Goal: Navigation & Orientation: Find specific page/section

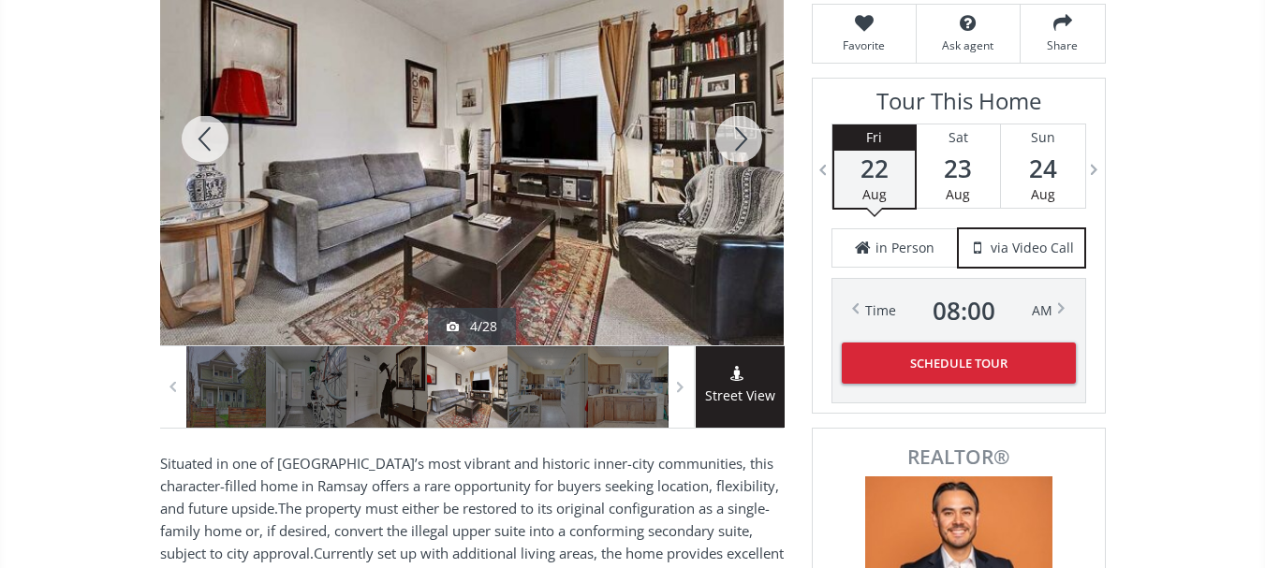
scroll to position [374, 0]
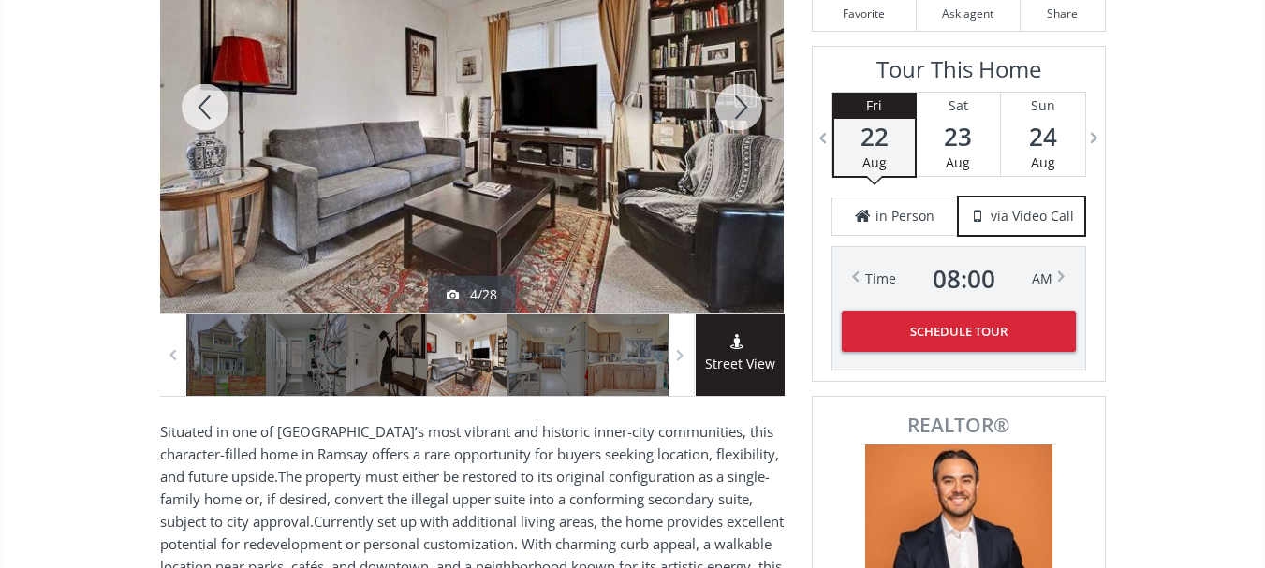
click at [197, 107] on div at bounding box center [205, 107] width 90 height 413
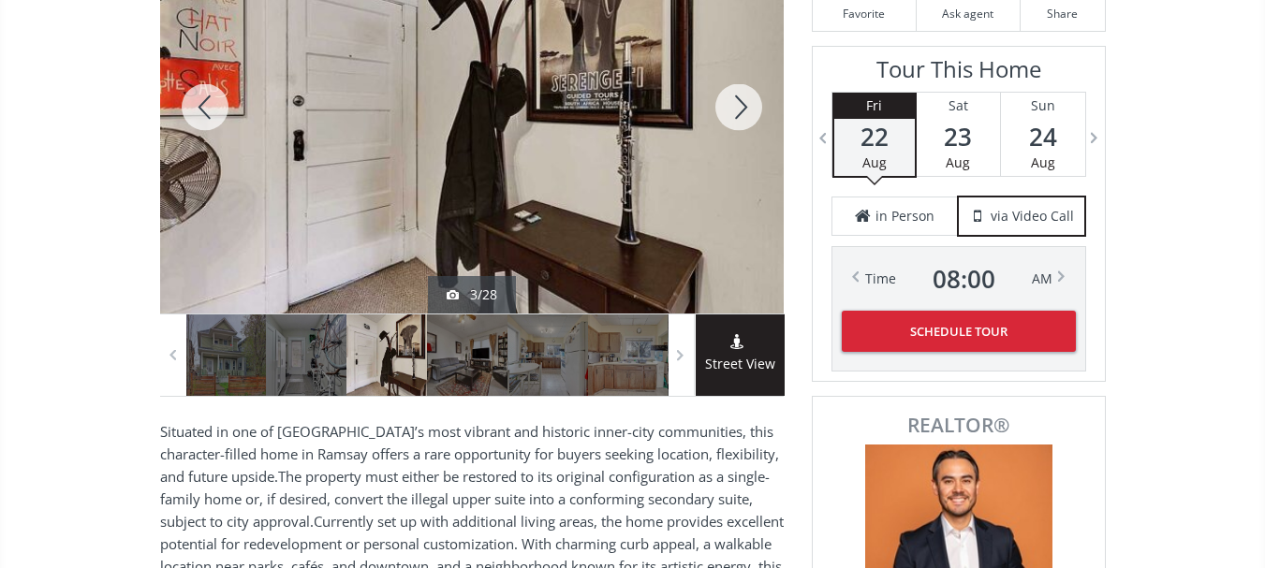
click at [197, 107] on div at bounding box center [205, 107] width 90 height 413
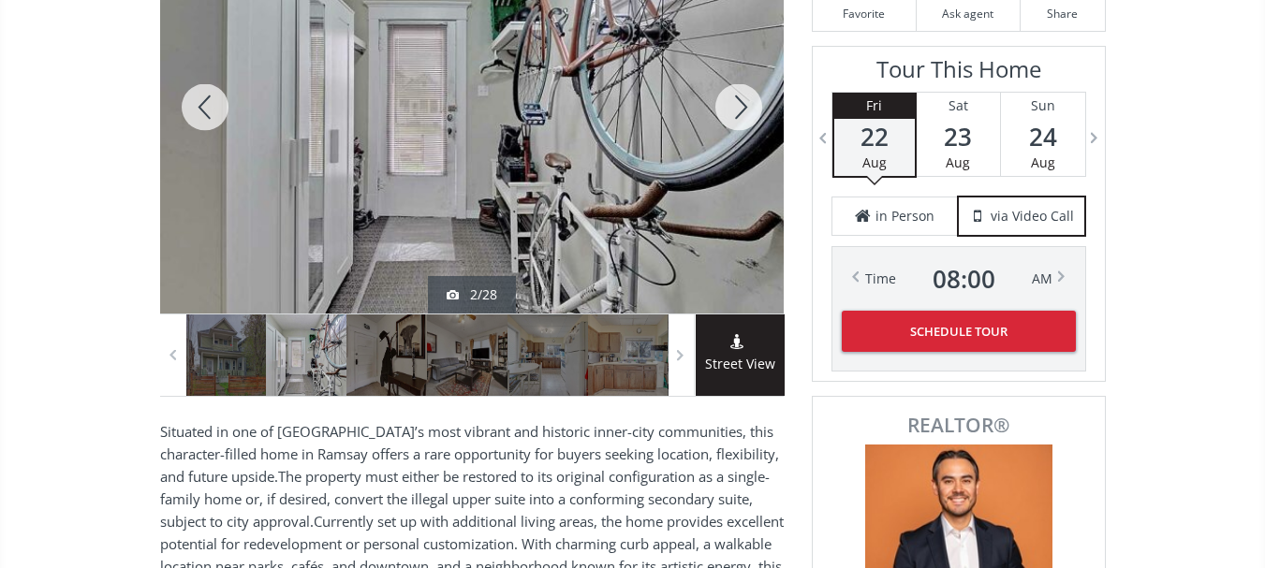
click at [197, 107] on div at bounding box center [205, 107] width 90 height 413
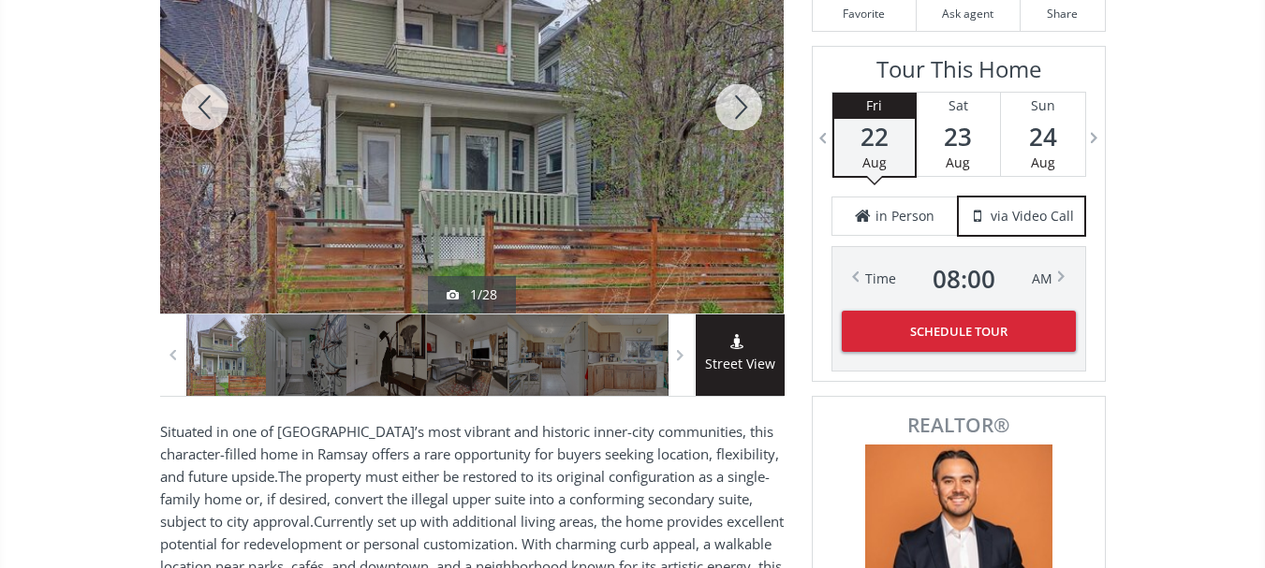
click at [736, 106] on div at bounding box center [739, 107] width 90 height 413
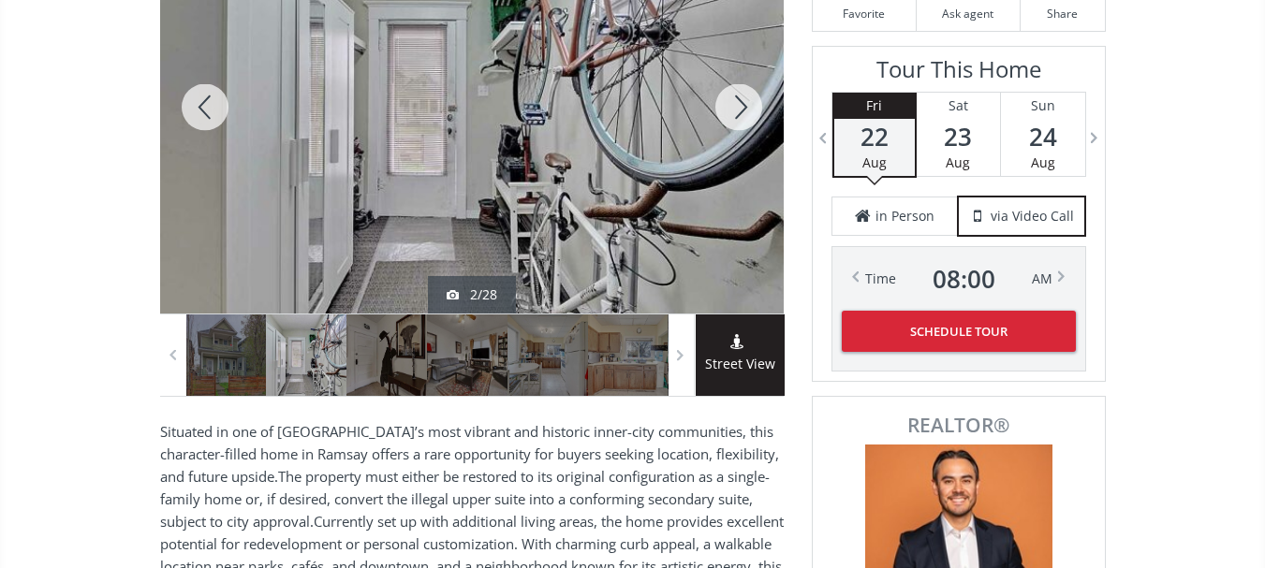
click at [737, 106] on div at bounding box center [739, 107] width 90 height 413
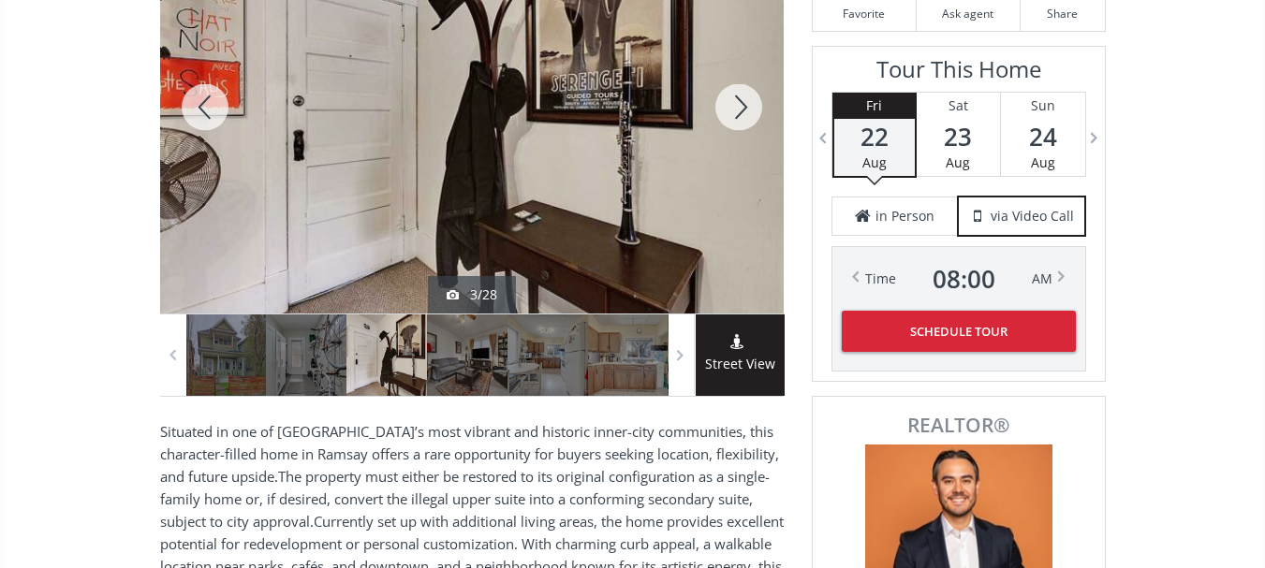
click at [201, 106] on div at bounding box center [205, 107] width 90 height 413
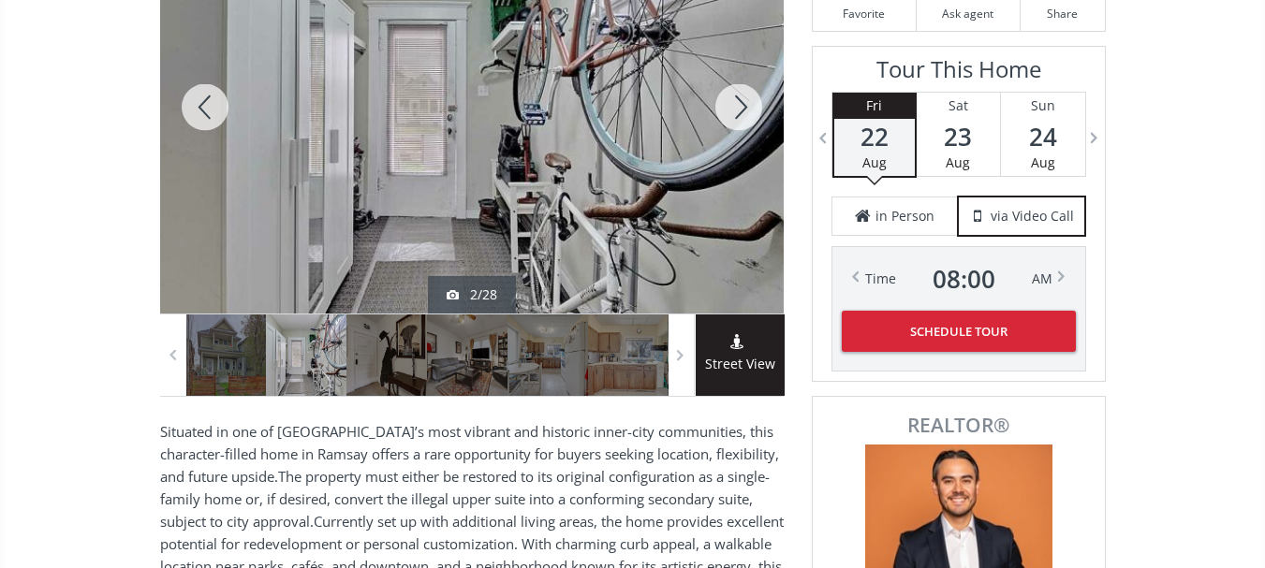
click at [201, 106] on div at bounding box center [205, 107] width 90 height 413
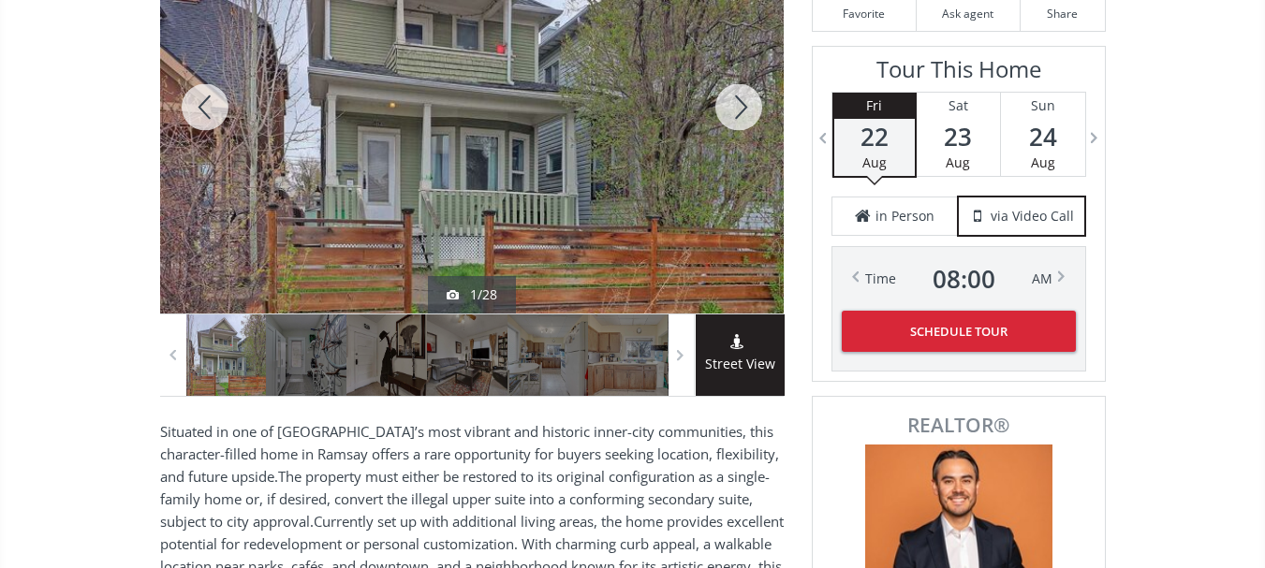
click at [732, 113] on div at bounding box center [739, 107] width 90 height 413
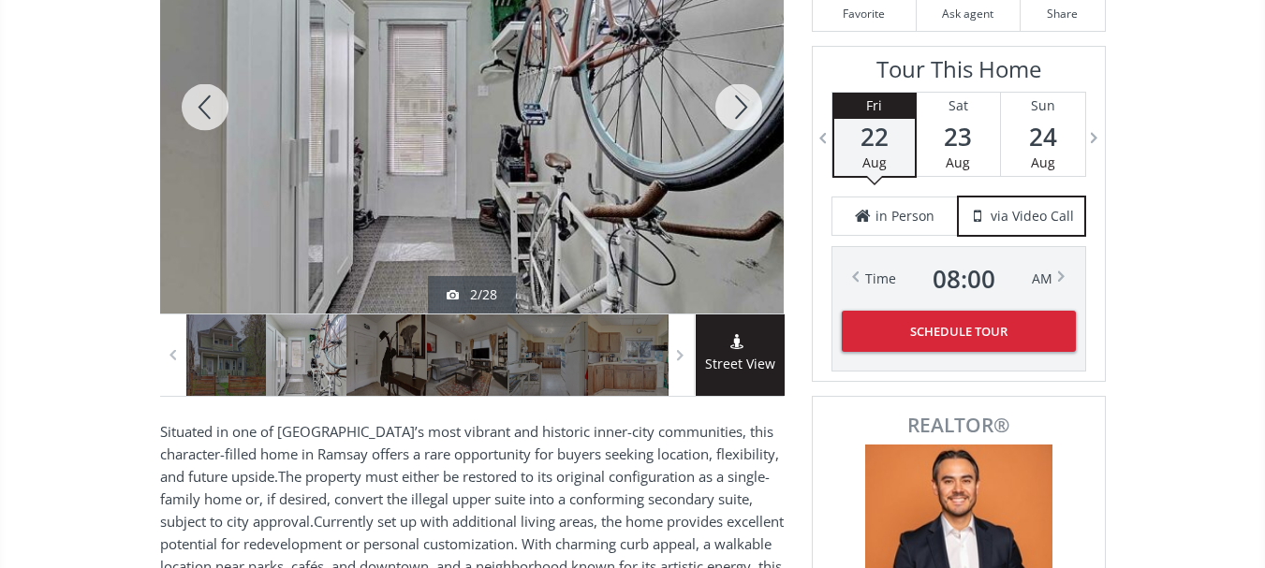
click at [732, 113] on div at bounding box center [739, 107] width 90 height 413
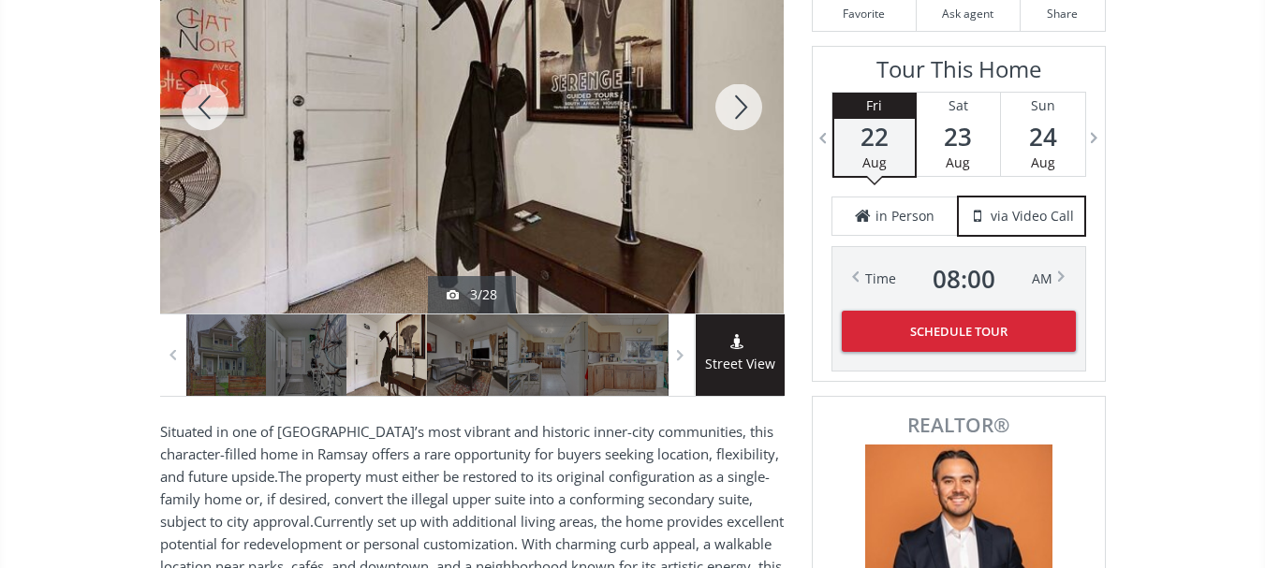
click at [732, 113] on div at bounding box center [739, 107] width 90 height 413
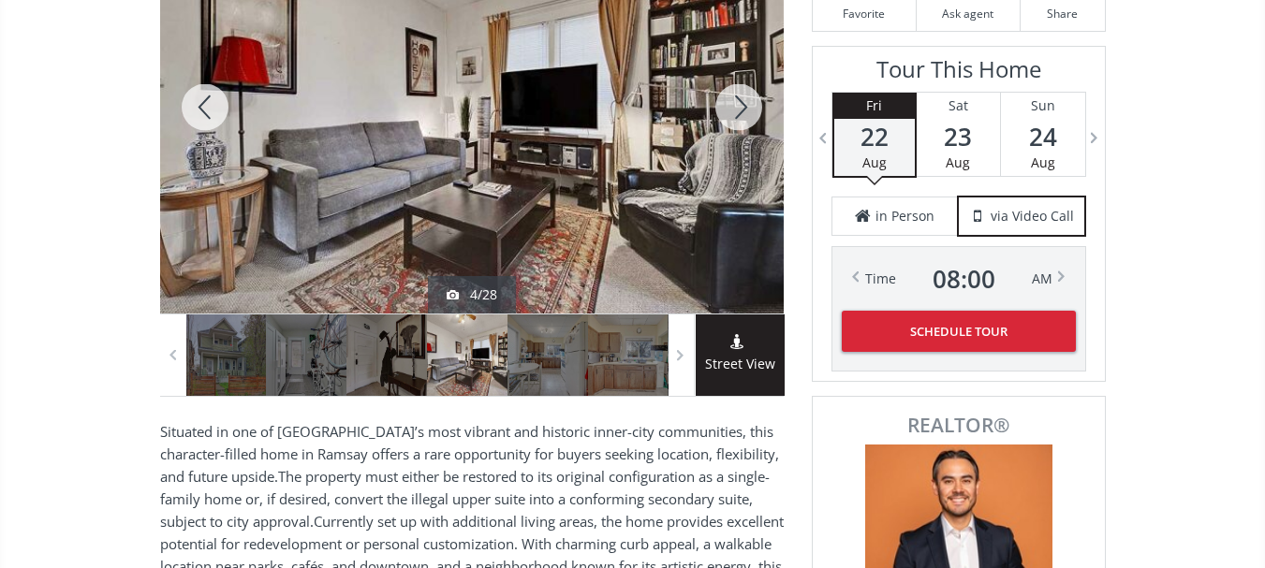
click at [212, 107] on div at bounding box center [205, 107] width 90 height 413
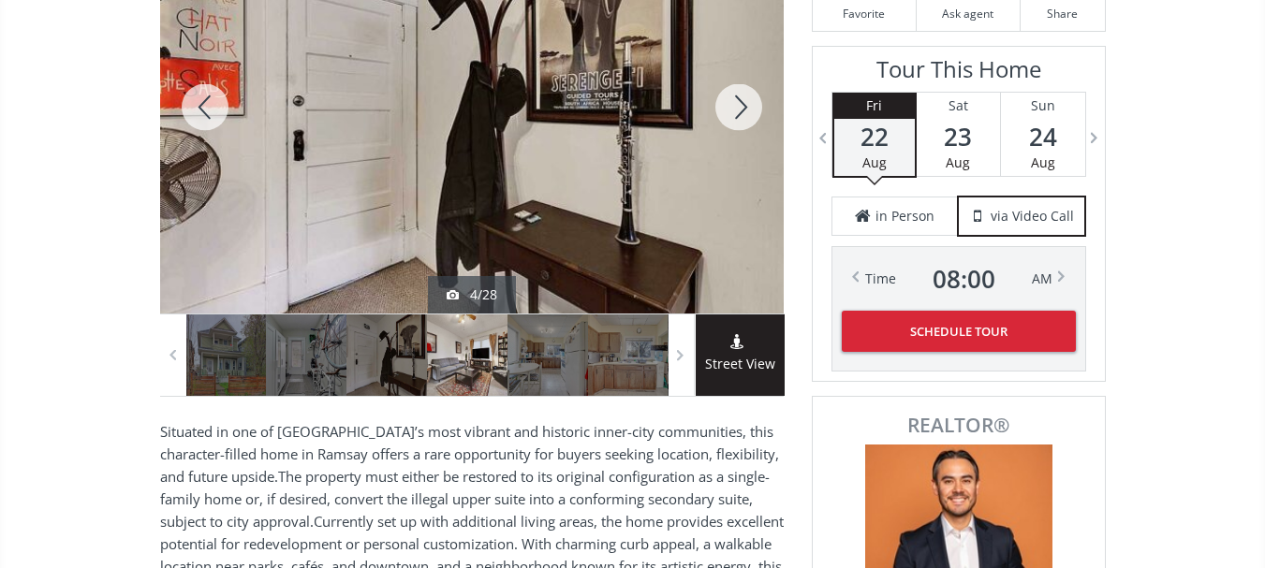
click at [212, 107] on div at bounding box center [205, 107] width 90 height 413
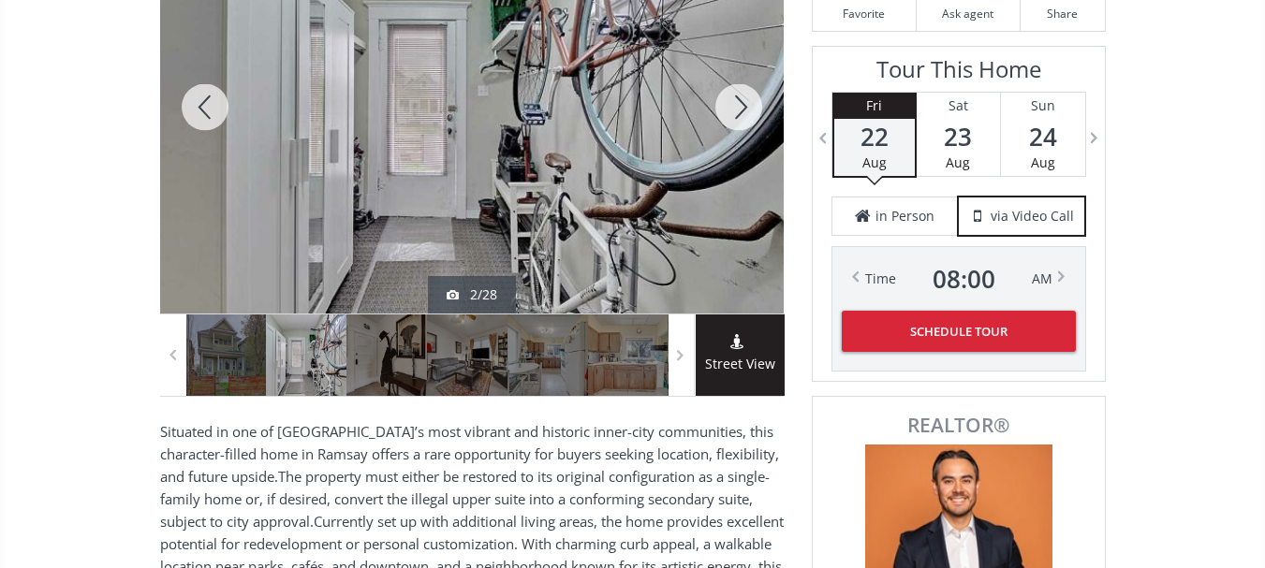
click at [212, 107] on div at bounding box center [205, 107] width 90 height 413
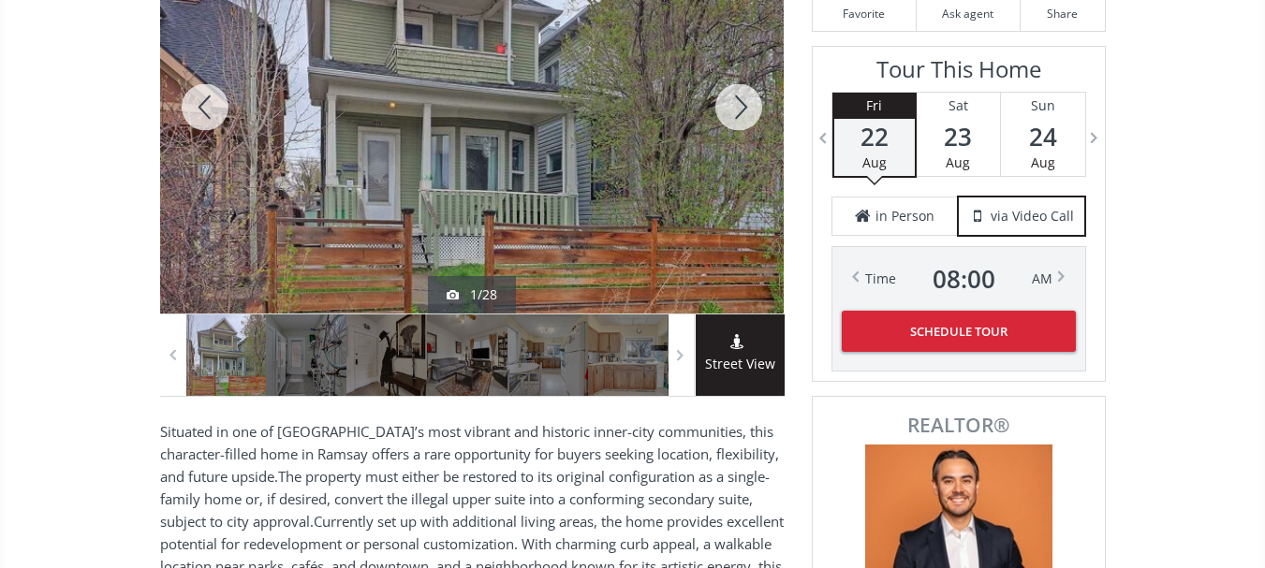
click at [742, 110] on div at bounding box center [739, 107] width 90 height 413
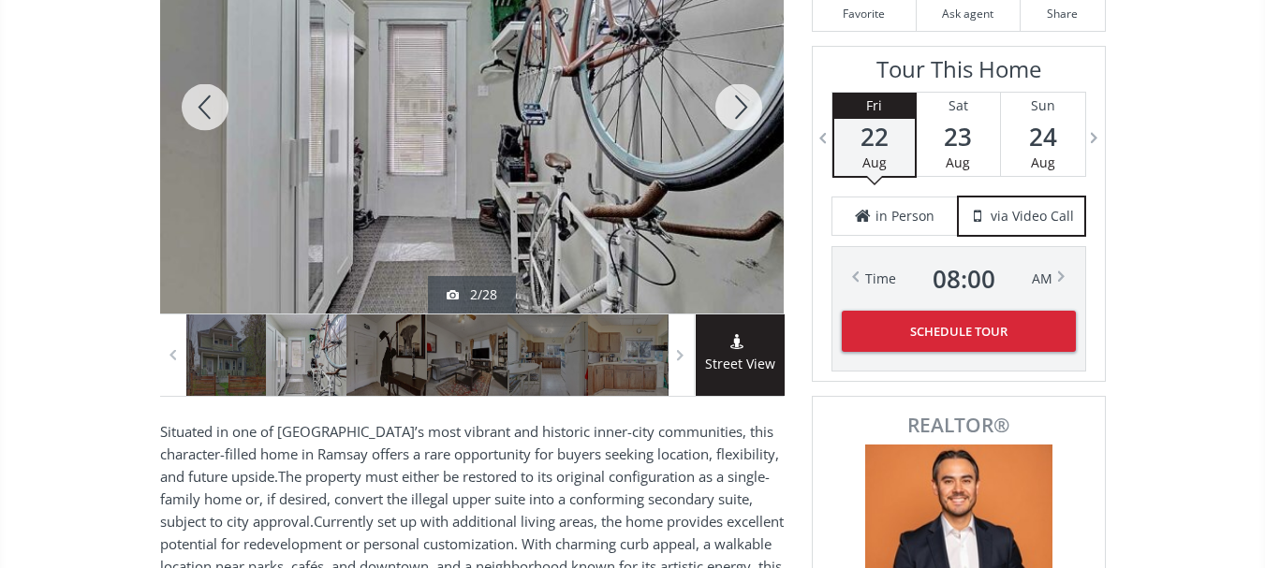
click at [742, 110] on div at bounding box center [739, 107] width 90 height 413
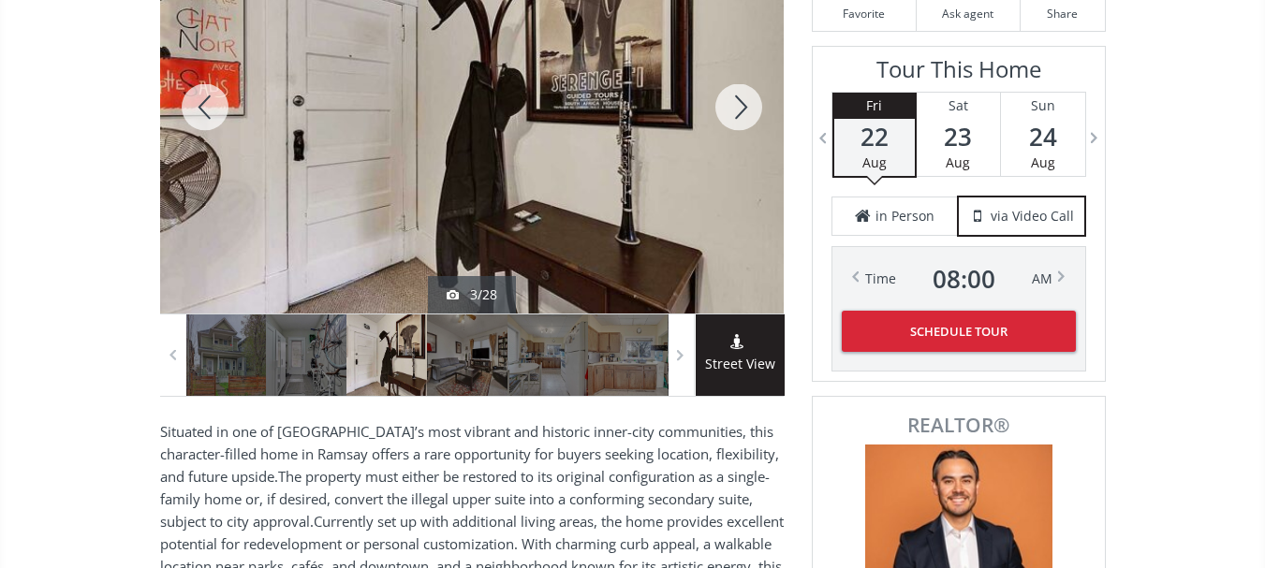
click at [742, 110] on div at bounding box center [739, 107] width 90 height 413
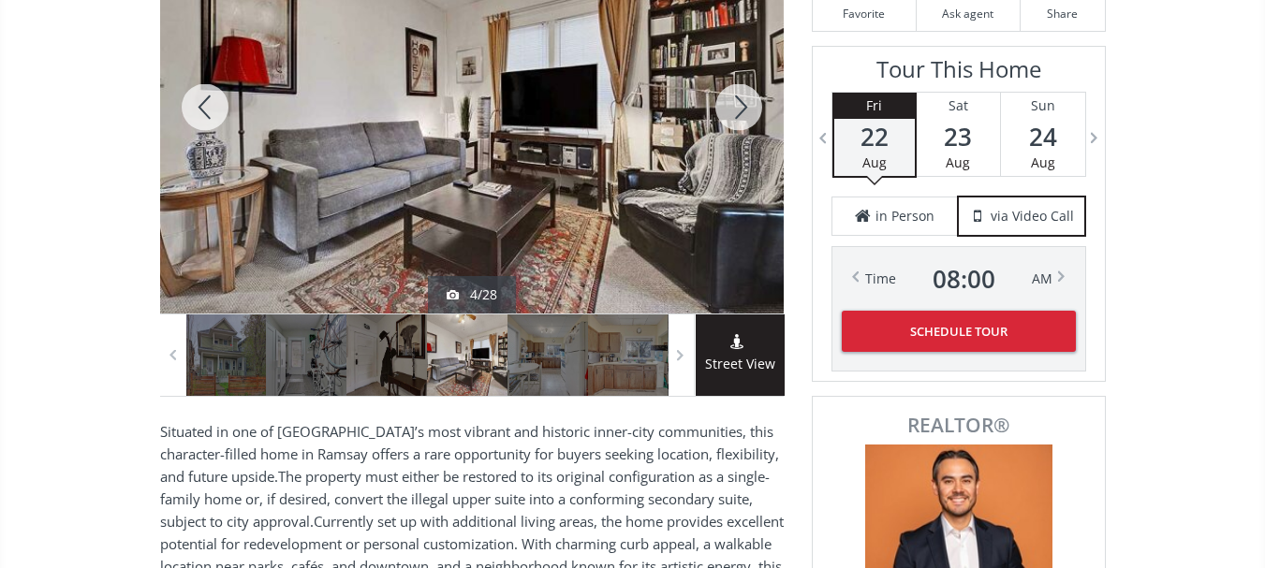
click at [732, 103] on div at bounding box center [739, 107] width 90 height 413
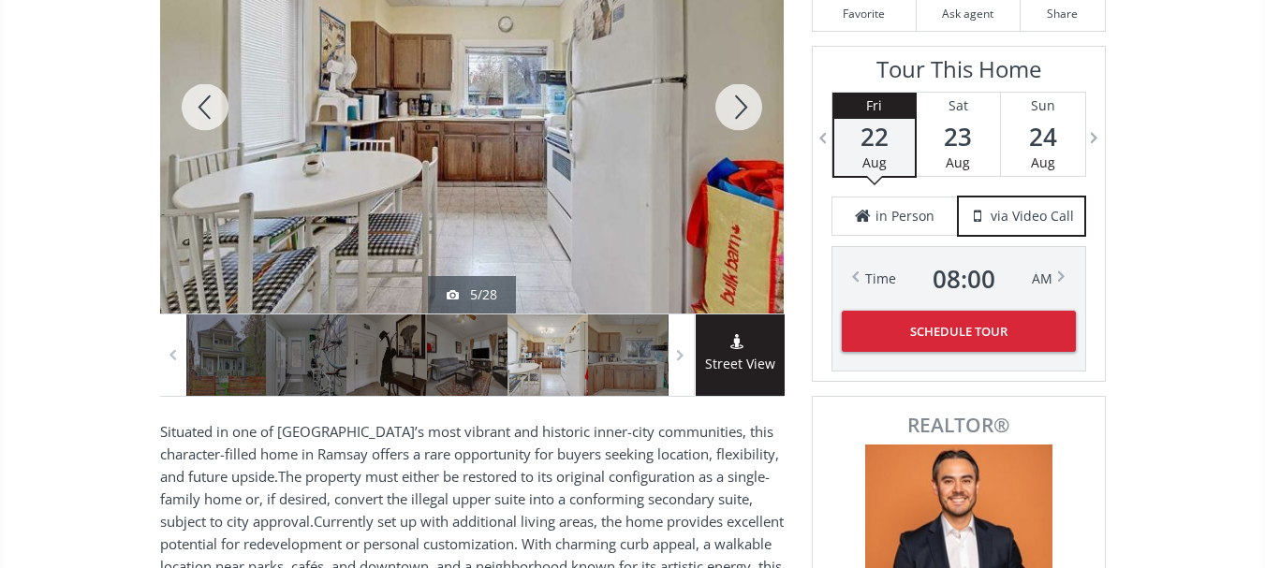
click at [732, 103] on div at bounding box center [739, 107] width 90 height 413
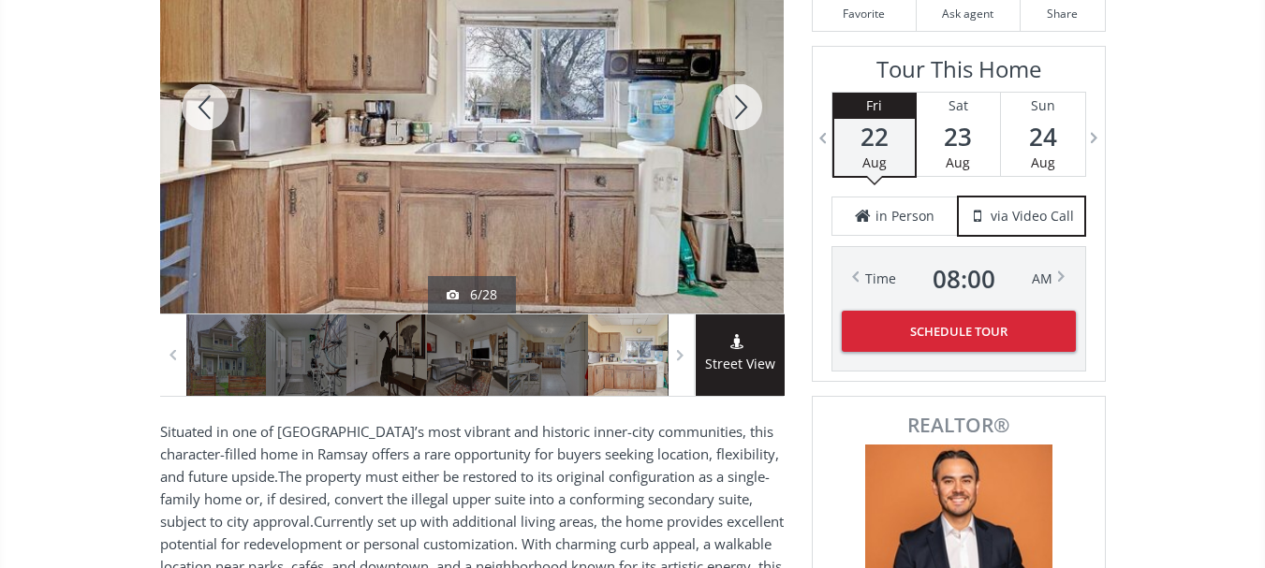
click at [732, 103] on div at bounding box center [739, 107] width 90 height 413
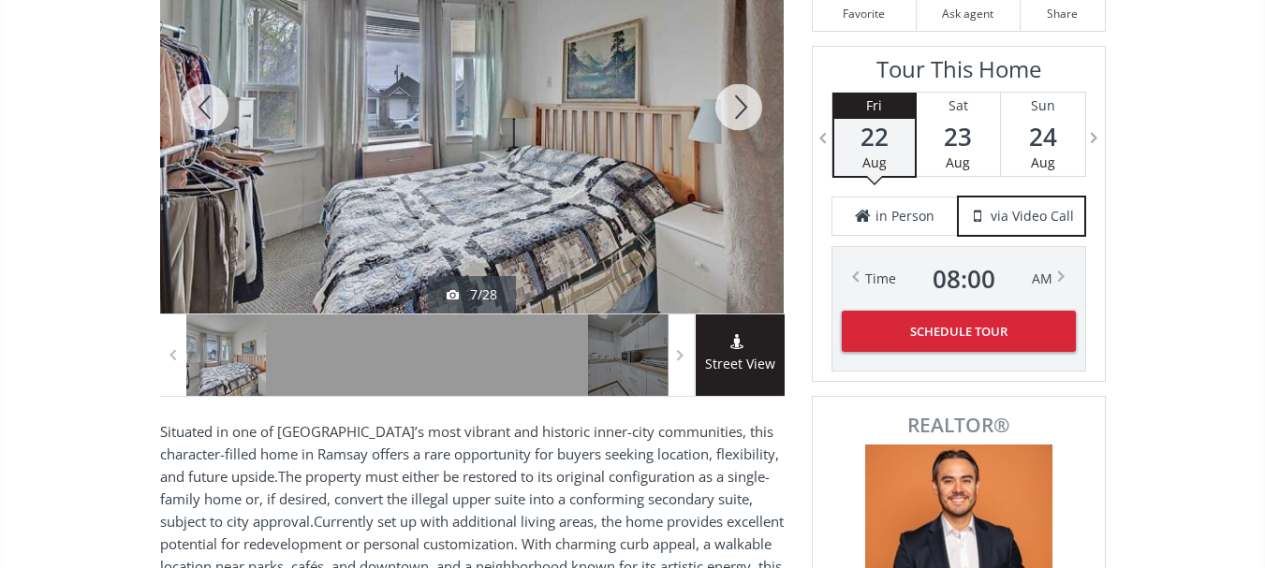
click at [732, 103] on div at bounding box center [739, 107] width 90 height 413
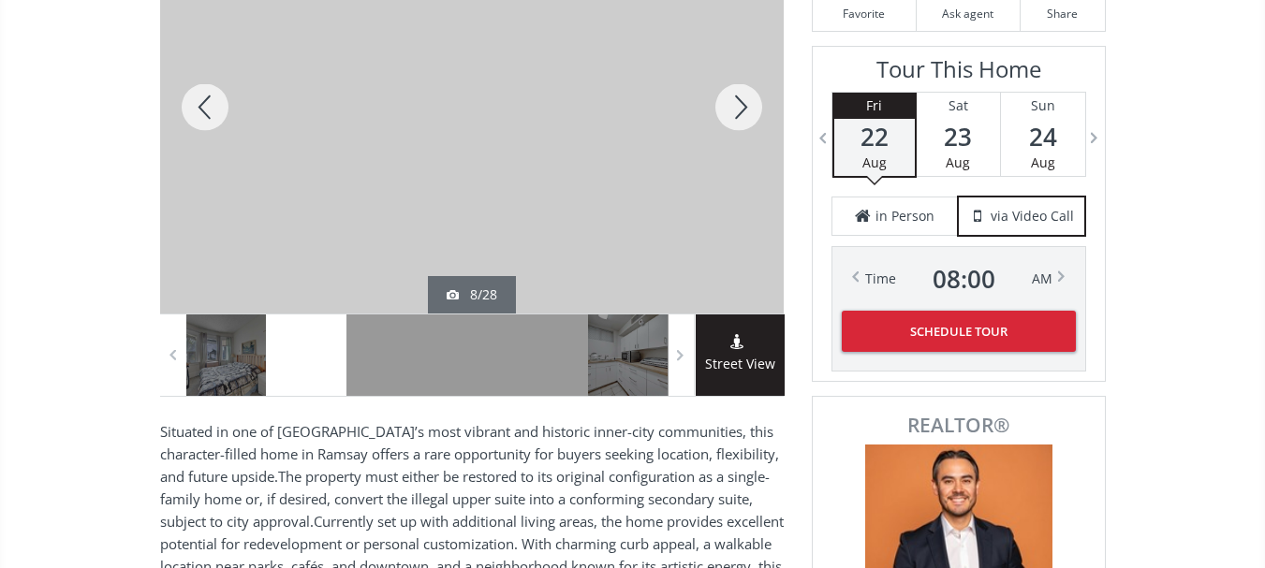
click at [199, 101] on div at bounding box center [205, 107] width 90 height 413
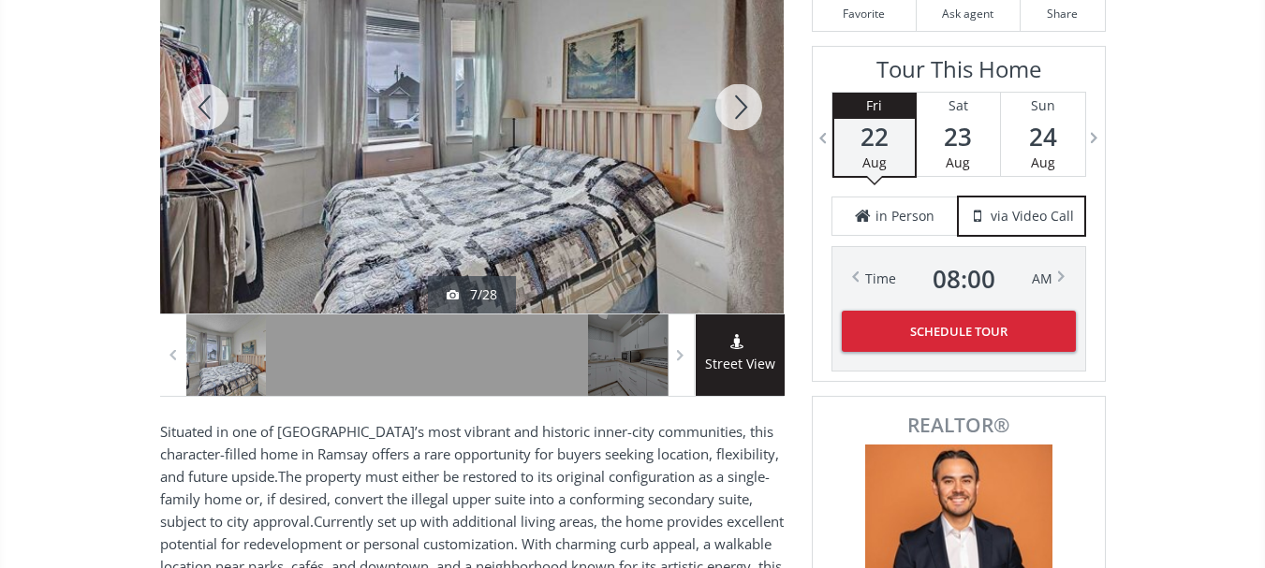
click at [746, 99] on div at bounding box center [739, 107] width 90 height 413
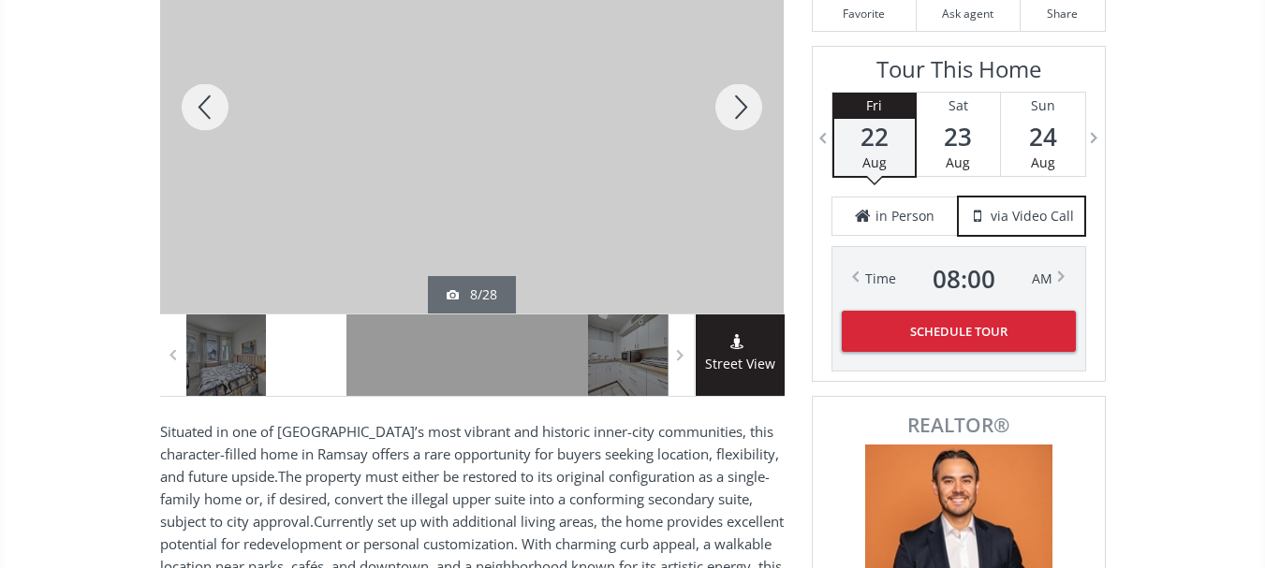
click at [746, 99] on div at bounding box center [739, 107] width 90 height 413
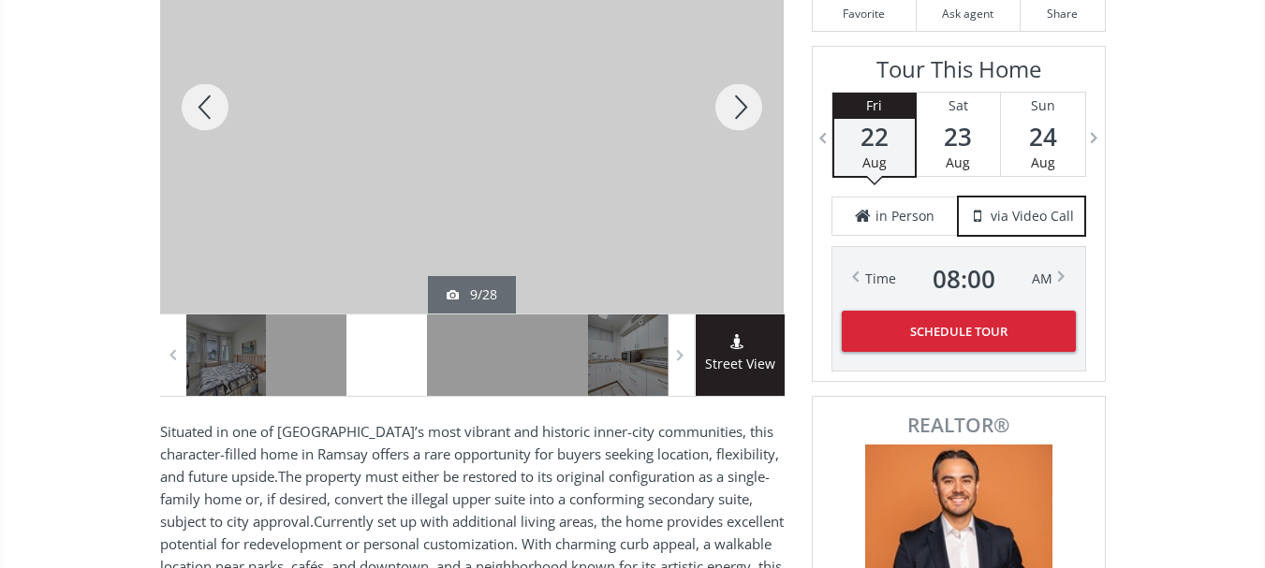
click at [740, 101] on div at bounding box center [739, 107] width 90 height 413
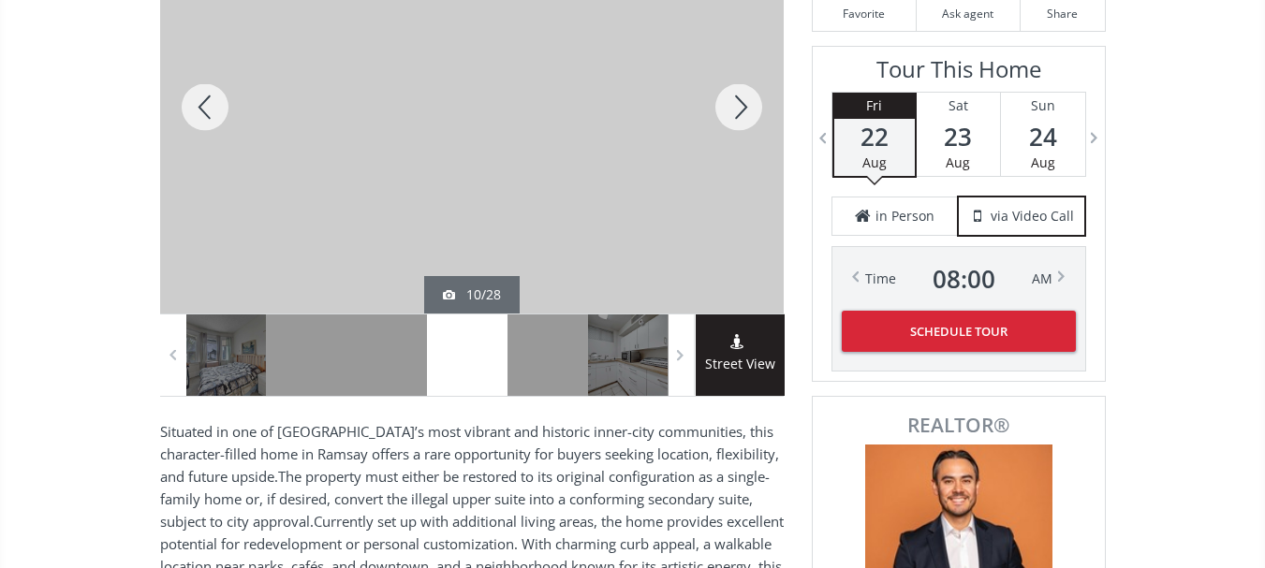
click at [744, 100] on div at bounding box center [739, 107] width 90 height 413
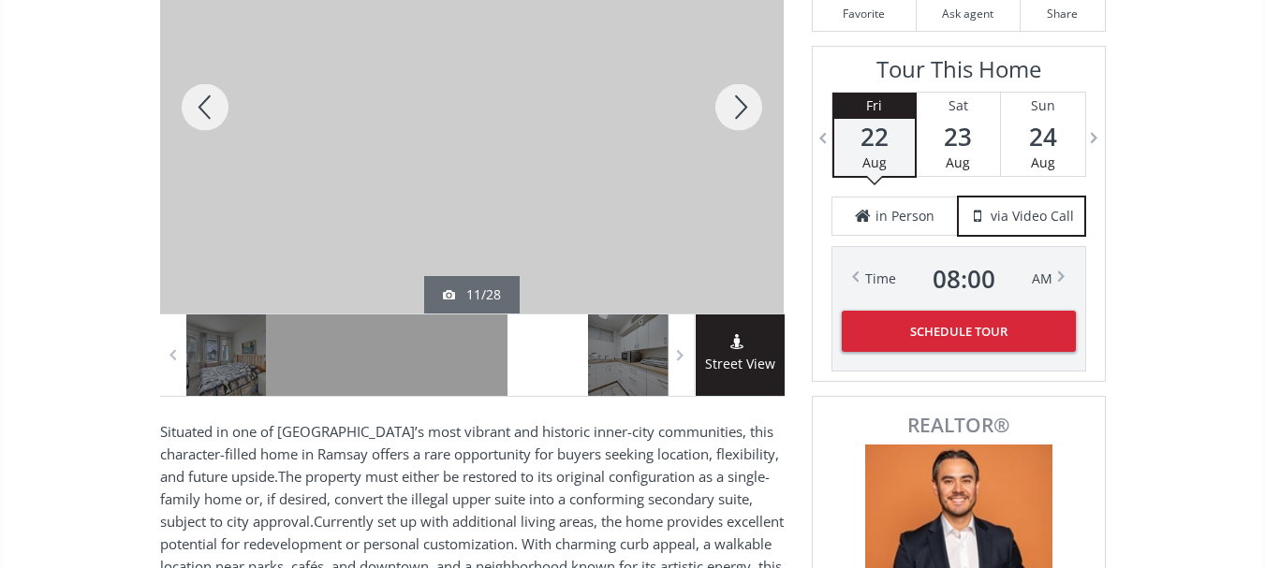
click at [744, 100] on div at bounding box center [739, 107] width 90 height 413
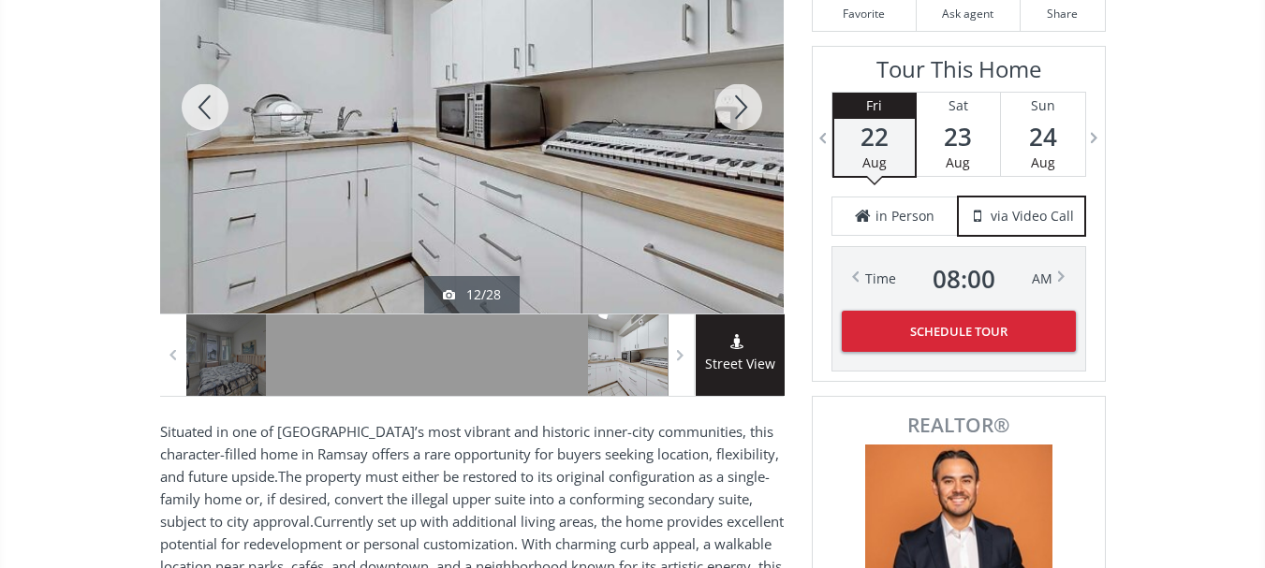
click at [744, 100] on div at bounding box center [739, 107] width 90 height 413
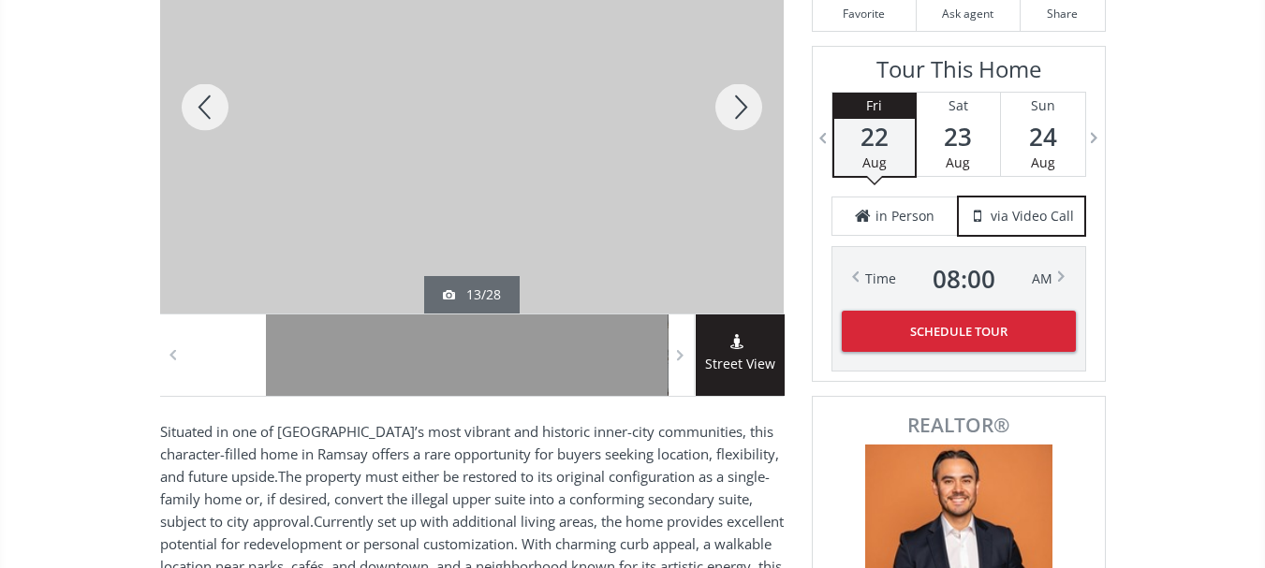
click at [744, 100] on div at bounding box center [739, 107] width 90 height 413
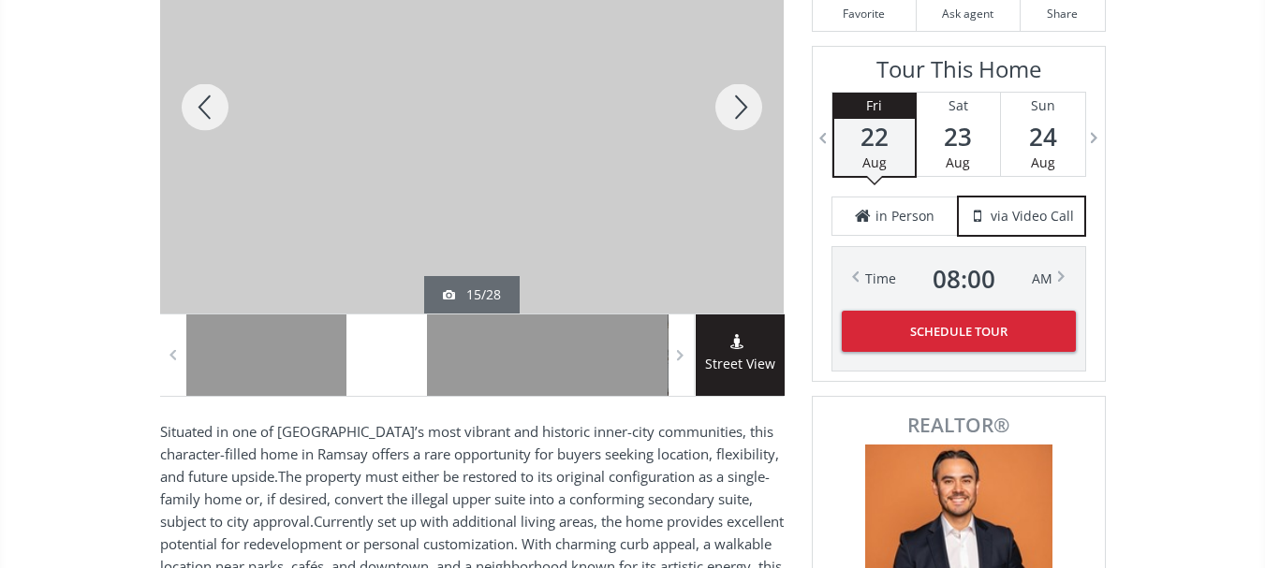
click at [744, 100] on div at bounding box center [739, 107] width 90 height 413
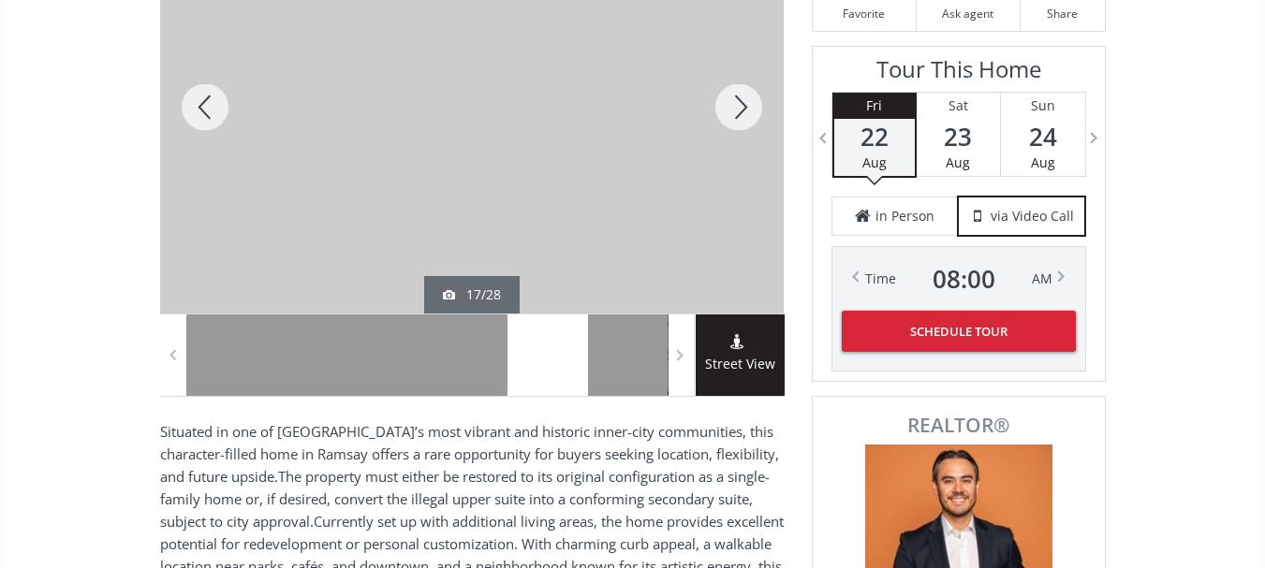
click at [744, 100] on div at bounding box center [739, 107] width 90 height 413
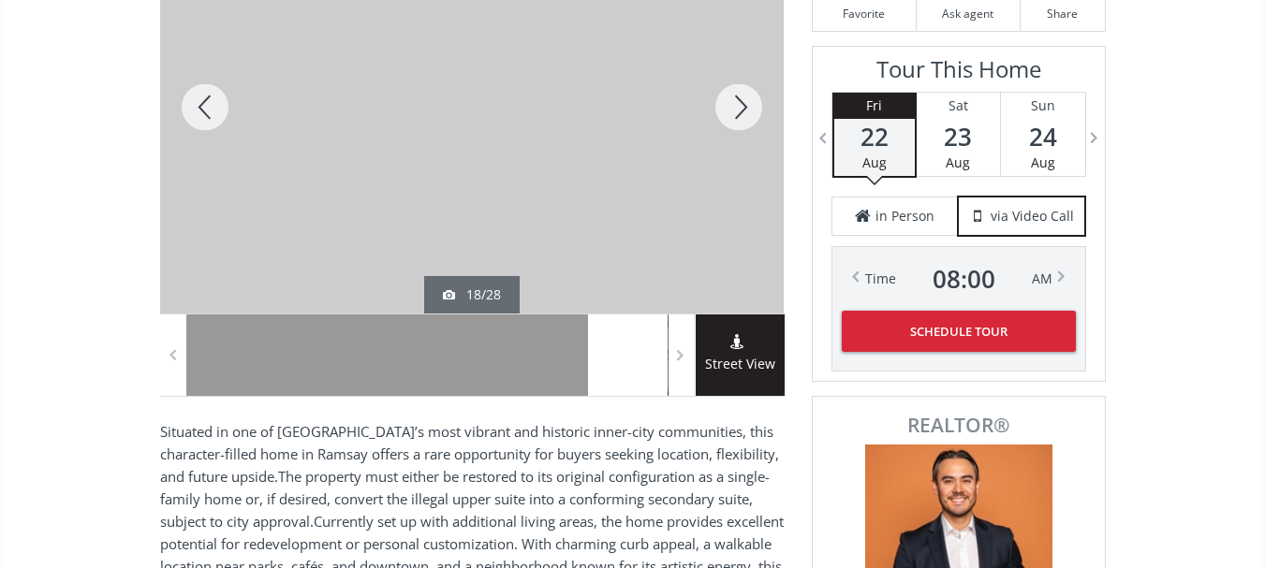
click at [744, 100] on div at bounding box center [739, 107] width 90 height 413
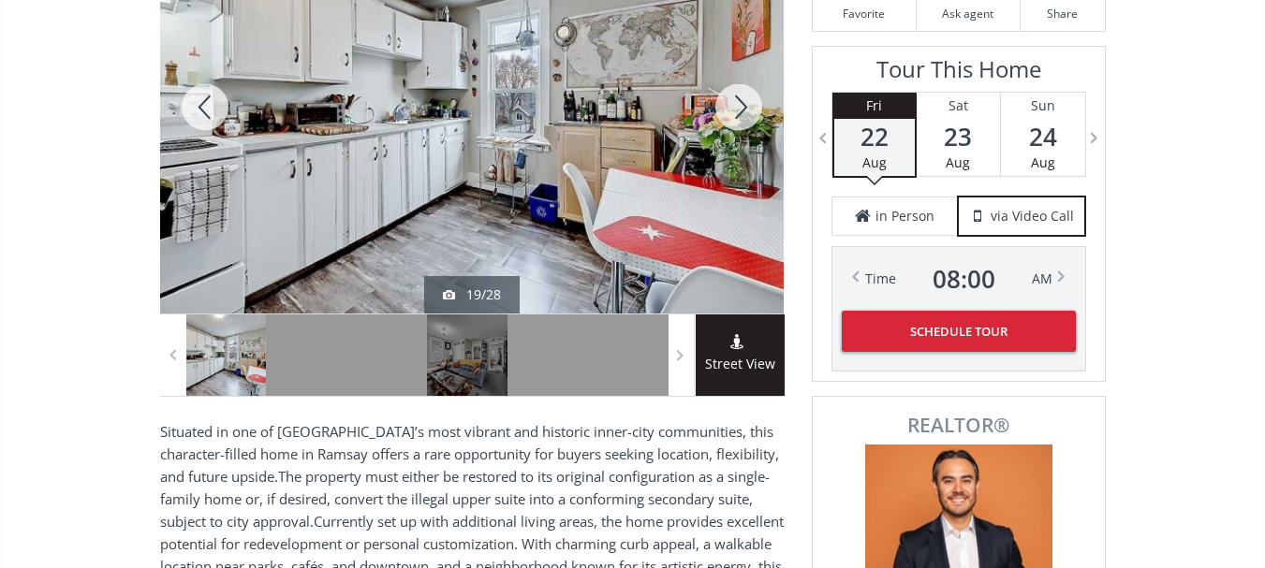
click at [744, 100] on div at bounding box center [739, 107] width 90 height 413
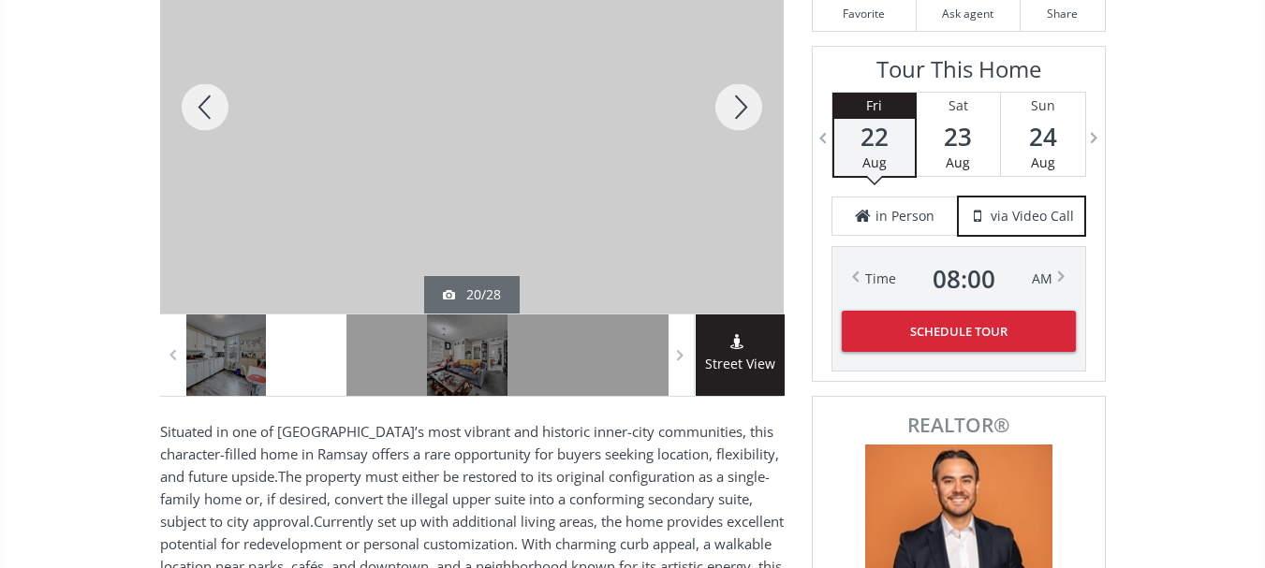
click at [744, 100] on div at bounding box center [739, 107] width 90 height 413
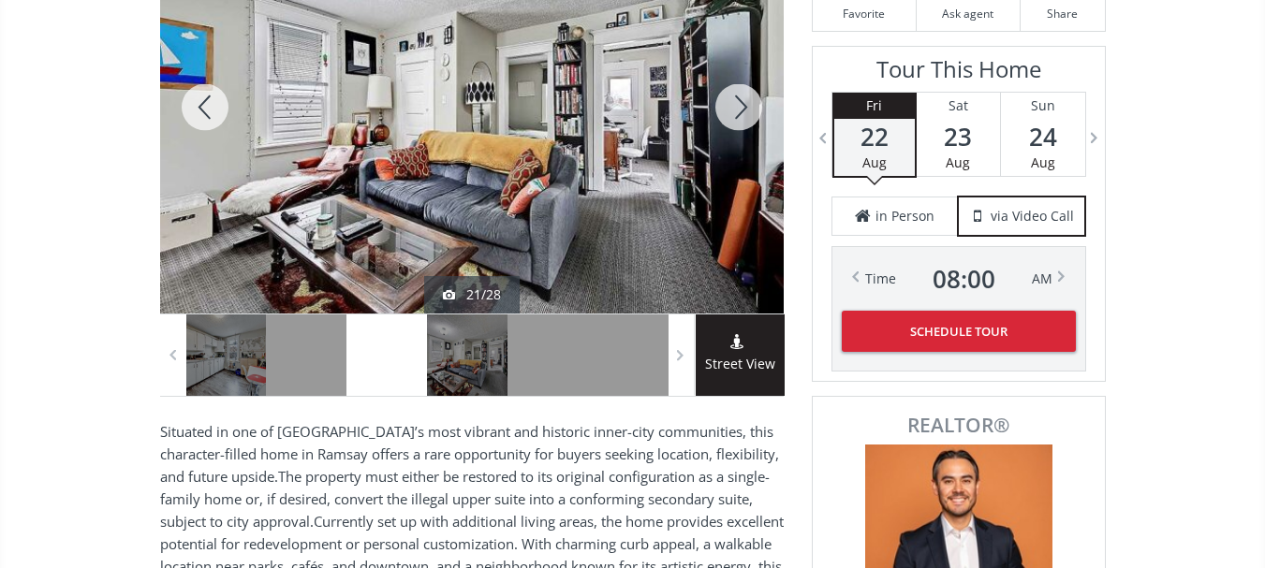
click at [744, 100] on div at bounding box center [739, 107] width 90 height 413
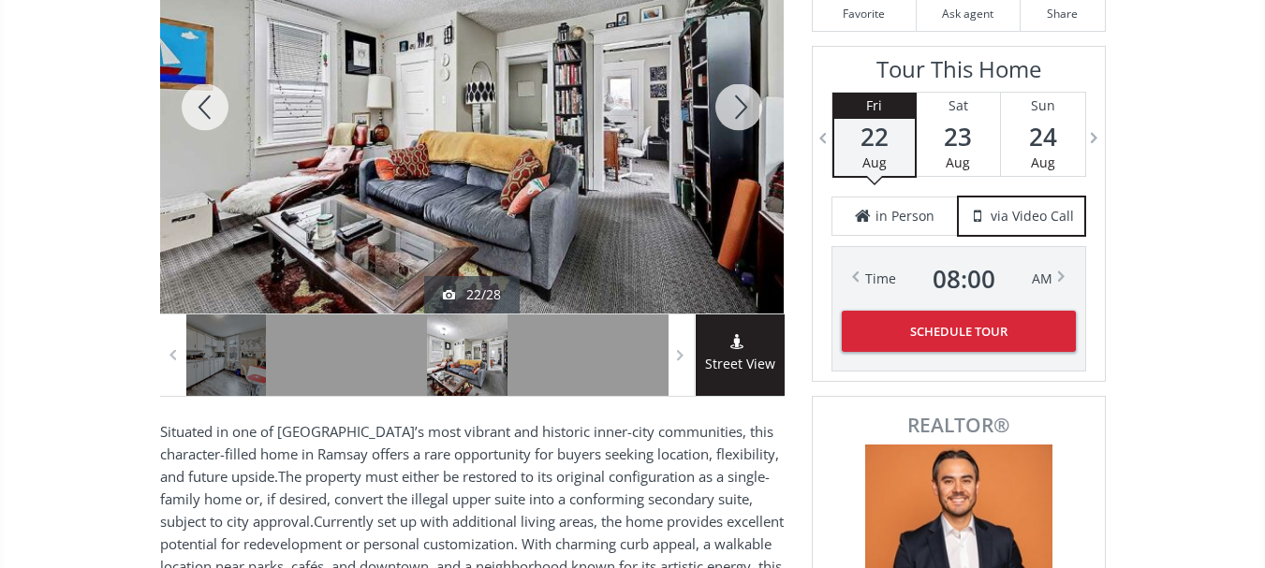
click at [744, 100] on div at bounding box center [739, 107] width 90 height 413
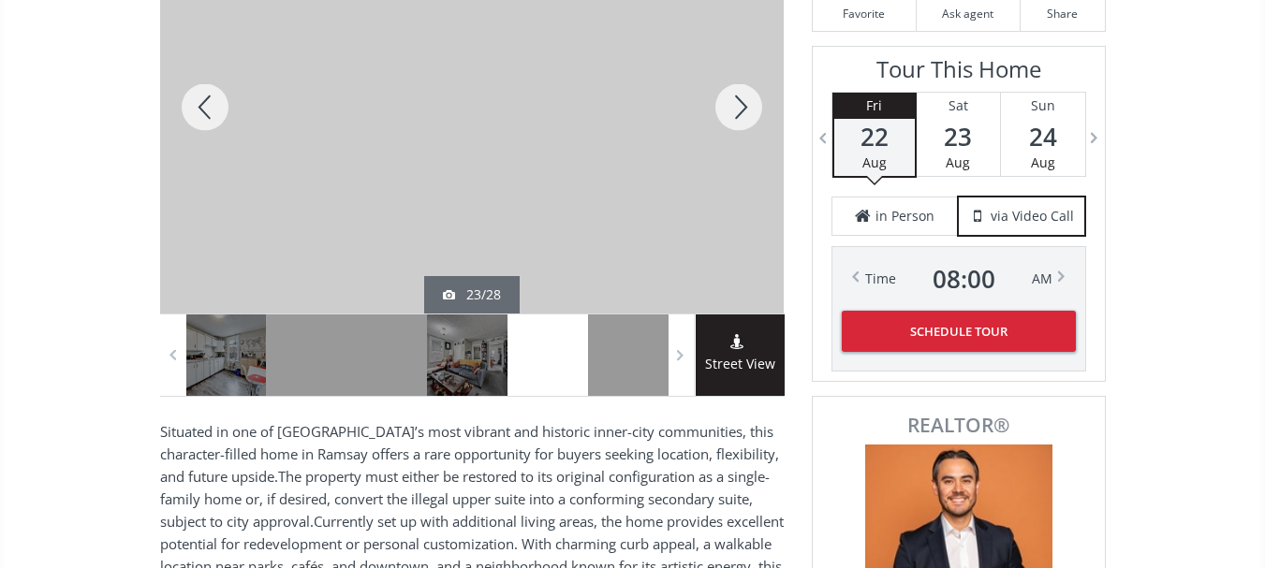
click at [744, 100] on div at bounding box center [739, 107] width 90 height 413
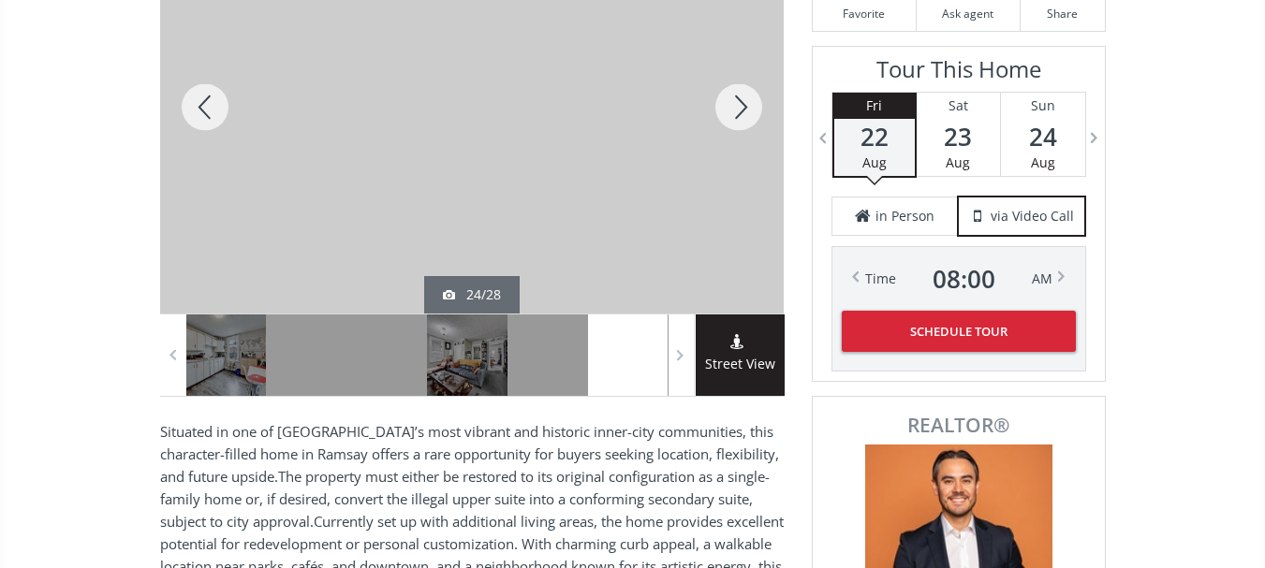
click at [744, 100] on div at bounding box center [739, 107] width 90 height 413
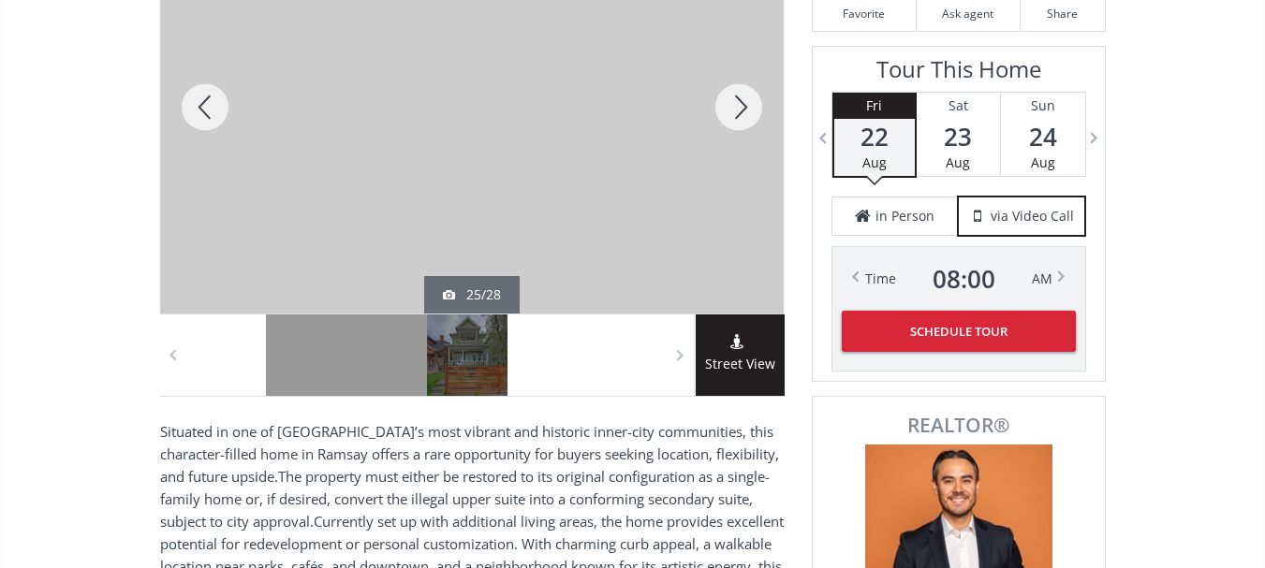
click at [744, 100] on div at bounding box center [739, 107] width 90 height 413
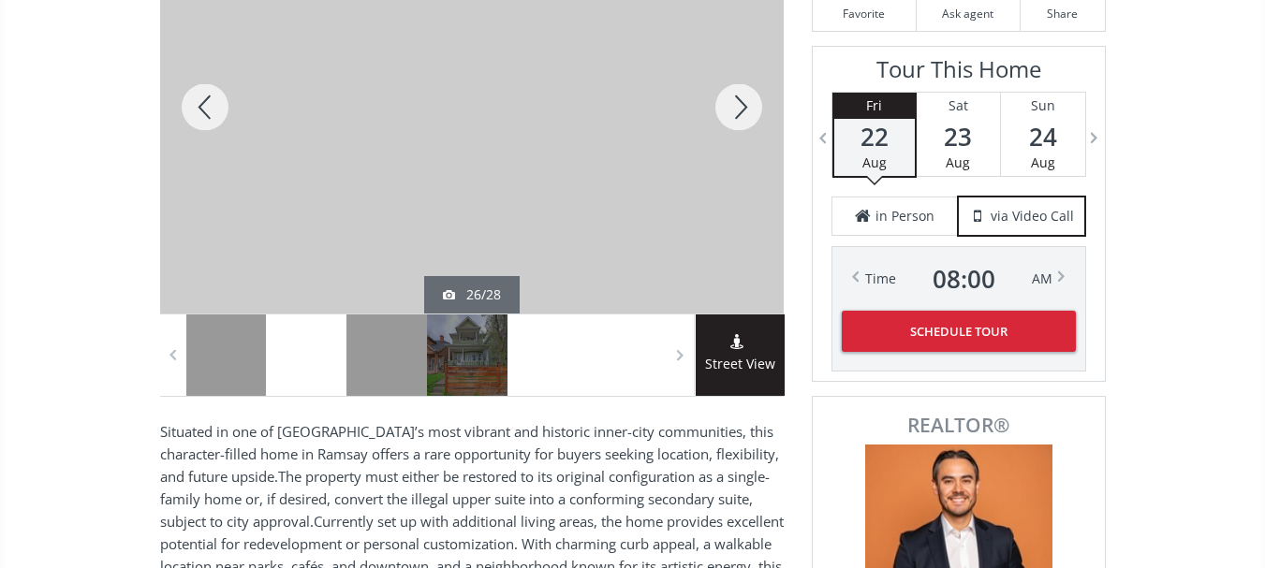
click at [744, 100] on div at bounding box center [739, 107] width 90 height 413
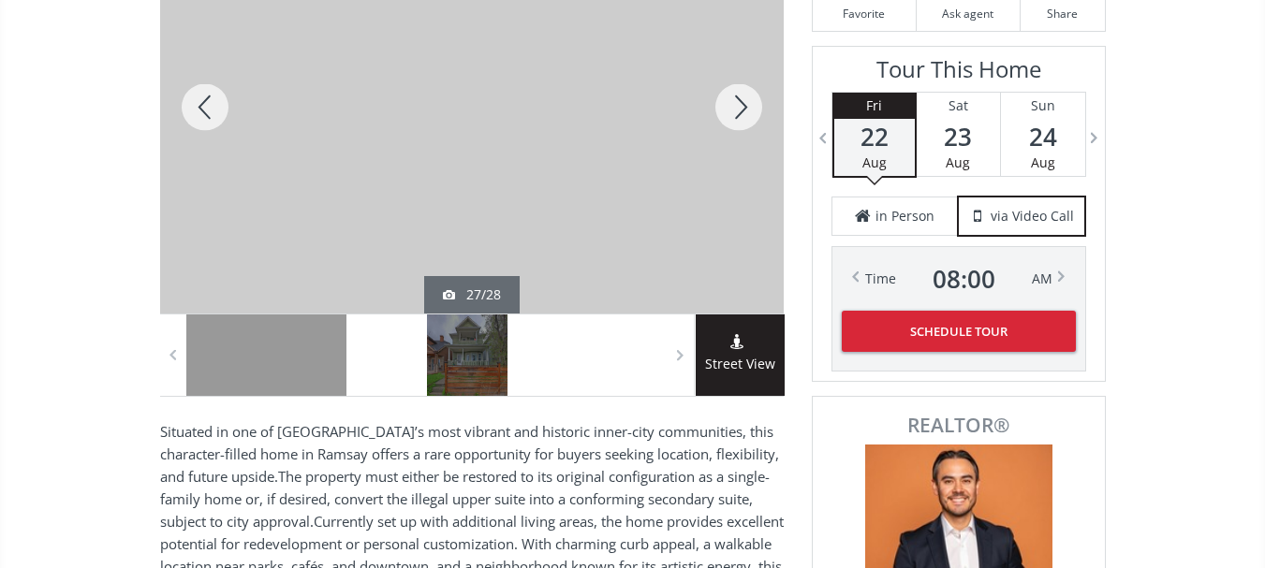
click at [744, 100] on div at bounding box center [739, 107] width 90 height 413
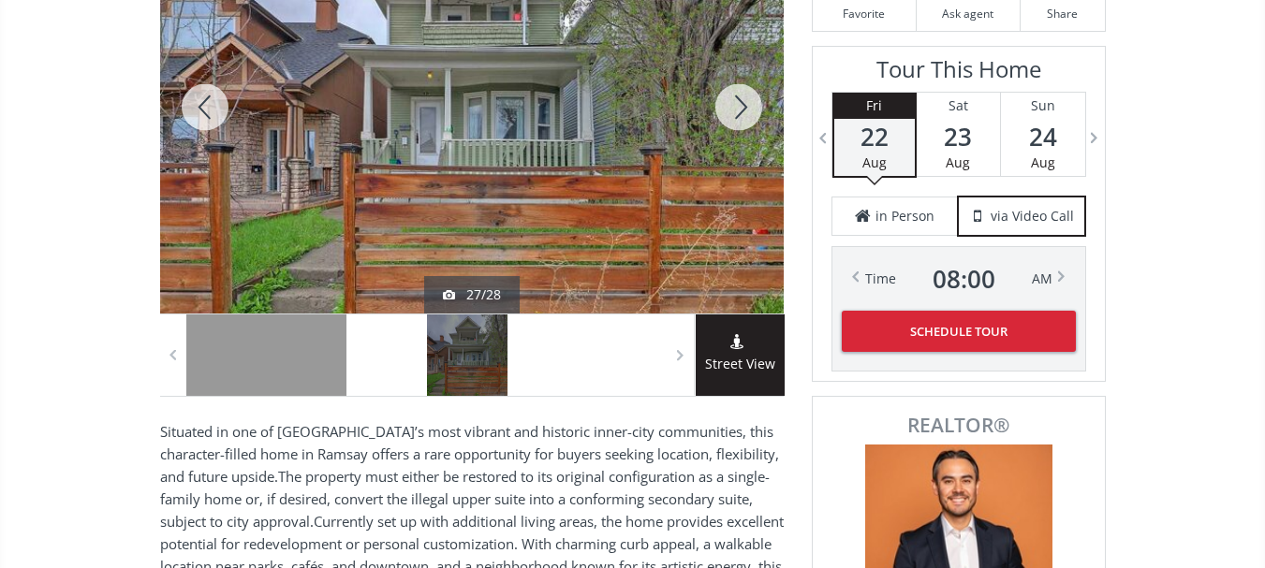
click at [744, 100] on div at bounding box center [739, 107] width 90 height 413
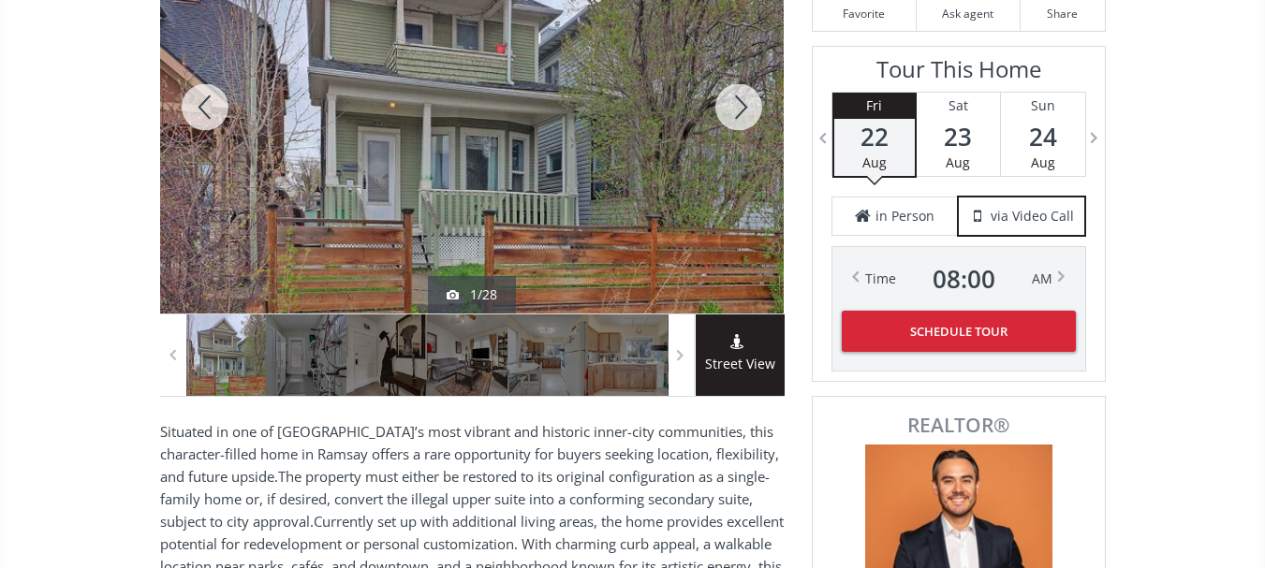
click at [738, 110] on div at bounding box center [739, 107] width 90 height 413
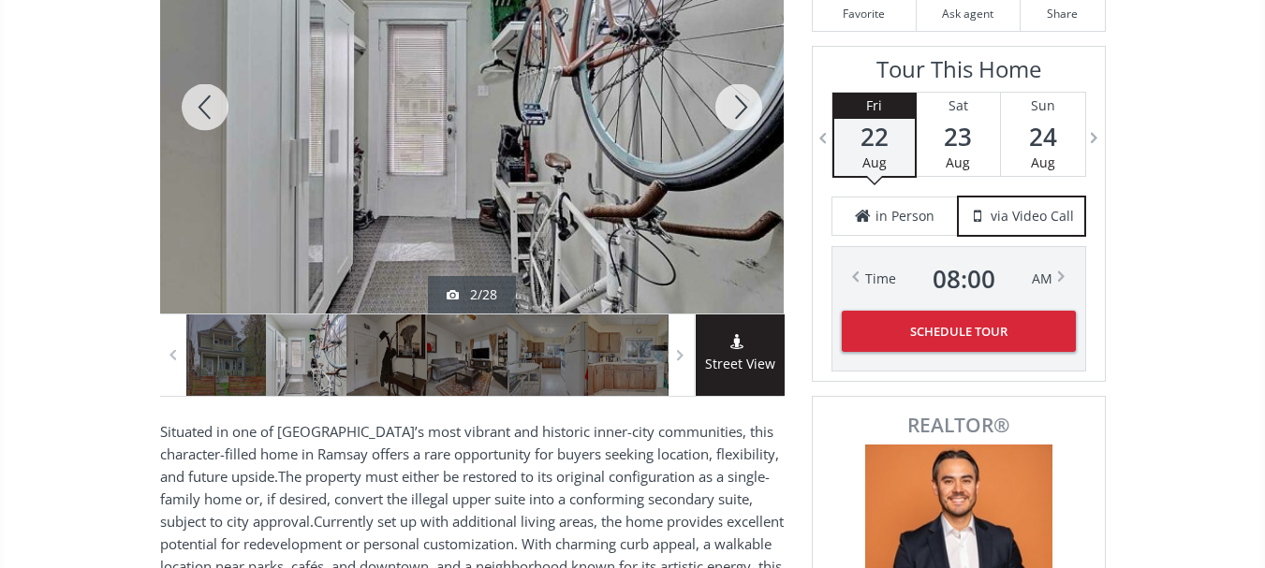
click at [738, 110] on div at bounding box center [739, 107] width 90 height 413
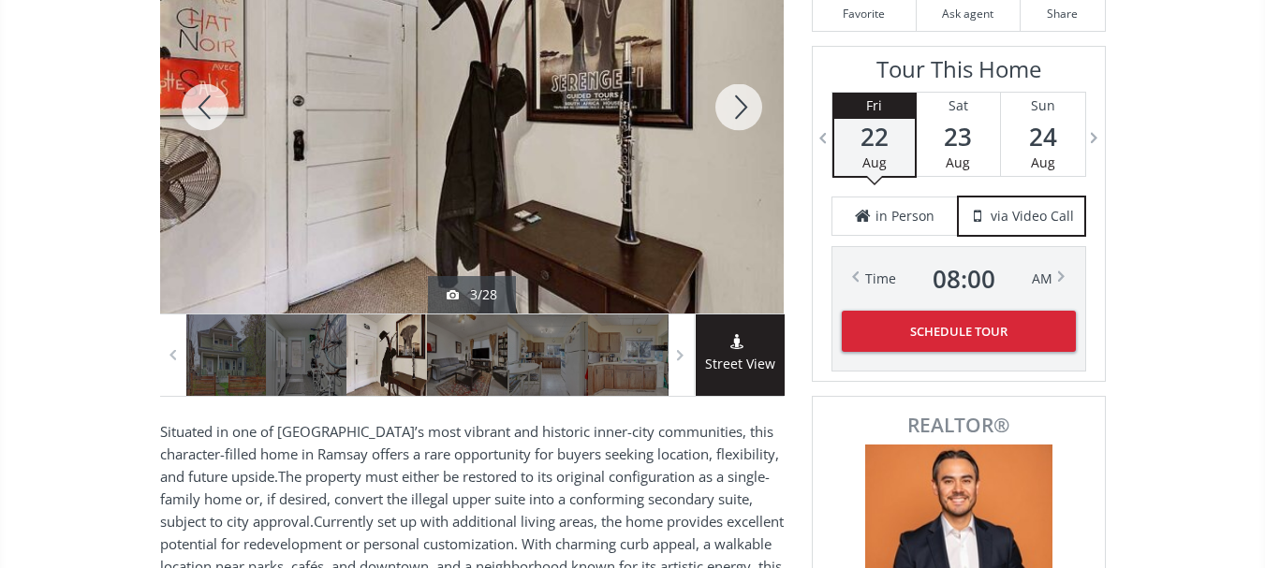
click at [738, 110] on div at bounding box center [739, 107] width 90 height 413
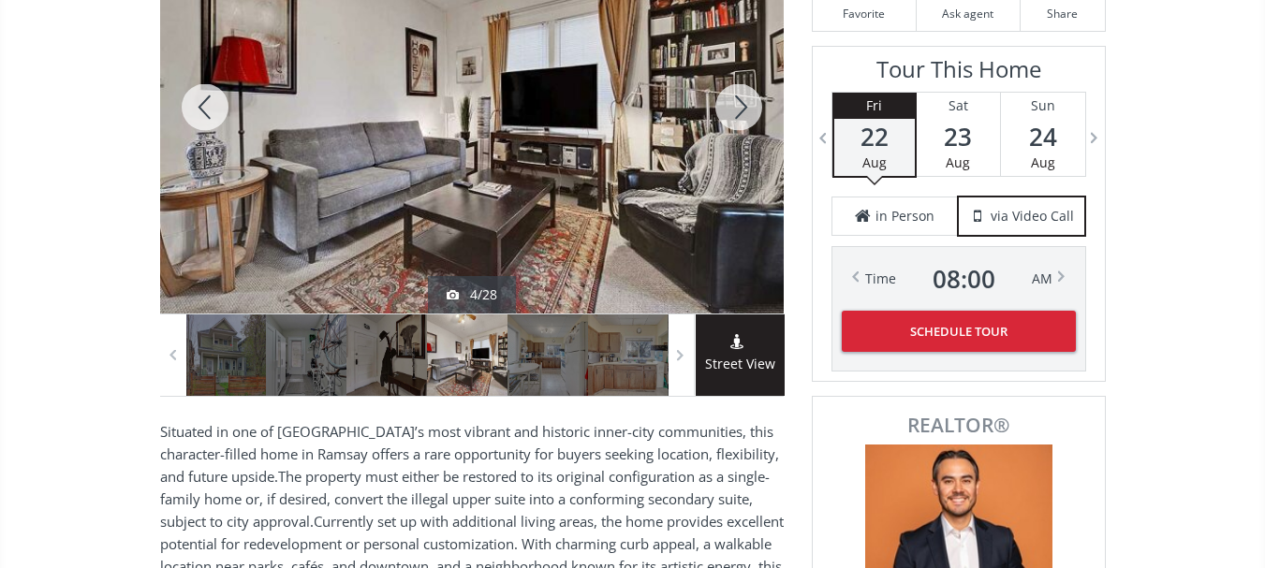
click at [742, 112] on div at bounding box center [739, 107] width 90 height 413
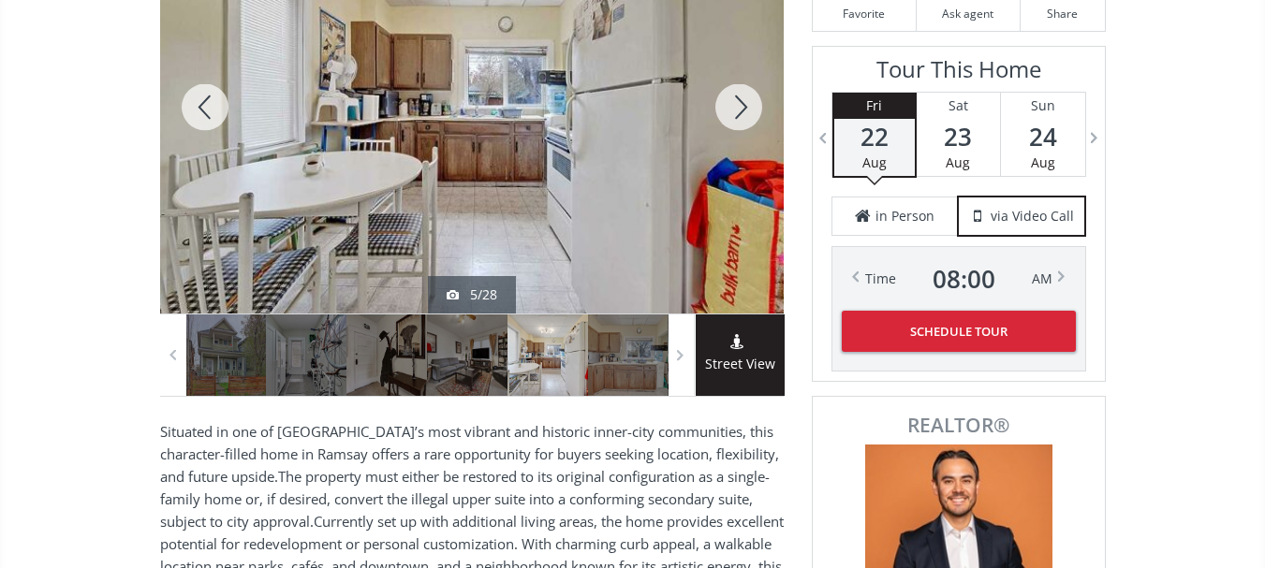
click at [742, 112] on div at bounding box center [739, 107] width 90 height 413
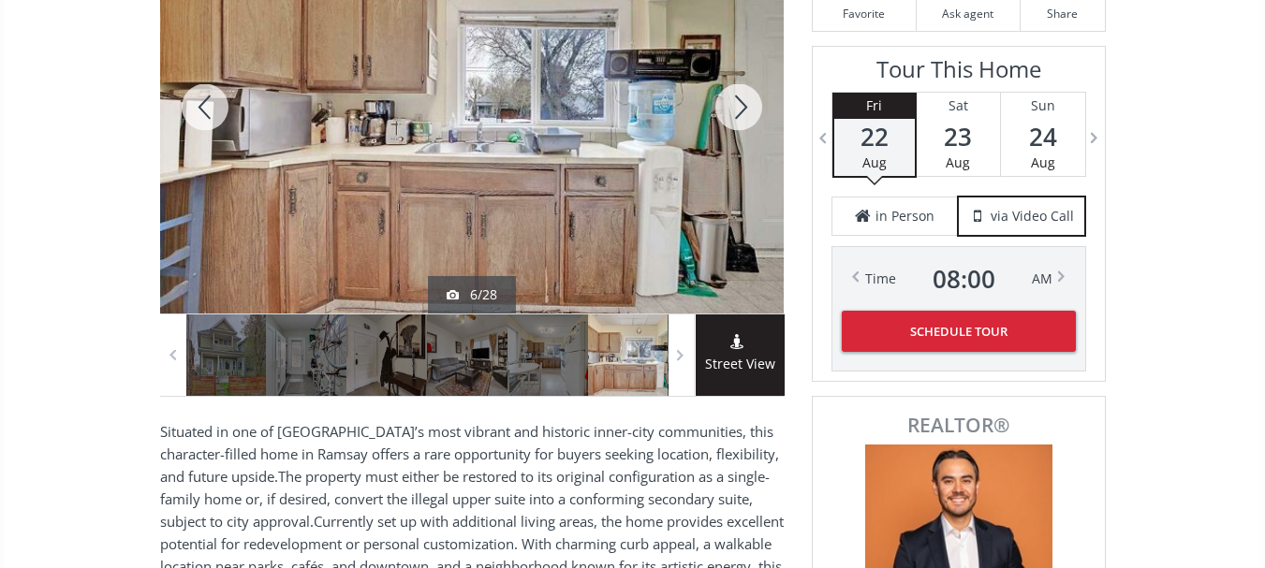
click at [742, 112] on div at bounding box center [739, 107] width 90 height 413
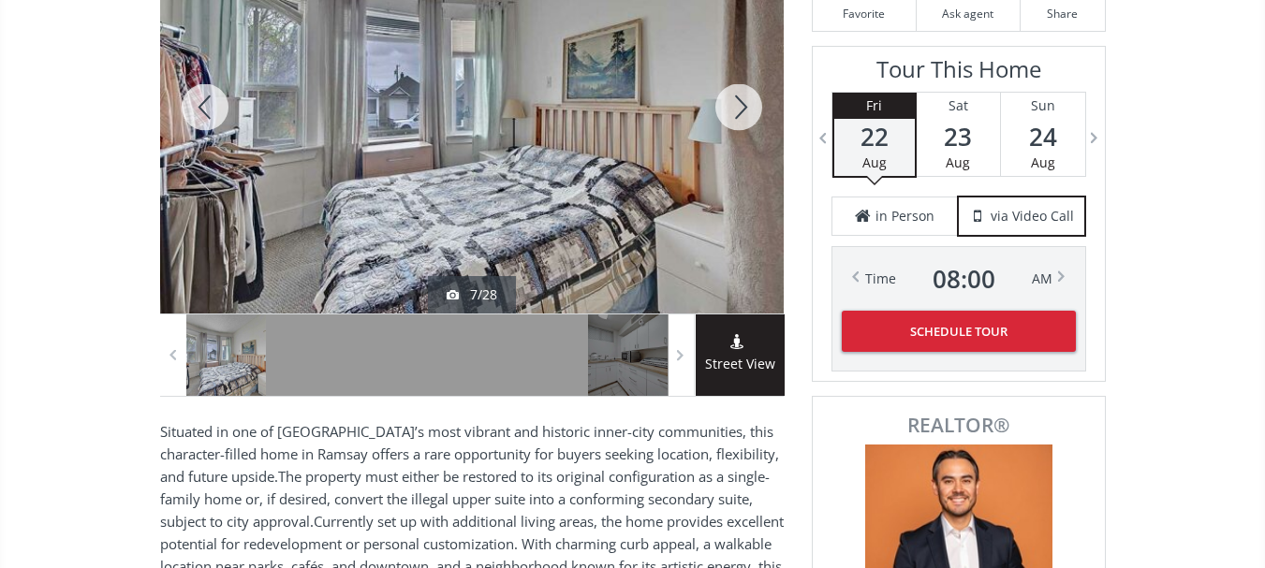
click at [742, 112] on div at bounding box center [739, 107] width 90 height 413
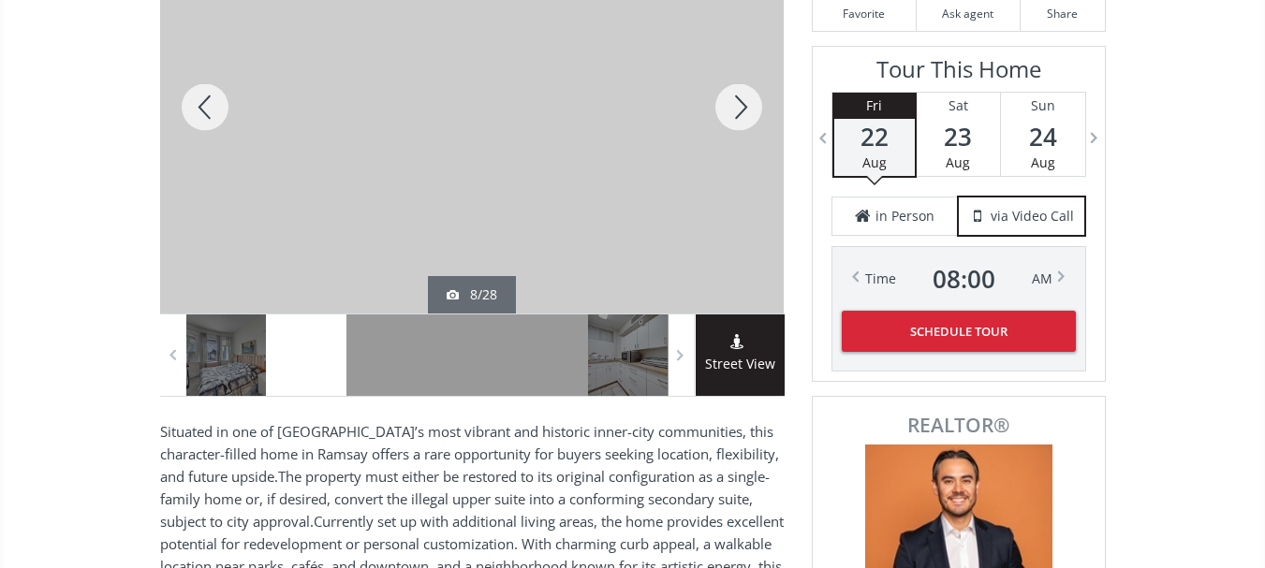
click at [742, 112] on div at bounding box center [739, 107] width 90 height 413
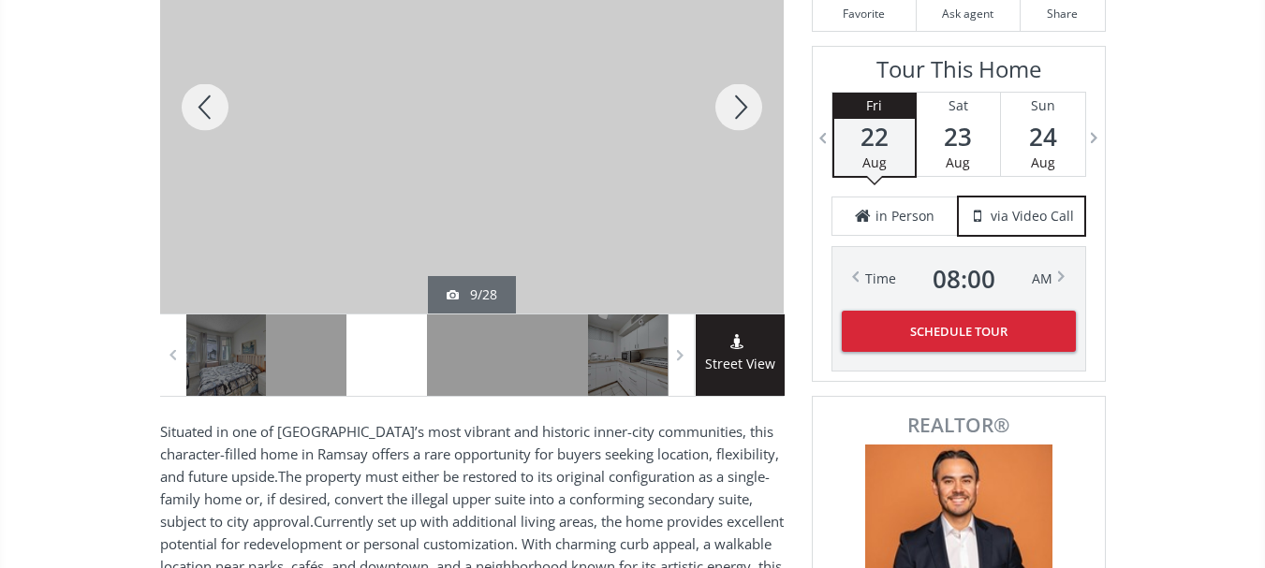
click at [742, 112] on div at bounding box center [739, 107] width 90 height 413
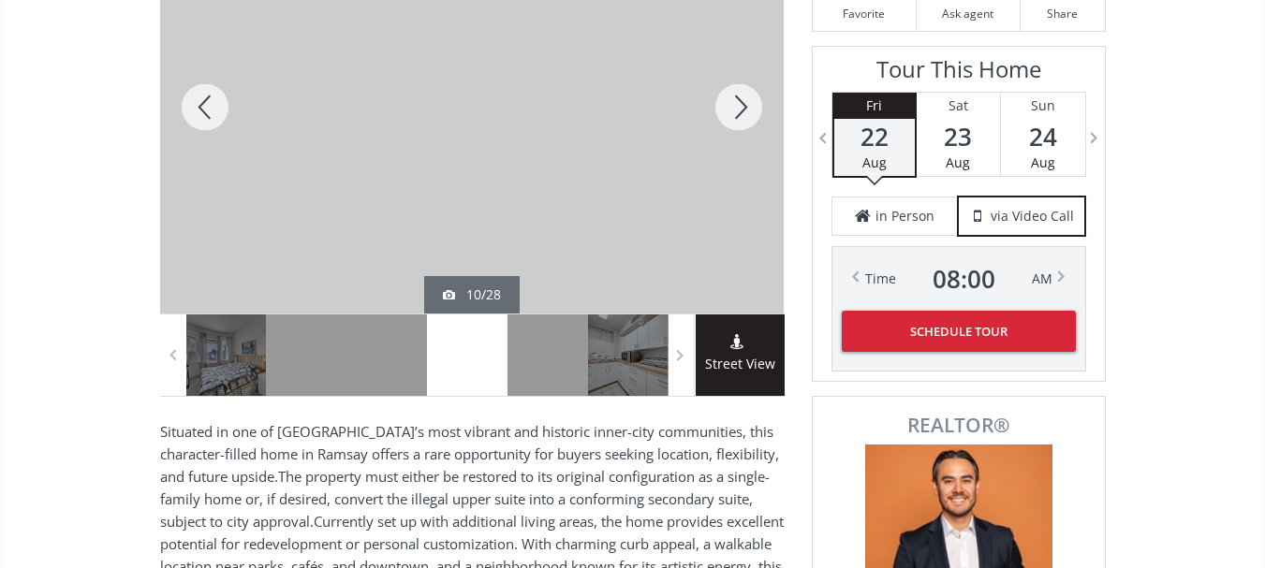
click at [742, 112] on div at bounding box center [739, 107] width 90 height 413
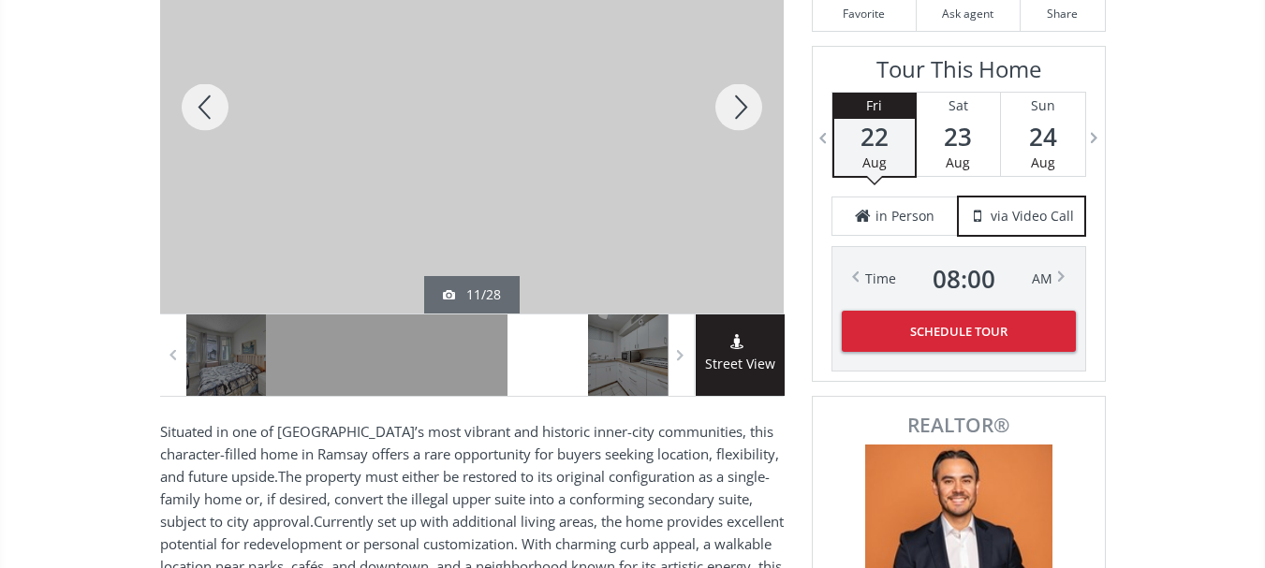
click at [742, 112] on div at bounding box center [739, 107] width 90 height 413
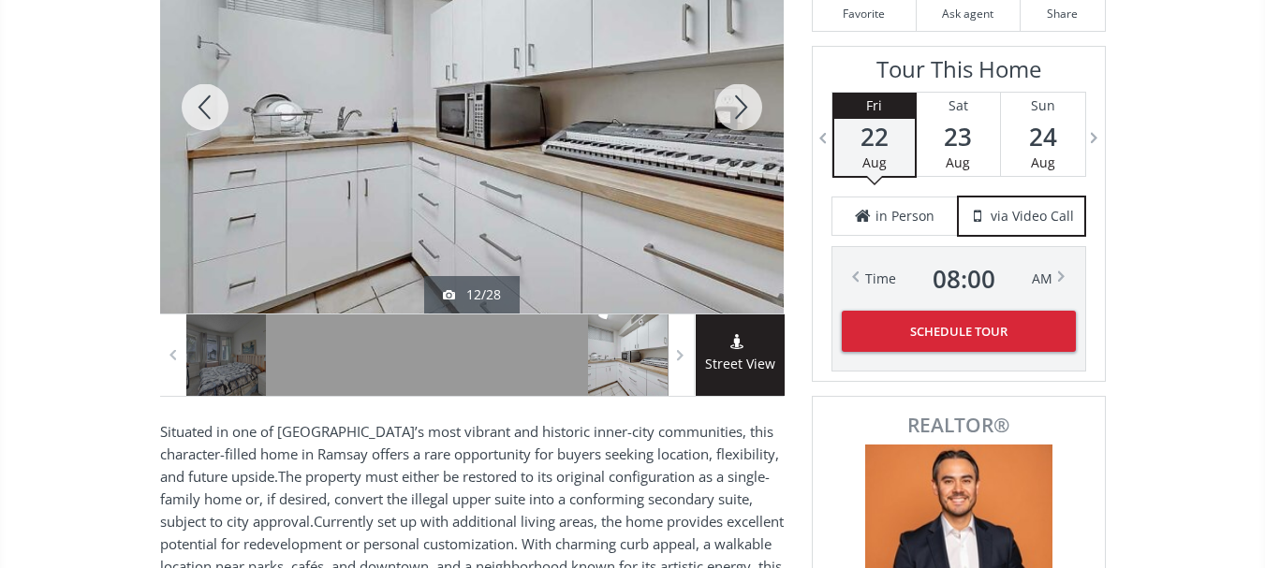
click at [203, 107] on div at bounding box center [205, 107] width 90 height 413
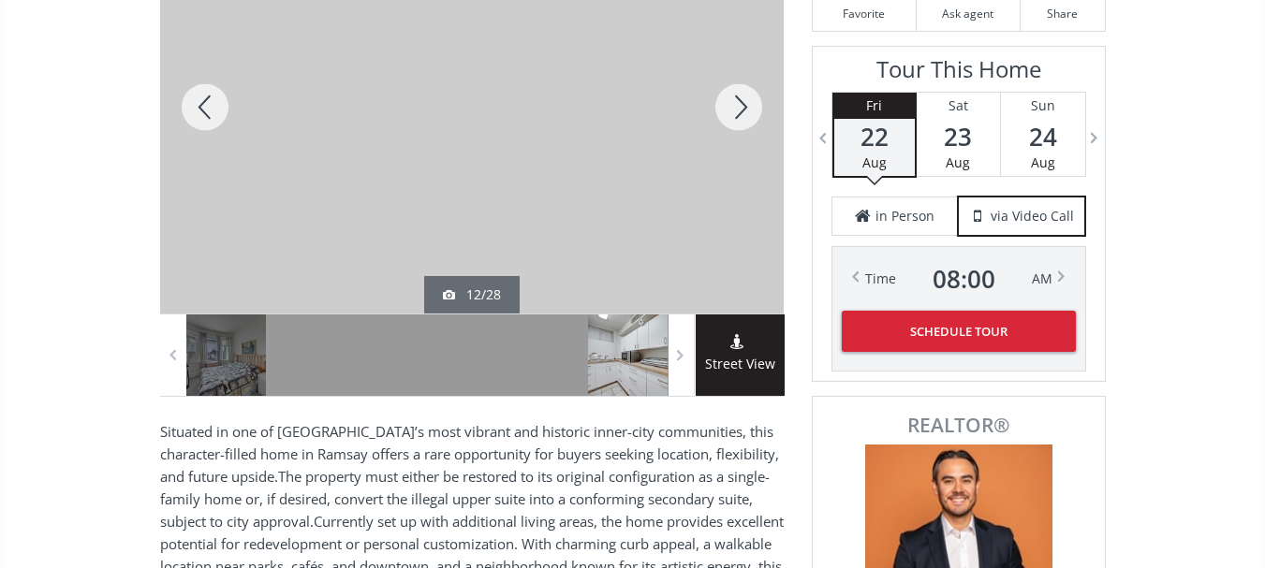
click at [203, 107] on div at bounding box center [205, 107] width 90 height 413
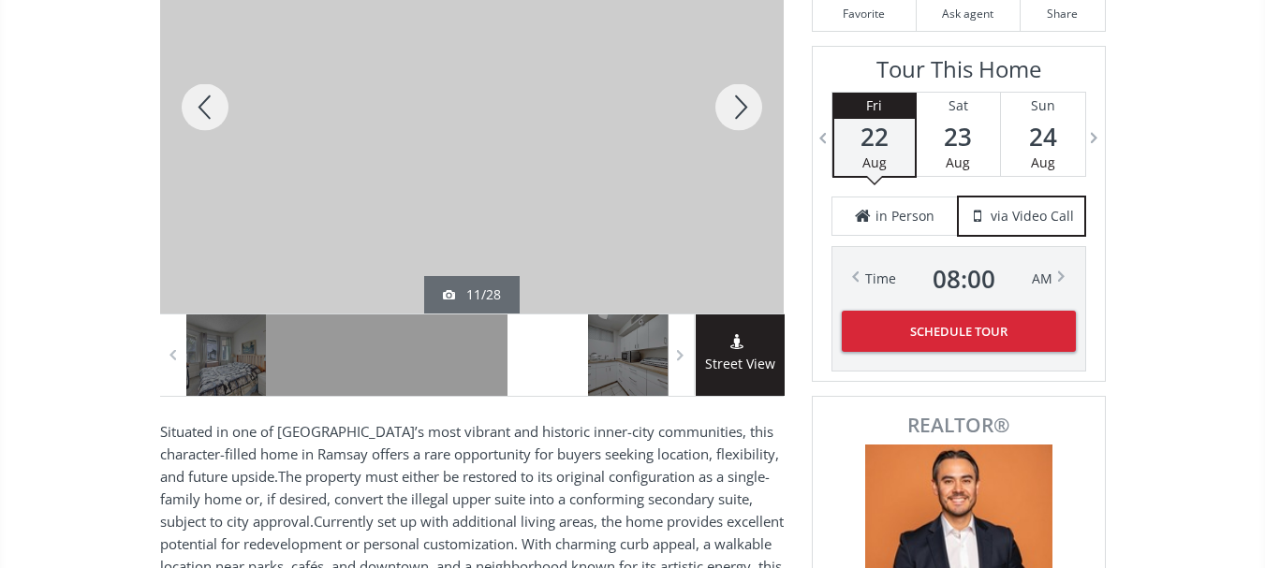
click at [203, 107] on div at bounding box center [205, 107] width 90 height 413
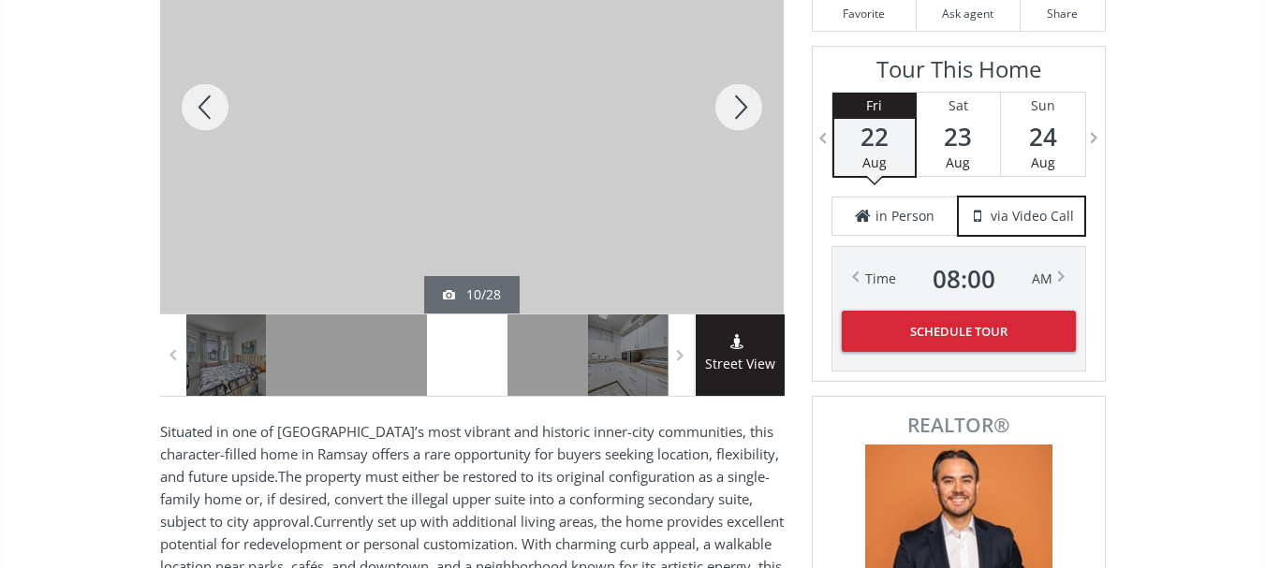
click at [203, 107] on div at bounding box center [205, 107] width 90 height 413
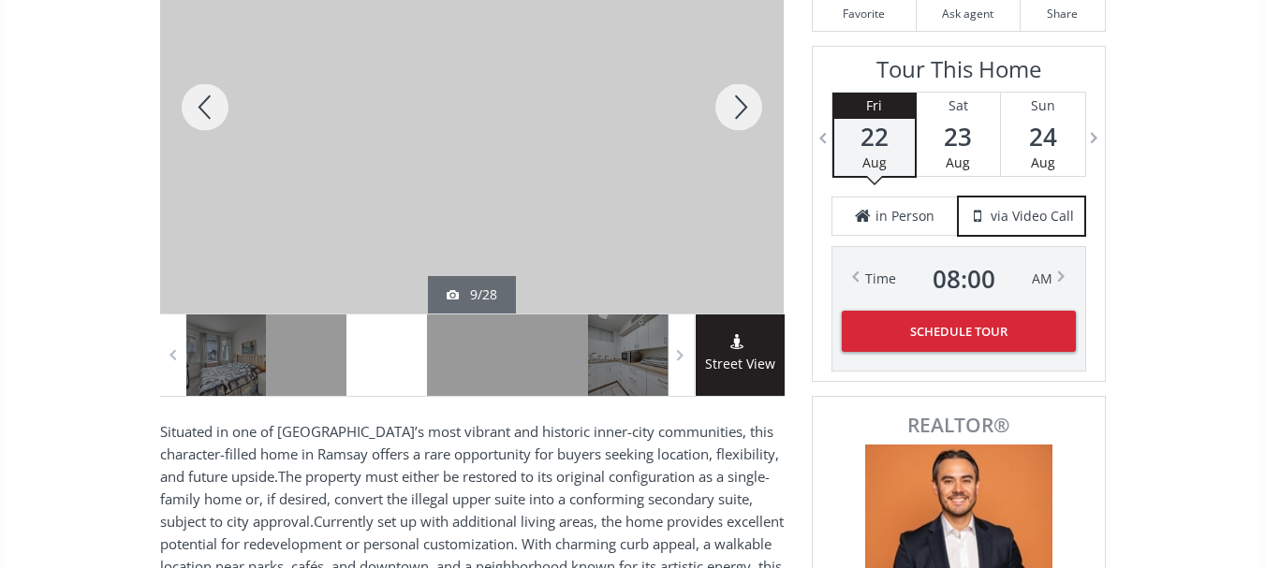
click at [203, 107] on div at bounding box center [205, 107] width 90 height 413
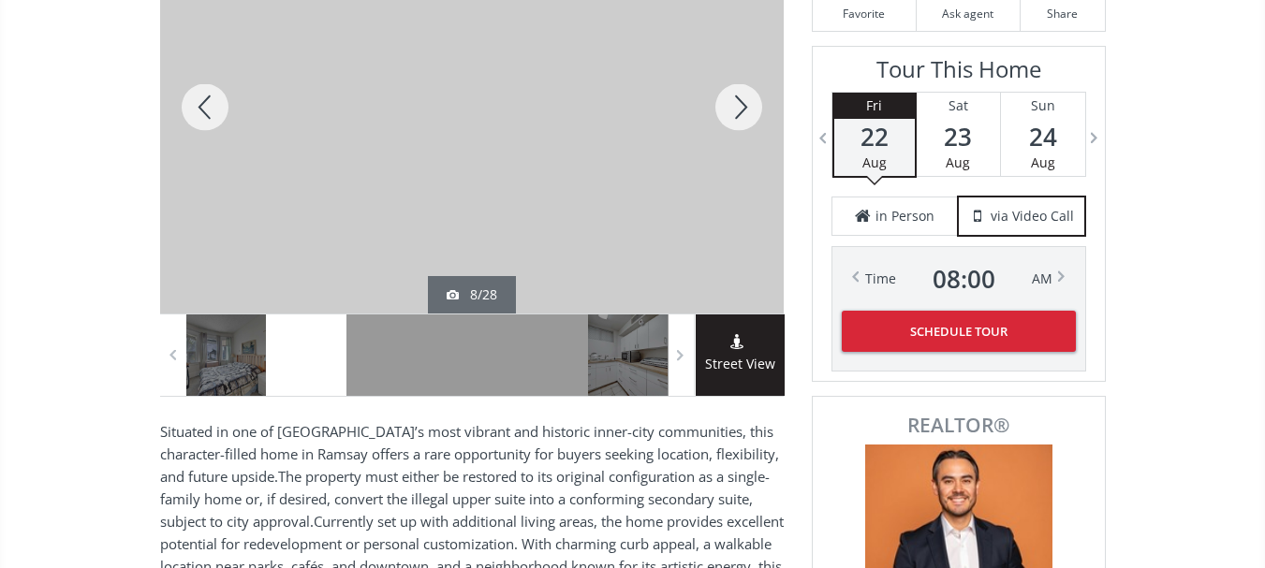
click at [204, 107] on div at bounding box center [205, 107] width 90 height 413
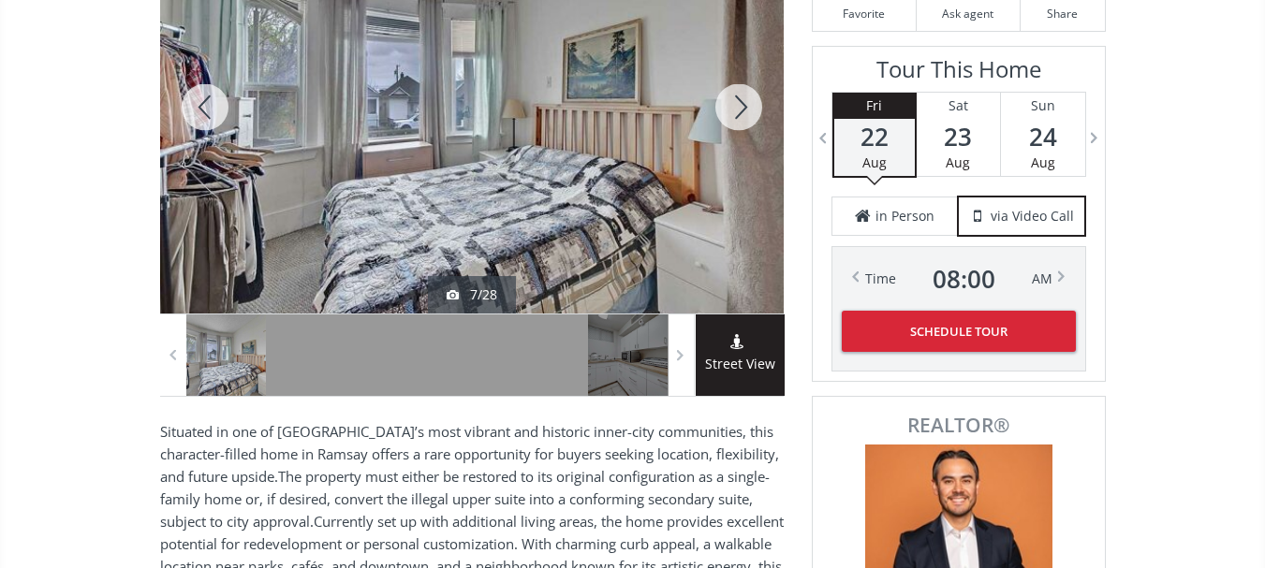
click at [204, 107] on div at bounding box center [205, 107] width 90 height 413
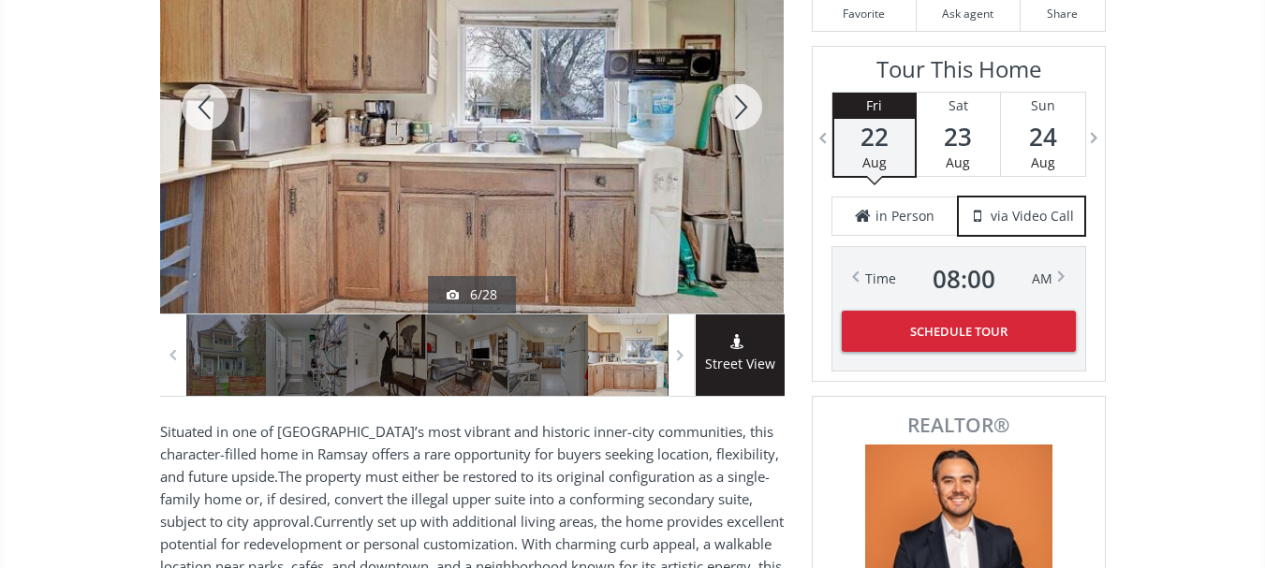
click at [204, 107] on div at bounding box center [205, 107] width 90 height 413
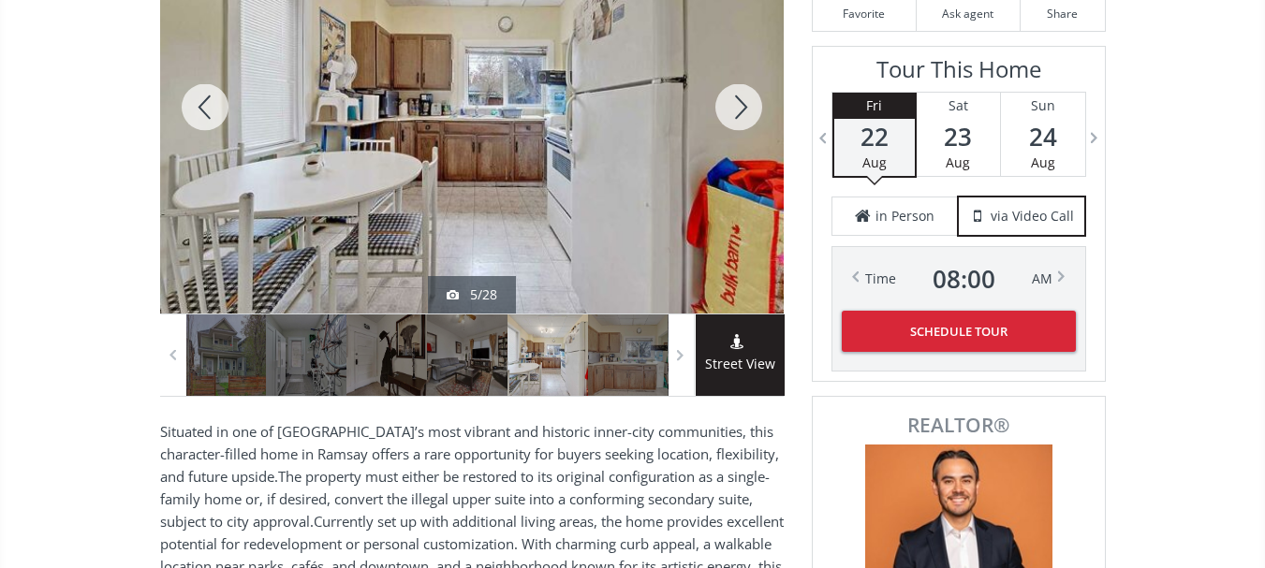
click at [204, 107] on div at bounding box center [205, 107] width 90 height 413
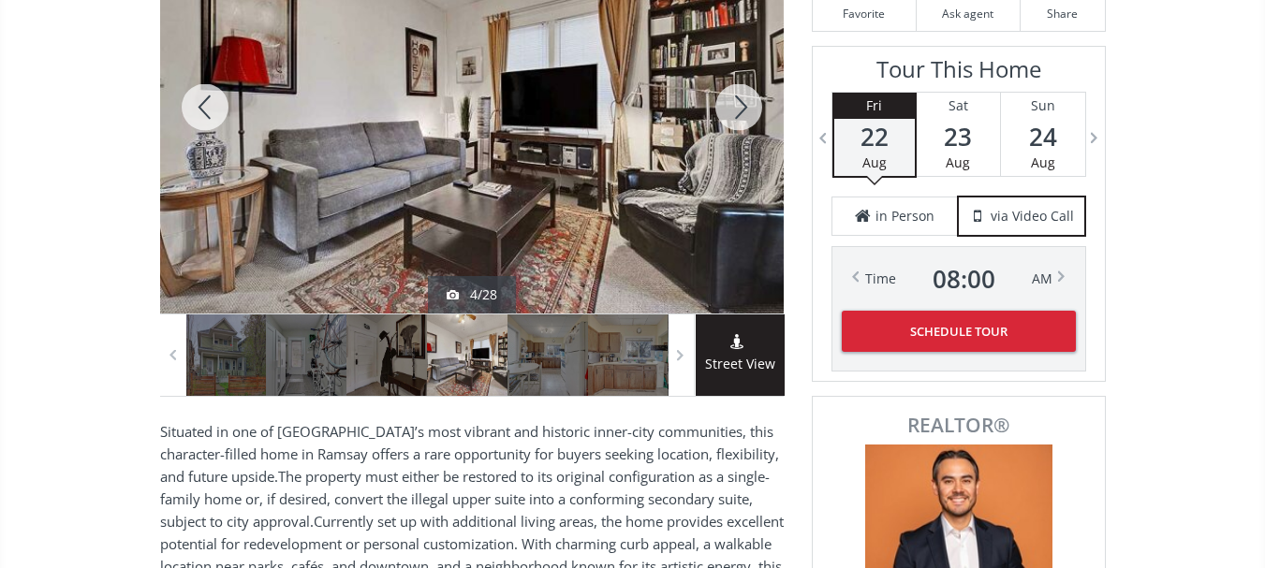
click at [755, 108] on div at bounding box center [739, 107] width 90 height 413
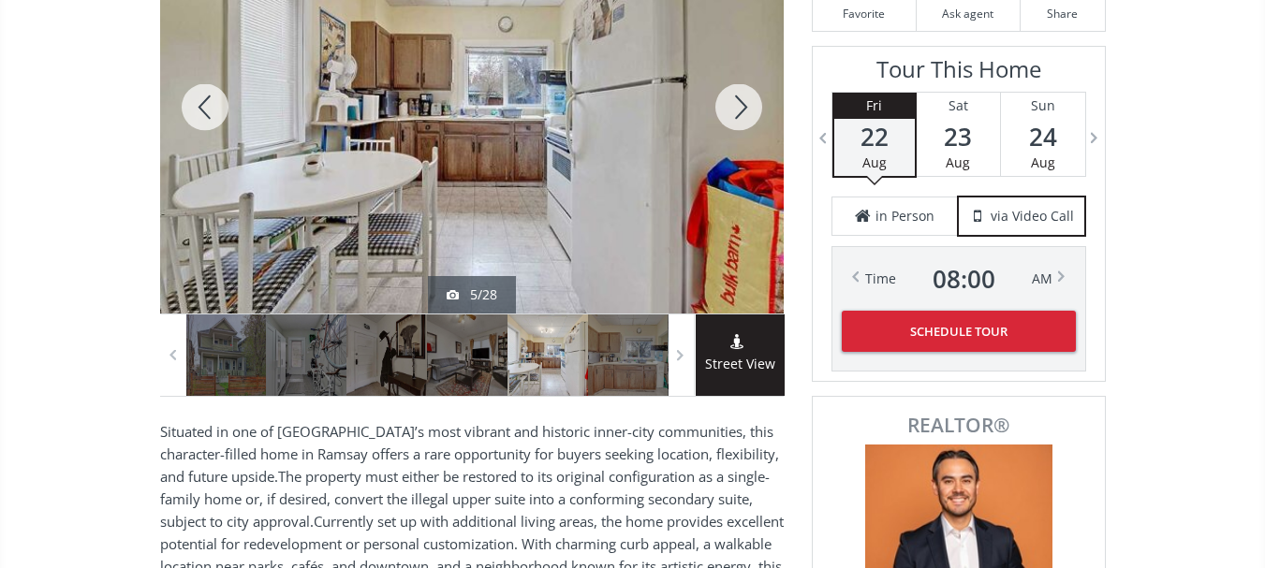
click at [755, 108] on div at bounding box center [739, 107] width 90 height 413
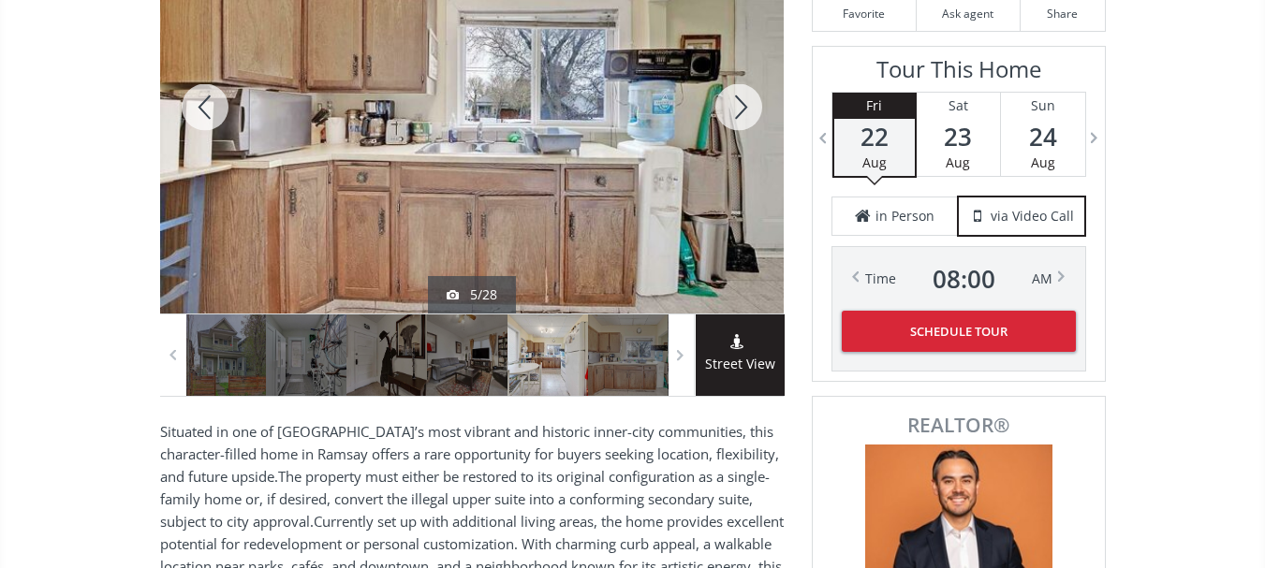
click at [755, 108] on div at bounding box center [739, 107] width 90 height 413
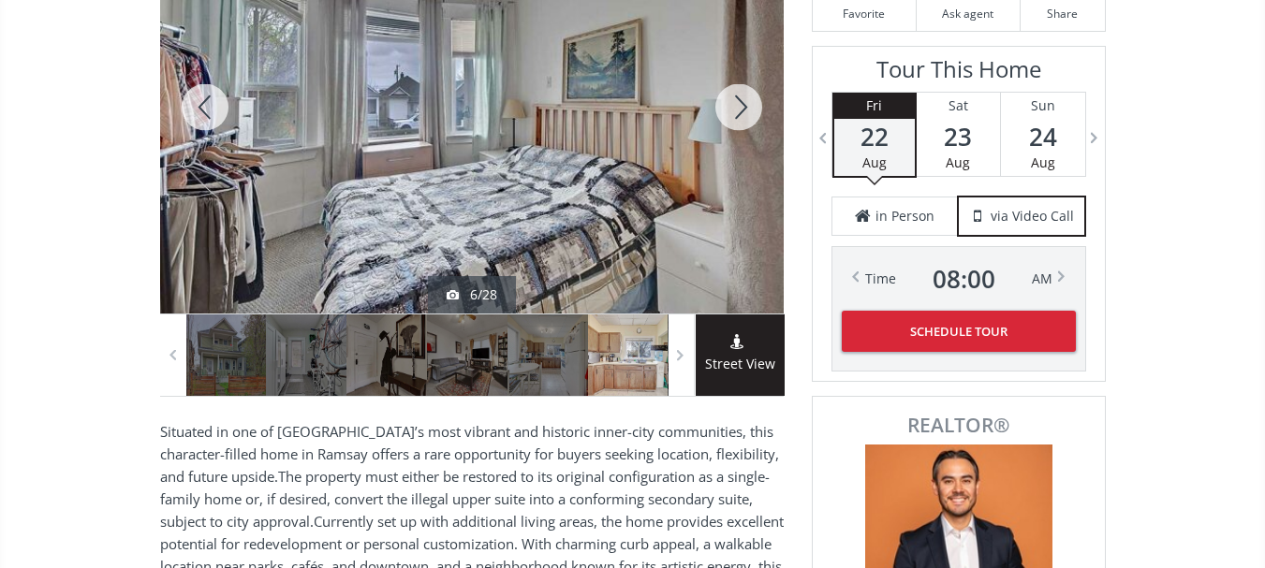
click at [755, 108] on div at bounding box center [739, 107] width 90 height 413
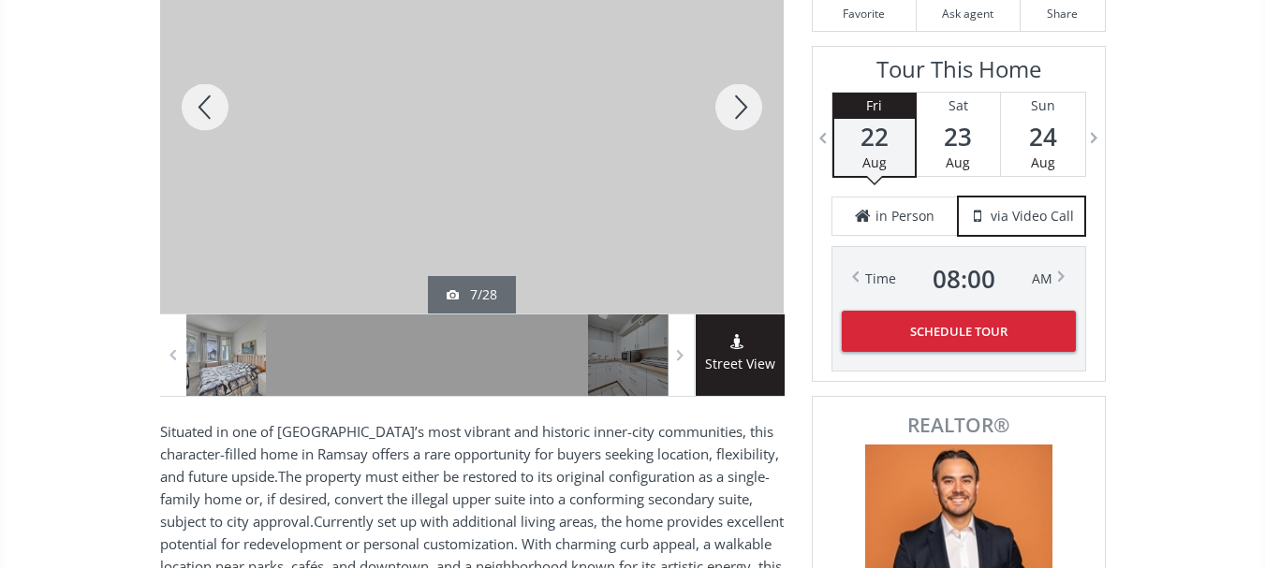
click at [755, 108] on div at bounding box center [739, 107] width 90 height 413
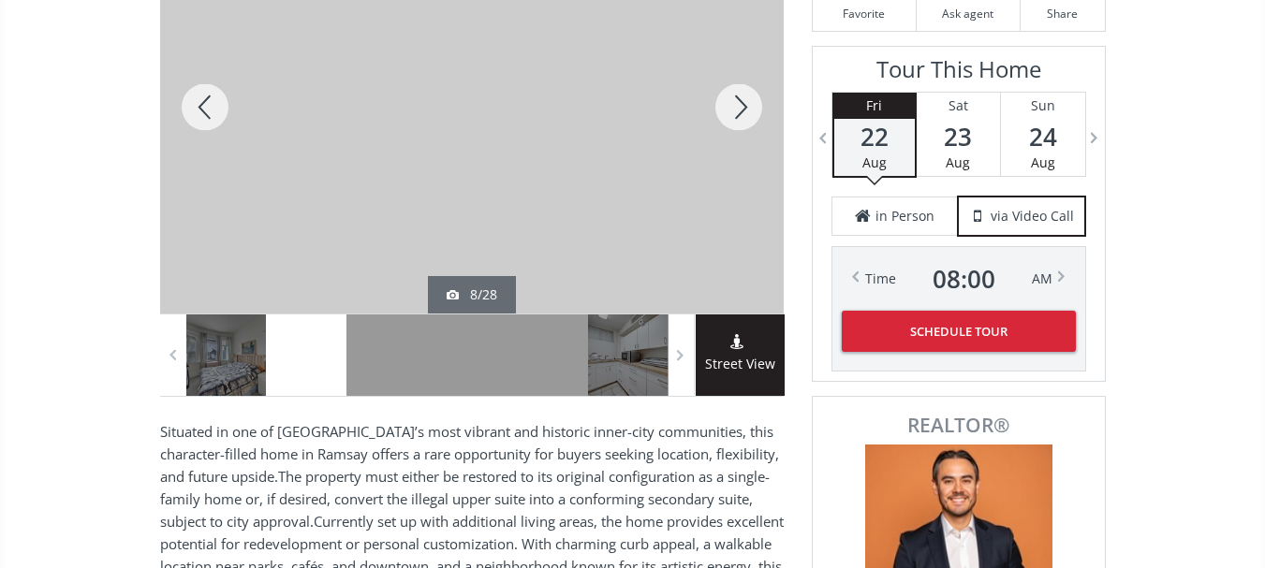
click at [755, 108] on div at bounding box center [739, 107] width 90 height 413
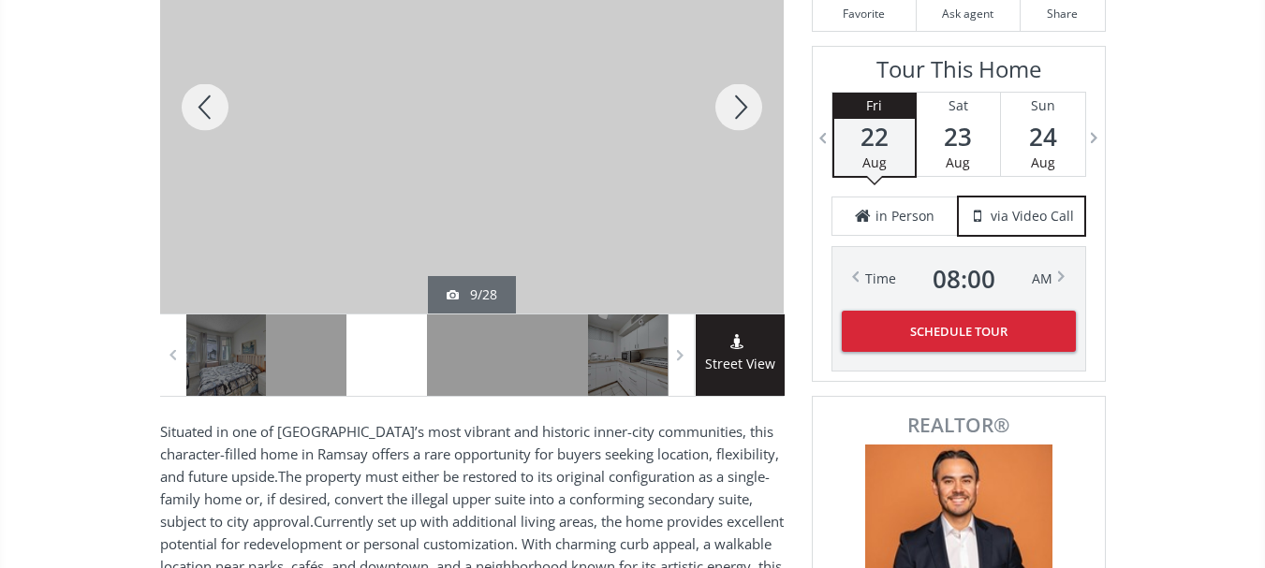
click at [755, 108] on div at bounding box center [739, 107] width 90 height 413
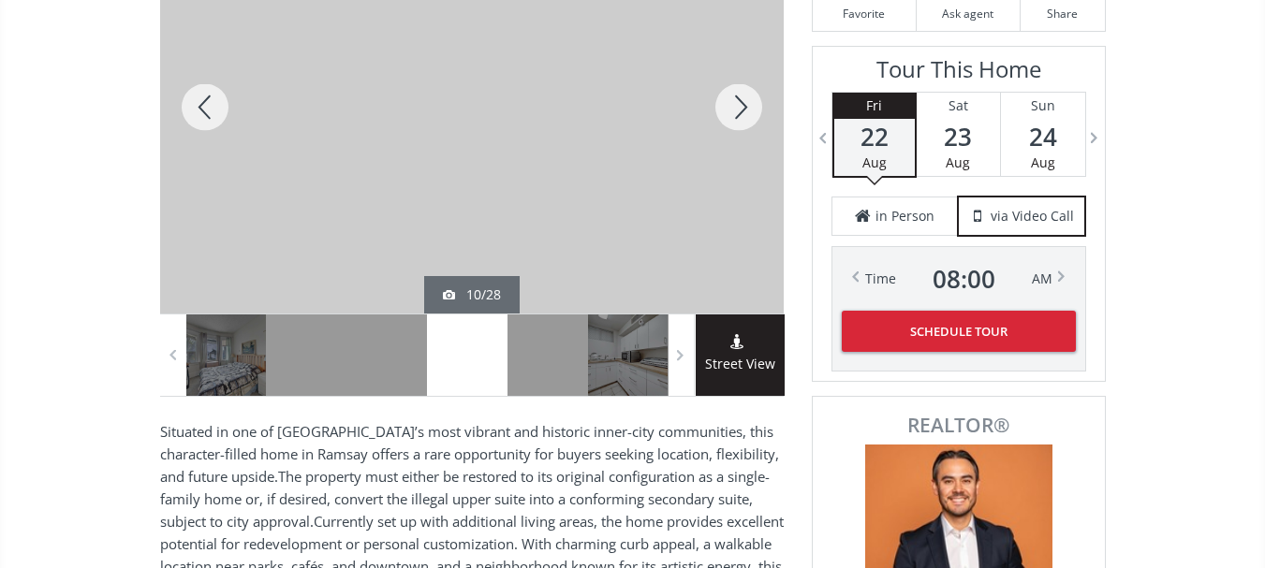
click at [753, 106] on div at bounding box center [739, 107] width 90 height 413
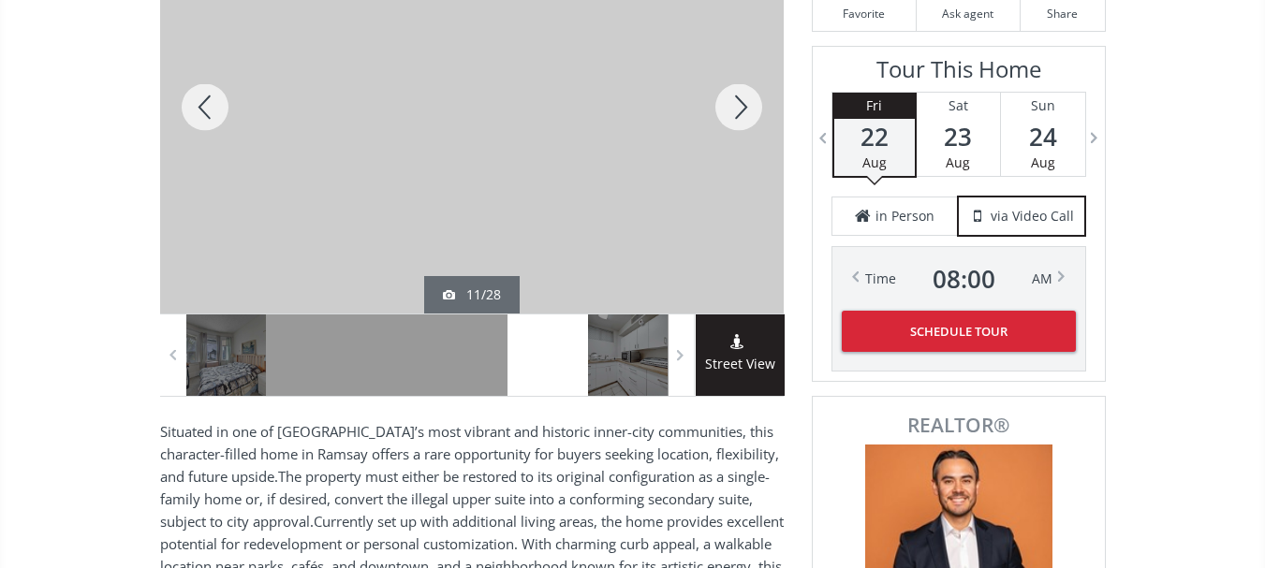
click at [753, 106] on div at bounding box center [739, 107] width 90 height 413
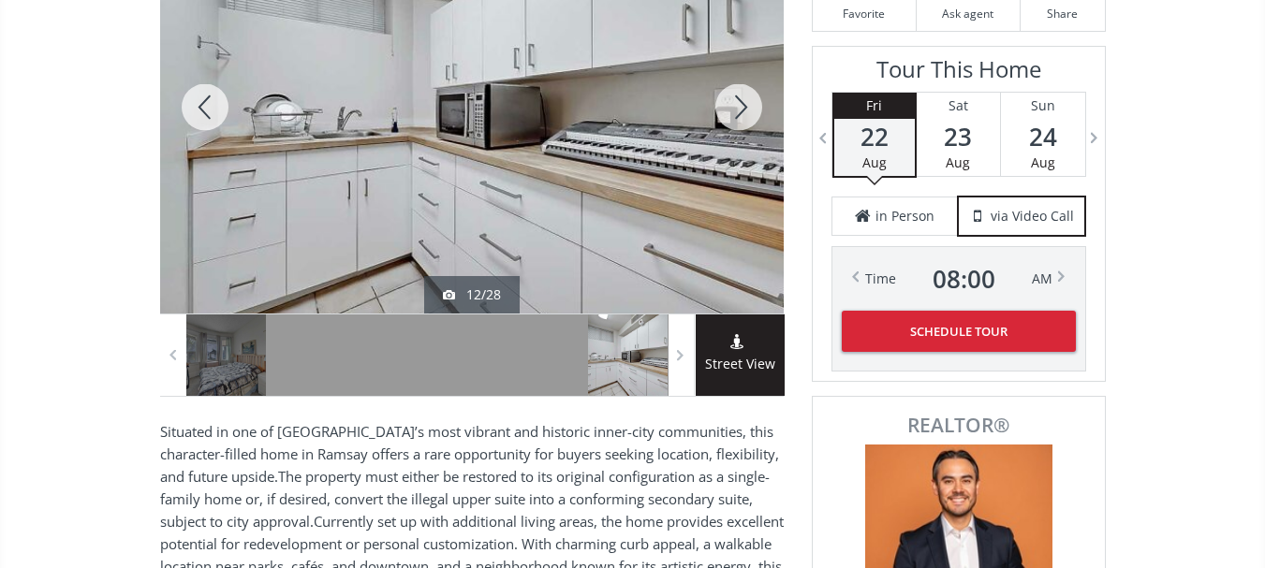
click at [198, 98] on div at bounding box center [205, 107] width 90 height 413
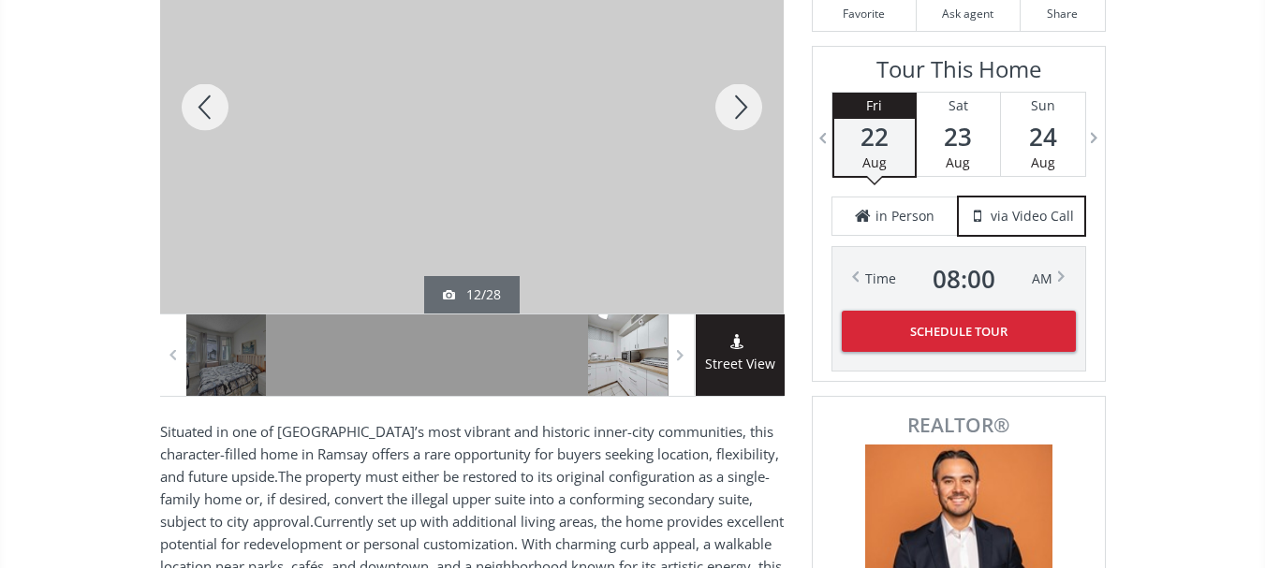
click at [198, 98] on div at bounding box center [205, 107] width 90 height 413
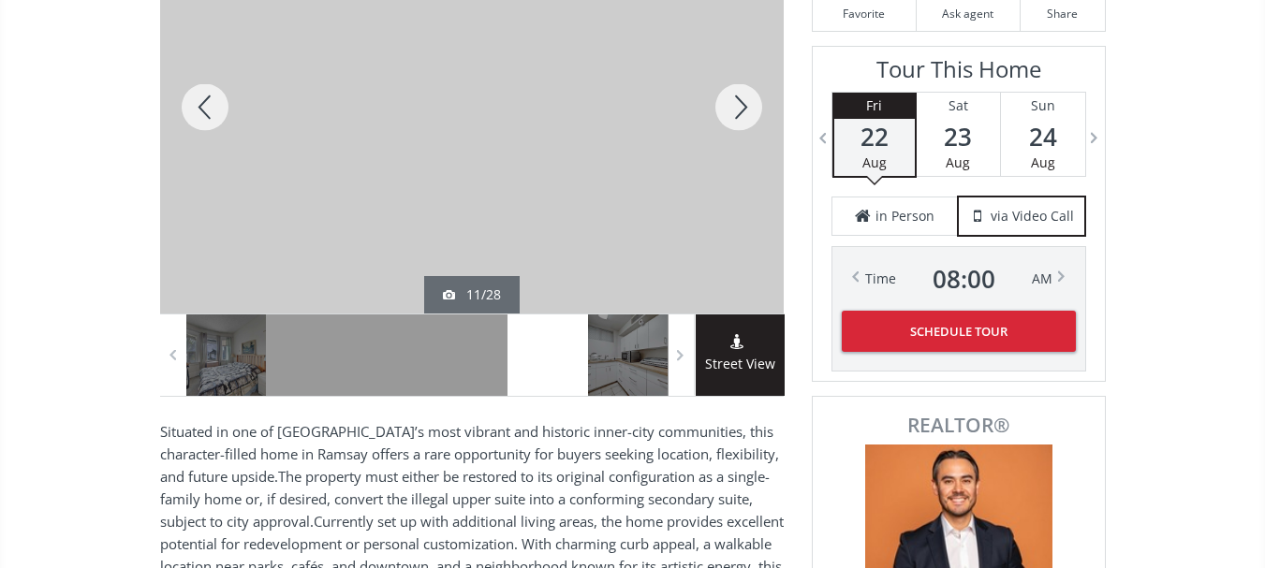
click at [198, 98] on div at bounding box center [205, 107] width 90 height 413
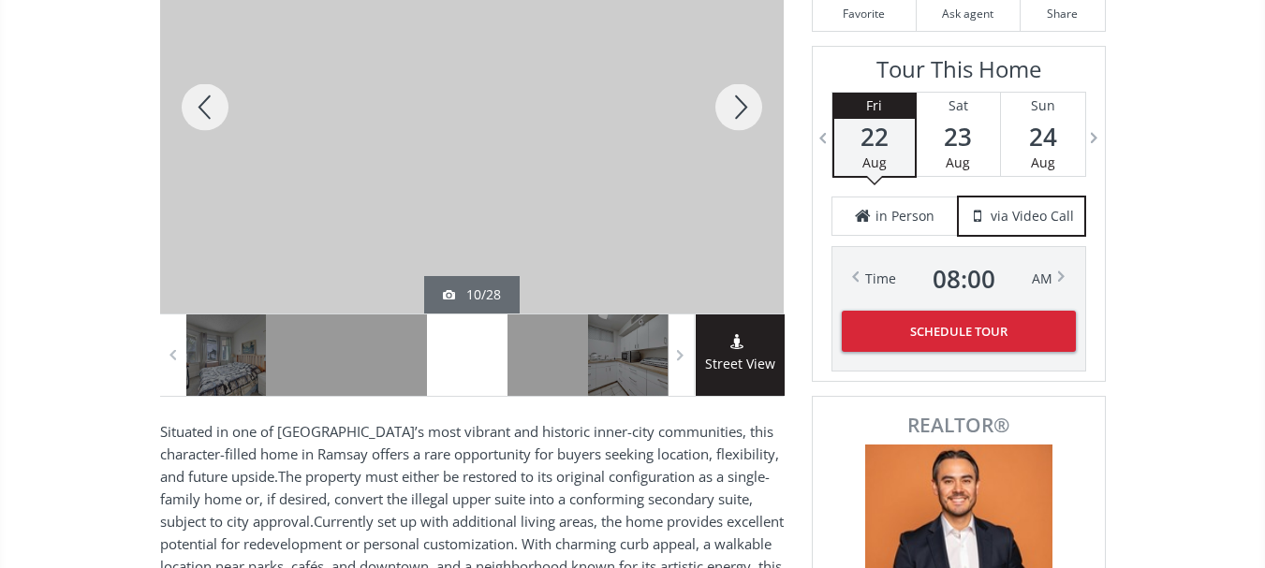
click at [198, 98] on div at bounding box center [205, 107] width 90 height 413
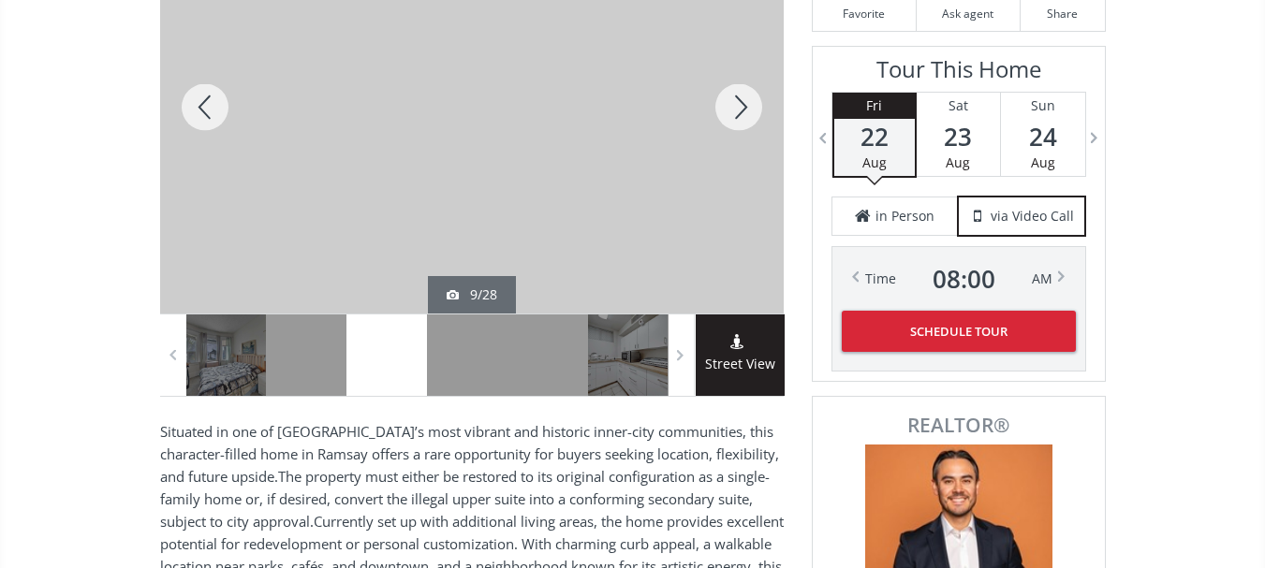
click at [198, 98] on div at bounding box center [205, 107] width 90 height 413
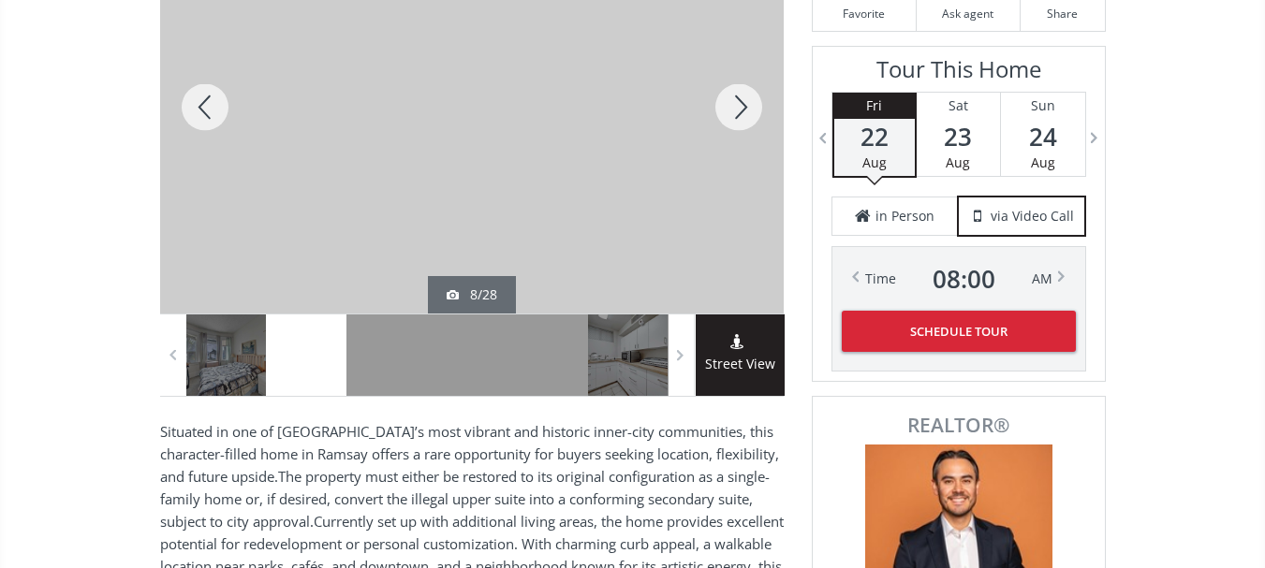
click at [198, 98] on div at bounding box center [205, 107] width 90 height 413
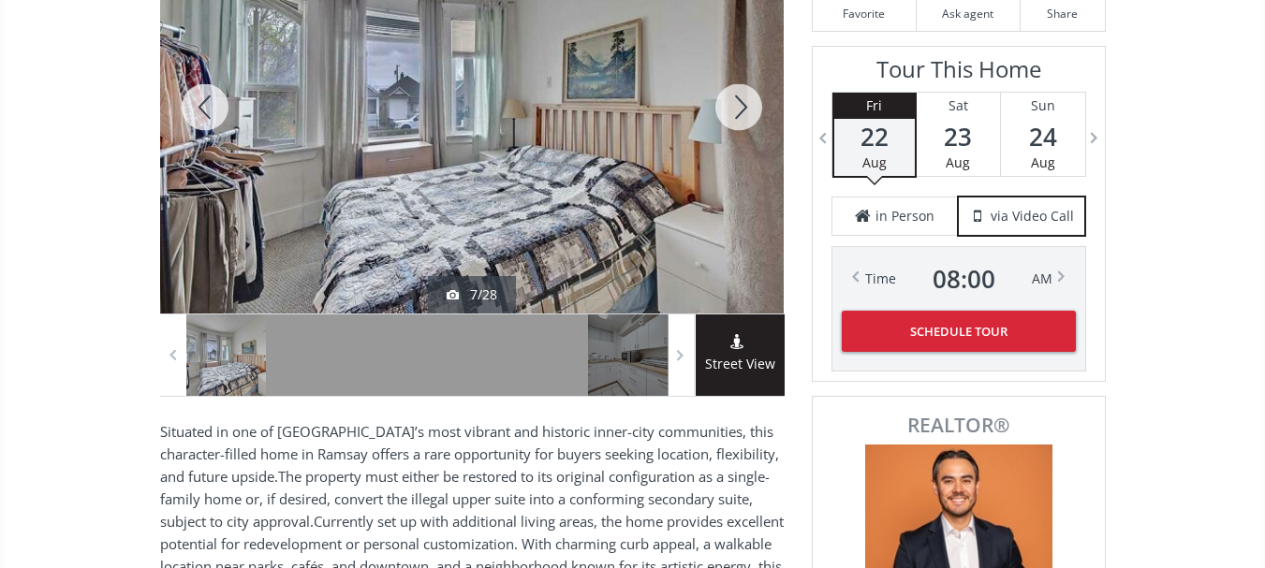
click at [197, 98] on div at bounding box center [205, 107] width 90 height 413
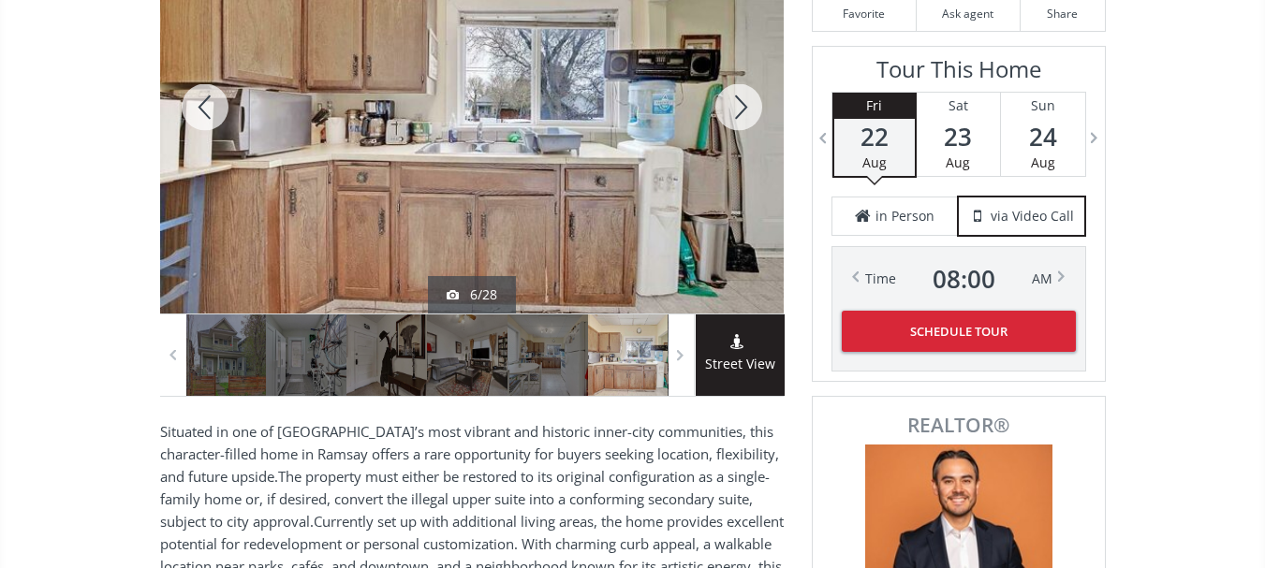
click at [197, 98] on div at bounding box center [205, 107] width 90 height 413
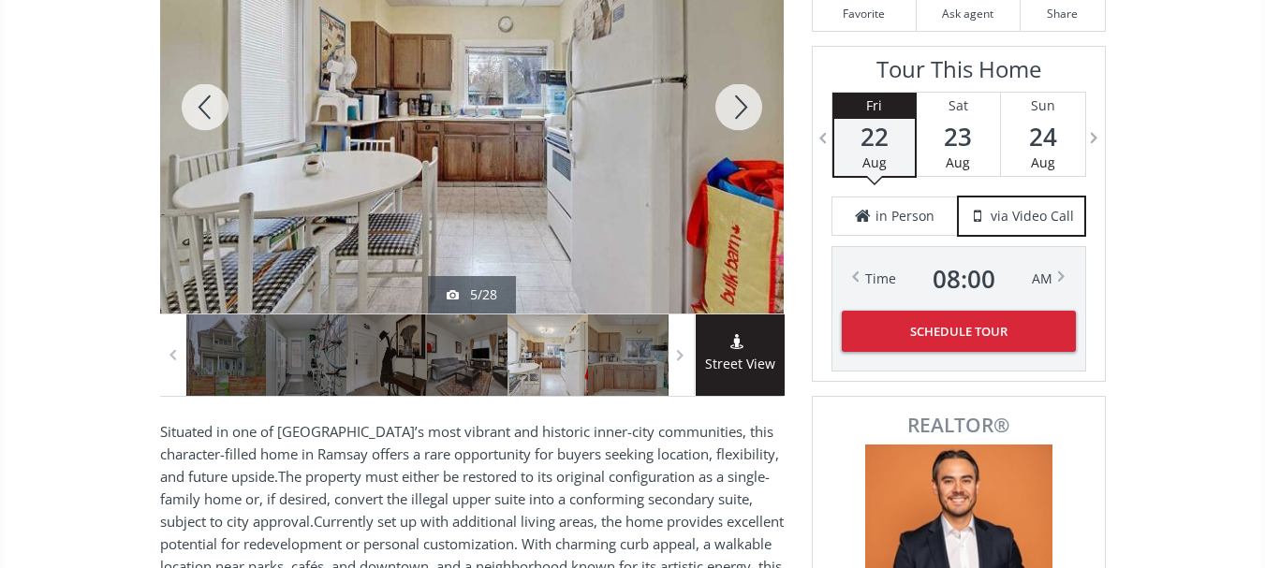
click at [197, 98] on div at bounding box center [205, 107] width 90 height 413
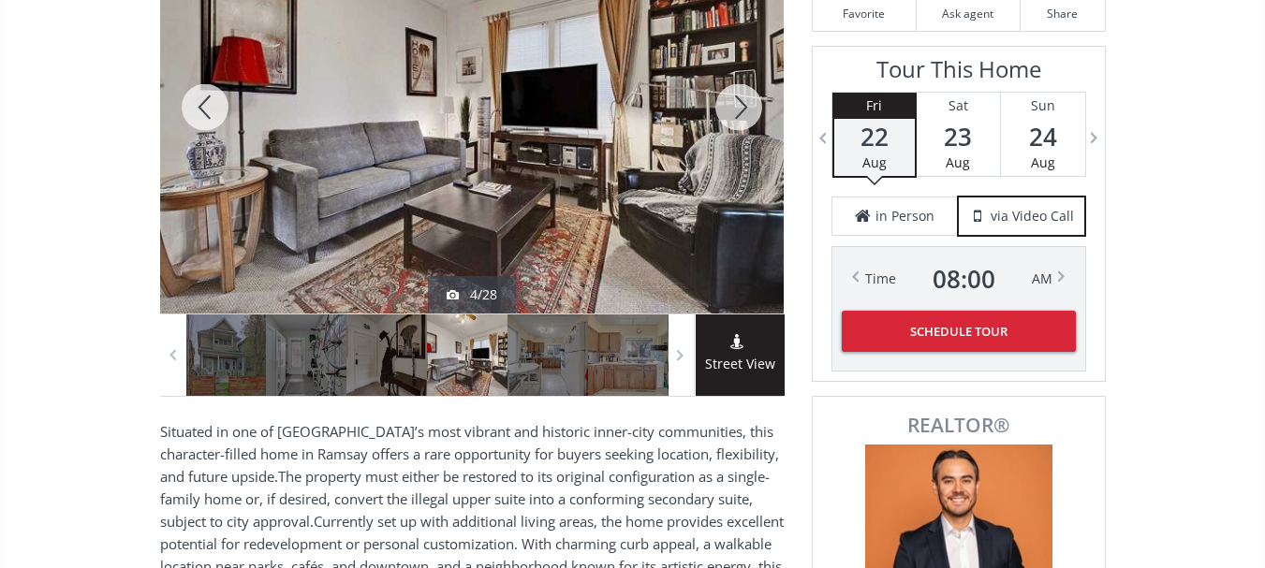
click at [197, 98] on div at bounding box center [205, 107] width 90 height 413
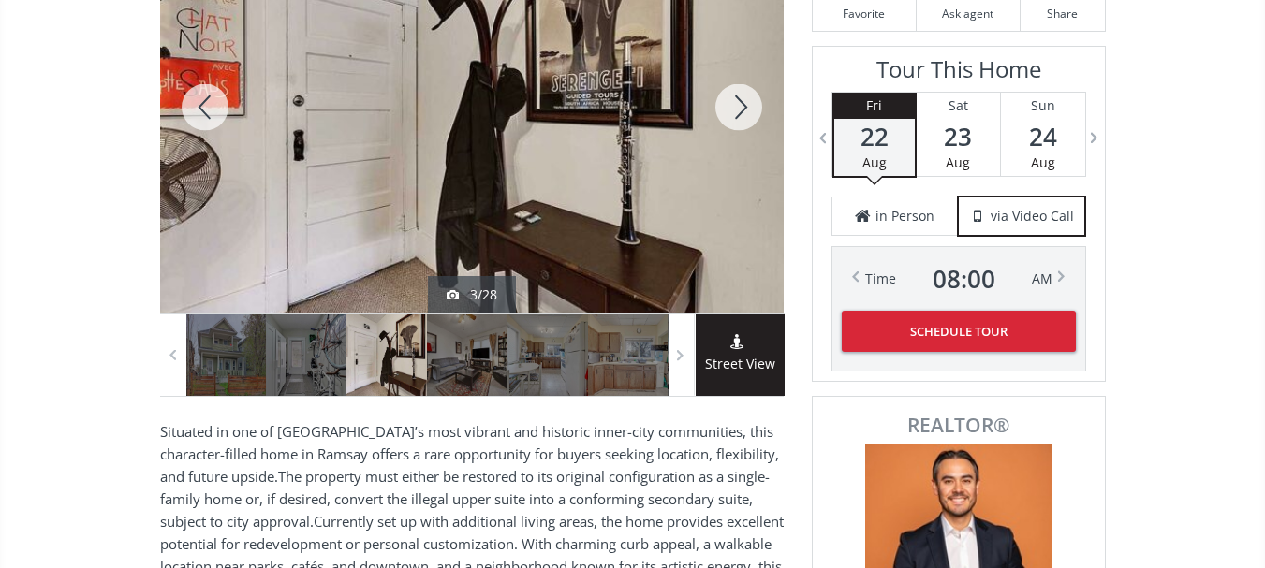
click at [197, 98] on div at bounding box center [205, 107] width 90 height 413
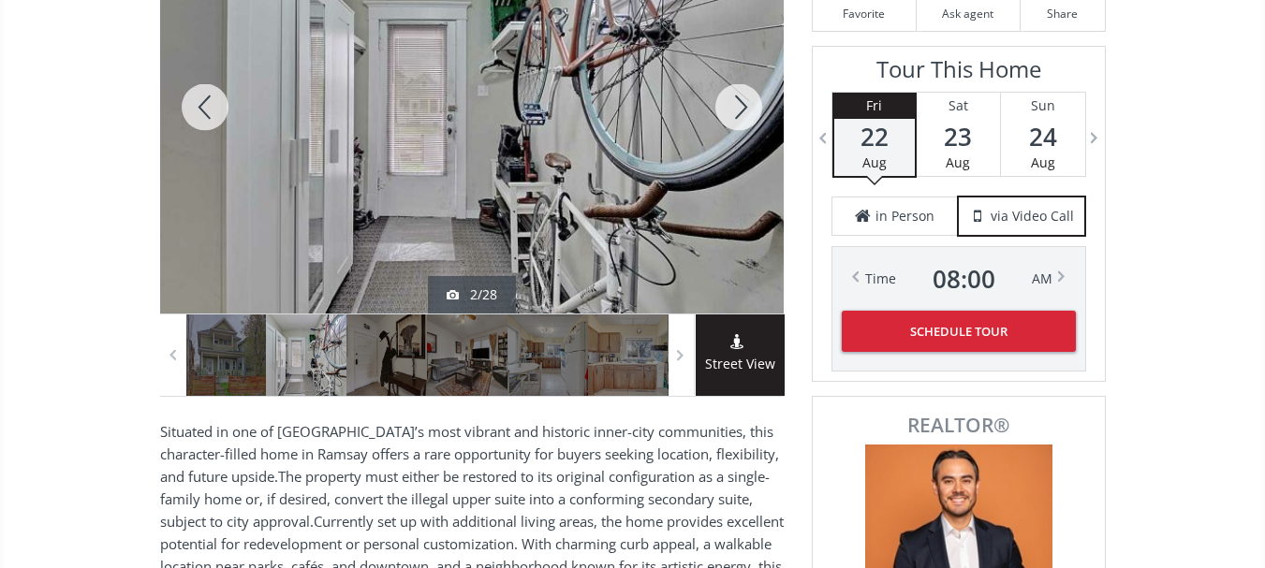
click at [197, 98] on div at bounding box center [205, 107] width 90 height 413
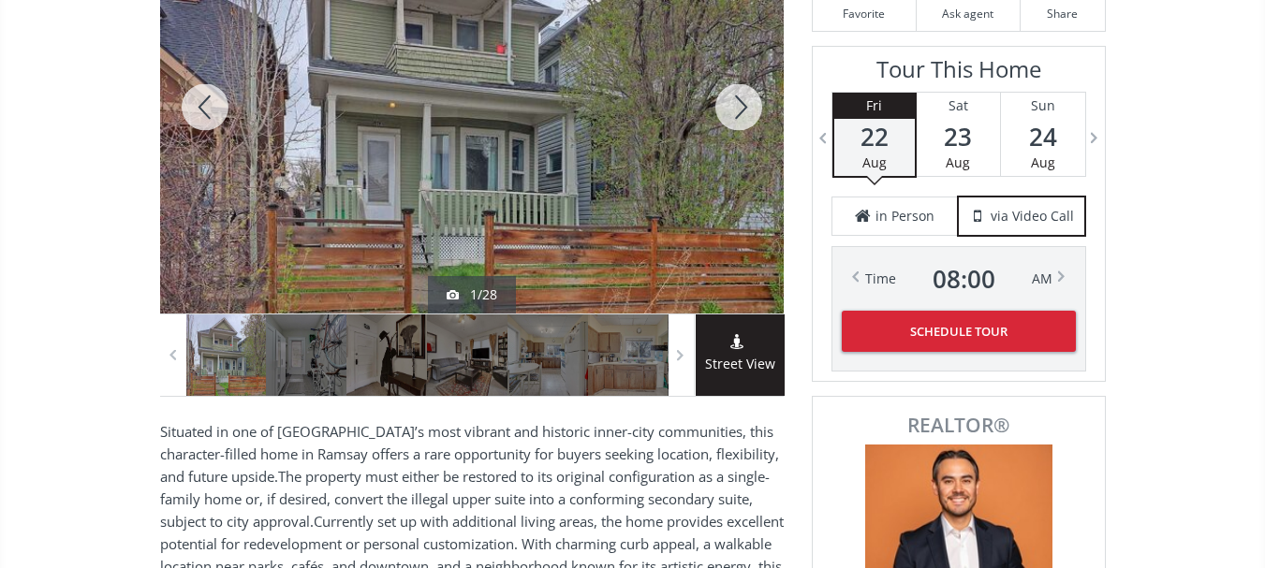
click at [205, 101] on div at bounding box center [205, 107] width 90 height 413
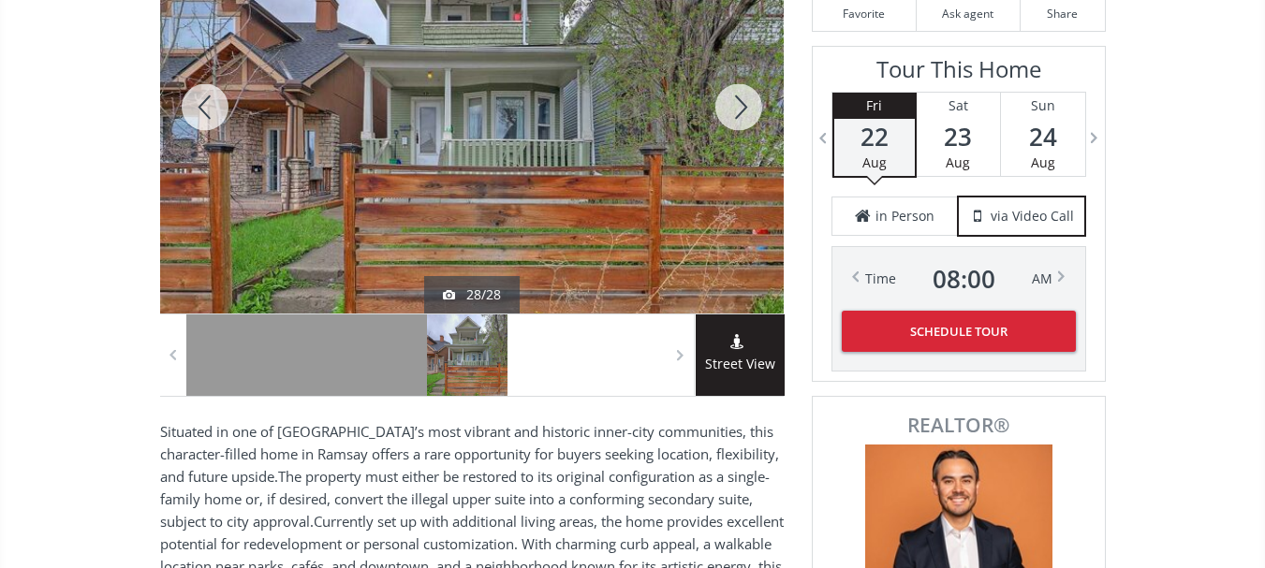
click at [205, 101] on div at bounding box center [205, 107] width 90 height 413
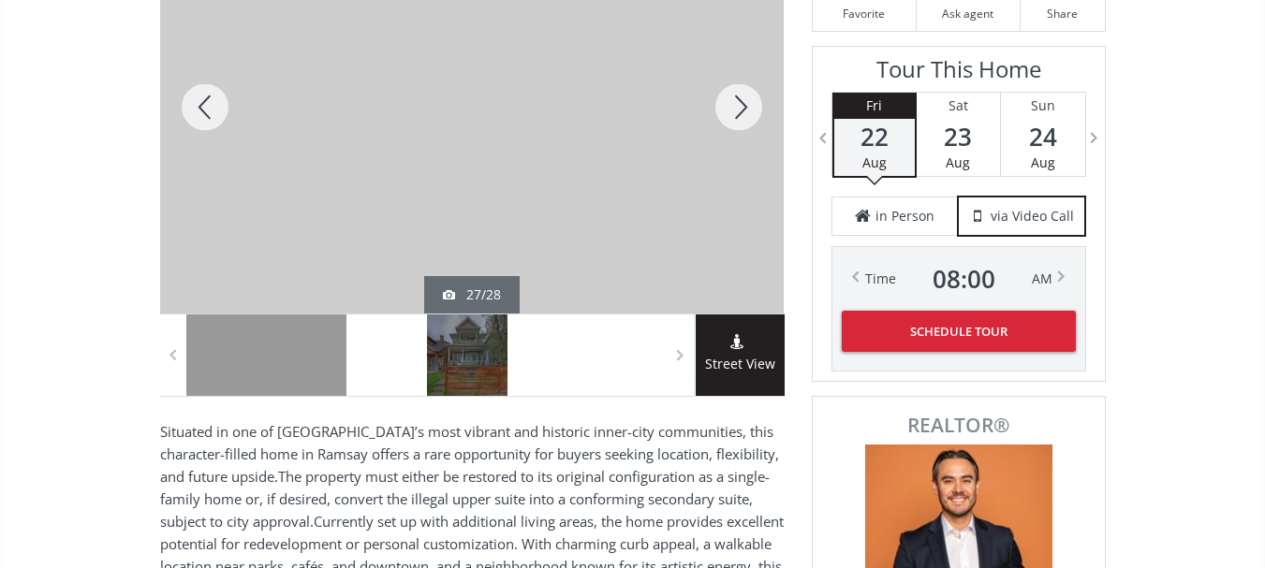
click at [205, 101] on div at bounding box center [205, 107] width 90 height 413
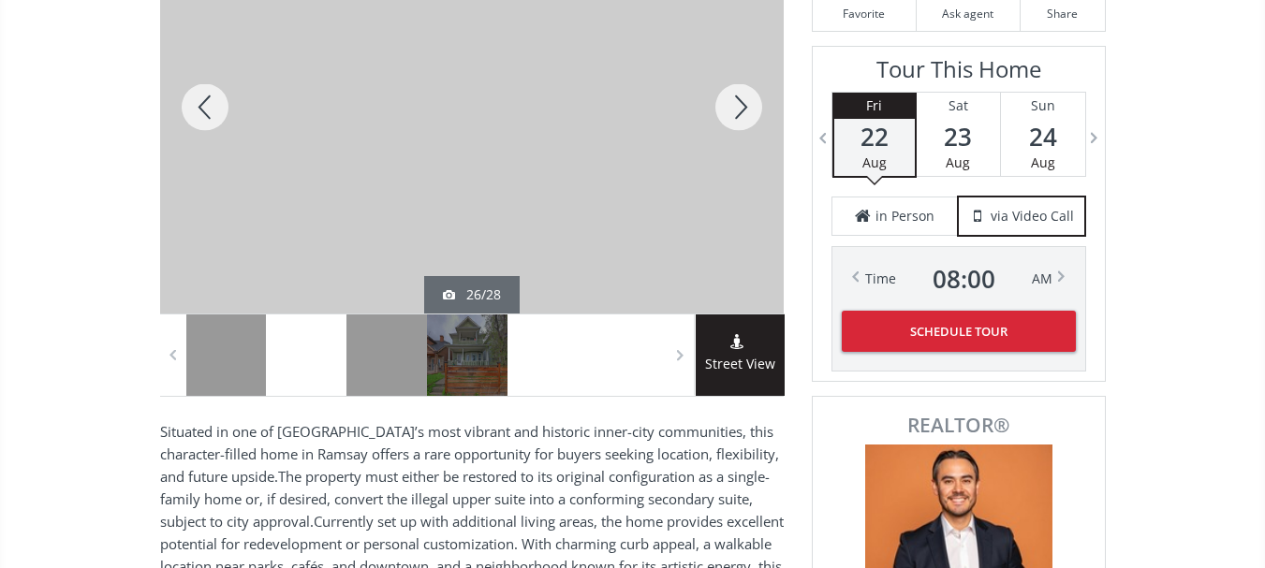
click at [205, 101] on div at bounding box center [205, 107] width 90 height 413
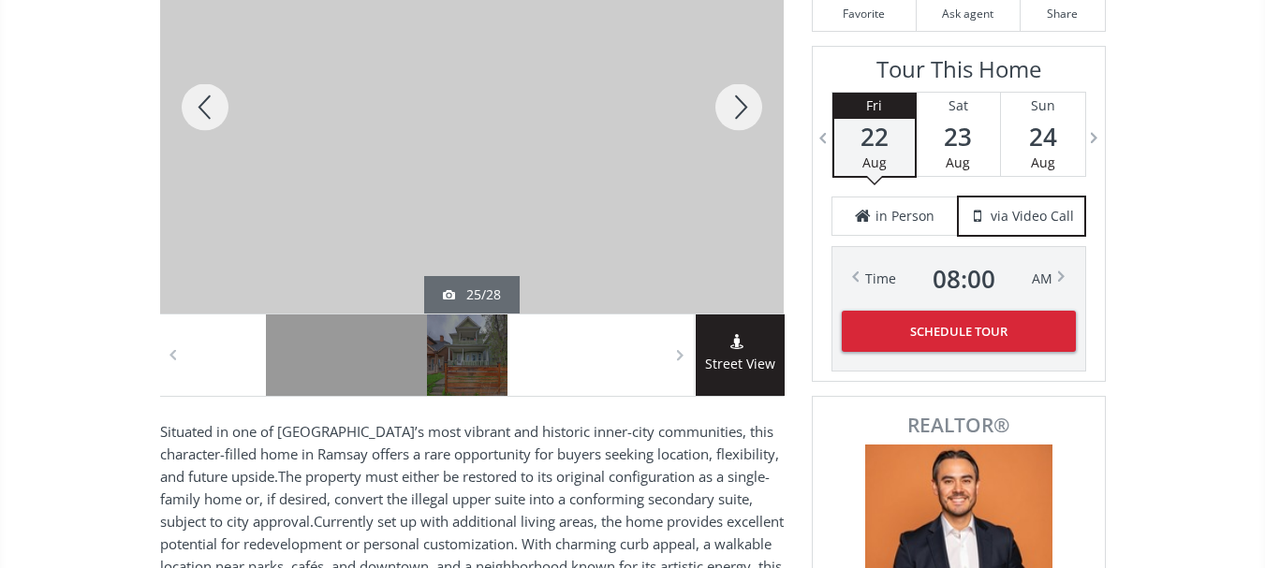
click at [205, 101] on div at bounding box center [205, 107] width 90 height 413
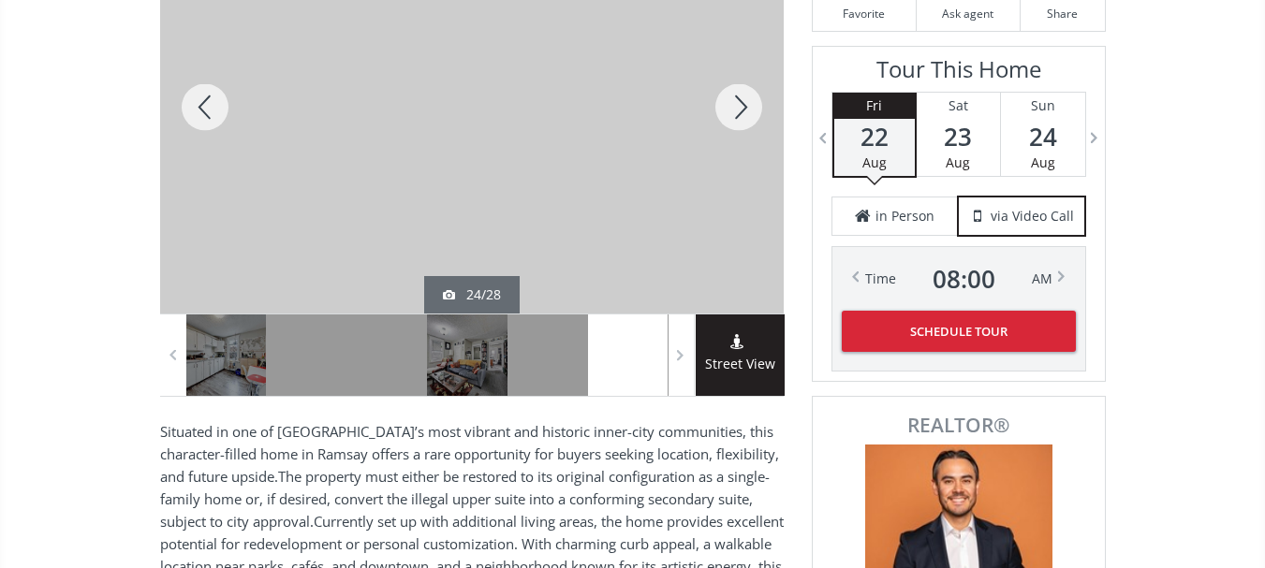
click at [205, 101] on div at bounding box center [205, 107] width 90 height 413
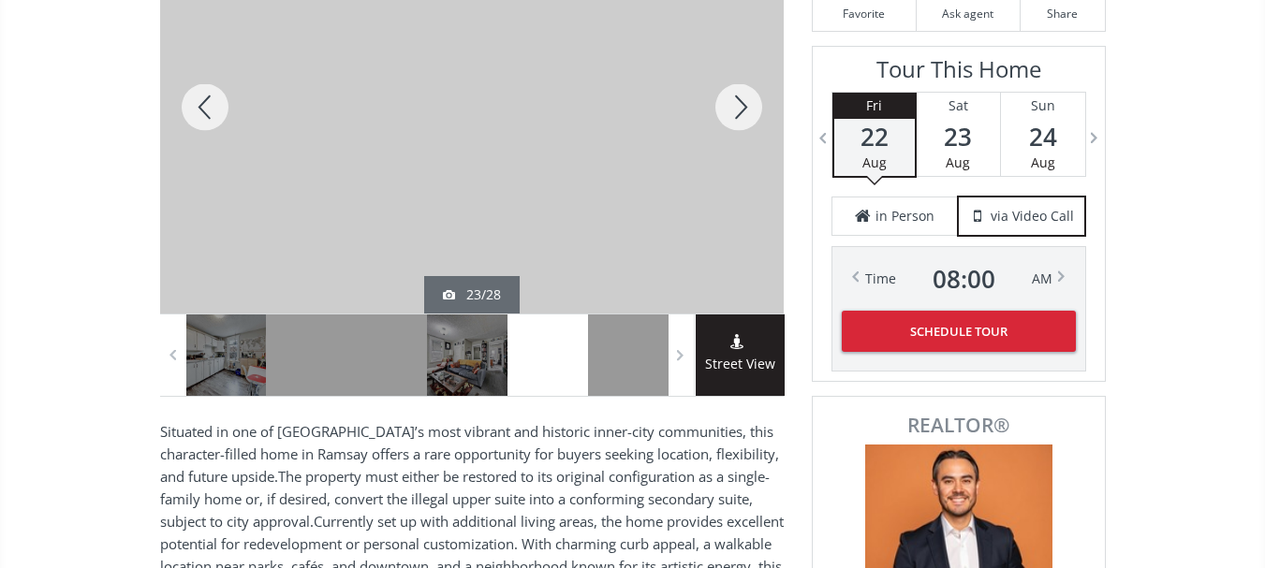
click at [205, 101] on div at bounding box center [205, 107] width 90 height 413
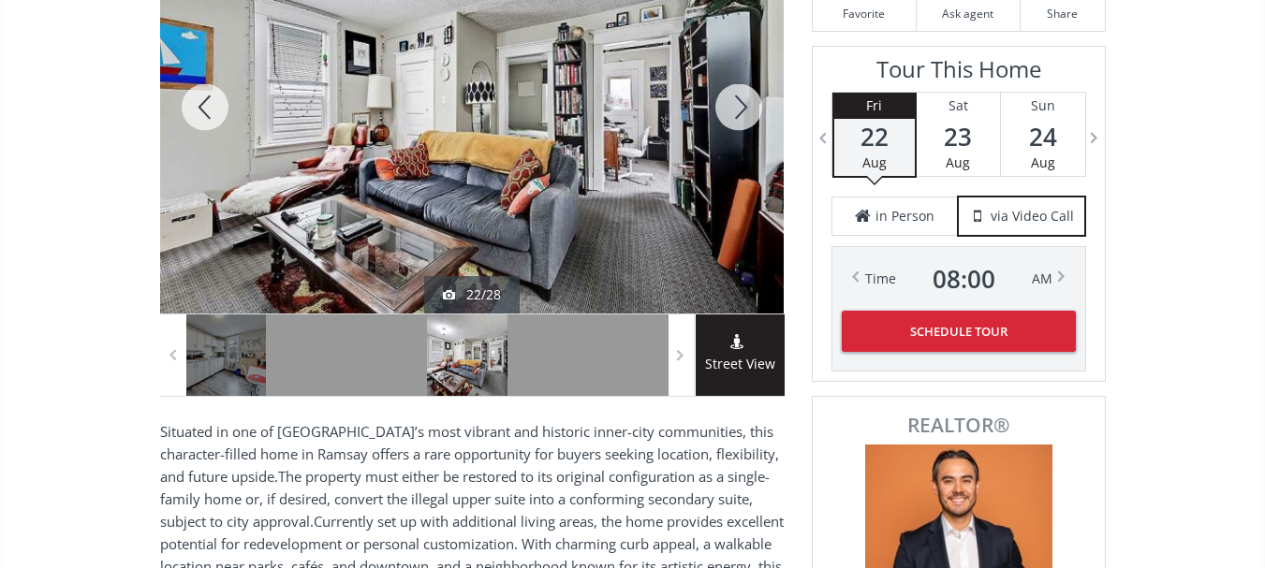
click at [205, 101] on div at bounding box center [205, 107] width 90 height 413
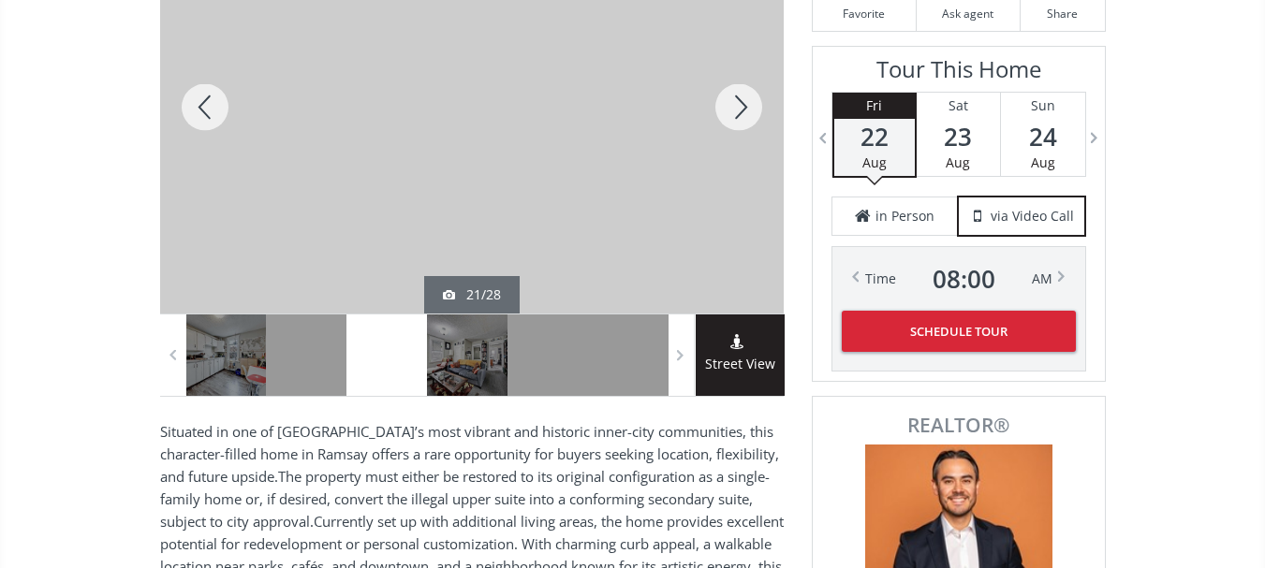
click at [205, 101] on div at bounding box center [205, 107] width 90 height 413
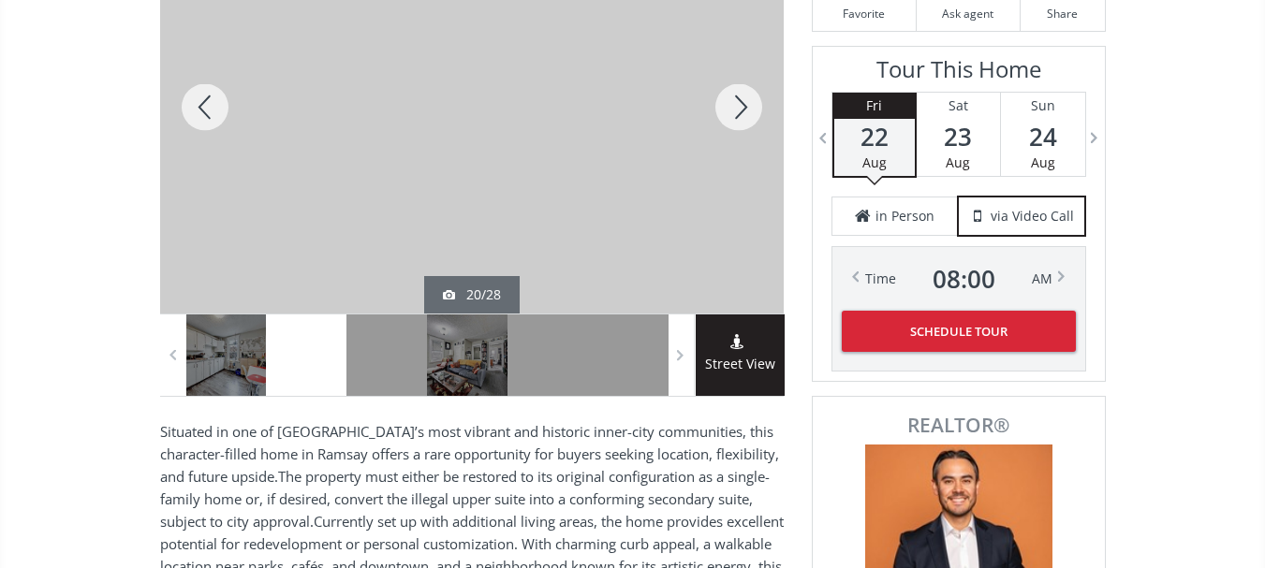
click at [205, 101] on div at bounding box center [205, 107] width 90 height 413
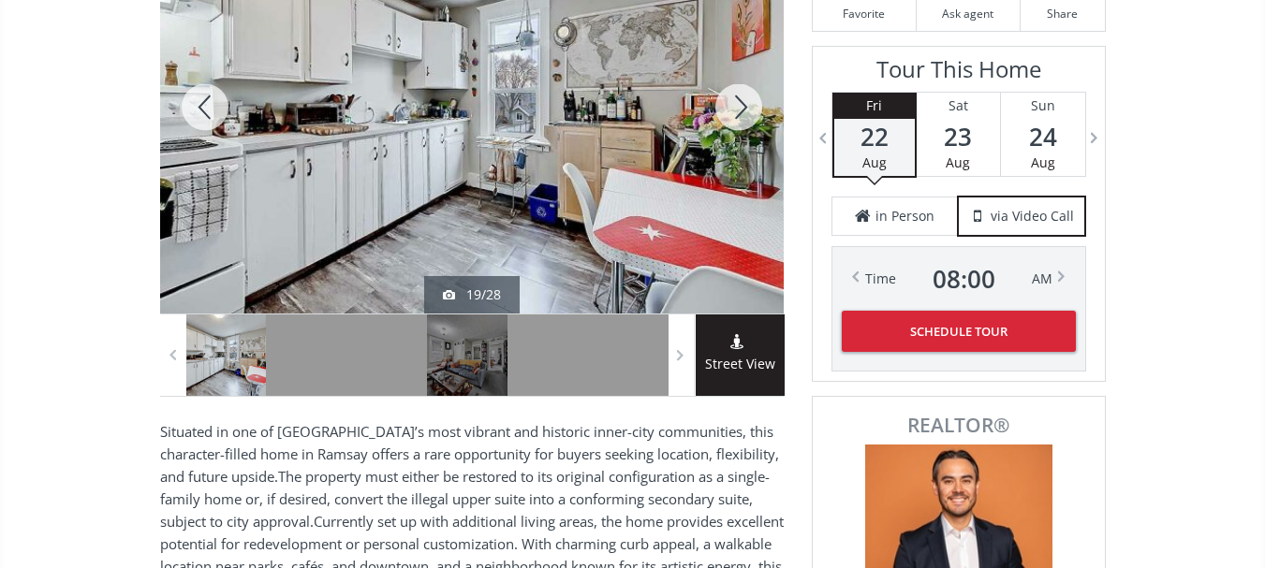
click at [205, 101] on div at bounding box center [205, 107] width 90 height 413
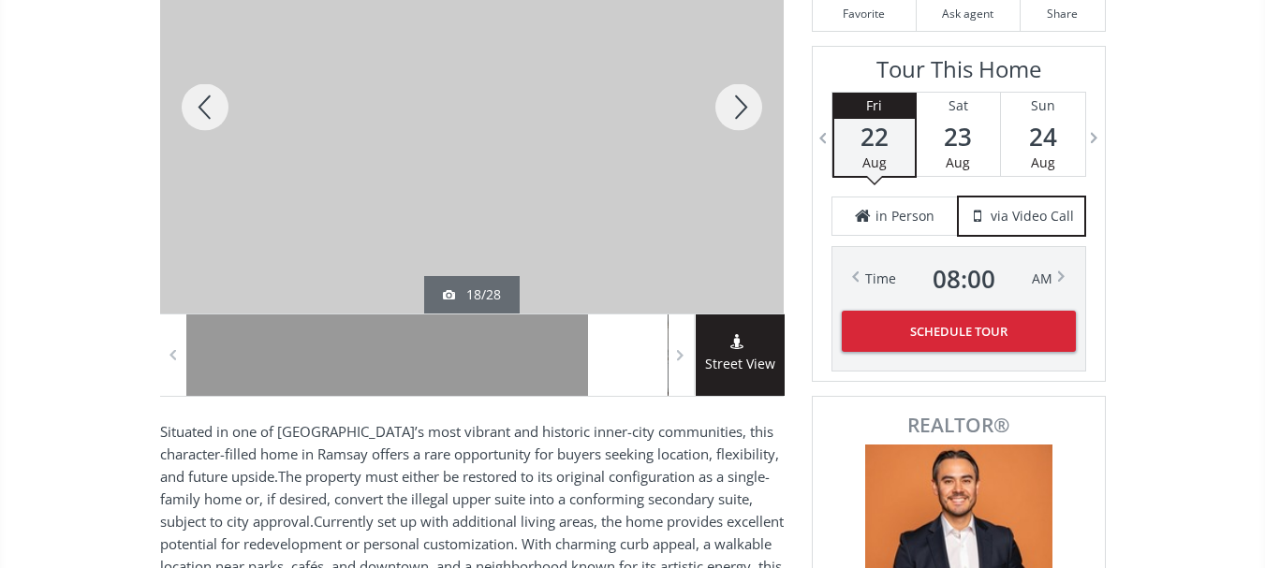
click at [205, 101] on div at bounding box center [205, 107] width 90 height 413
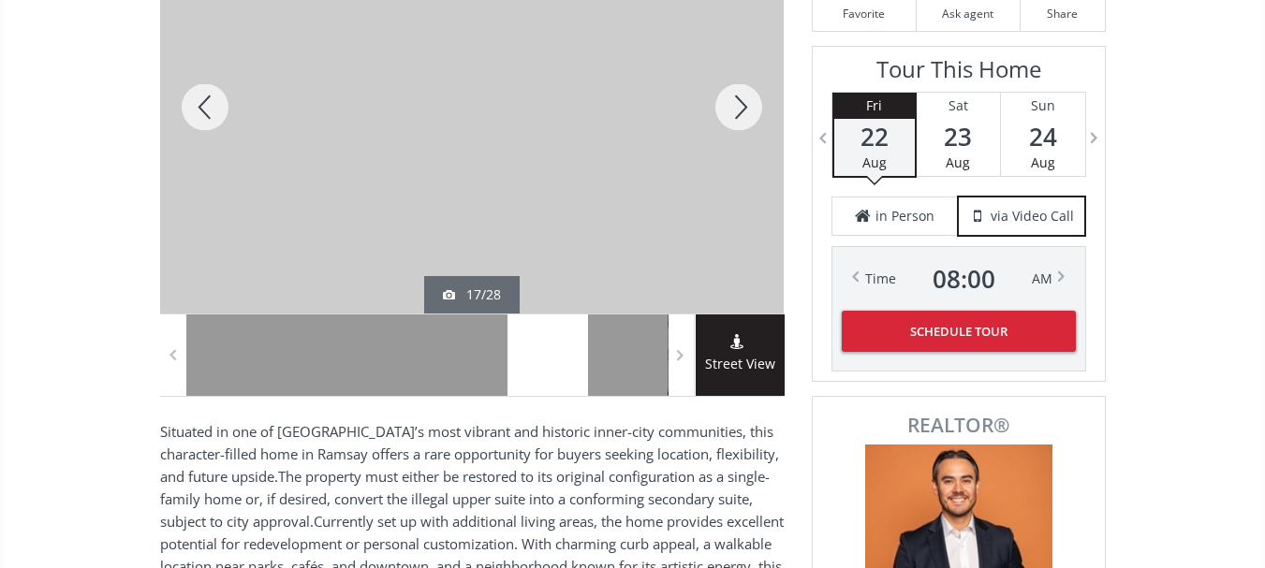
click at [205, 101] on div at bounding box center [205, 107] width 90 height 413
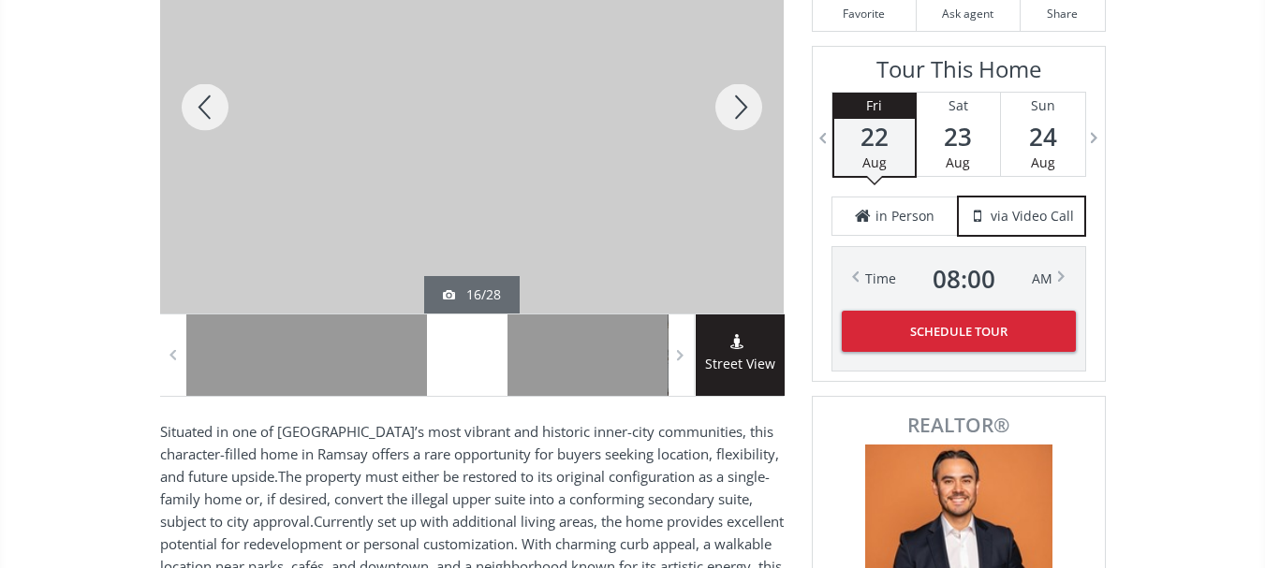
click at [205, 101] on div at bounding box center [205, 107] width 90 height 413
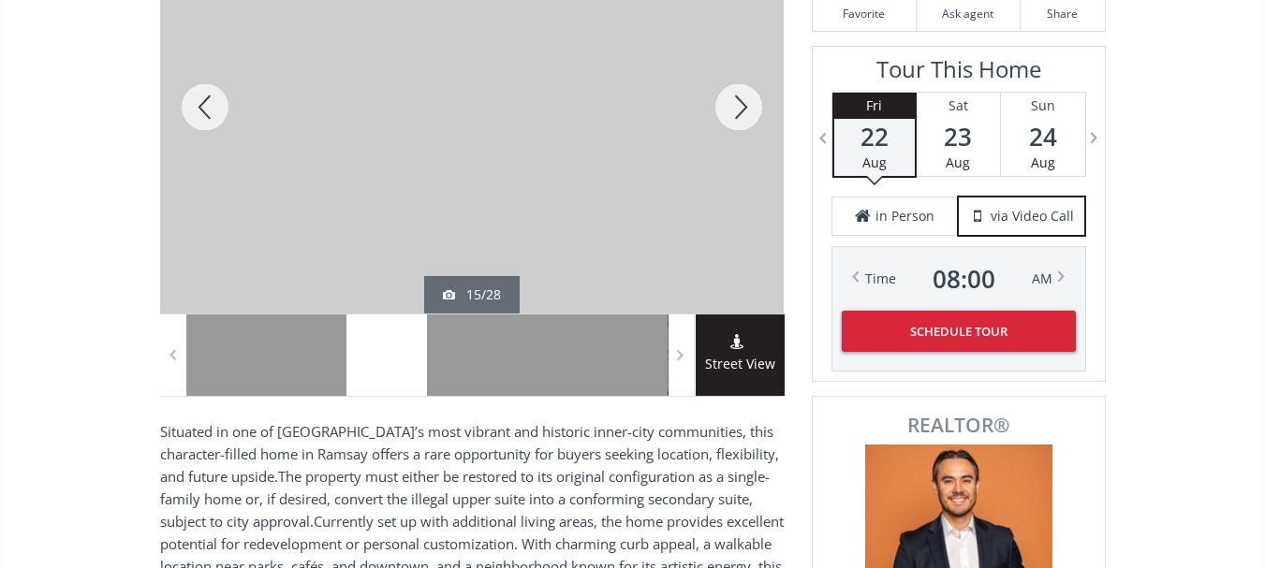
click at [205, 101] on div at bounding box center [205, 107] width 90 height 413
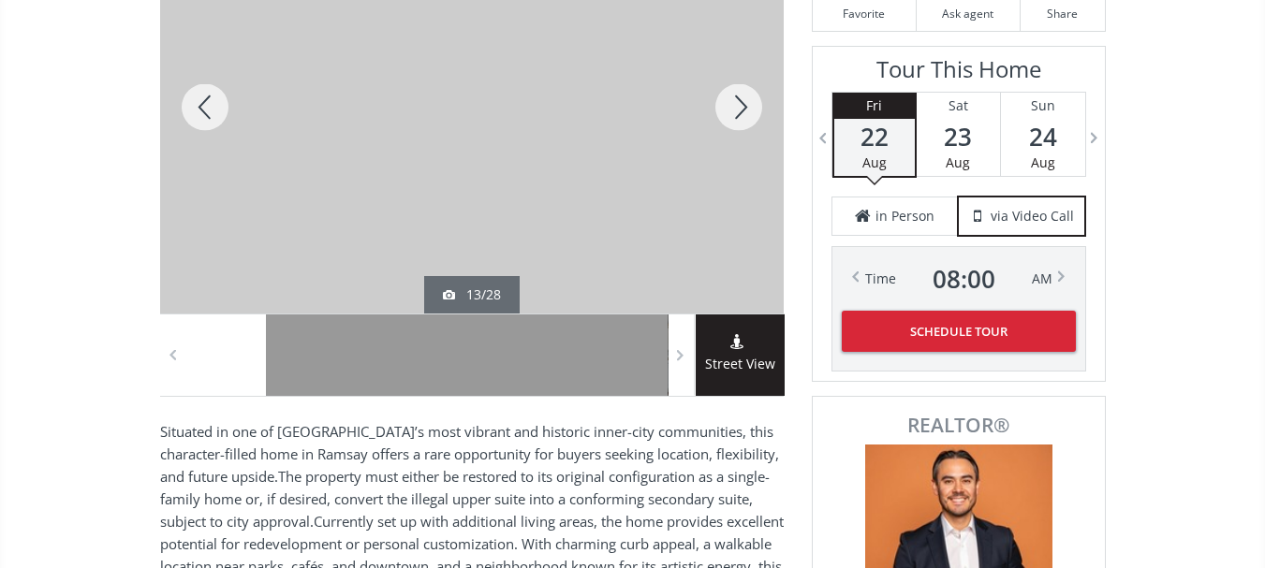
click at [205, 101] on div at bounding box center [205, 107] width 90 height 413
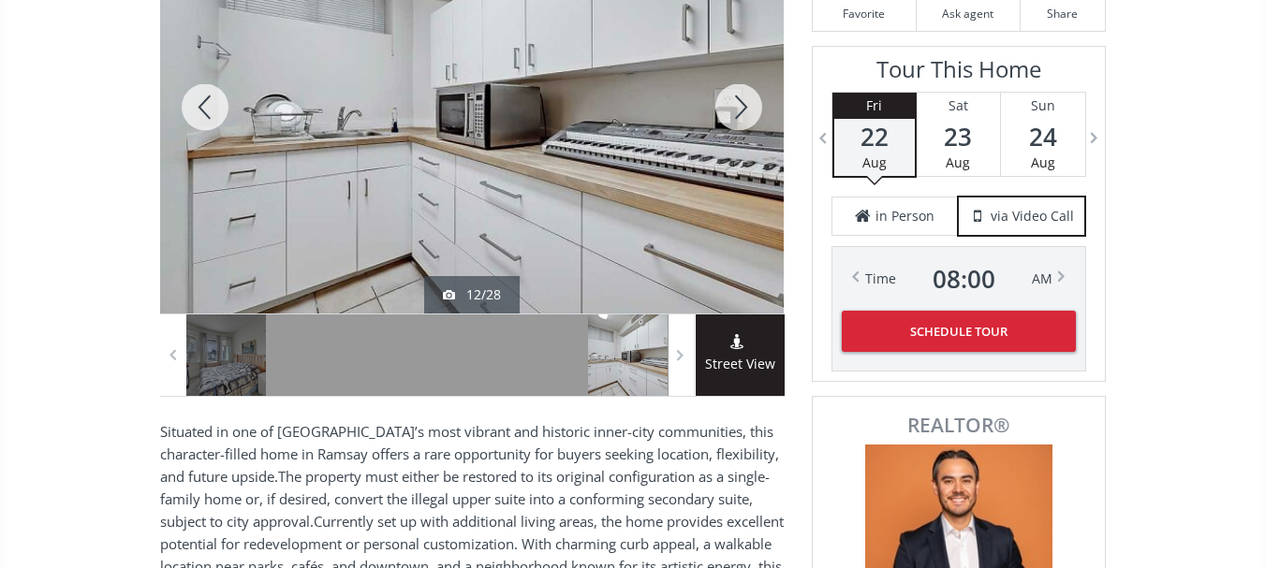
click at [205, 101] on div at bounding box center [205, 107] width 90 height 413
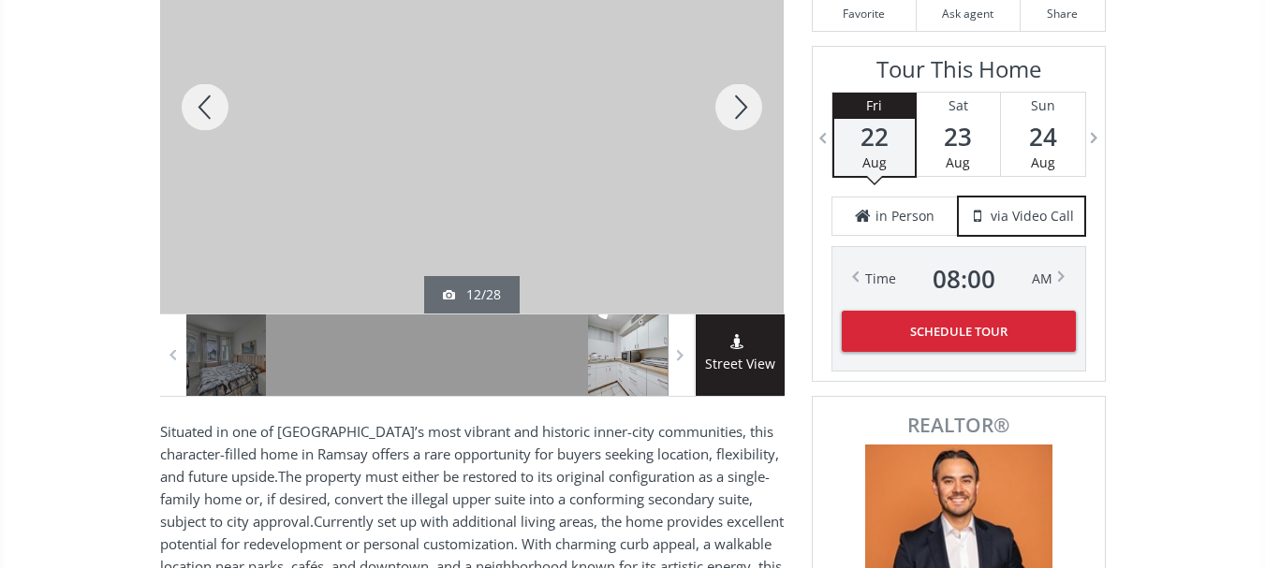
click at [205, 101] on div at bounding box center [205, 107] width 90 height 413
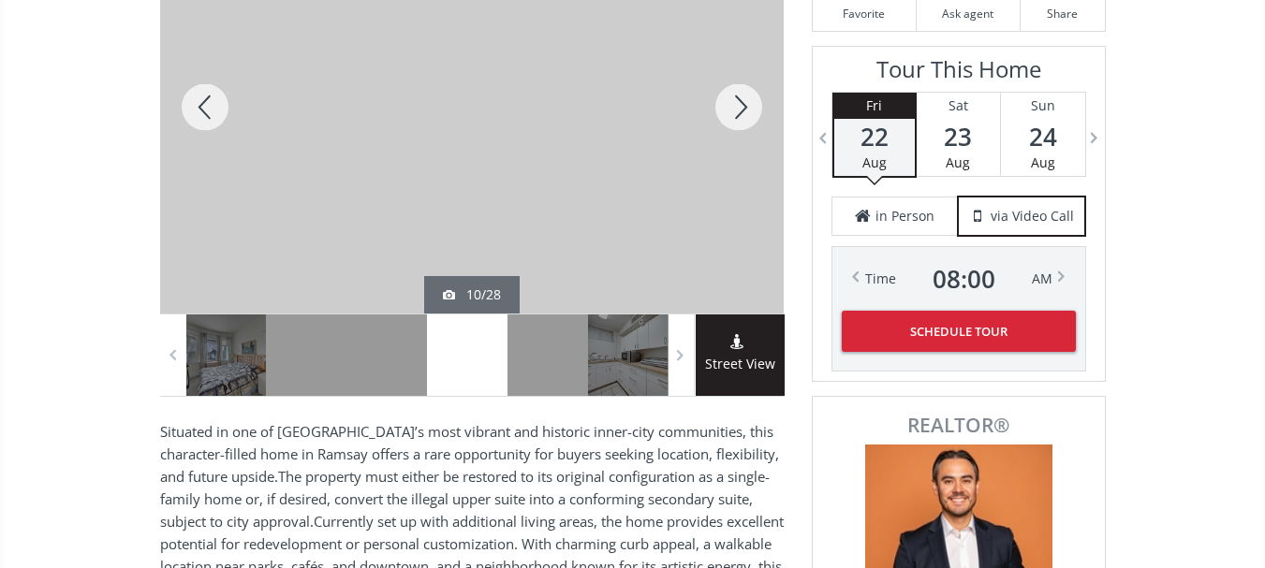
click at [205, 101] on div at bounding box center [205, 107] width 90 height 413
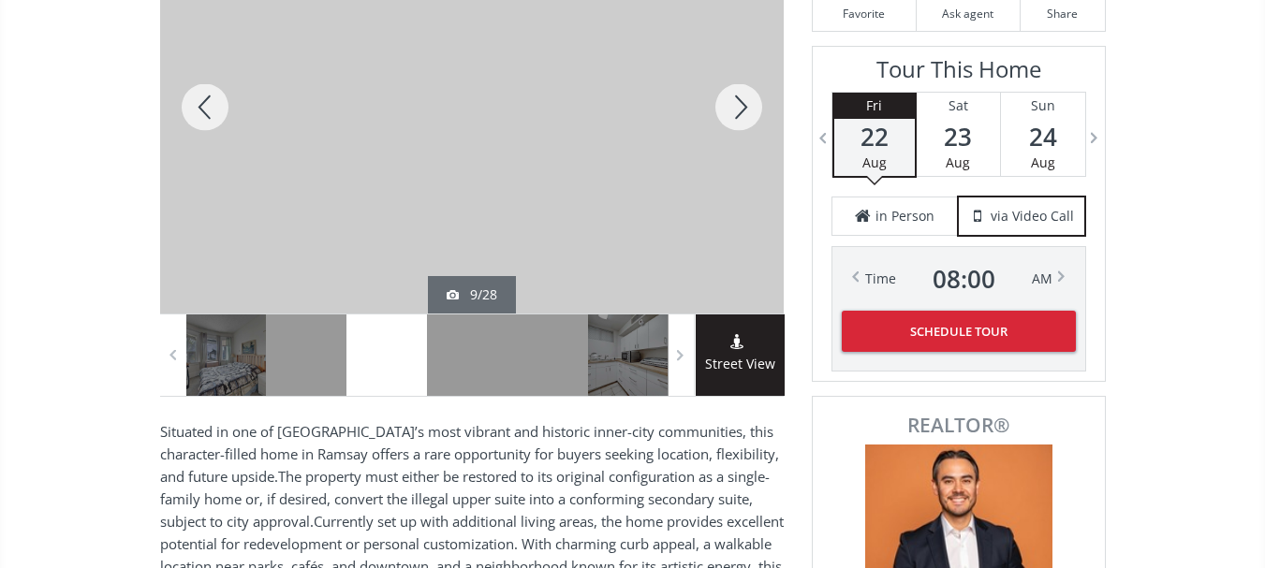
click at [743, 105] on div at bounding box center [739, 107] width 90 height 413
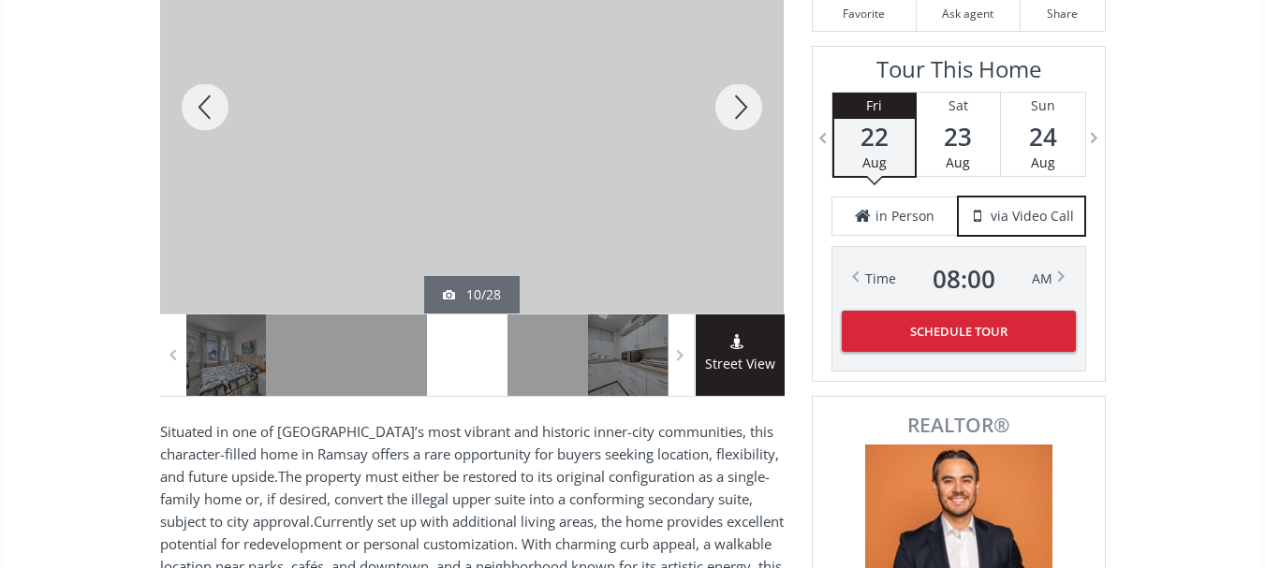
click at [202, 105] on div at bounding box center [205, 107] width 90 height 413
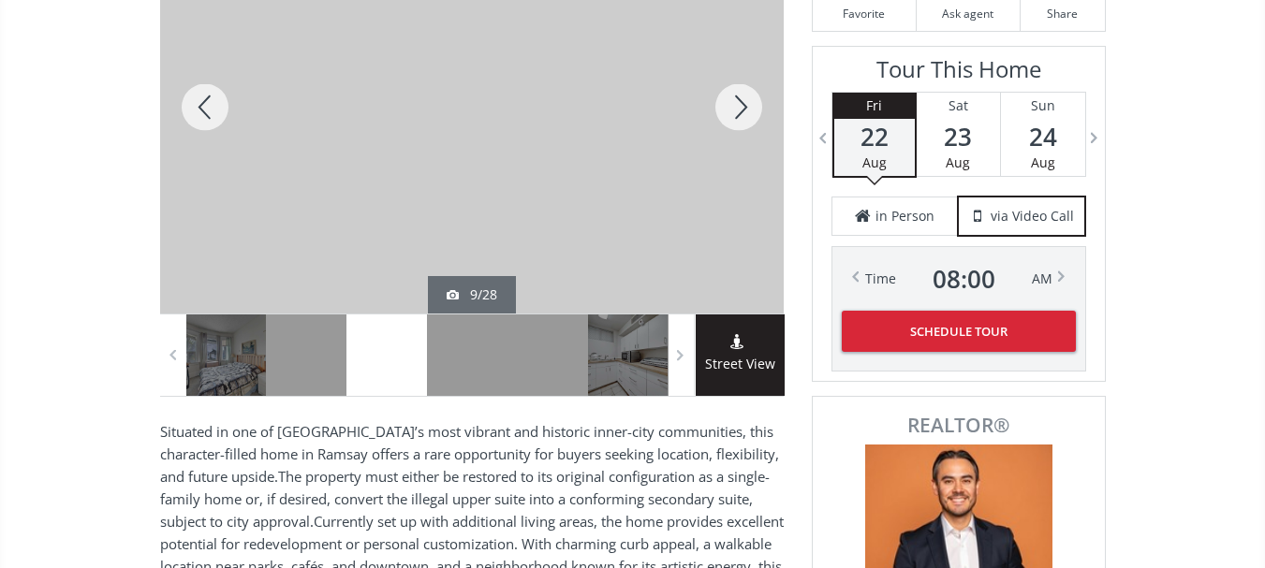
click at [202, 105] on div at bounding box center [205, 107] width 90 height 413
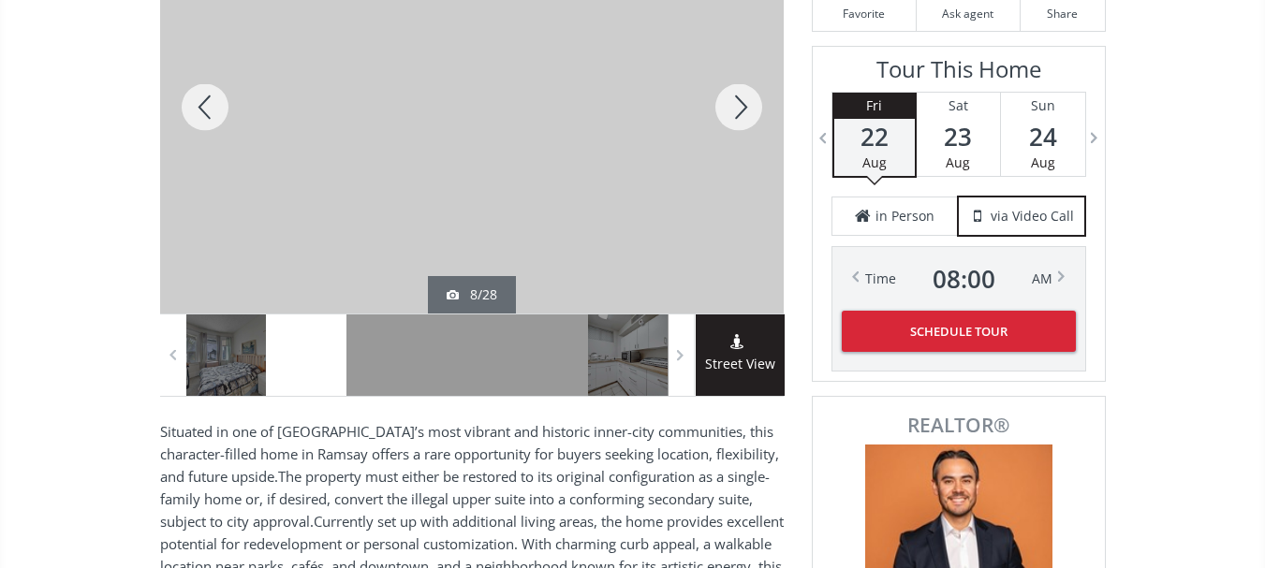
click at [202, 105] on div at bounding box center [205, 107] width 90 height 413
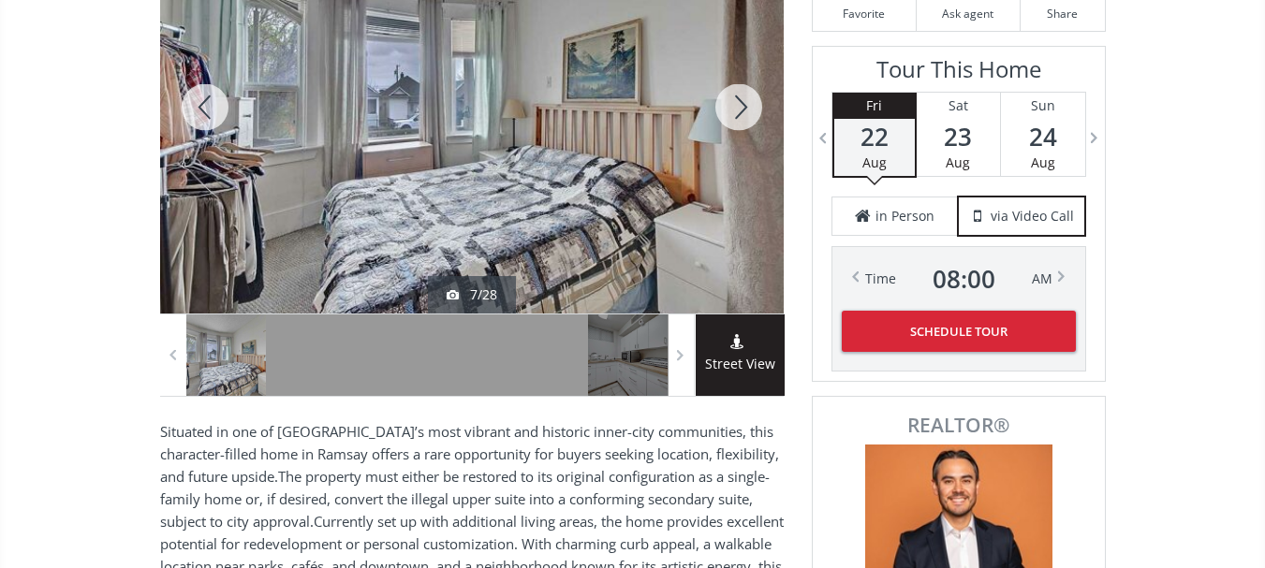
click at [202, 105] on div at bounding box center [205, 107] width 90 height 413
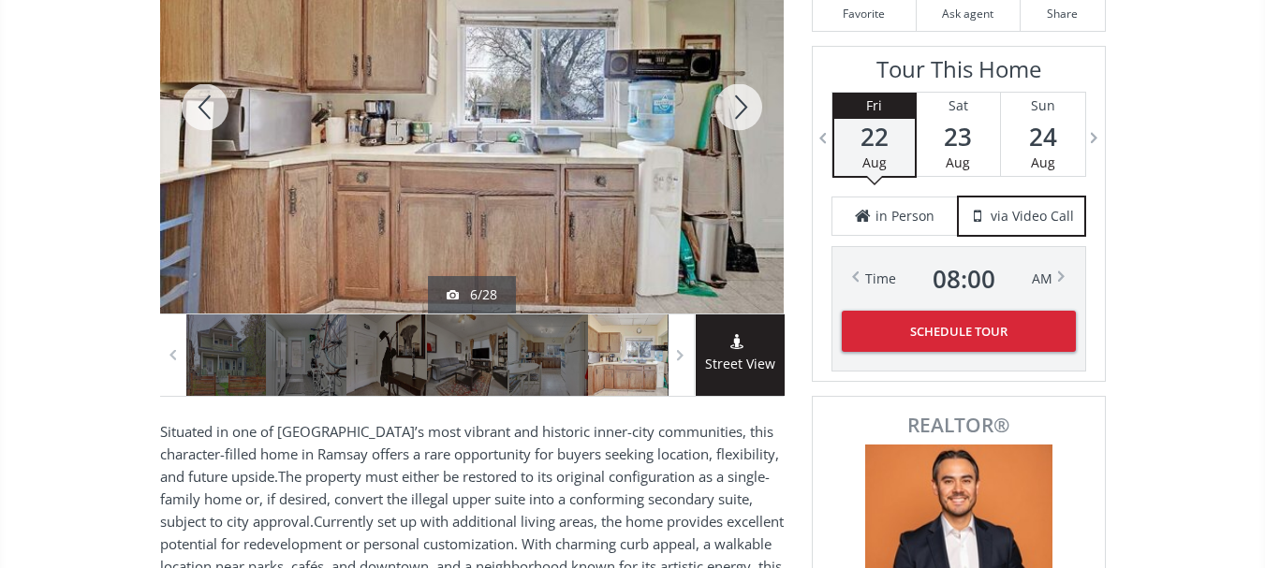
click at [743, 101] on div at bounding box center [739, 107] width 90 height 413
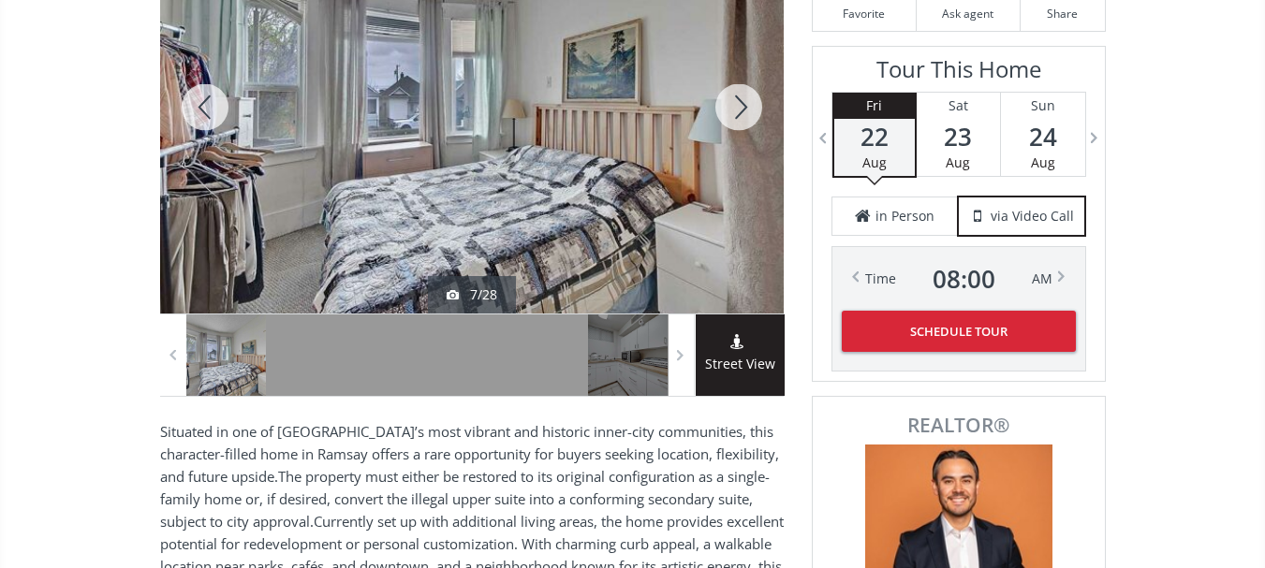
click at [205, 109] on div at bounding box center [205, 107] width 90 height 413
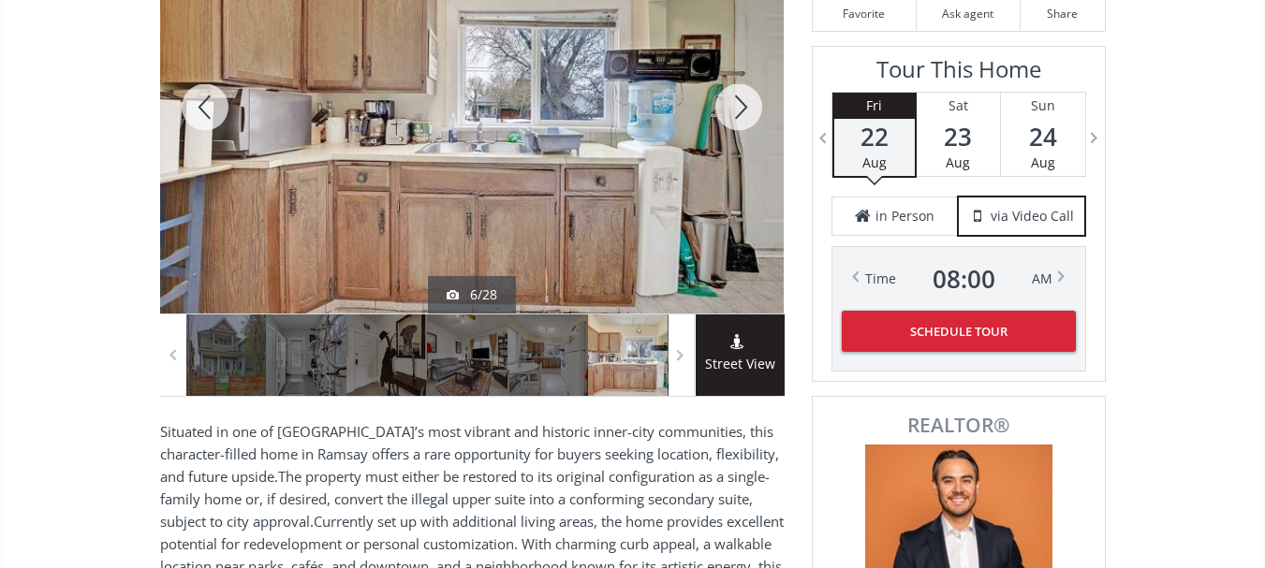
click at [743, 115] on div at bounding box center [739, 107] width 90 height 413
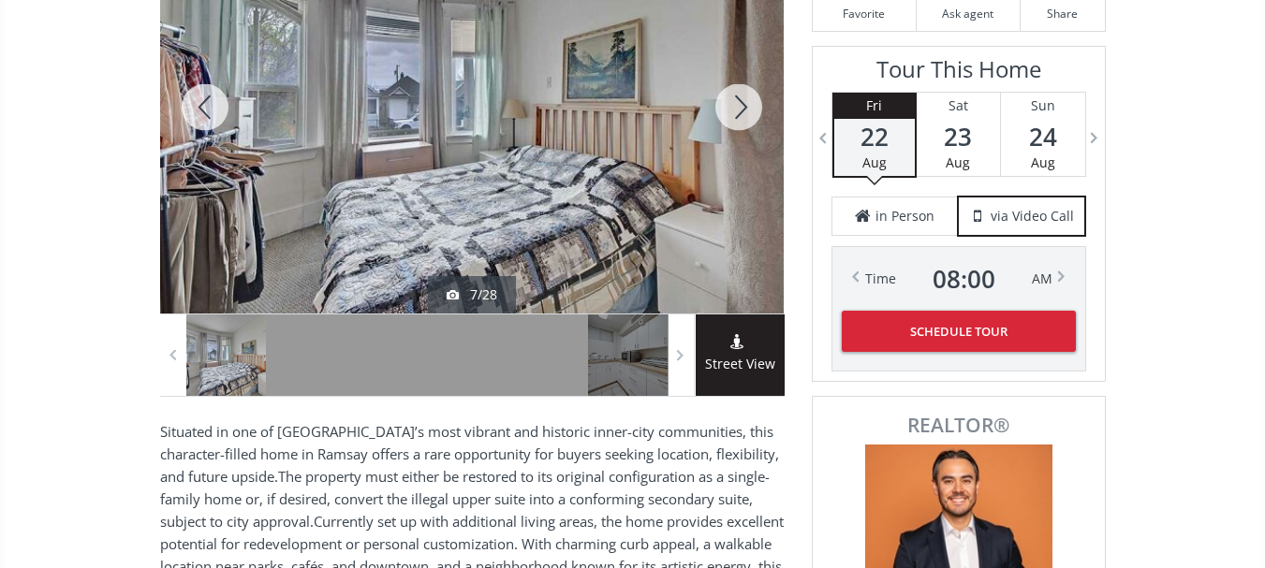
click at [743, 115] on div at bounding box center [739, 107] width 90 height 413
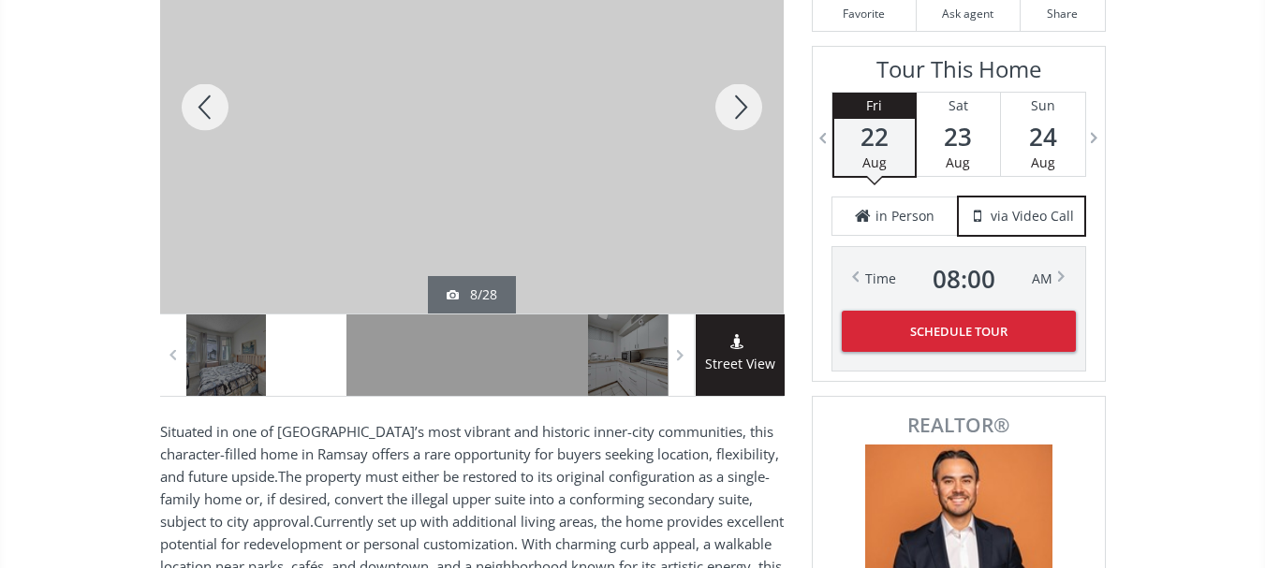
click at [743, 115] on div at bounding box center [739, 107] width 90 height 413
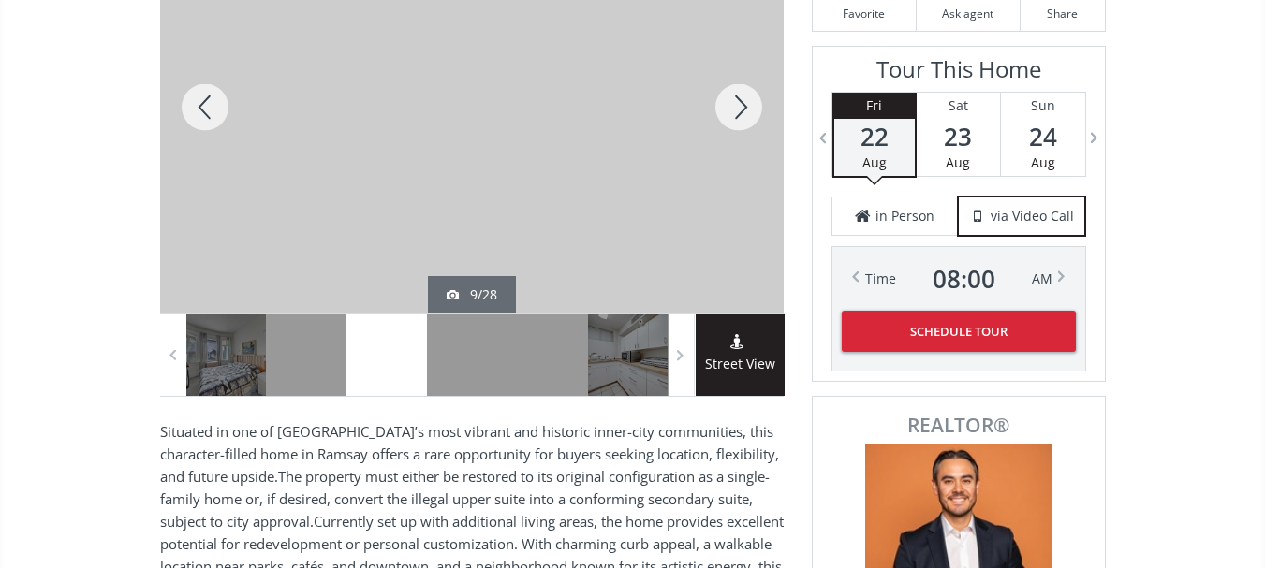
click at [743, 115] on div at bounding box center [739, 107] width 90 height 413
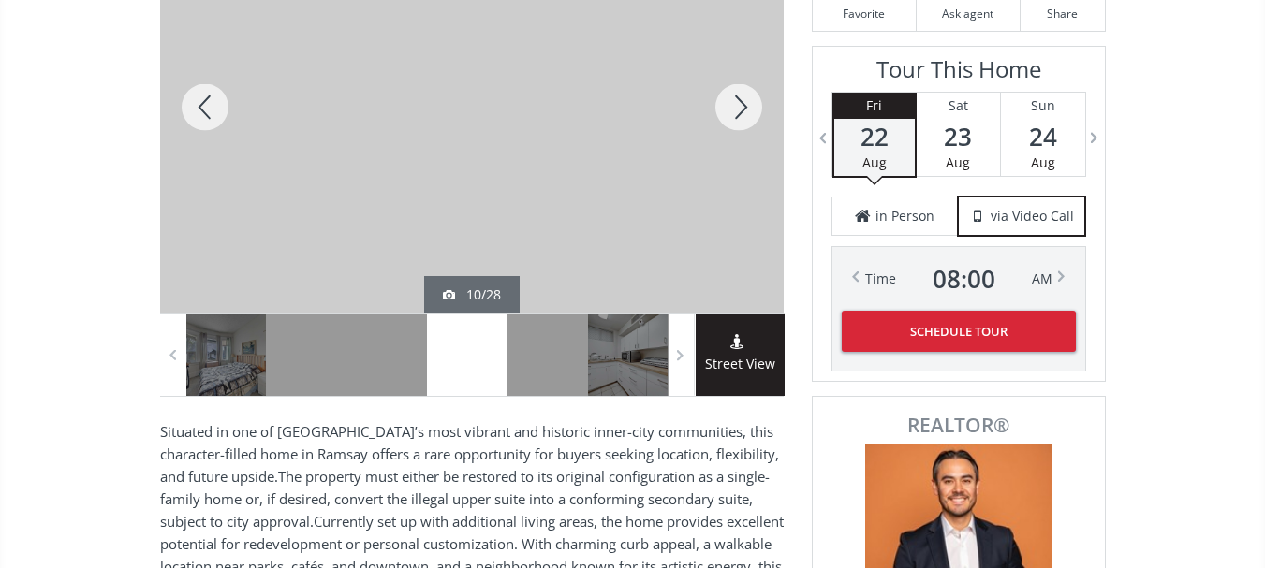
click at [743, 115] on div at bounding box center [739, 107] width 90 height 413
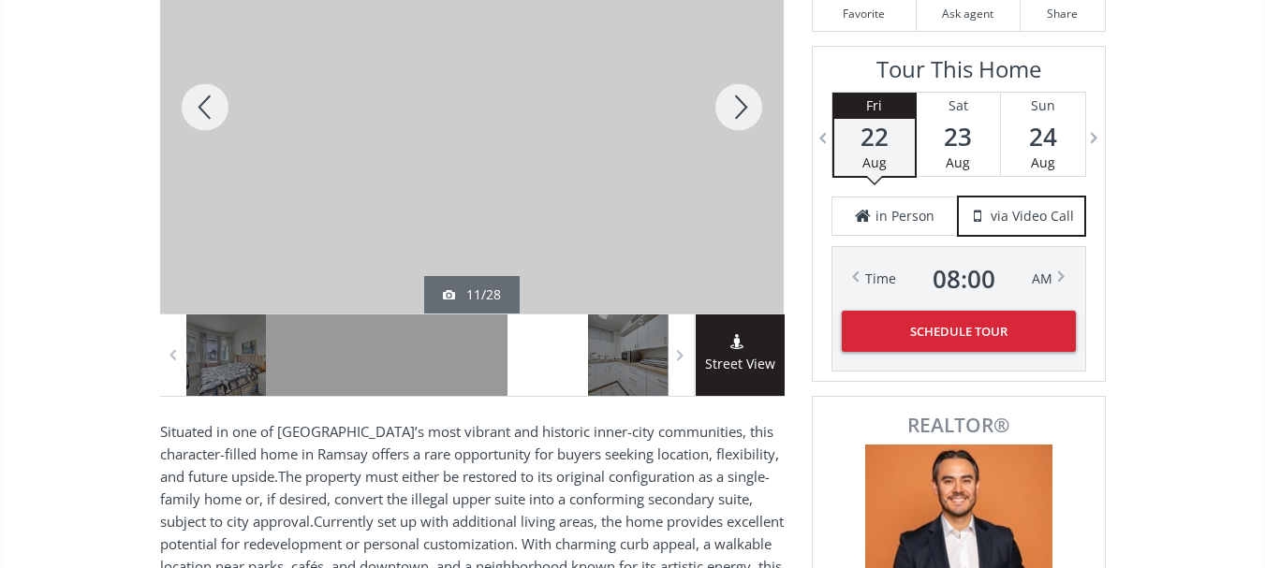
click at [743, 115] on div at bounding box center [739, 107] width 90 height 413
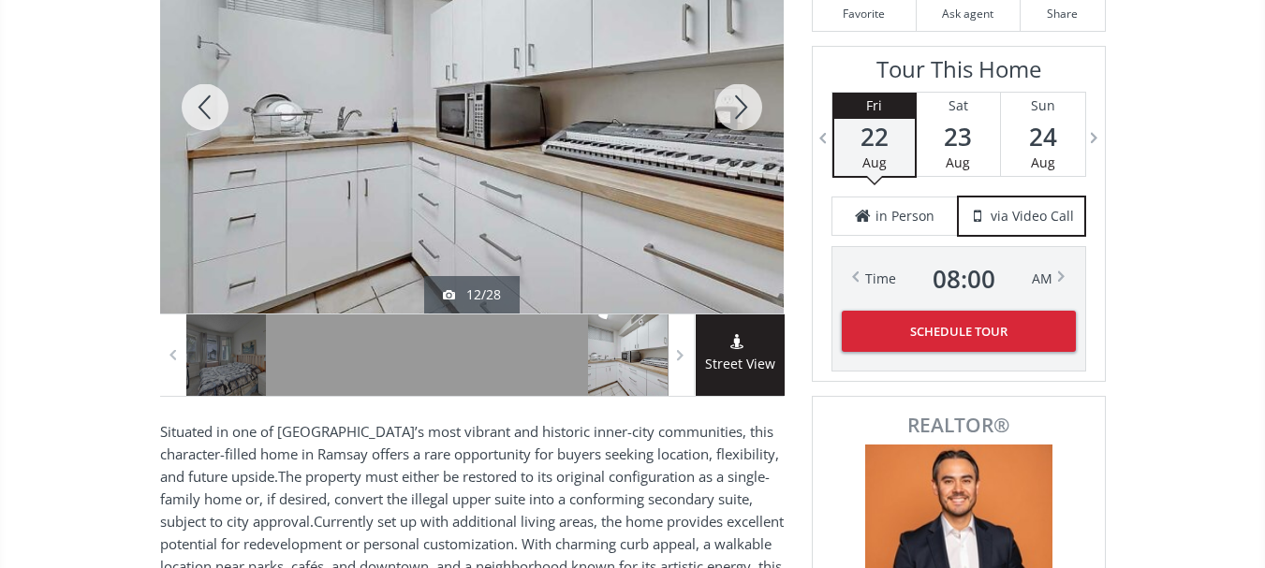
click at [743, 115] on div at bounding box center [739, 107] width 90 height 413
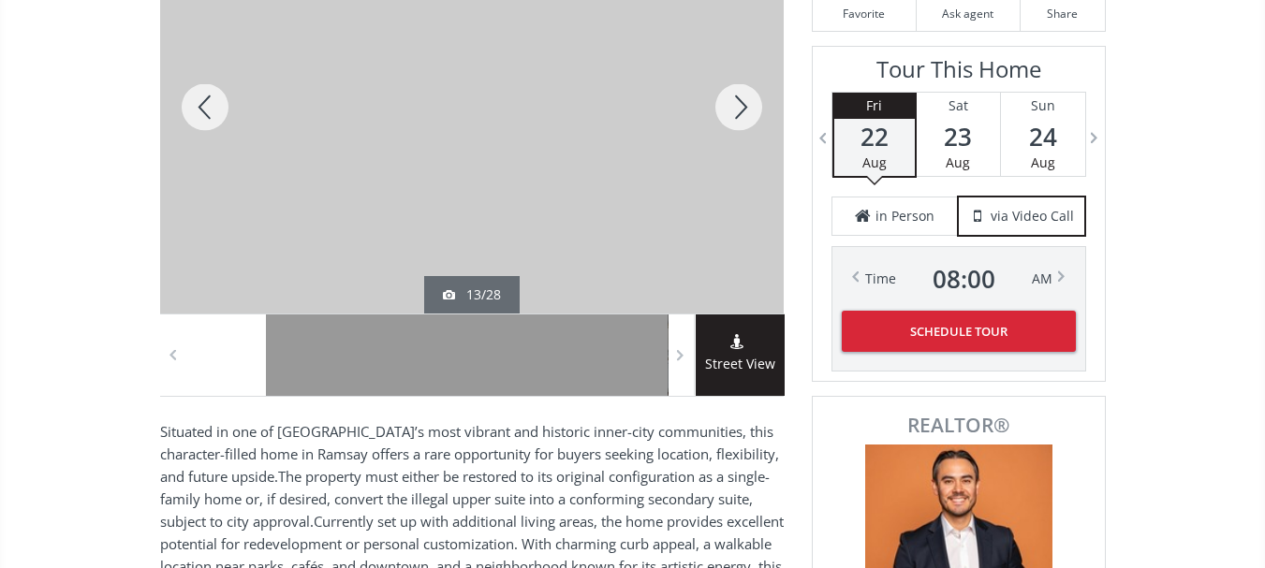
click at [743, 115] on div at bounding box center [739, 107] width 90 height 413
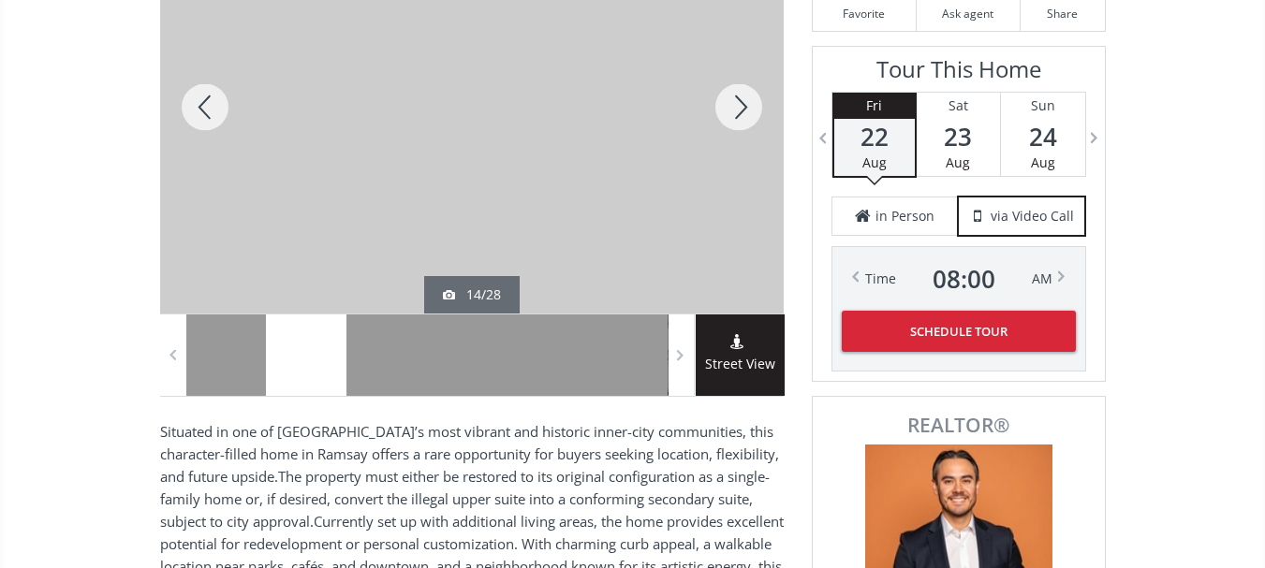
click at [743, 115] on div at bounding box center [739, 107] width 90 height 413
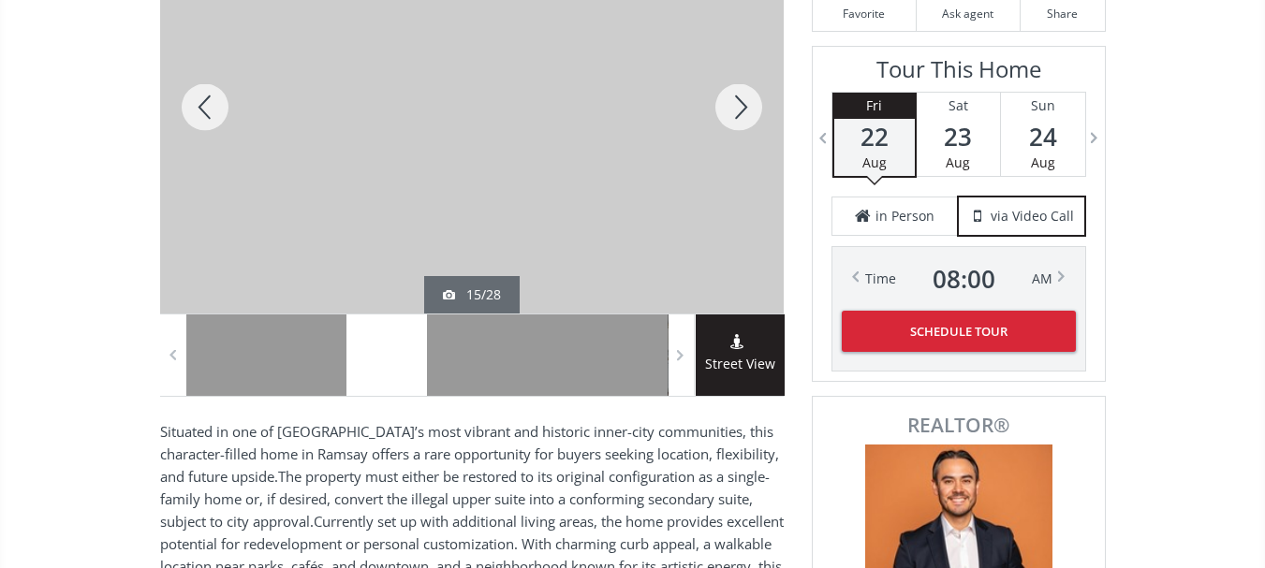
click at [743, 115] on div at bounding box center [739, 107] width 90 height 413
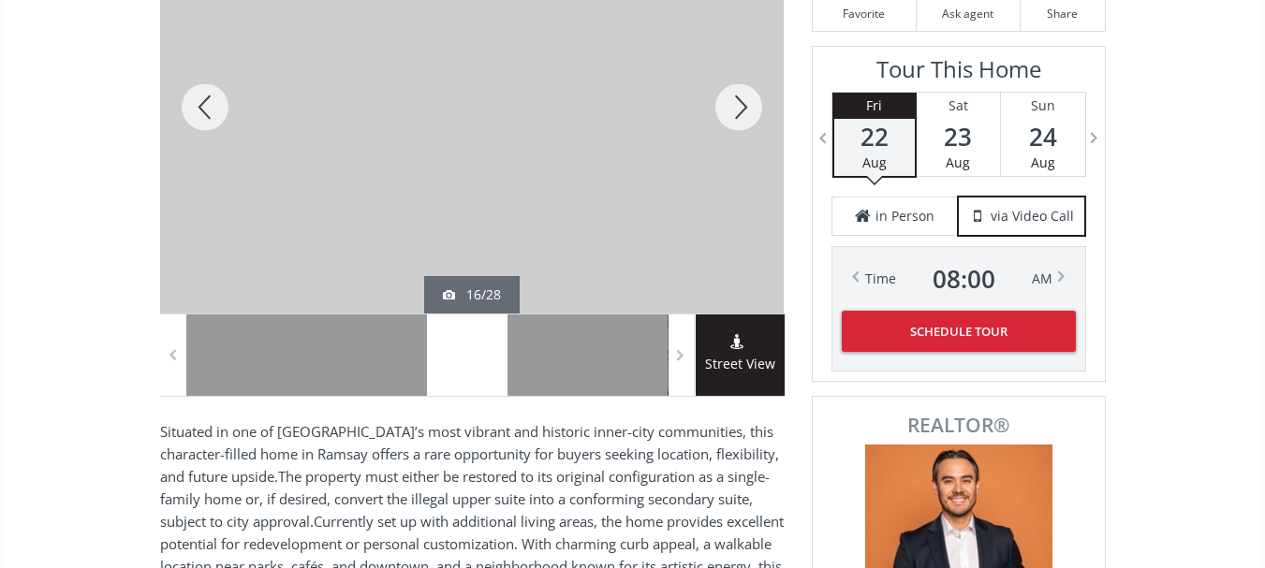
click at [743, 115] on div at bounding box center [739, 107] width 90 height 413
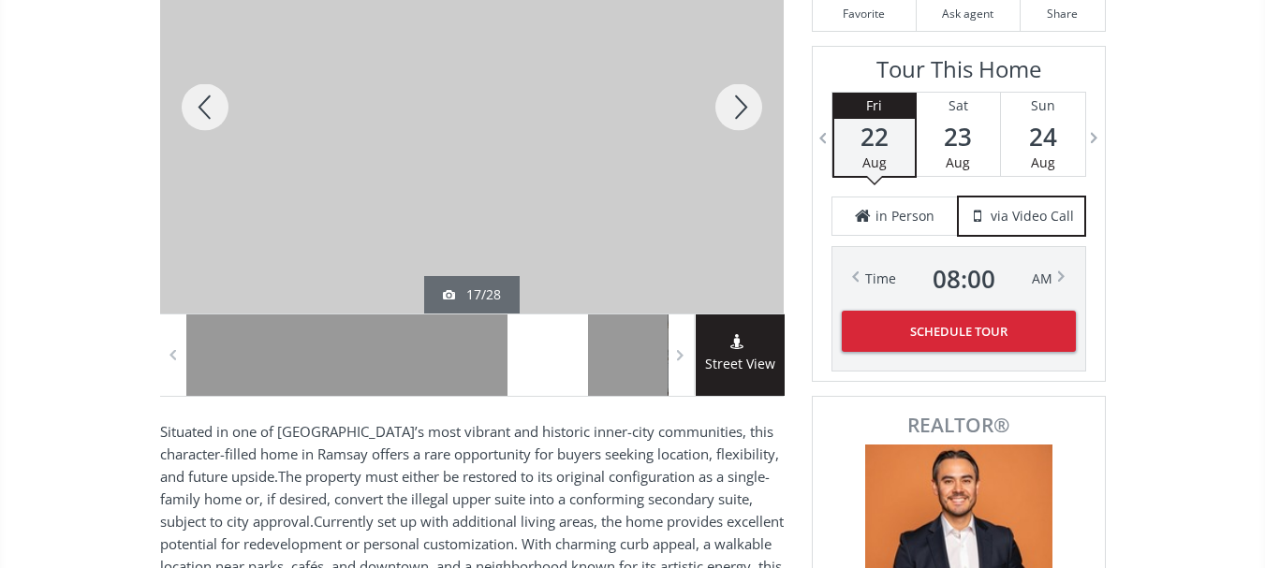
click at [743, 115] on div at bounding box center [739, 107] width 90 height 413
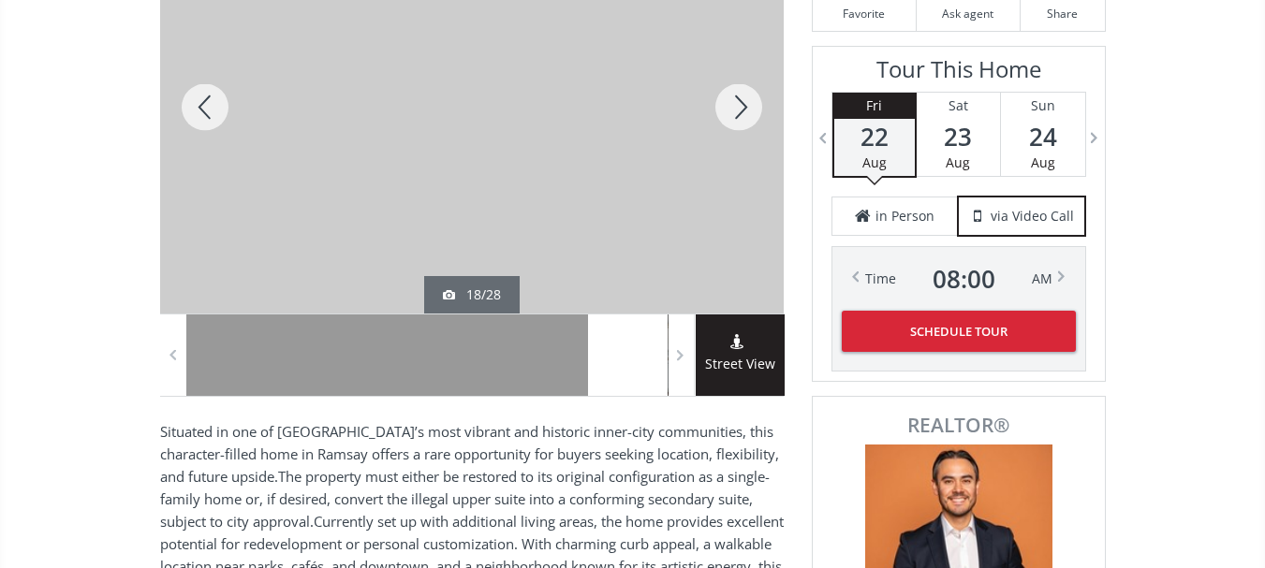
click at [743, 115] on div at bounding box center [739, 107] width 90 height 413
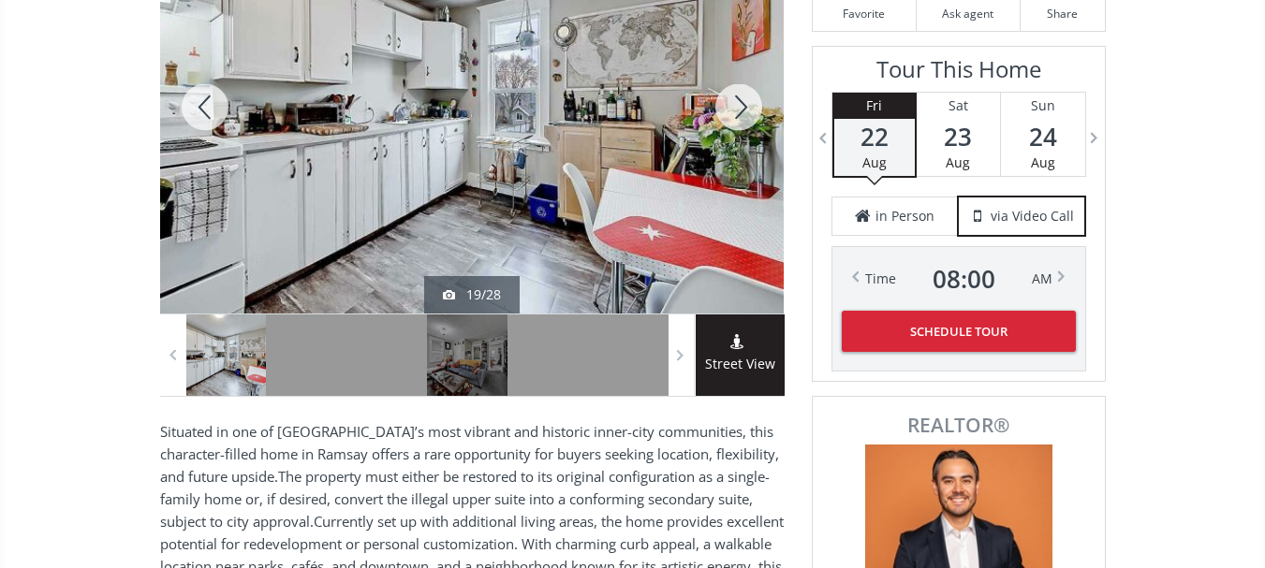
click at [743, 115] on div at bounding box center [739, 107] width 90 height 413
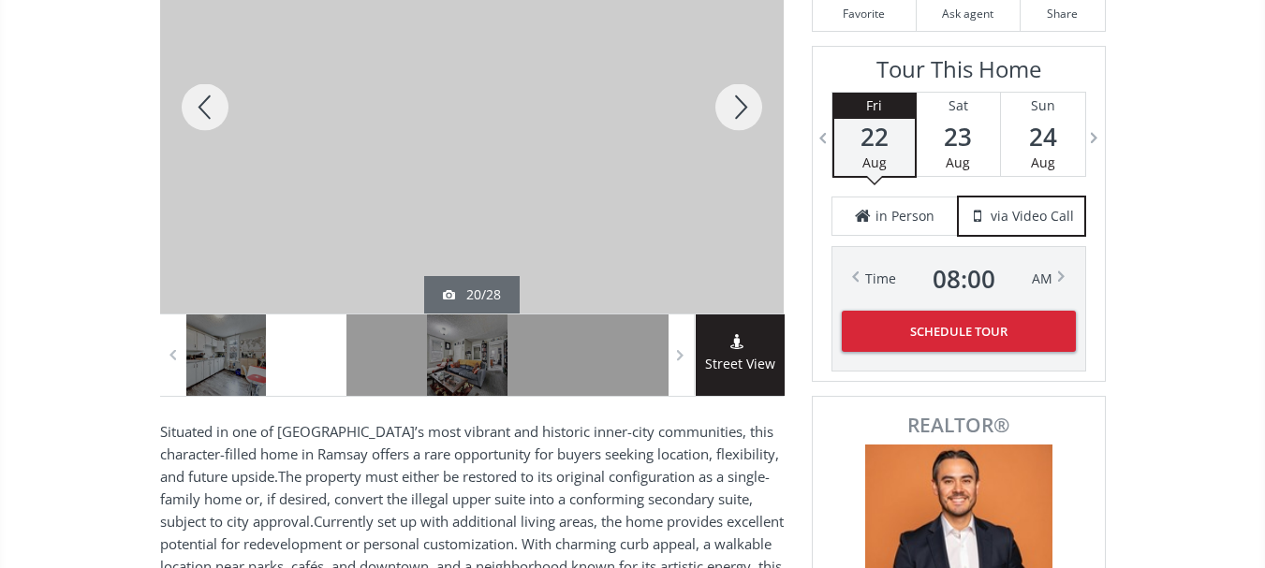
click at [743, 115] on div at bounding box center [739, 107] width 90 height 413
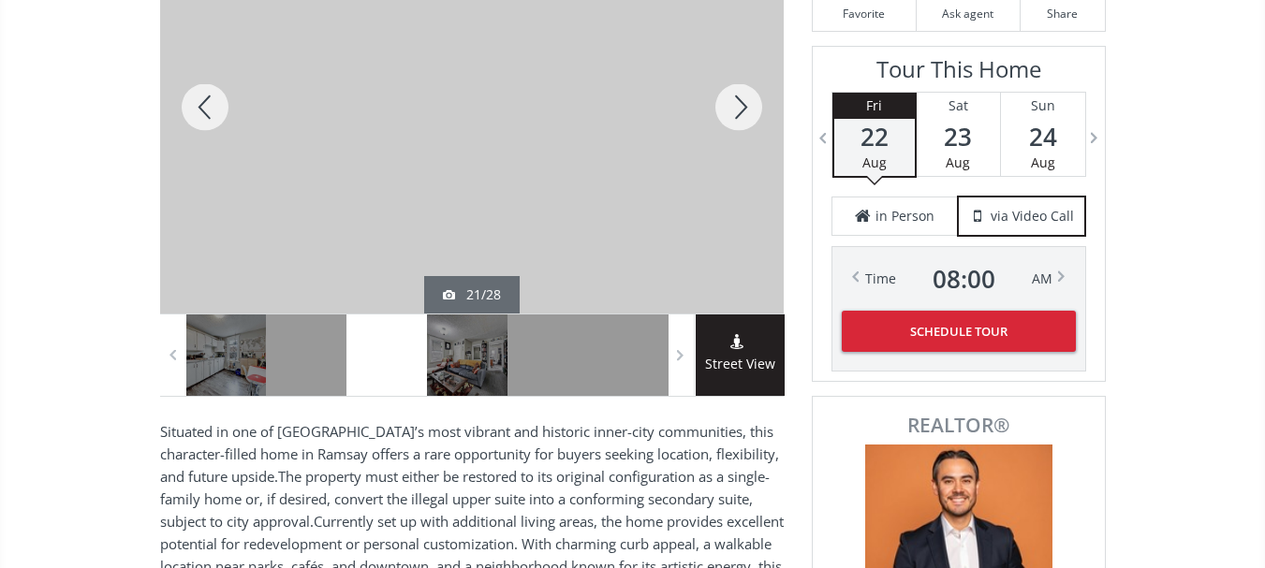
click at [743, 115] on div at bounding box center [739, 107] width 90 height 413
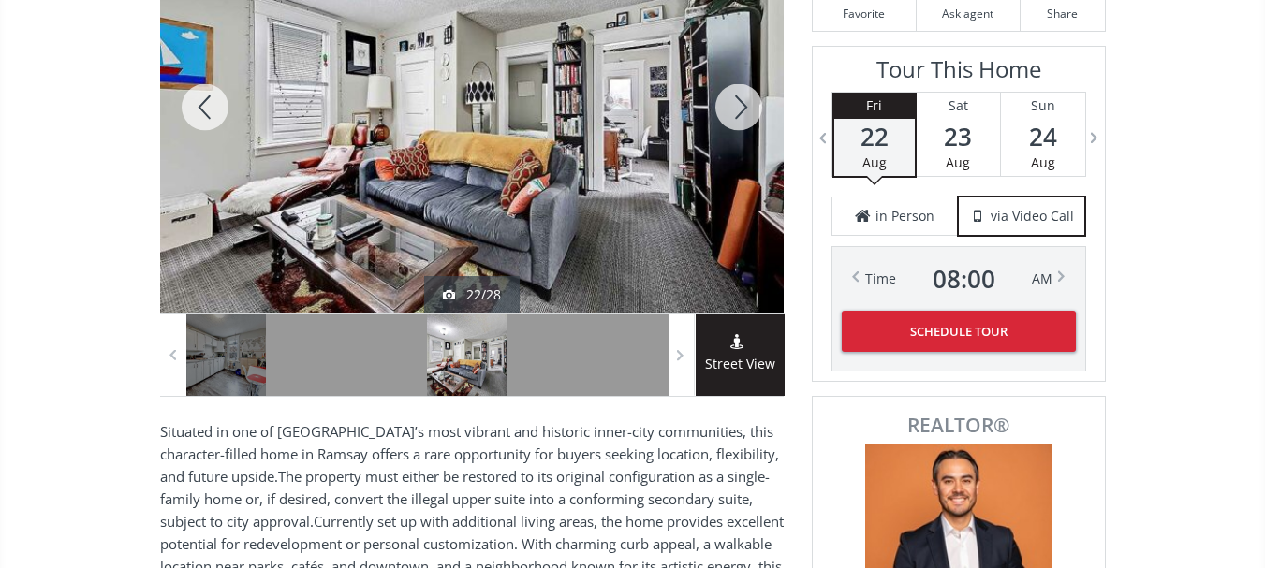
click at [743, 115] on div at bounding box center [739, 107] width 90 height 413
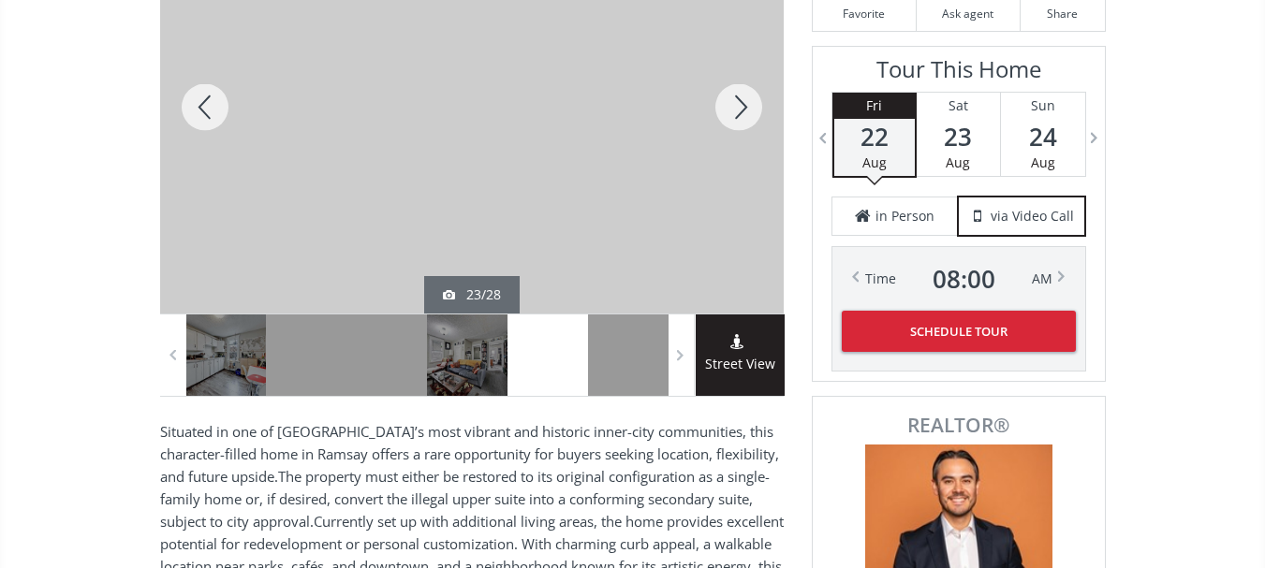
click at [743, 115] on div at bounding box center [739, 107] width 90 height 413
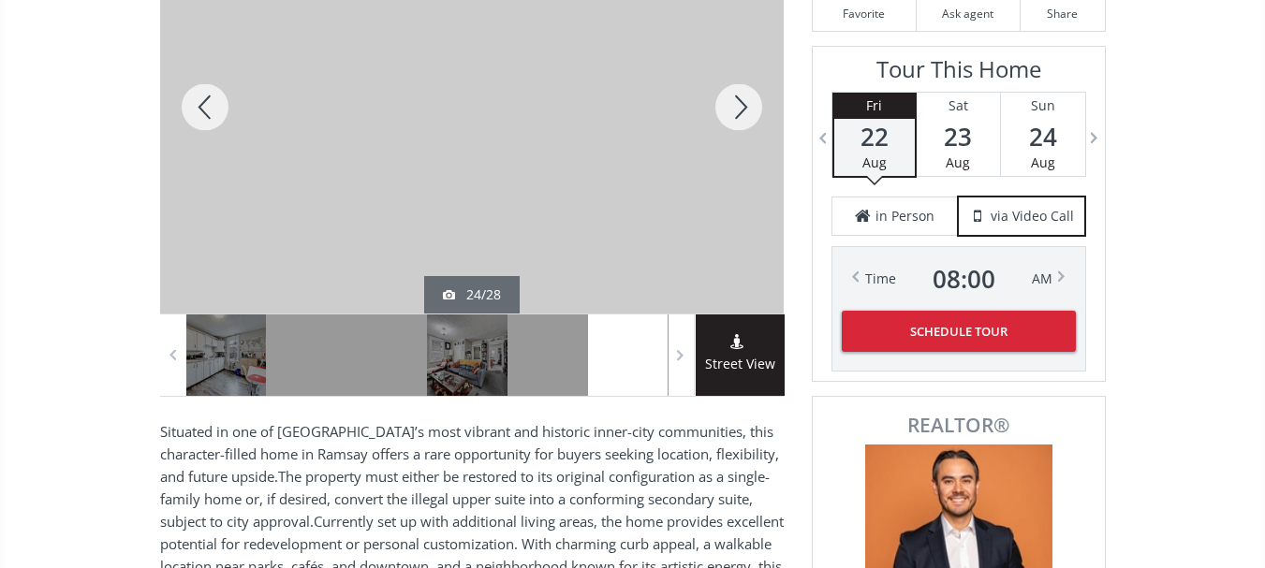
click at [743, 115] on div at bounding box center [739, 107] width 90 height 413
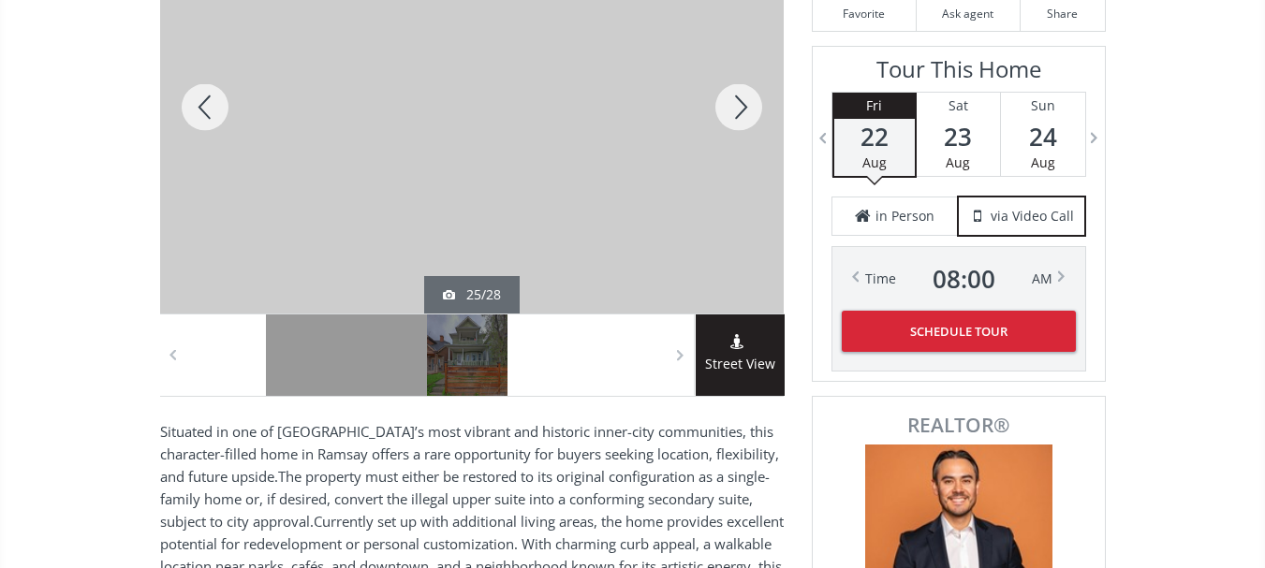
click at [743, 115] on div at bounding box center [739, 107] width 90 height 413
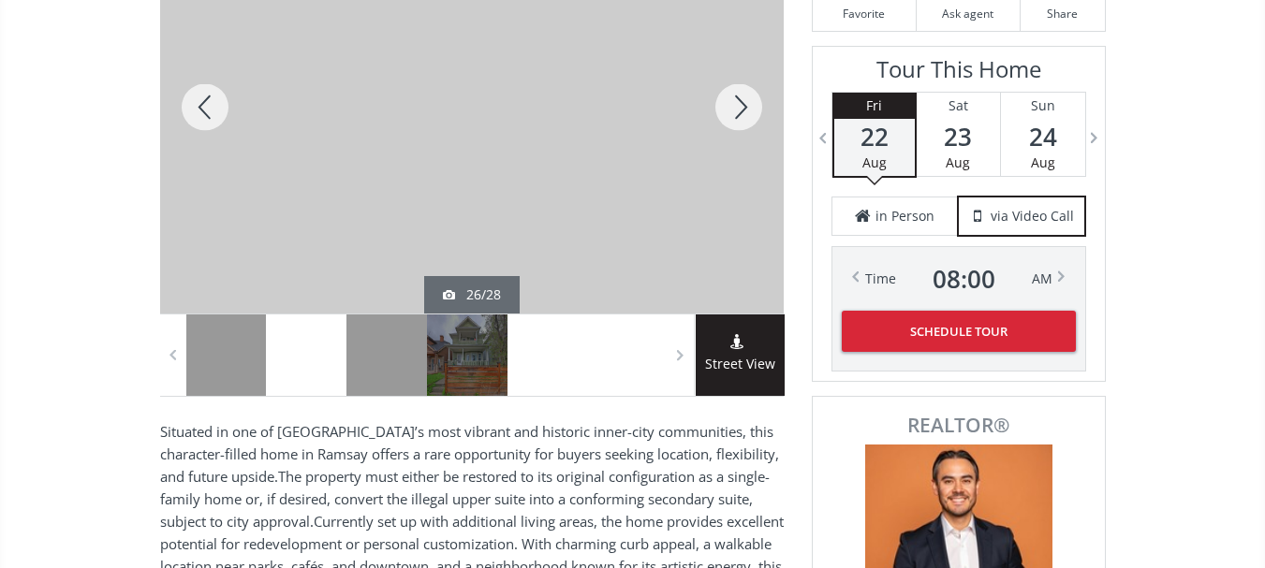
click at [743, 115] on div at bounding box center [739, 107] width 90 height 413
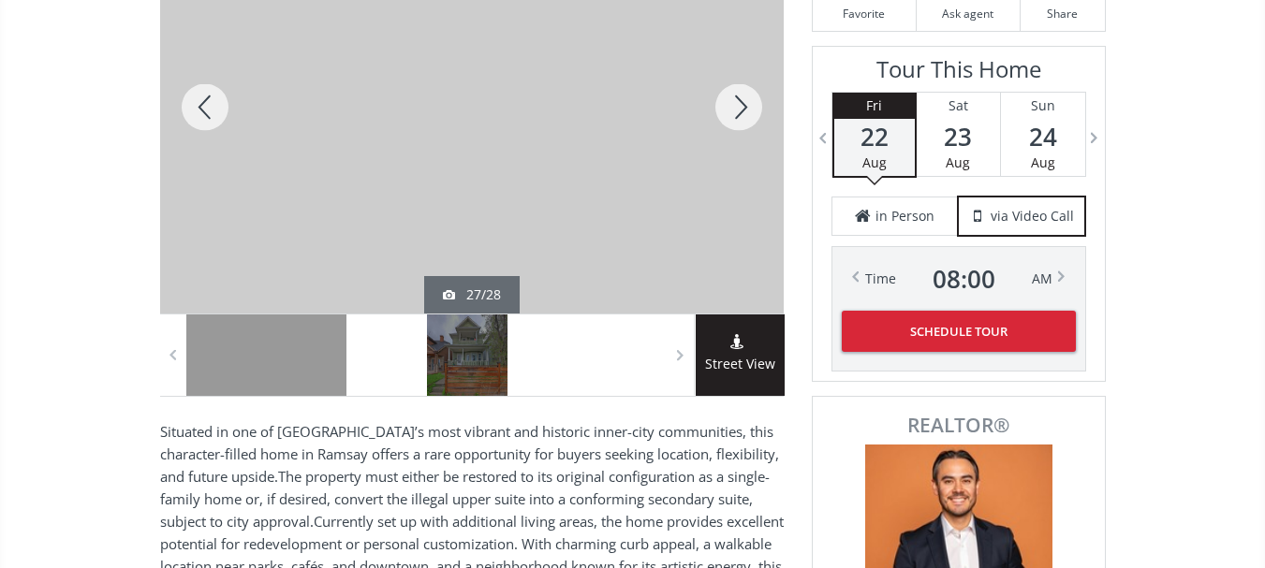
click at [191, 106] on div at bounding box center [205, 107] width 90 height 413
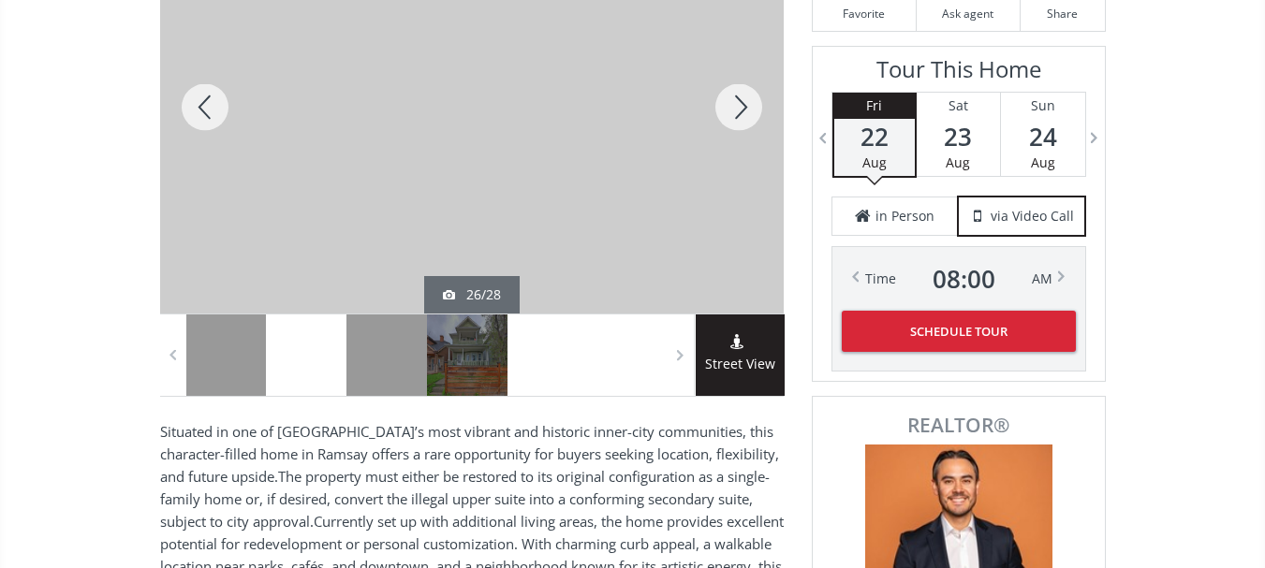
click at [756, 110] on div at bounding box center [739, 107] width 90 height 413
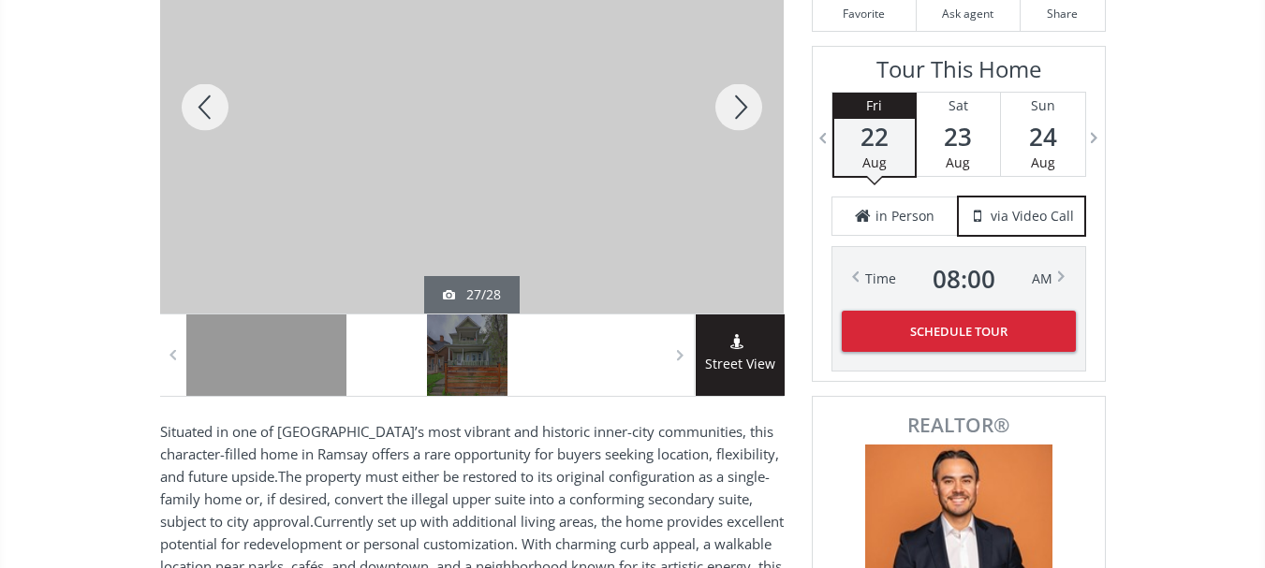
click at [756, 110] on div at bounding box center [739, 107] width 90 height 413
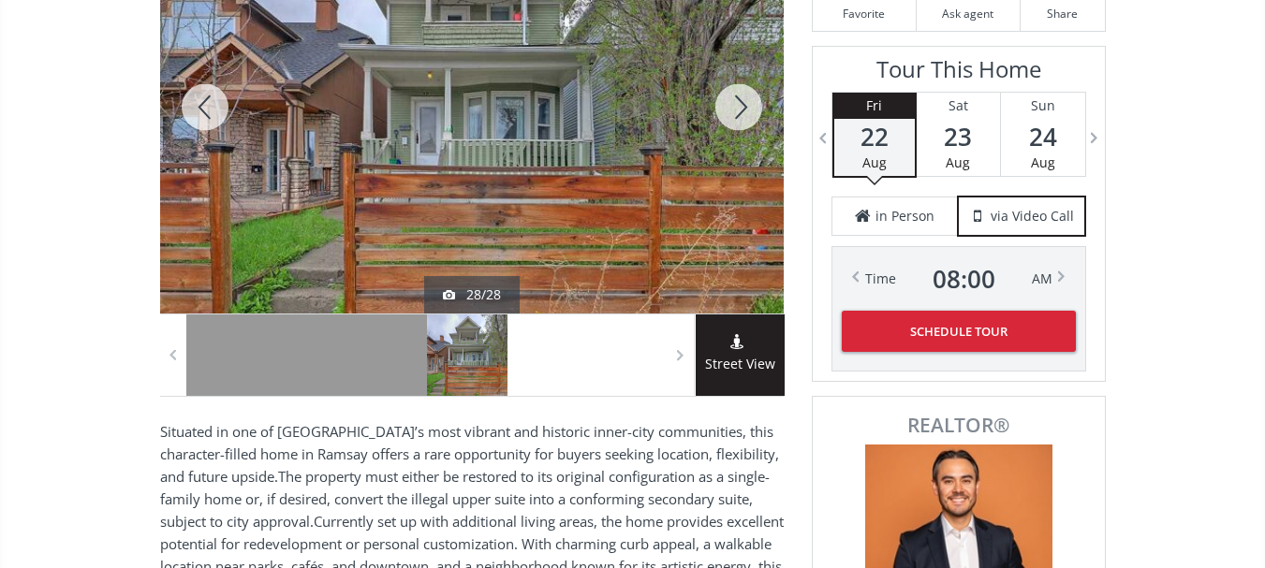
click at [755, 110] on div at bounding box center [739, 107] width 90 height 413
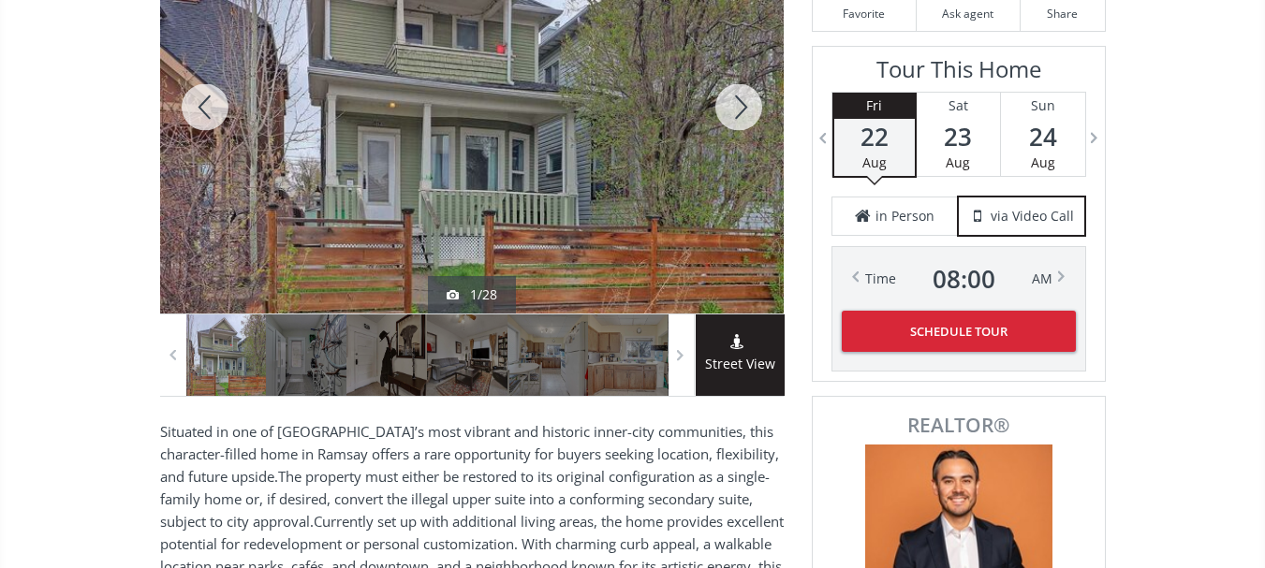
click at [755, 110] on div at bounding box center [739, 107] width 90 height 413
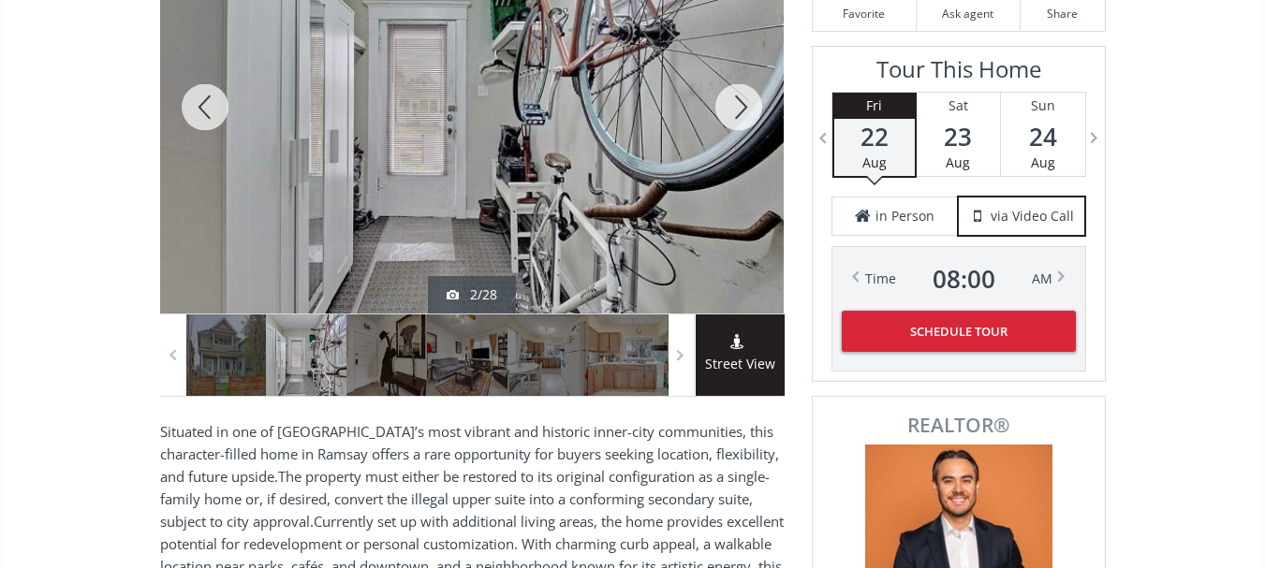
click at [755, 110] on div at bounding box center [739, 107] width 90 height 413
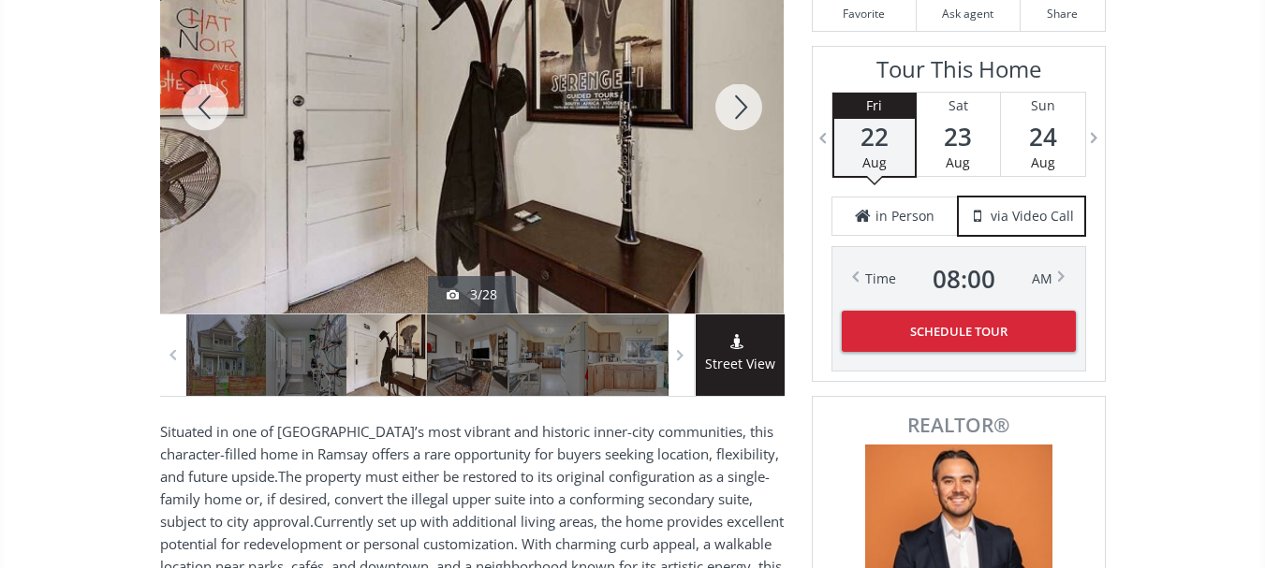
click at [755, 110] on div at bounding box center [739, 107] width 90 height 413
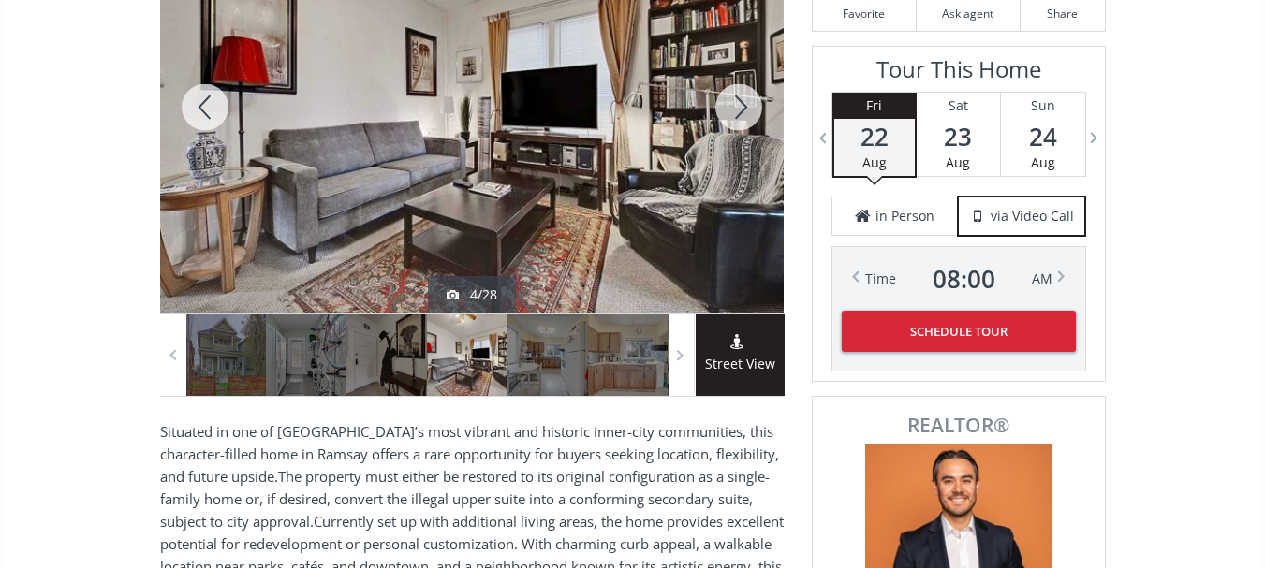
click at [755, 110] on div at bounding box center [739, 107] width 90 height 413
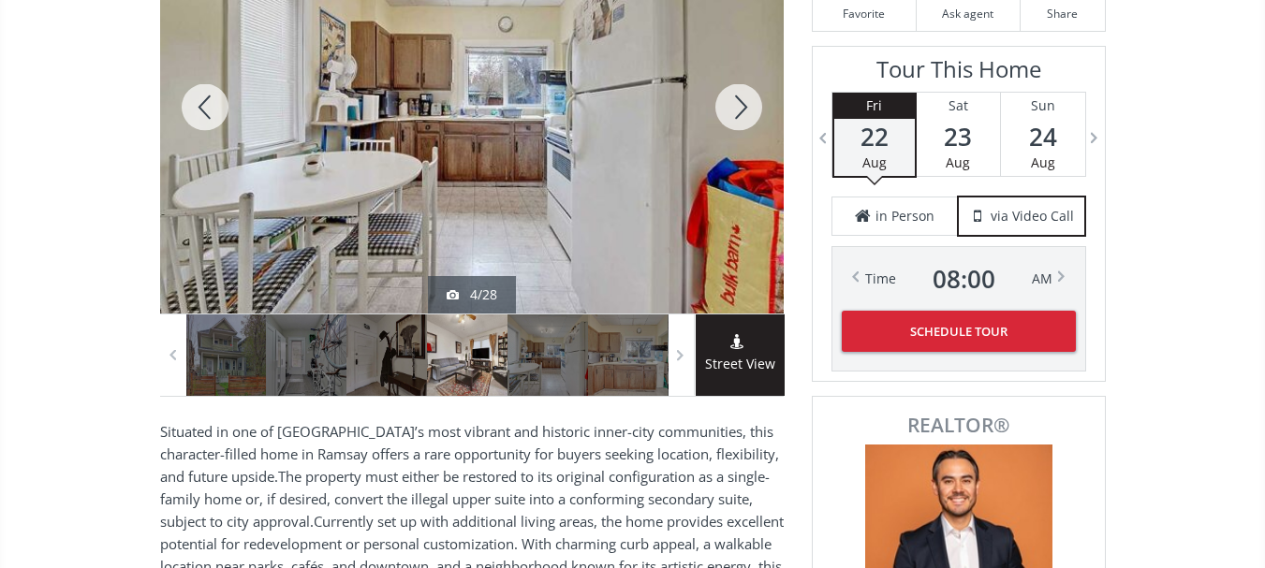
click at [755, 110] on div at bounding box center [739, 107] width 90 height 413
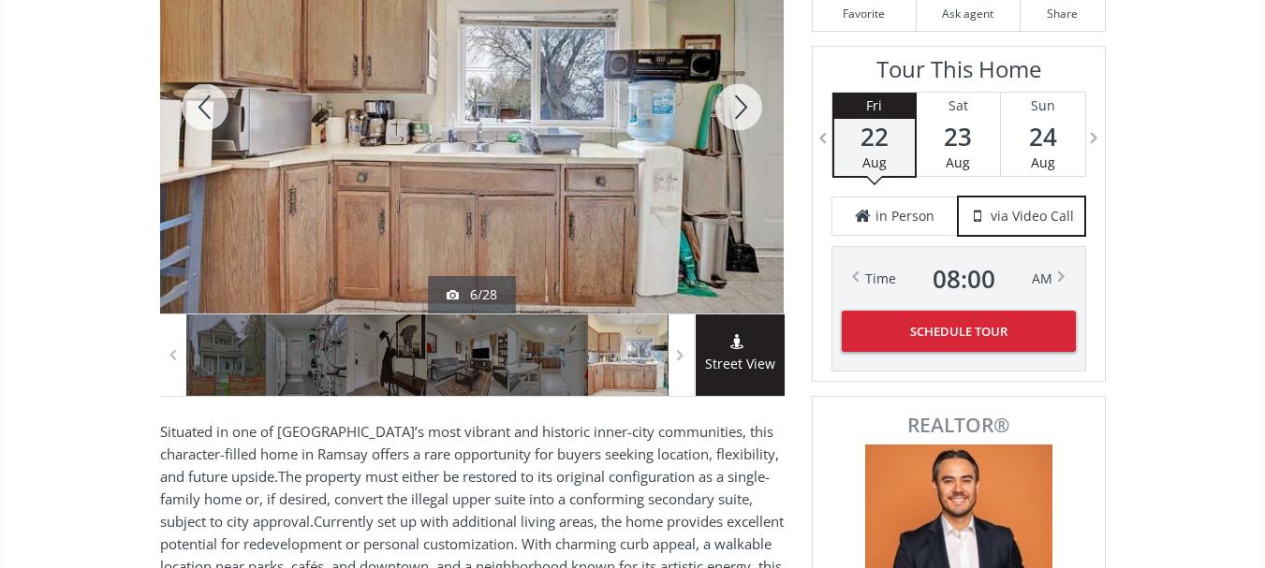
click at [211, 95] on div at bounding box center [205, 107] width 90 height 413
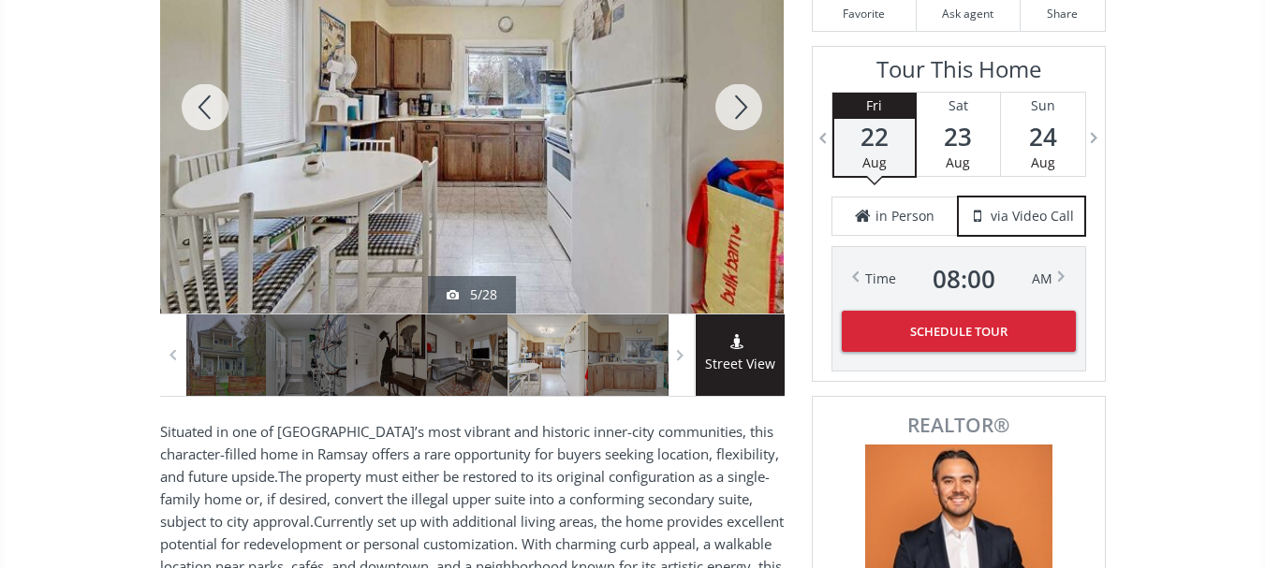
click at [215, 95] on div at bounding box center [205, 107] width 90 height 413
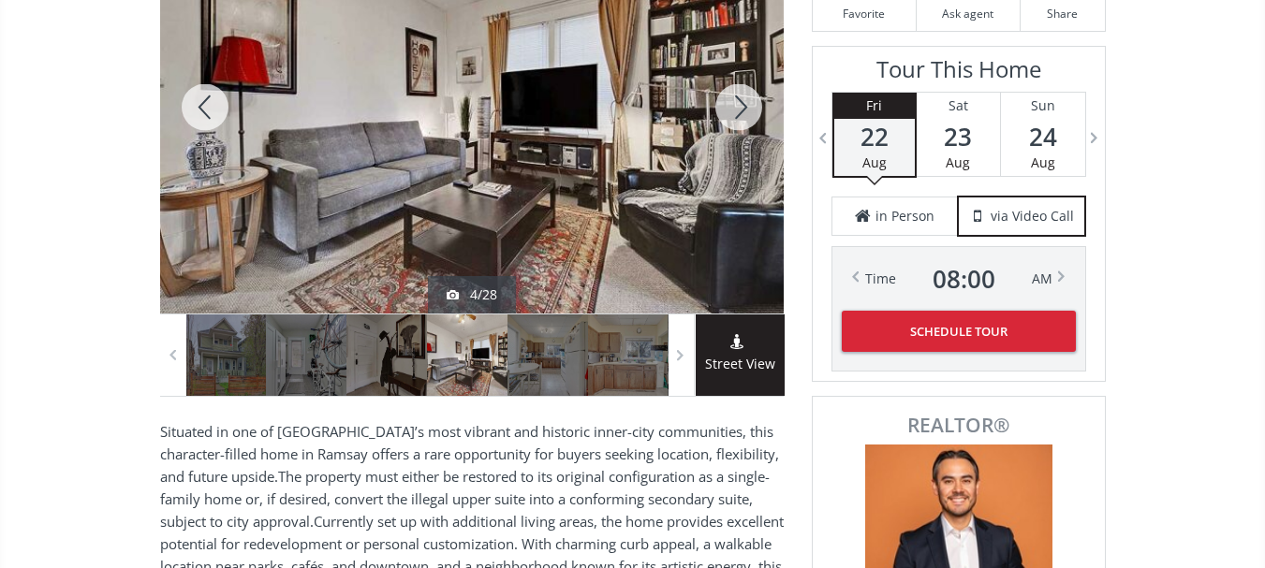
click at [747, 110] on div at bounding box center [739, 107] width 90 height 413
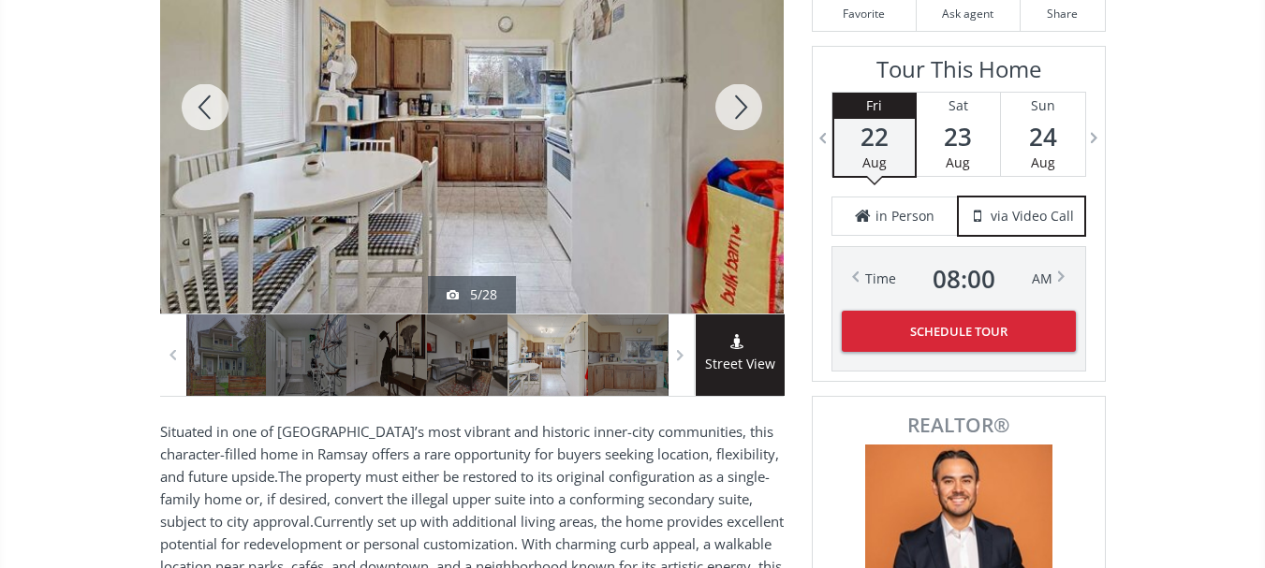
click at [747, 110] on div at bounding box center [739, 107] width 90 height 413
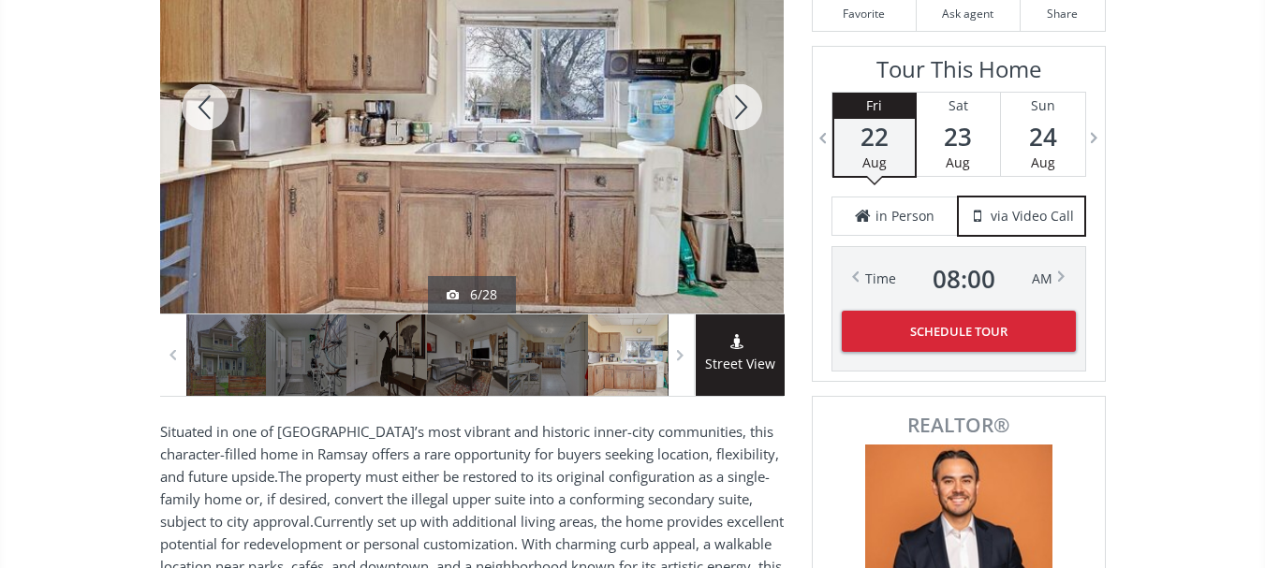
click at [747, 110] on div at bounding box center [739, 107] width 90 height 413
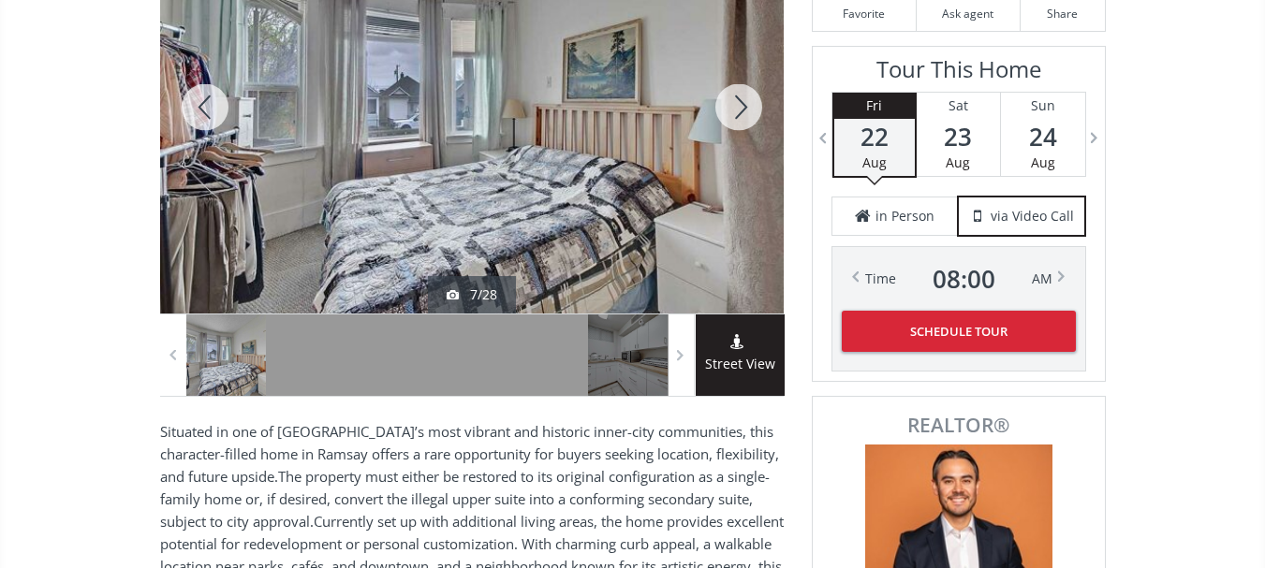
click at [747, 110] on div at bounding box center [739, 107] width 90 height 413
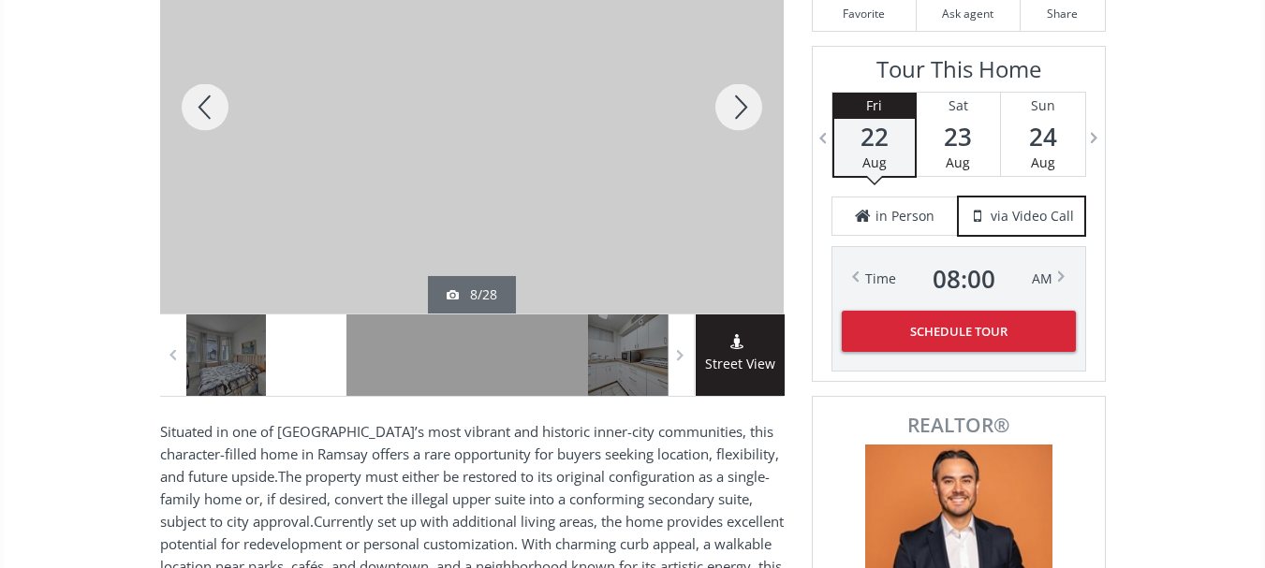
click at [747, 110] on div at bounding box center [739, 107] width 90 height 413
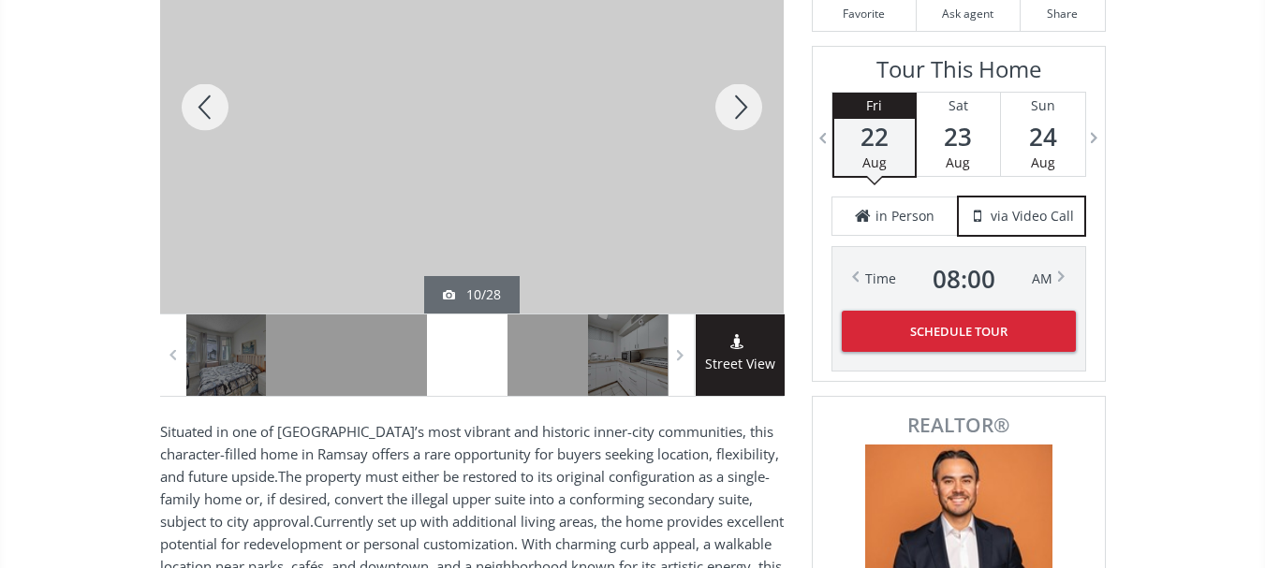
click at [747, 110] on div at bounding box center [739, 107] width 90 height 413
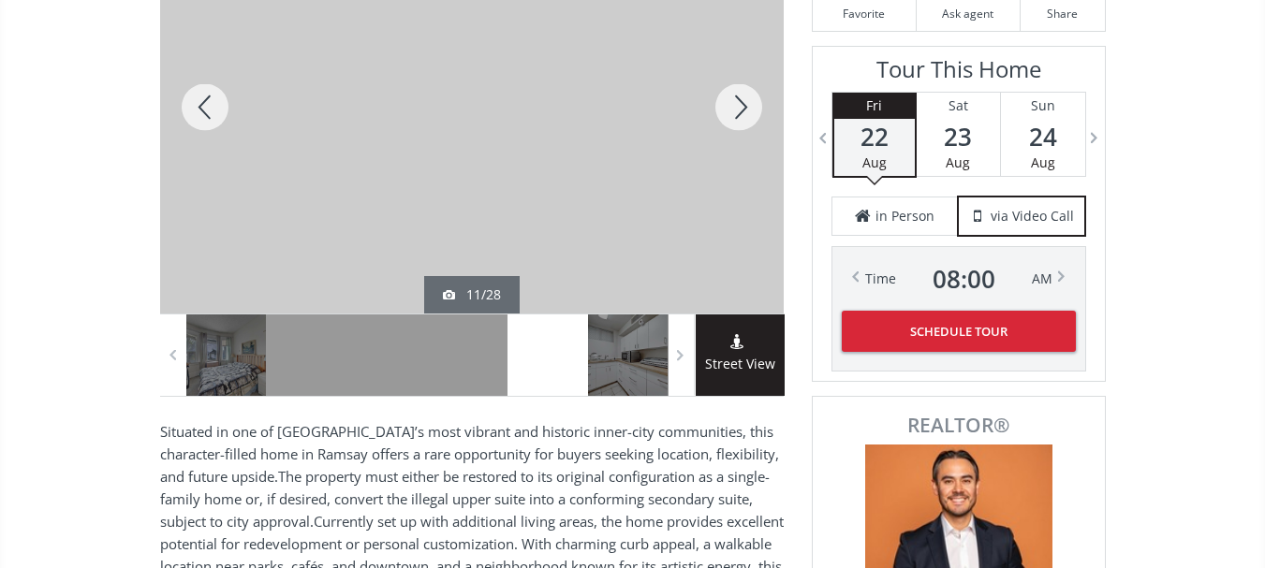
click at [747, 110] on div at bounding box center [739, 107] width 90 height 413
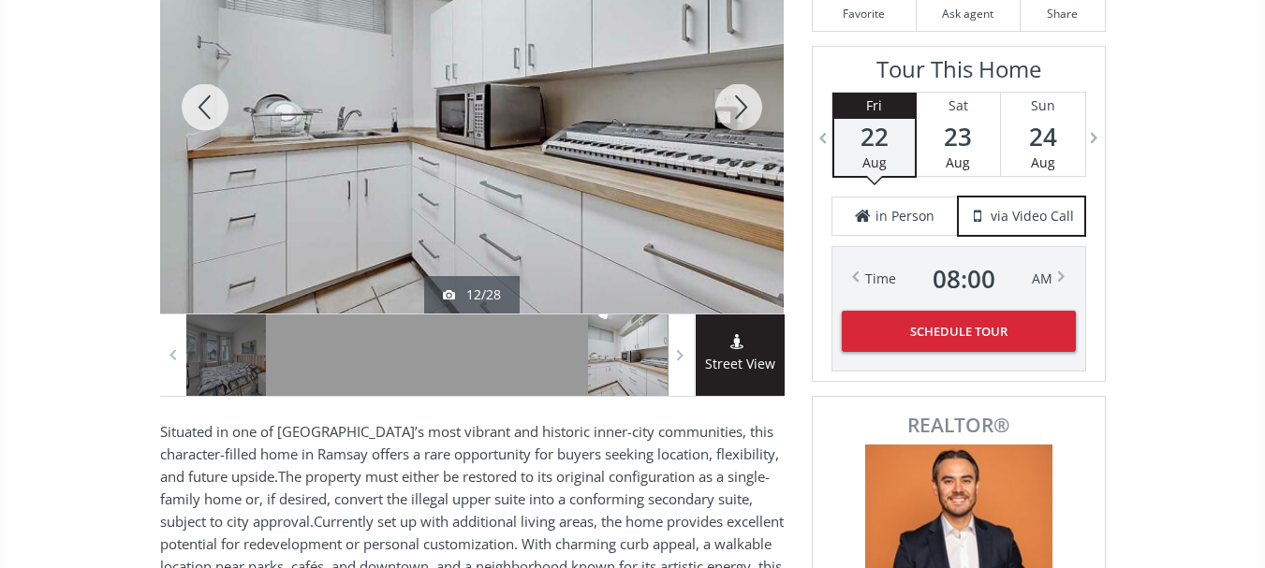
click at [213, 107] on div at bounding box center [205, 107] width 90 height 413
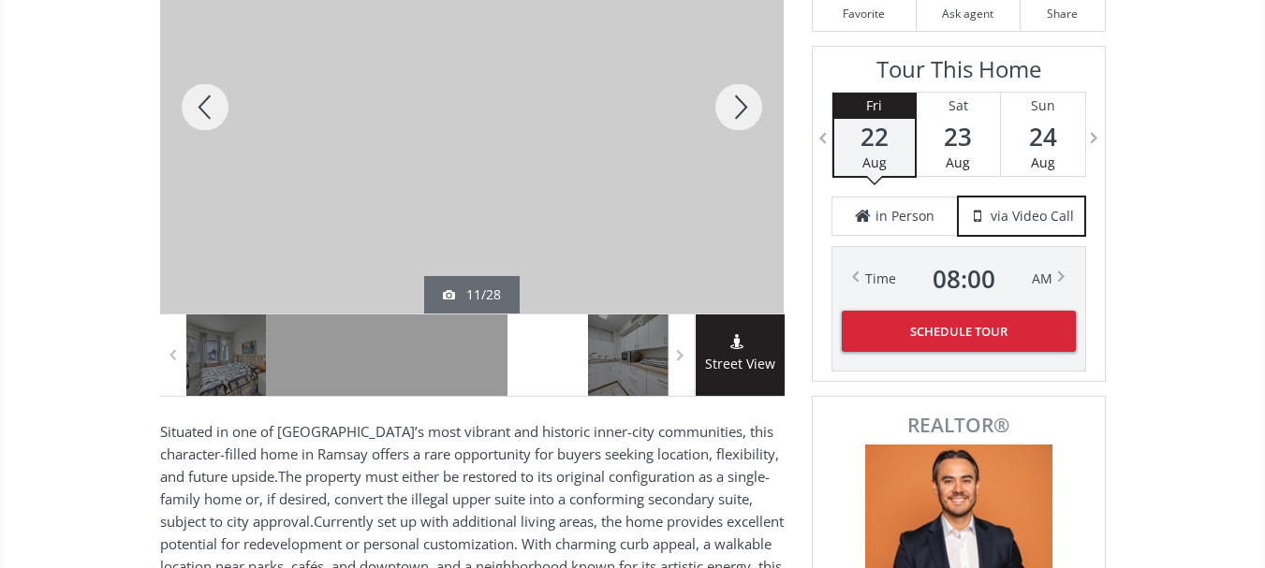
click at [213, 107] on div at bounding box center [205, 107] width 90 height 413
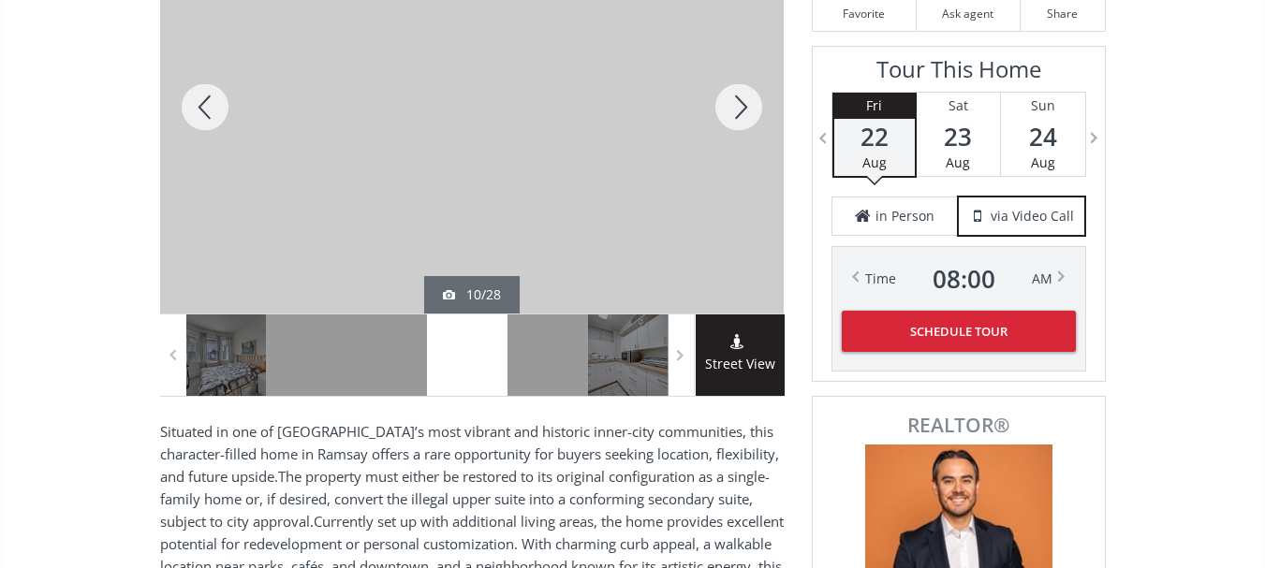
click at [213, 107] on div at bounding box center [205, 107] width 90 height 413
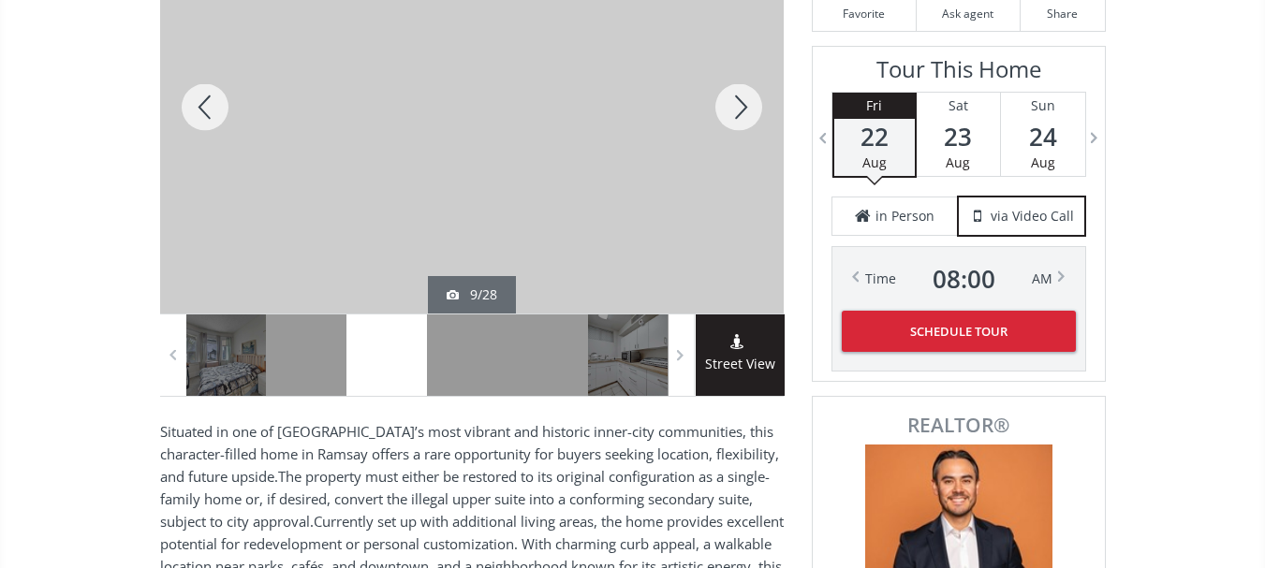
click at [213, 107] on div at bounding box center [205, 107] width 90 height 413
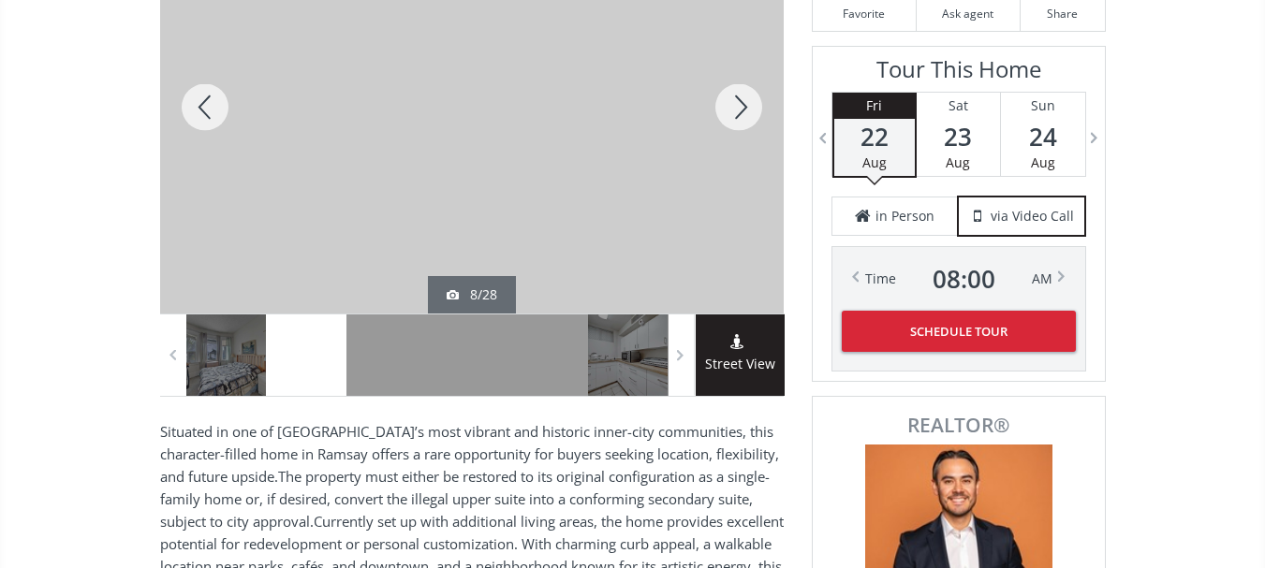
click at [213, 107] on div at bounding box center [205, 107] width 90 height 413
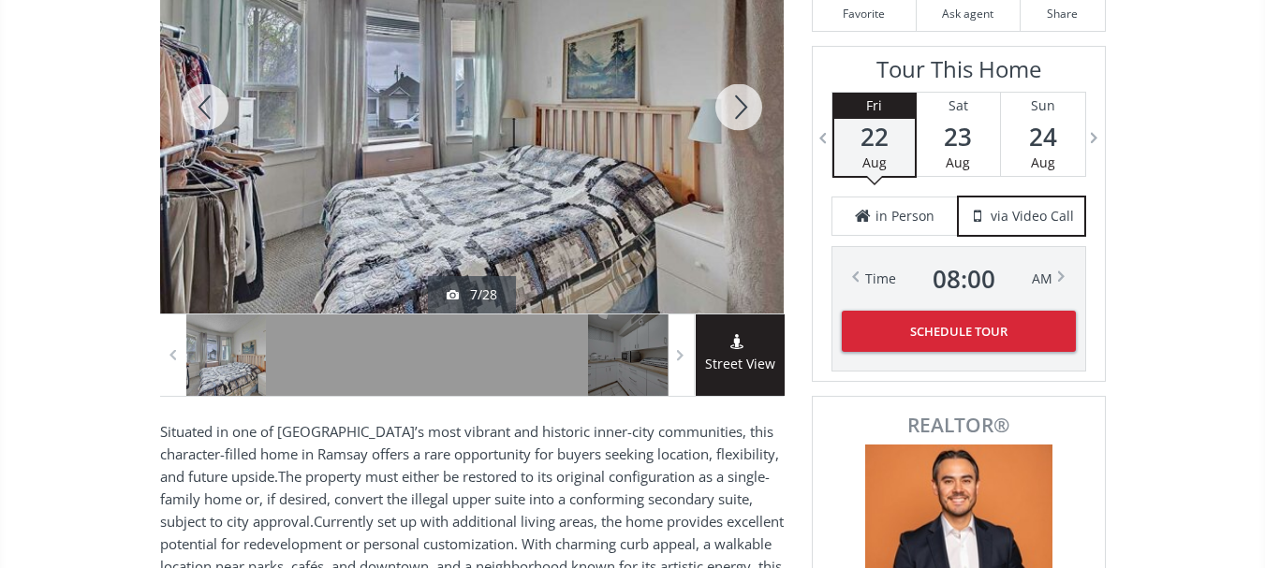
click at [213, 107] on div at bounding box center [205, 107] width 90 height 413
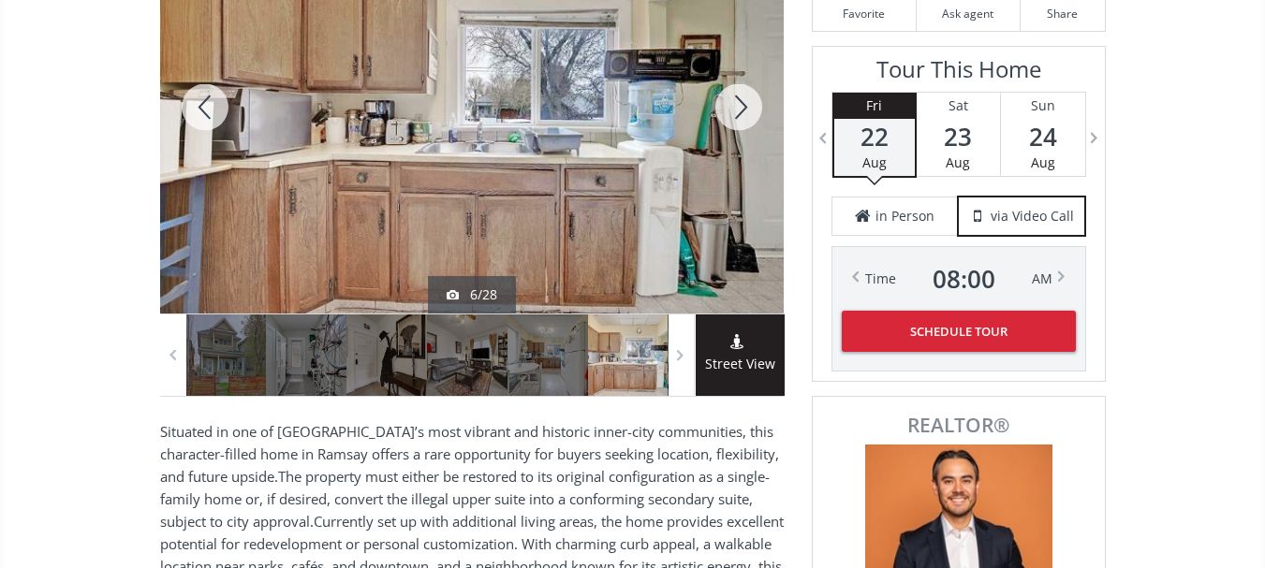
click at [213, 107] on div at bounding box center [205, 107] width 90 height 413
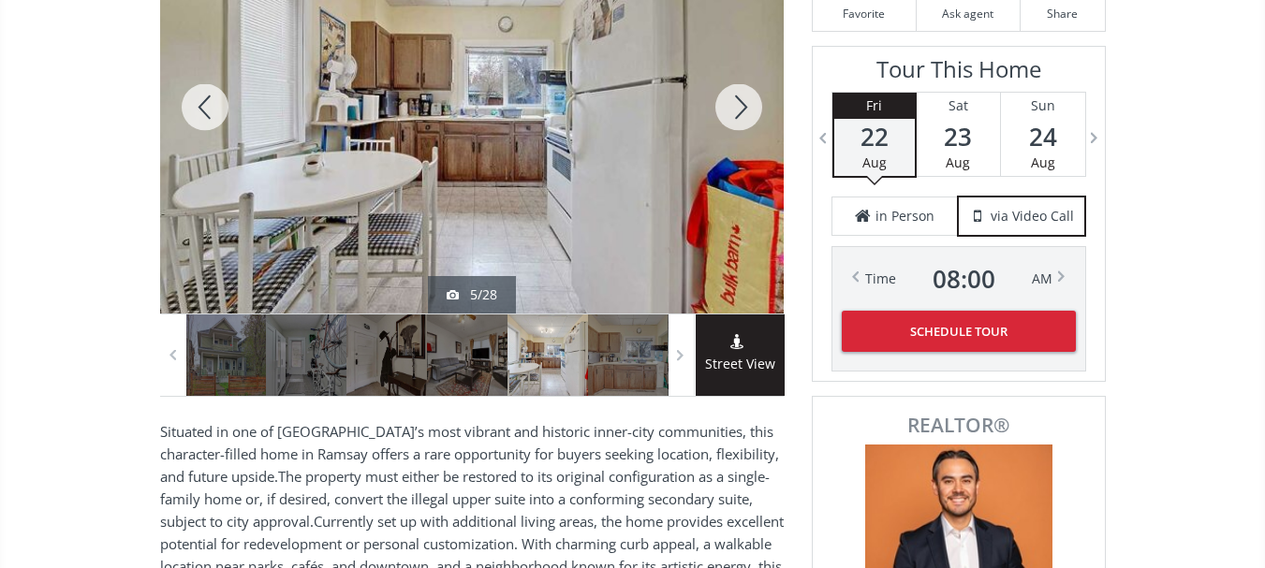
click at [213, 107] on div at bounding box center [205, 107] width 90 height 413
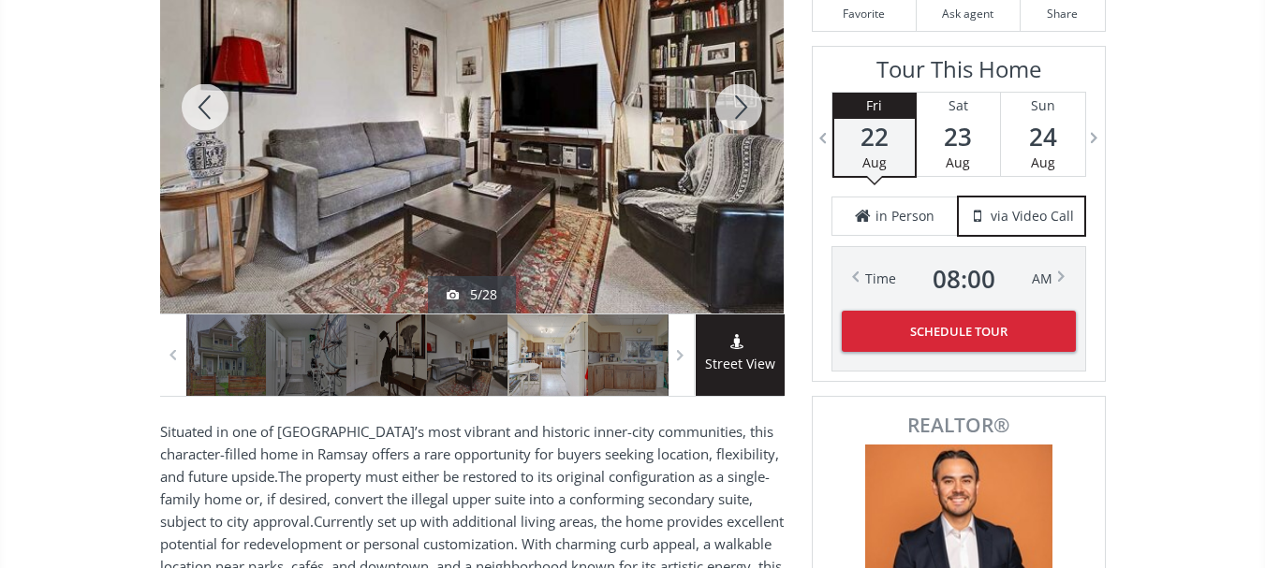
click at [213, 107] on div at bounding box center [205, 107] width 90 height 413
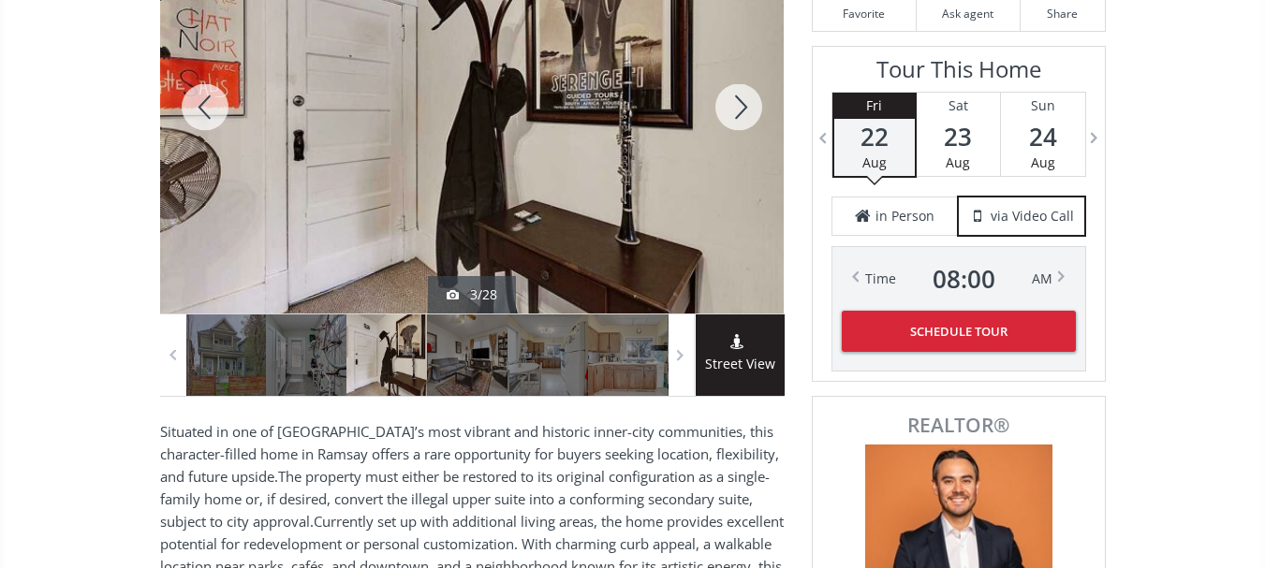
click at [213, 107] on div at bounding box center [205, 107] width 90 height 413
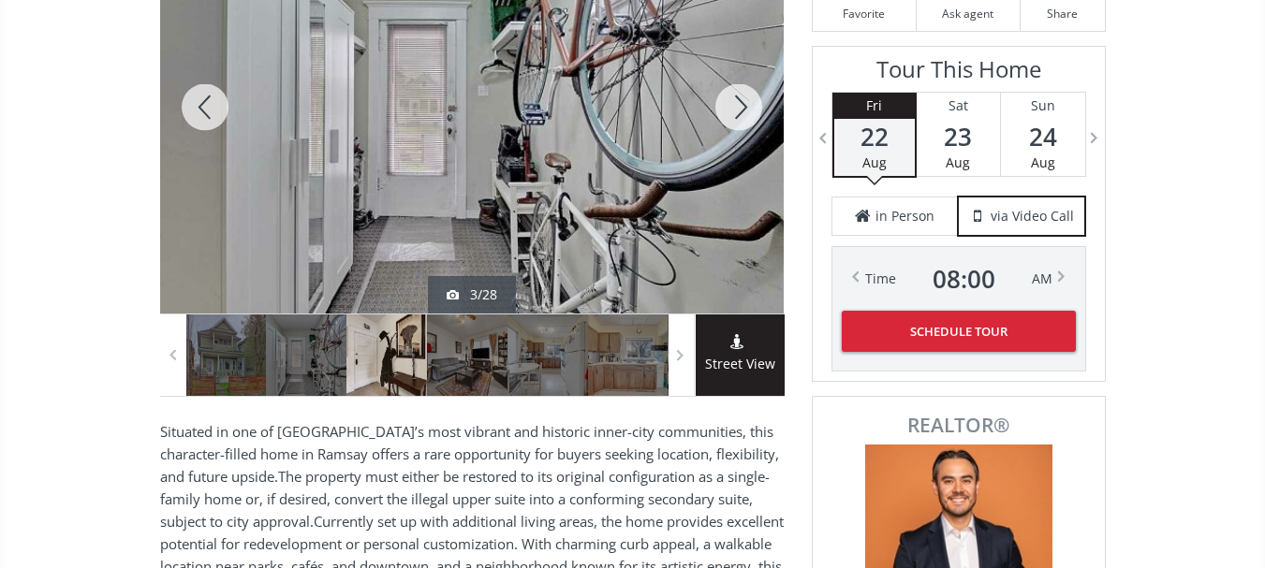
click at [213, 107] on div at bounding box center [205, 107] width 90 height 413
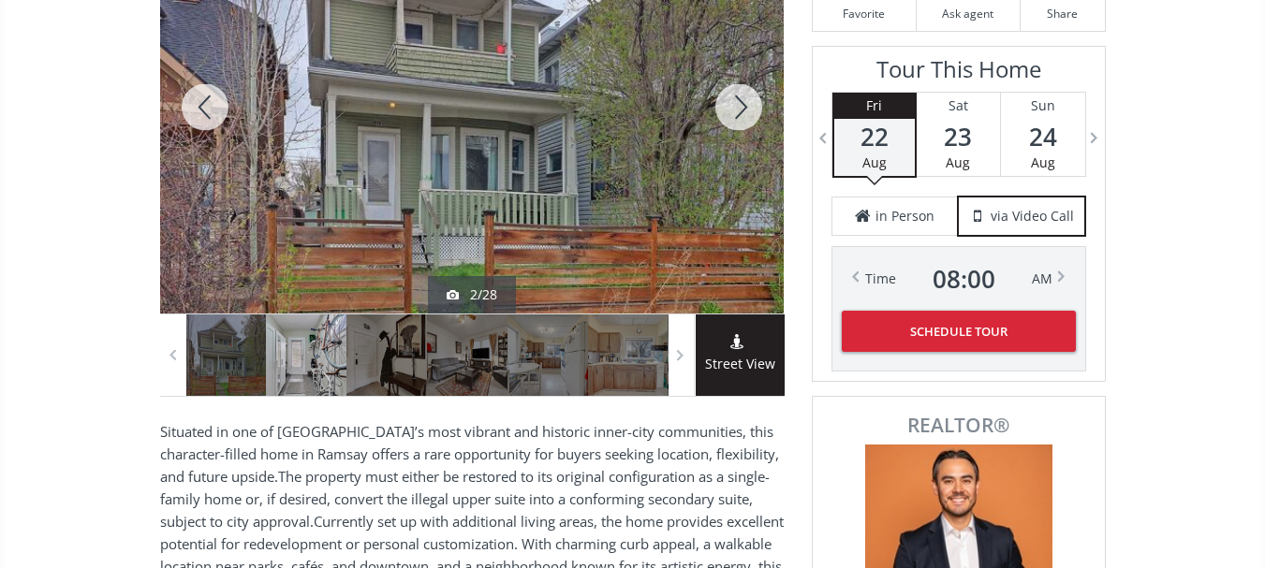
click at [213, 107] on div at bounding box center [205, 107] width 90 height 413
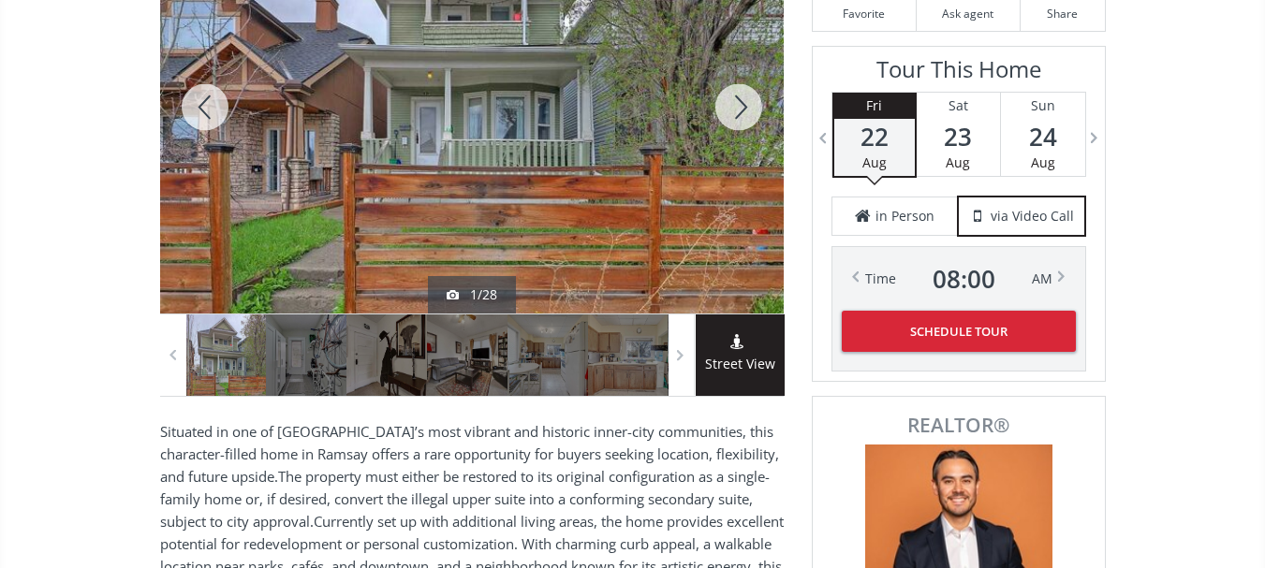
click at [213, 107] on div at bounding box center [205, 107] width 90 height 413
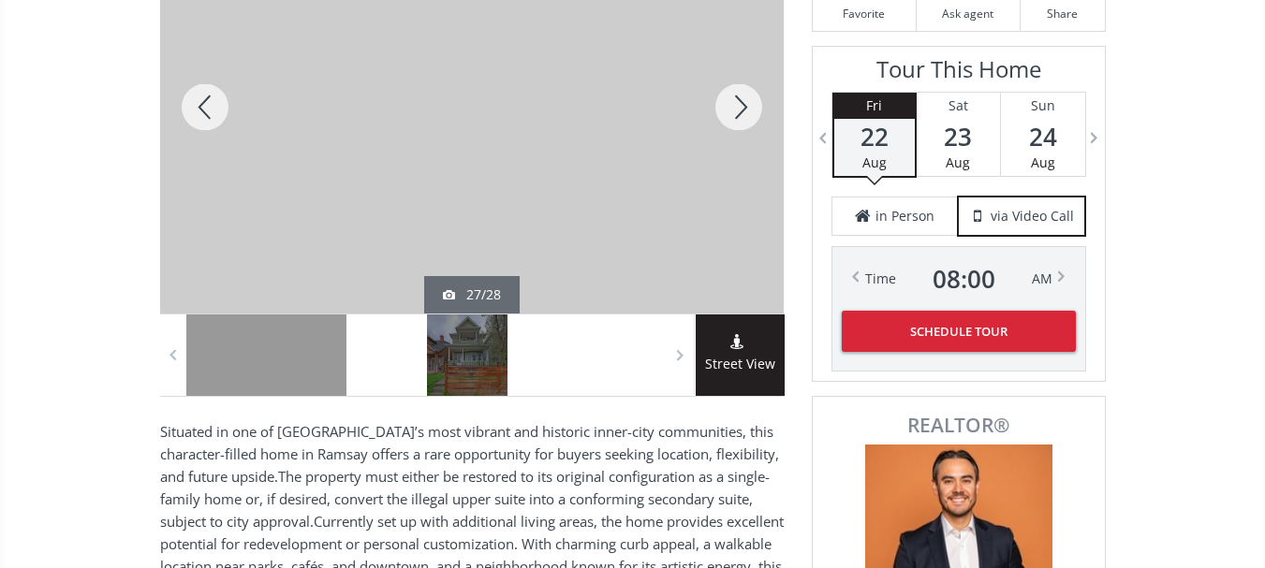
click at [747, 96] on div at bounding box center [739, 107] width 90 height 413
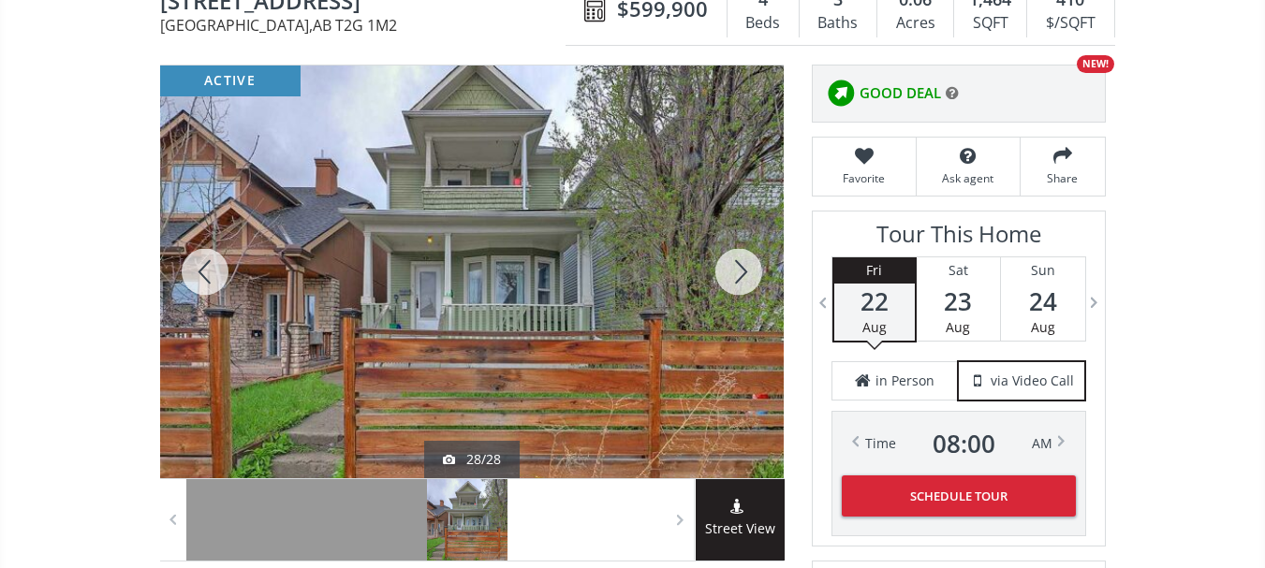
scroll to position [187, 0]
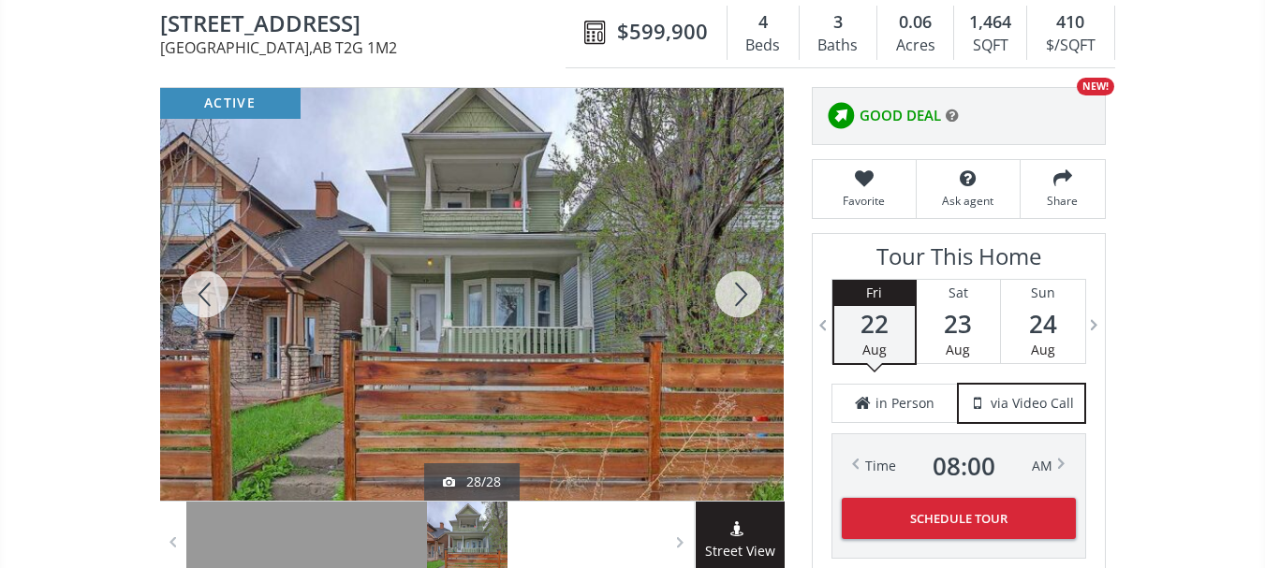
click at [743, 288] on div at bounding box center [739, 294] width 90 height 413
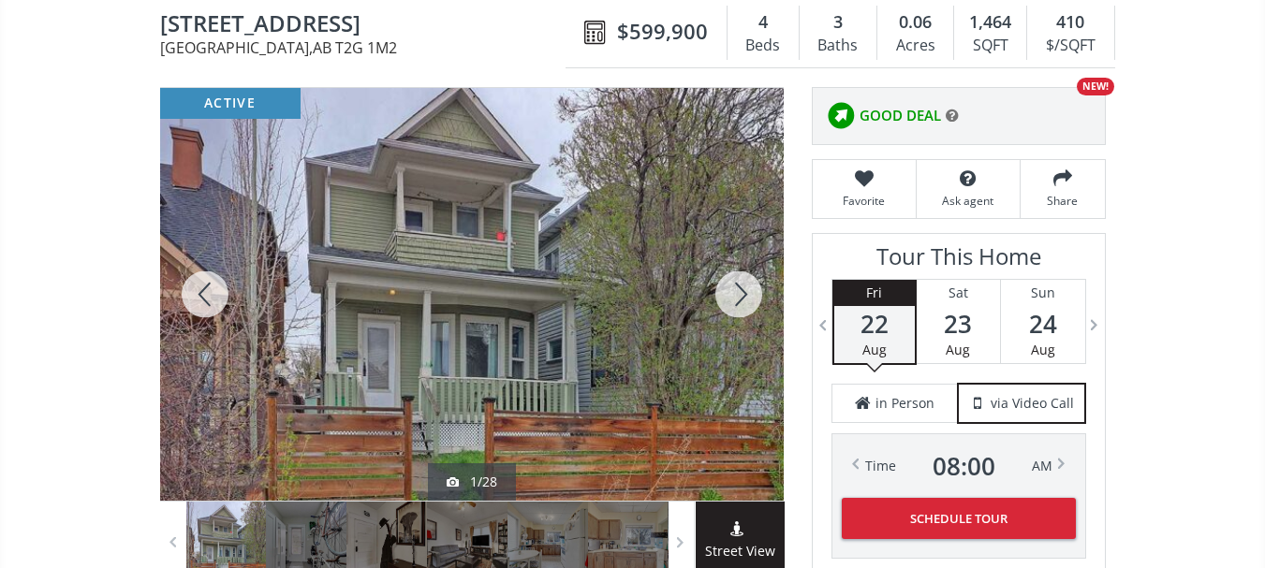
click at [743, 288] on div at bounding box center [739, 294] width 90 height 413
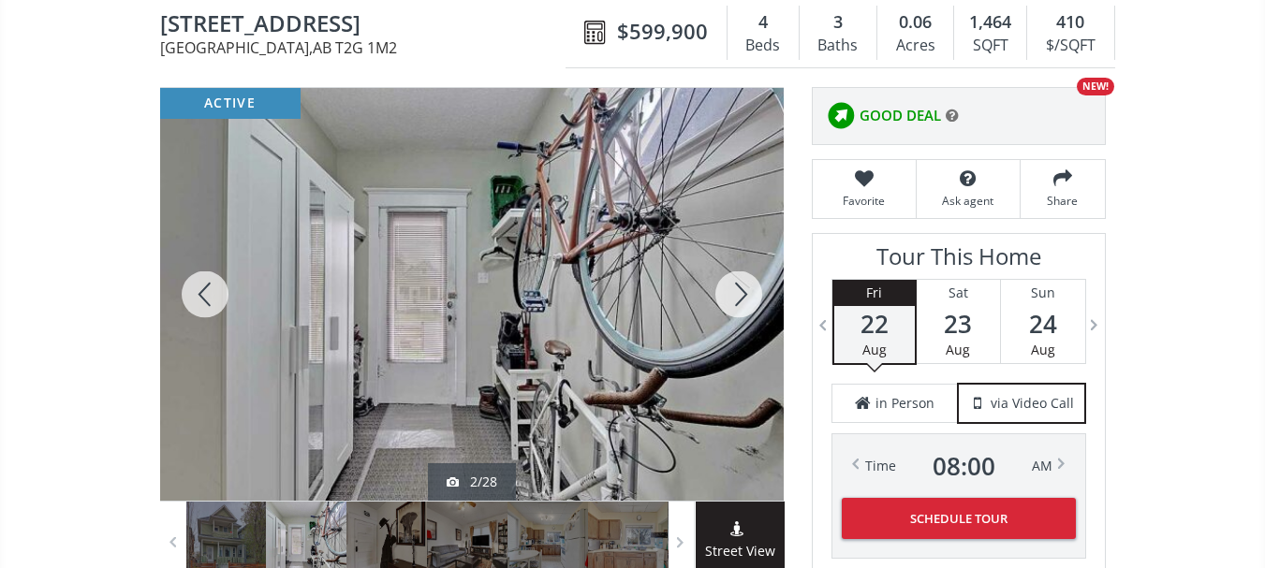
click at [743, 288] on div at bounding box center [739, 294] width 90 height 413
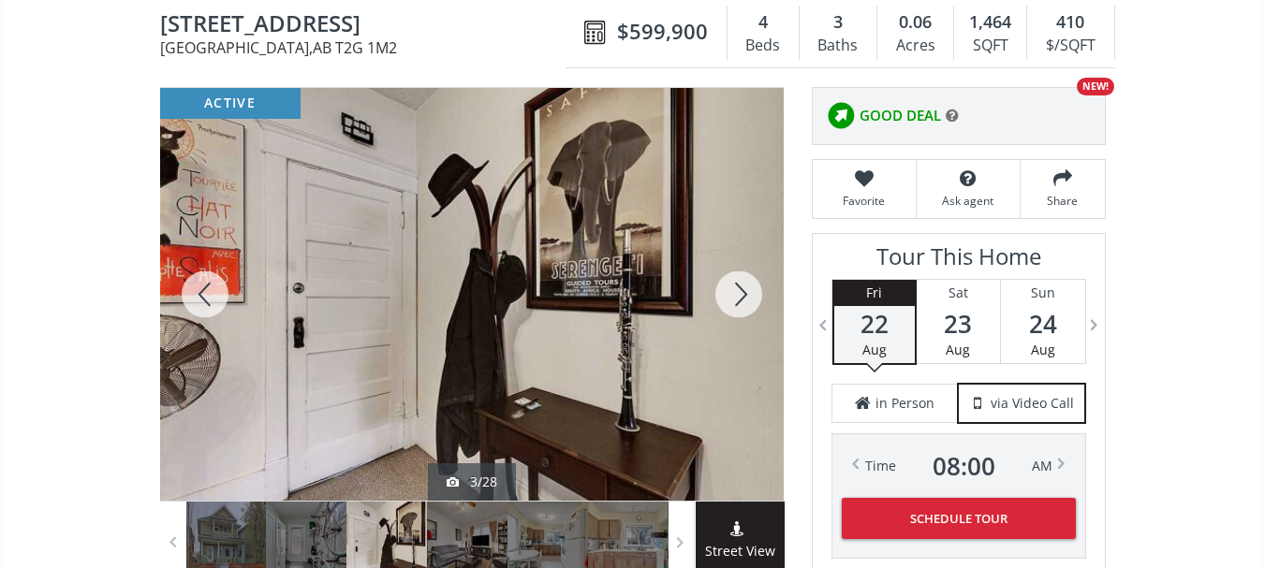
click at [743, 288] on div at bounding box center [739, 294] width 90 height 413
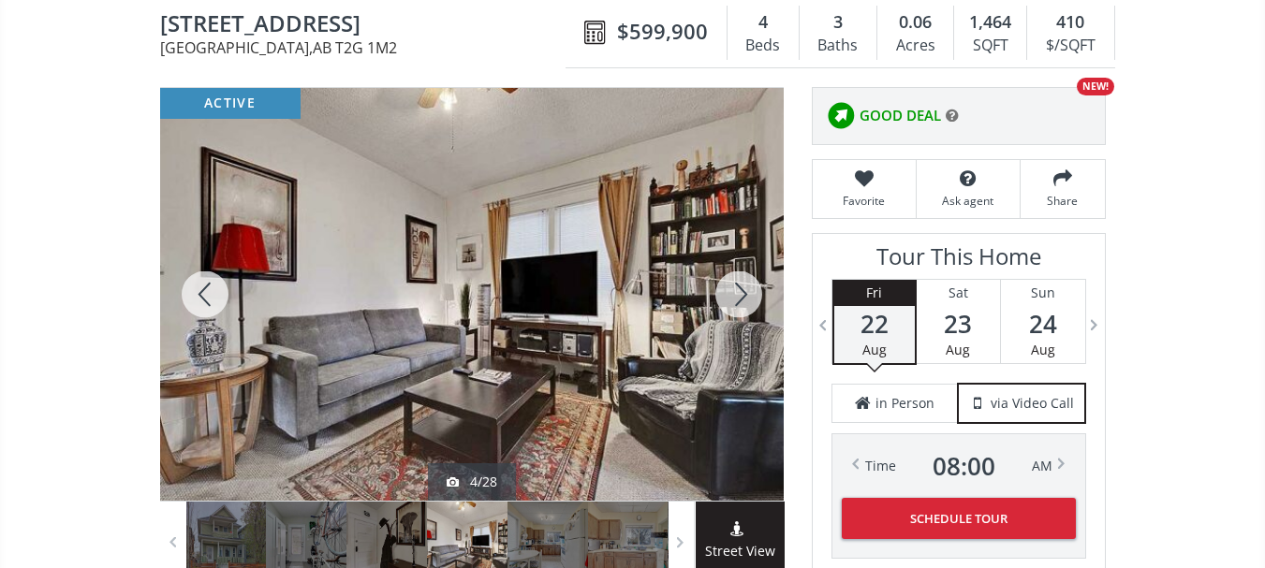
click at [743, 288] on div at bounding box center [739, 294] width 90 height 413
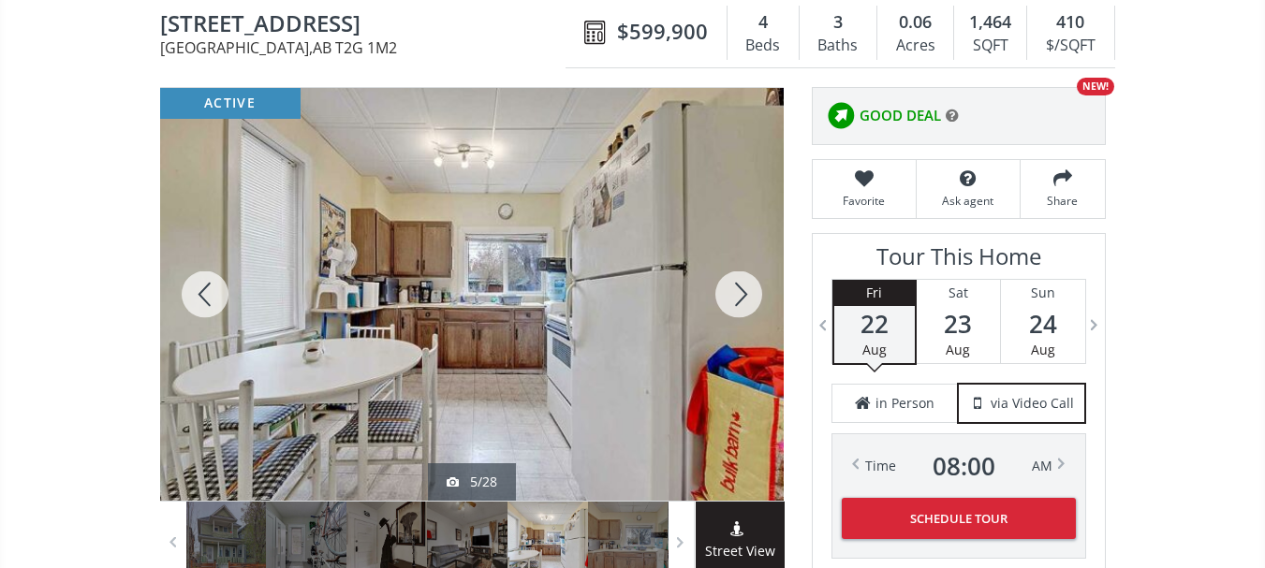
click at [743, 288] on div at bounding box center [739, 294] width 90 height 413
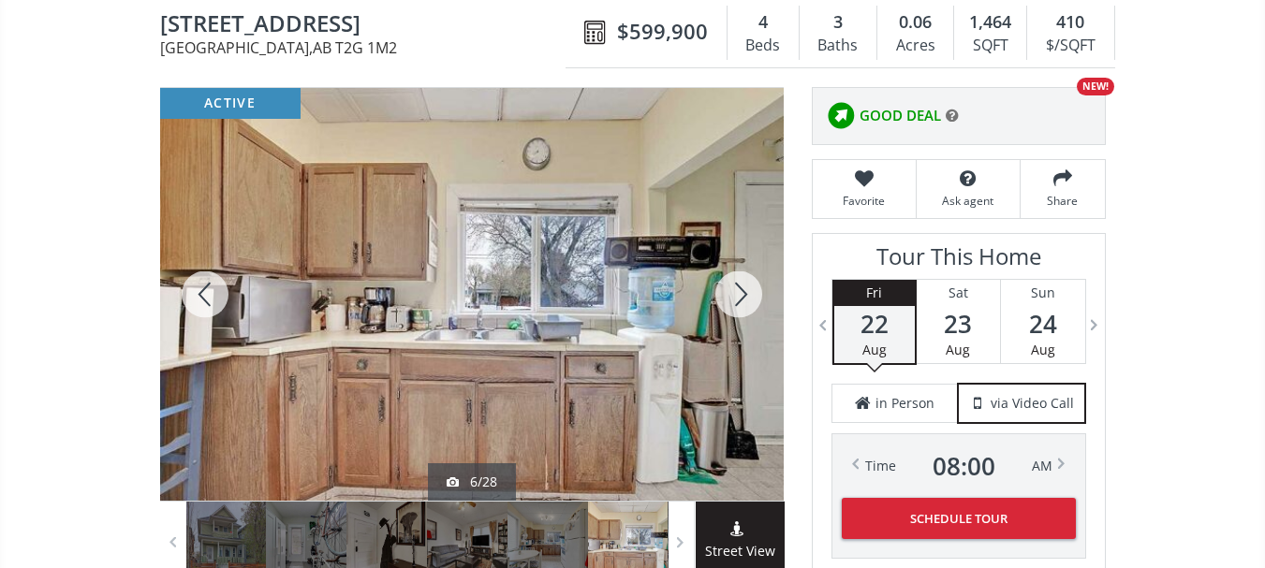
click at [743, 288] on div at bounding box center [739, 294] width 90 height 413
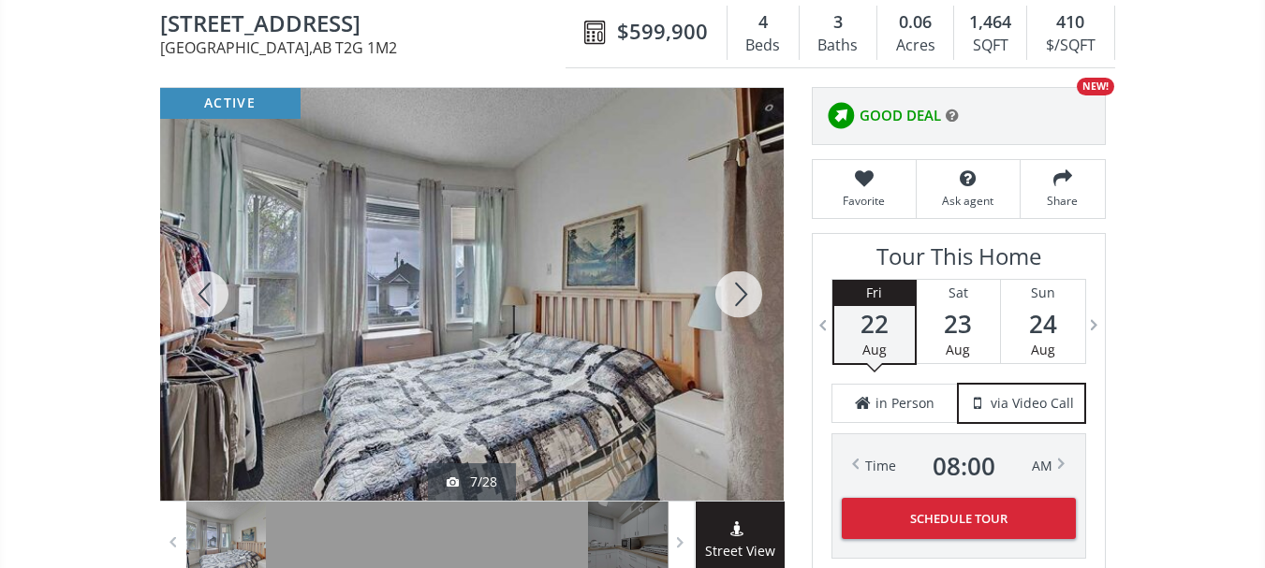
click at [754, 290] on div at bounding box center [739, 294] width 90 height 413
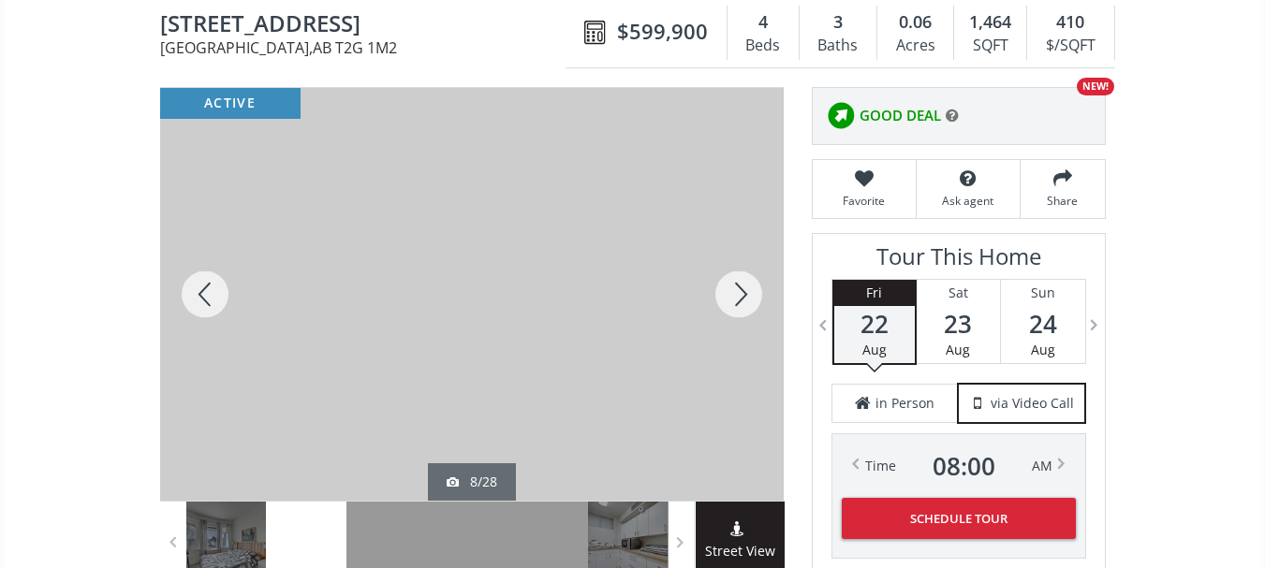
click at [754, 290] on div at bounding box center [739, 294] width 90 height 413
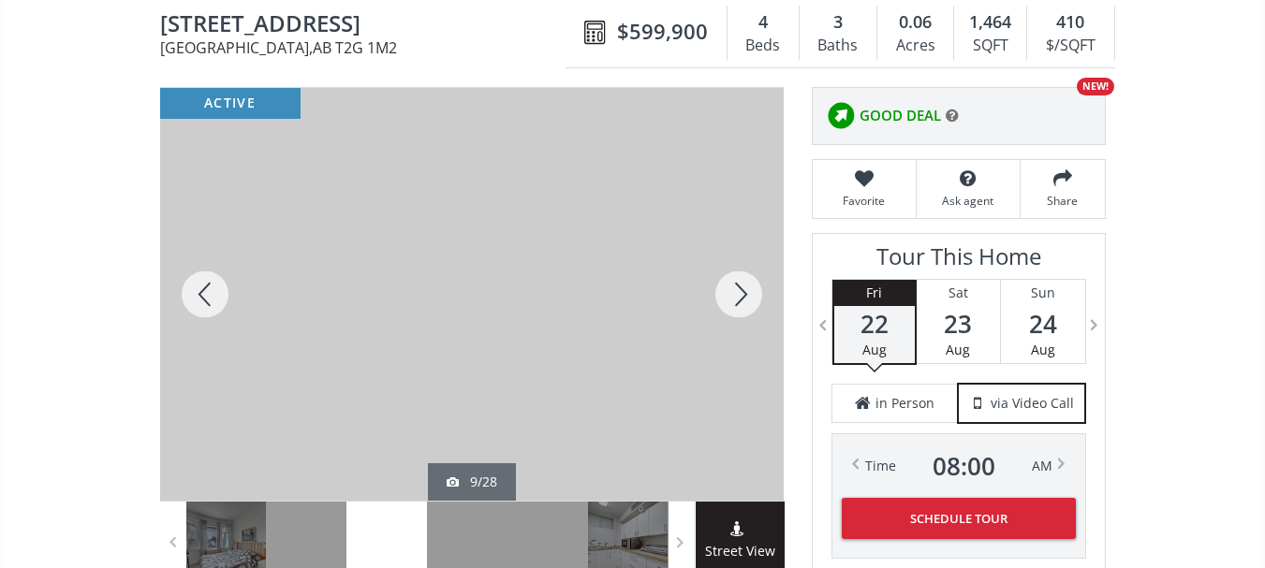
click at [754, 290] on div at bounding box center [739, 294] width 90 height 413
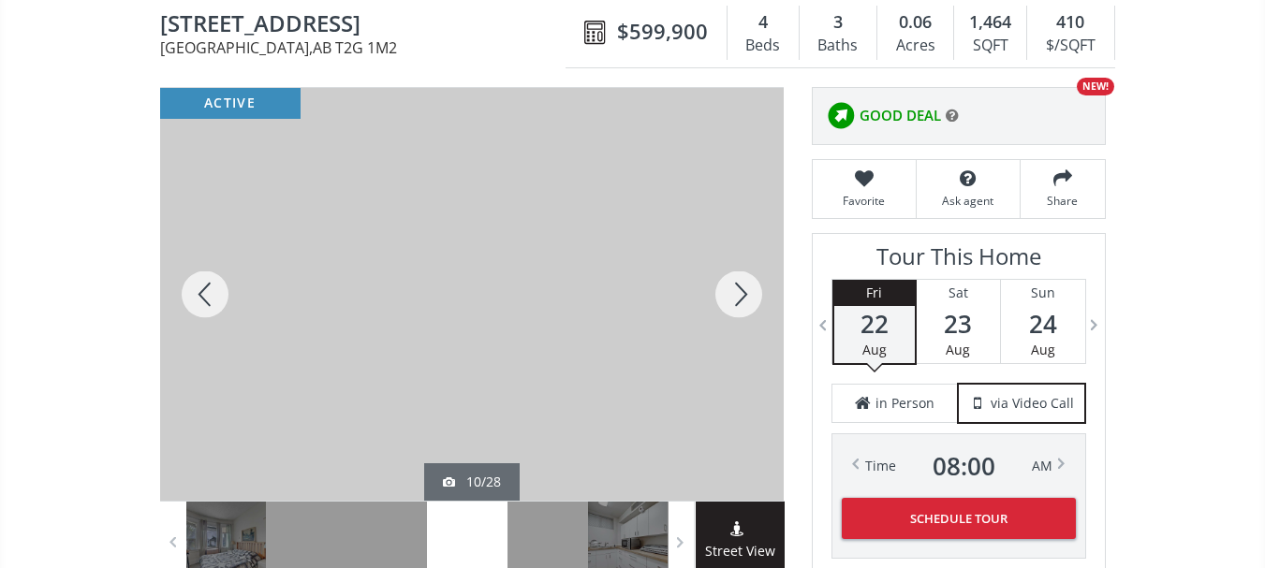
click at [754, 290] on div at bounding box center [739, 294] width 90 height 413
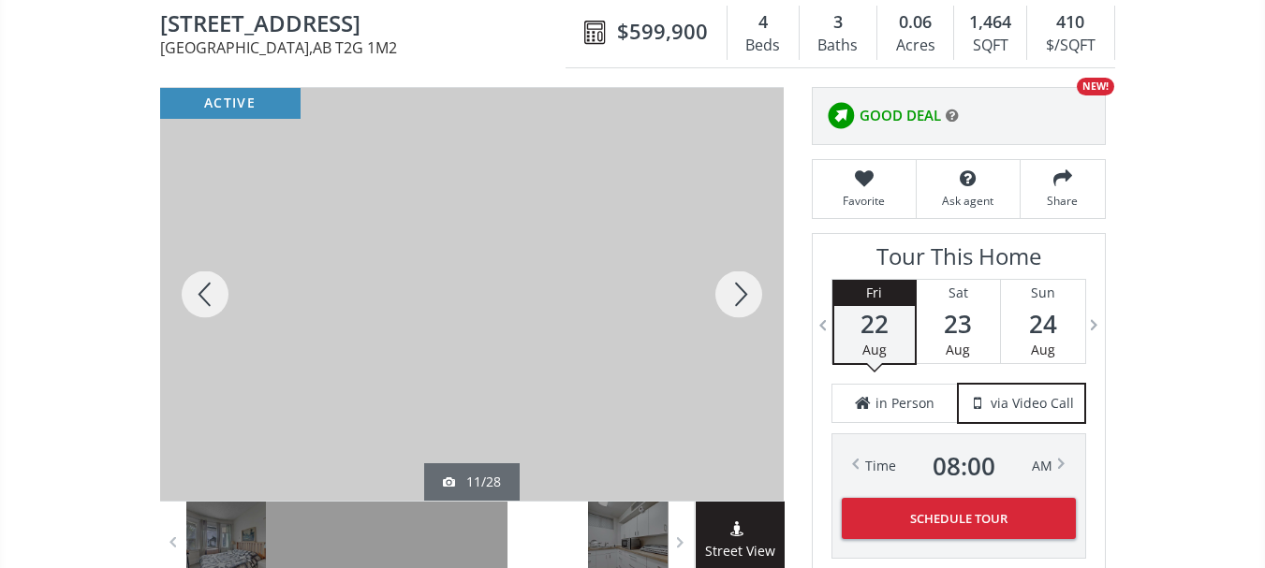
click at [754, 290] on div at bounding box center [739, 294] width 90 height 413
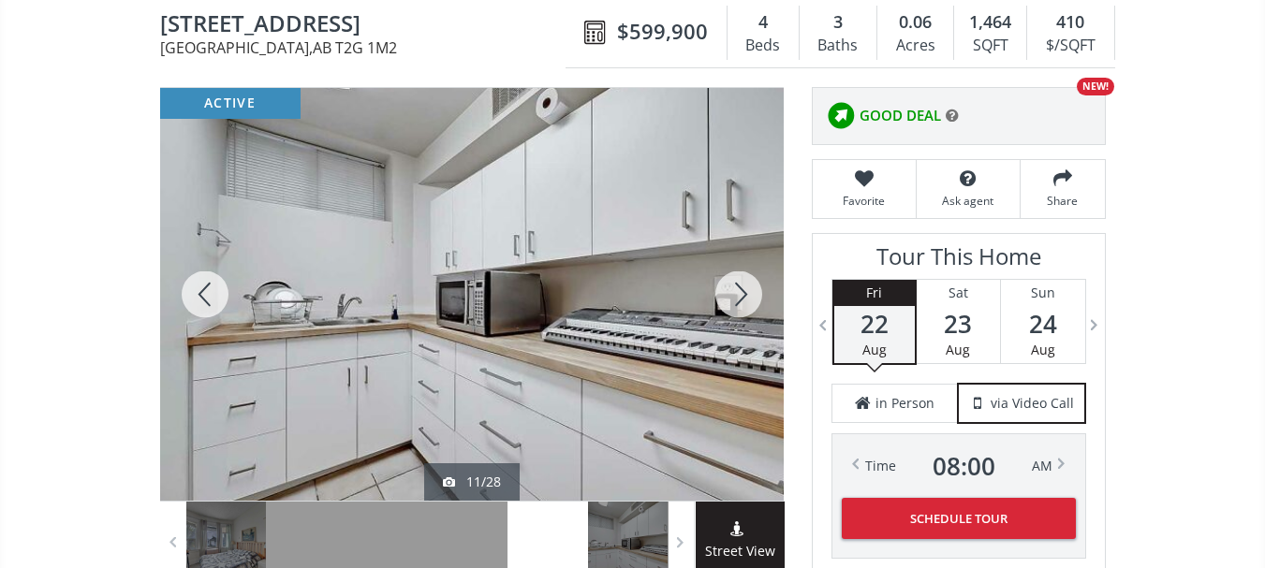
click at [754, 290] on div at bounding box center [739, 294] width 90 height 413
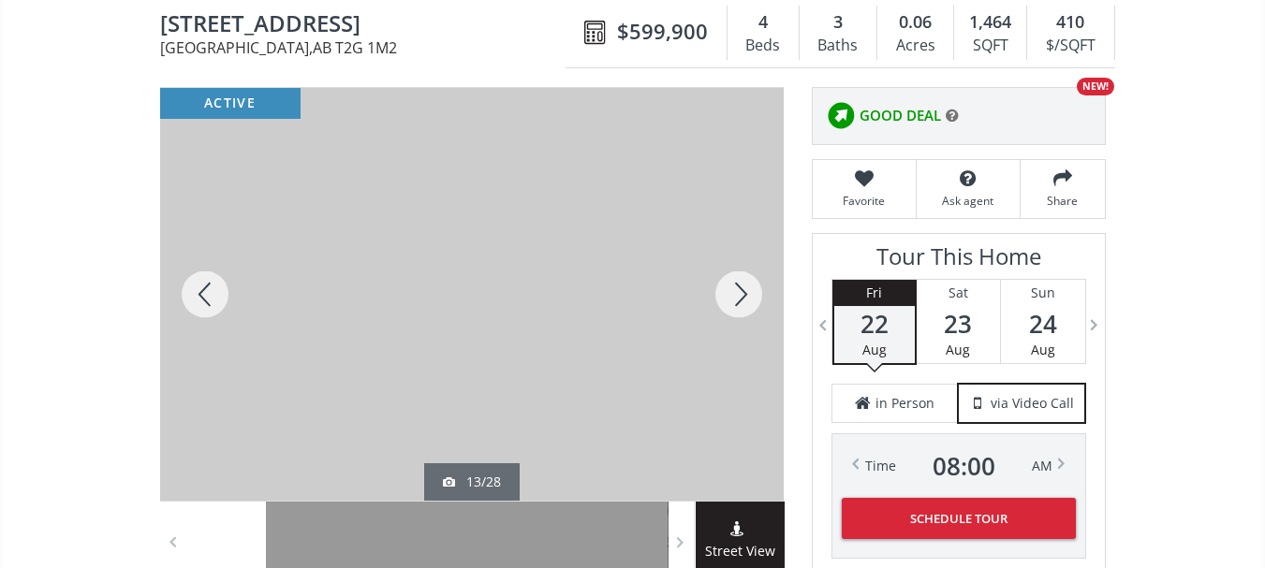
click at [754, 290] on div at bounding box center [739, 294] width 90 height 413
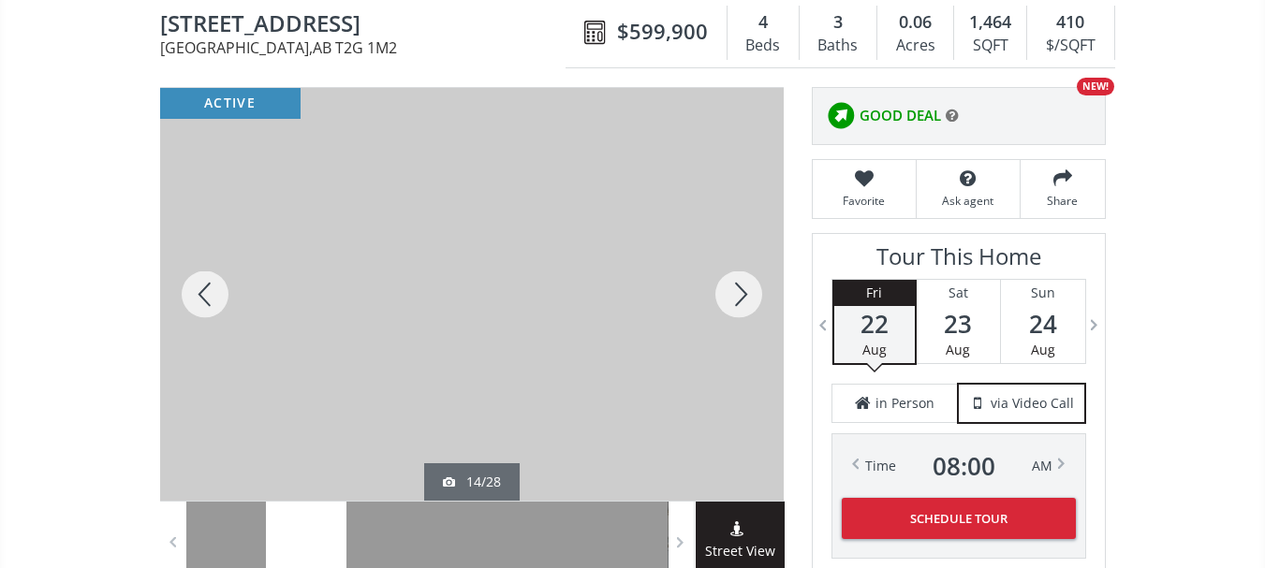
click at [221, 285] on div at bounding box center [205, 294] width 90 height 413
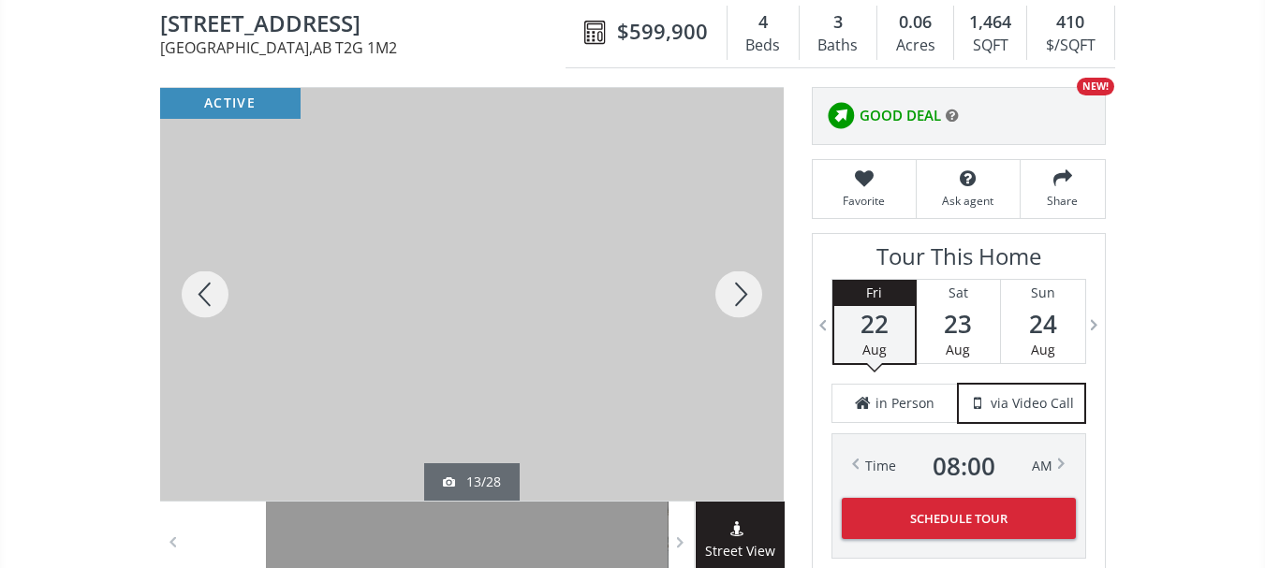
click at [221, 285] on div at bounding box center [205, 294] width 90 height 413
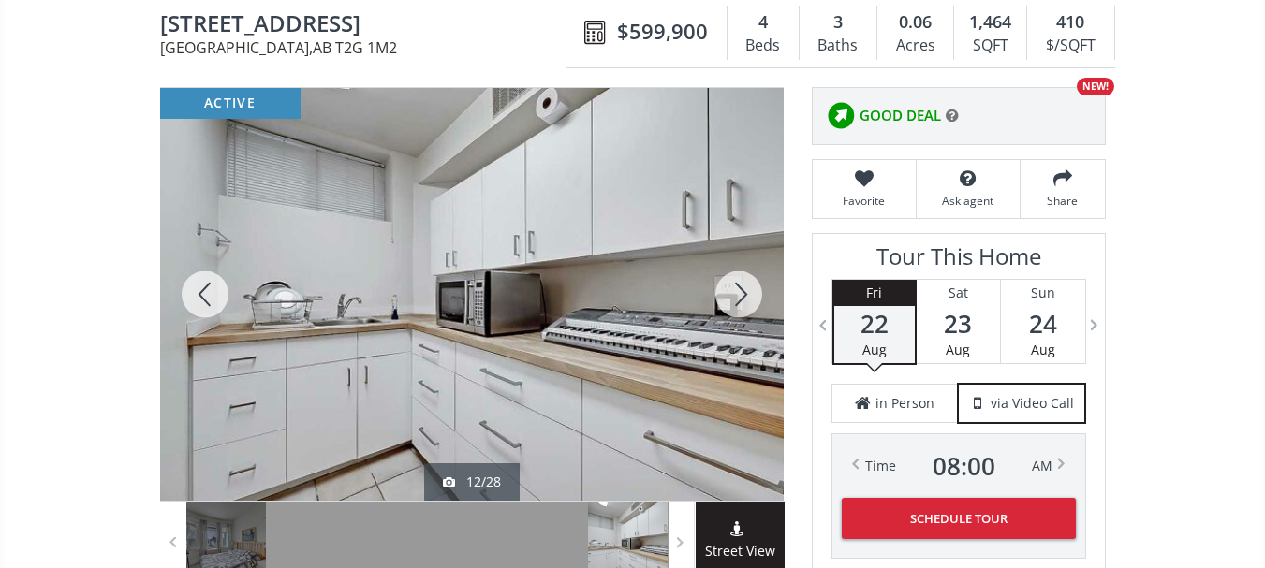
click at [221, 285] on div at bounding box center [205, 294] width 90 height 413
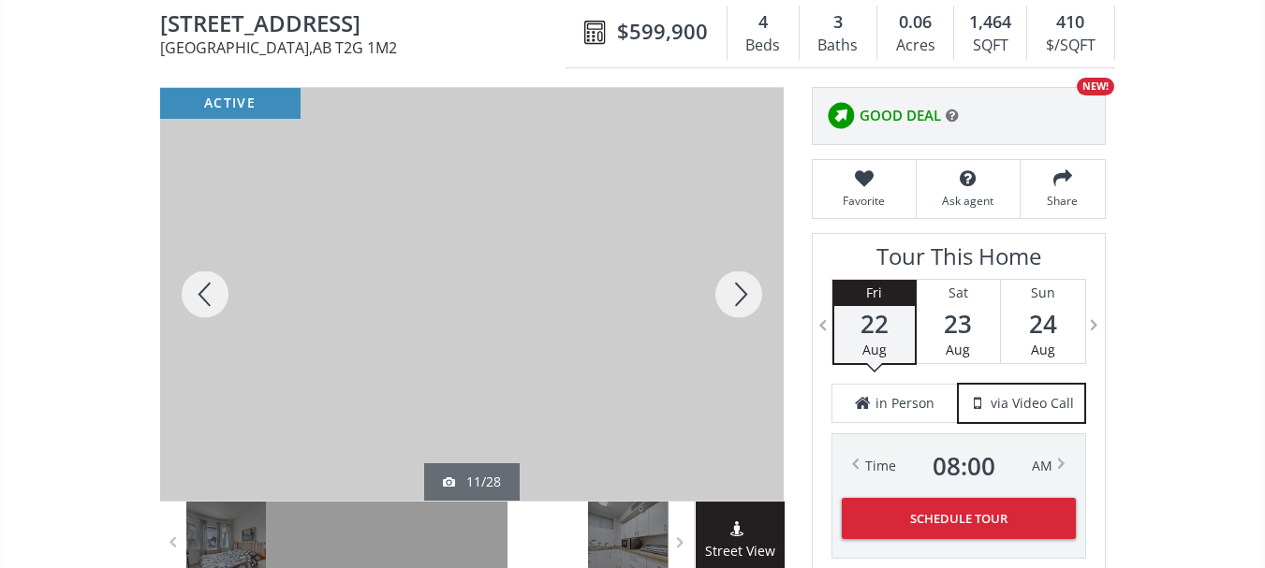
click at [221, 285] on div at bounding box center [205, 294] width 90 height 413
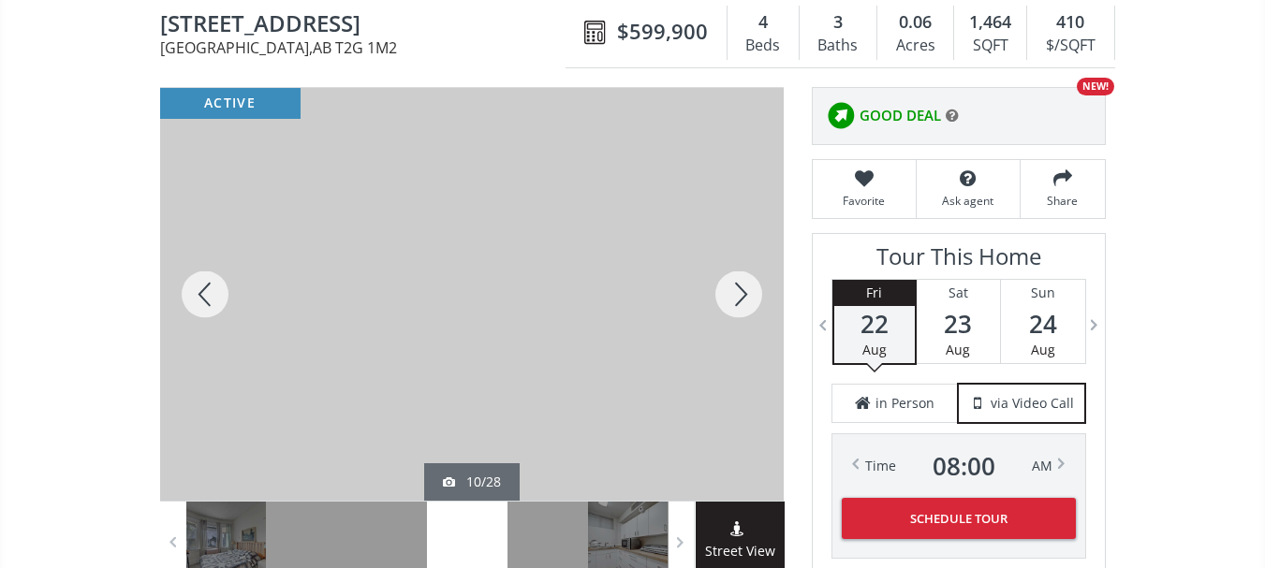
click at [221, 285] on div at bounding box center [205, 294] width 90 height 413
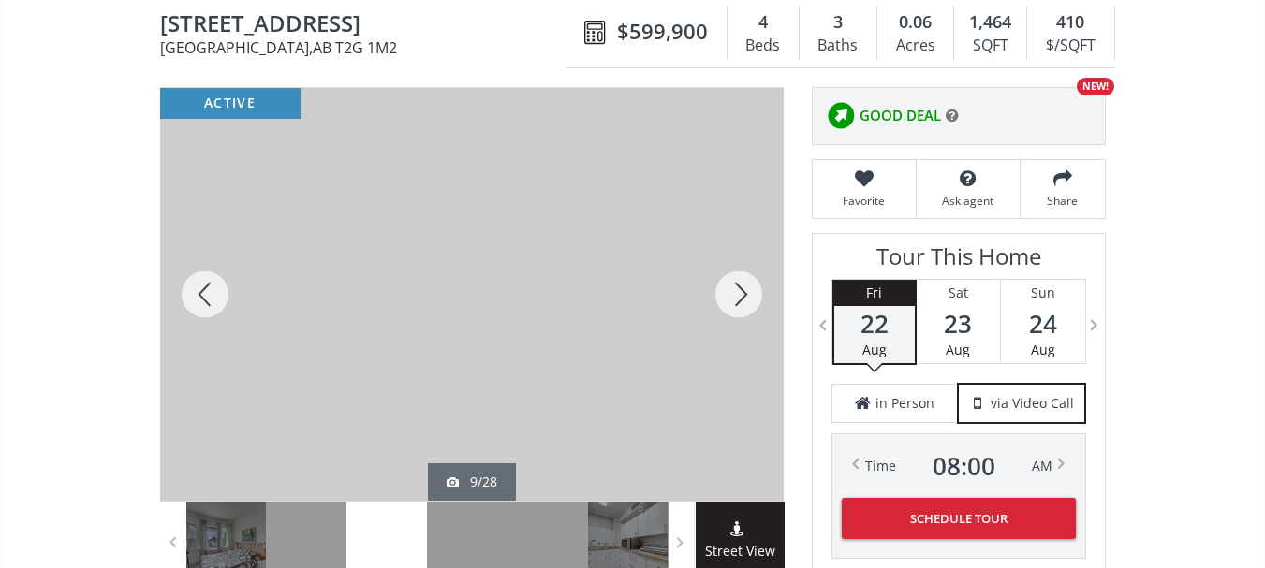
click at [221, 285] on div at bounding box center [205, 294] width 90 height 413
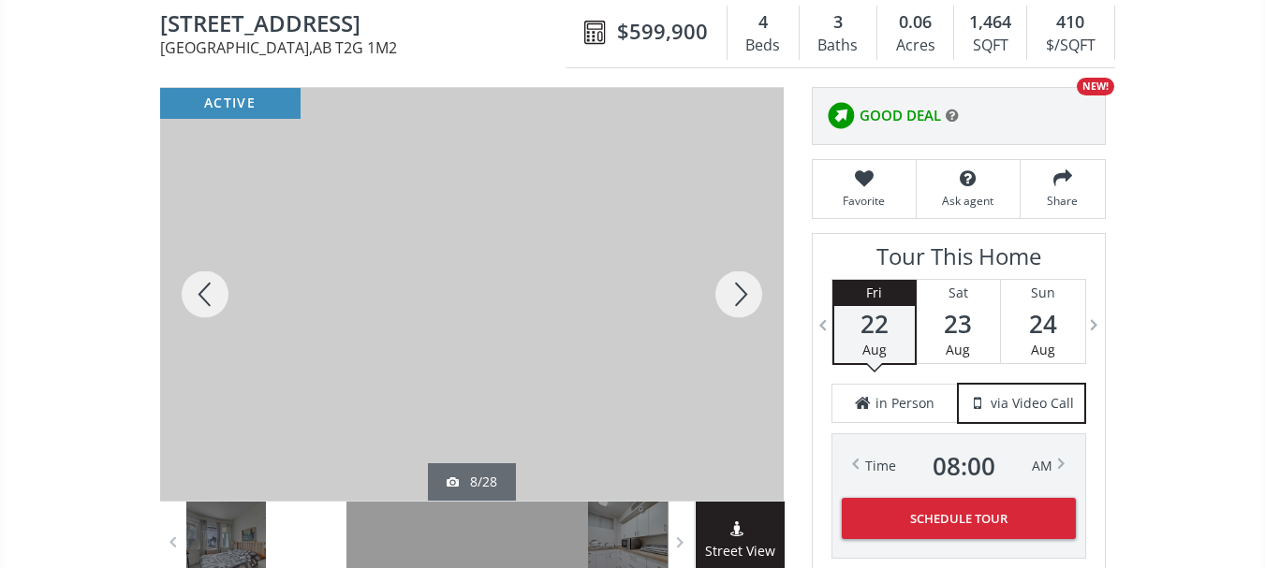
click at [220, 277] on div at bounding box center [205, 294] width 90 height 413
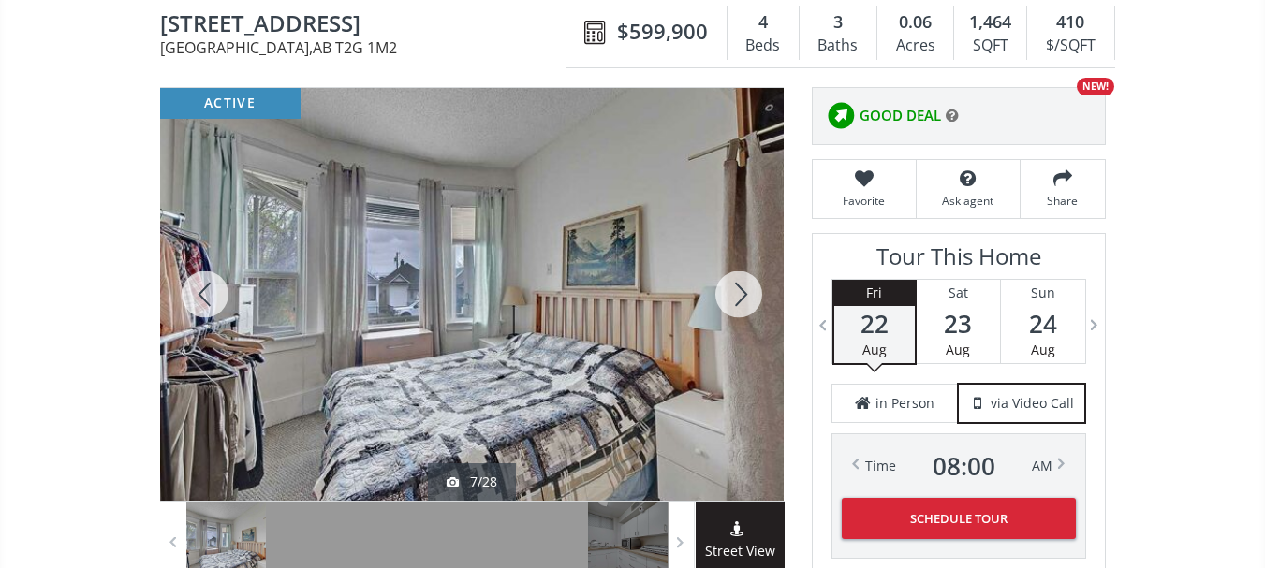
click at [192, 275] on div at bounding box center [205, 294] width 90 height 413
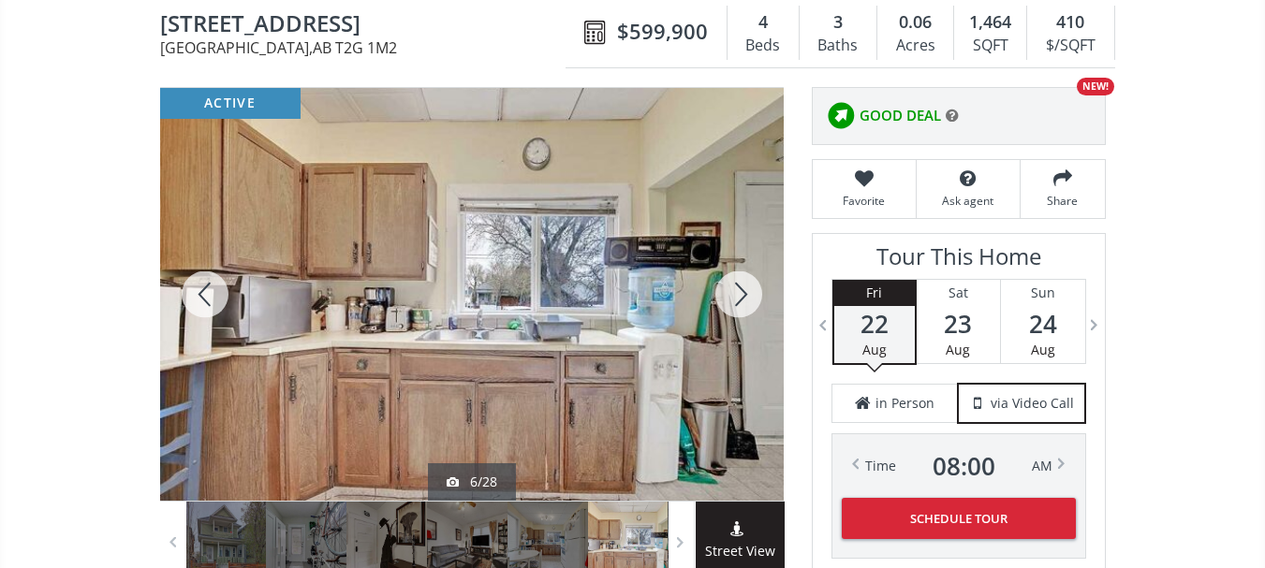
click at [192, 275] on div at bounding box center [205, 294] width 90 height 413
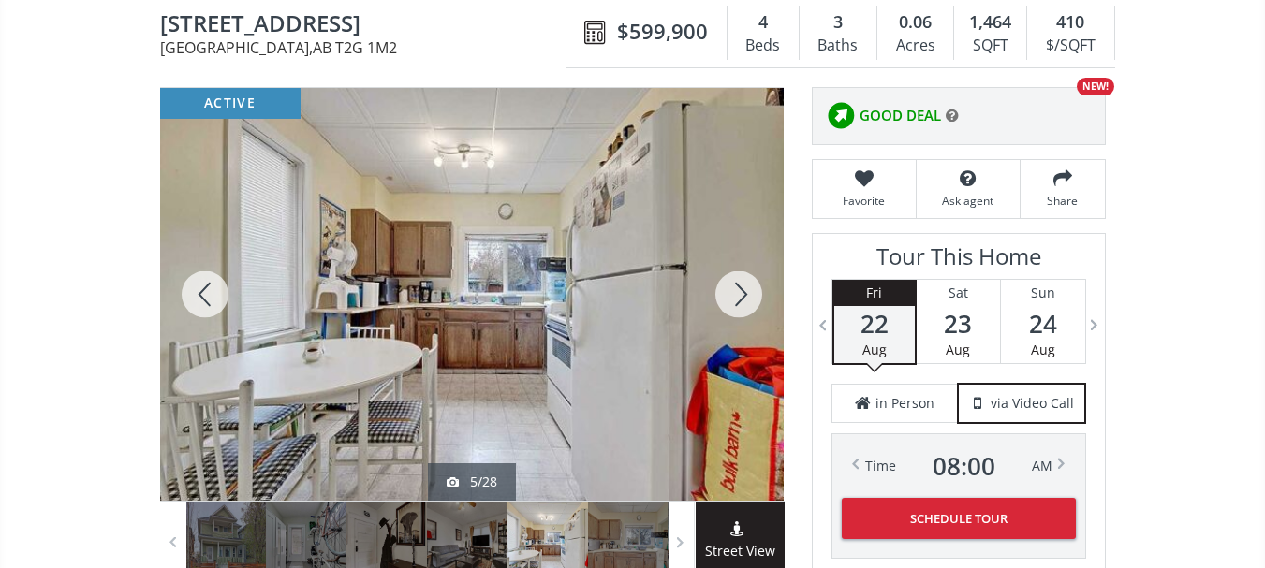
click at [192, 275] on div at bounding box center [205, 294] width 90 height 413
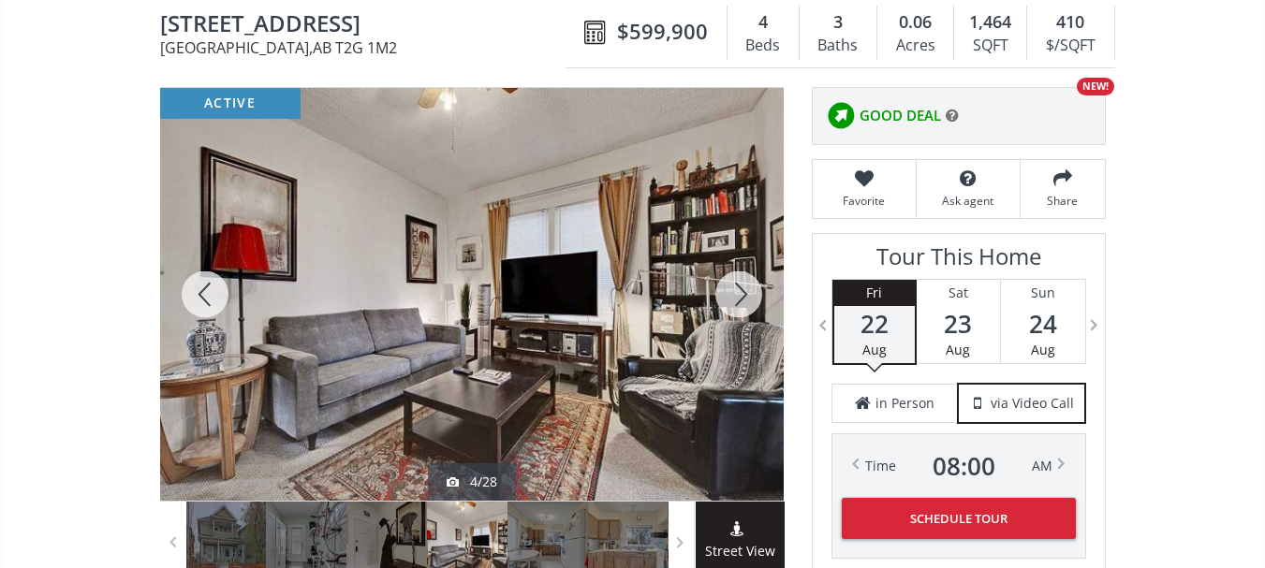
click at [192, 275] on div at bounding box center [205, 294] width 90 height 413
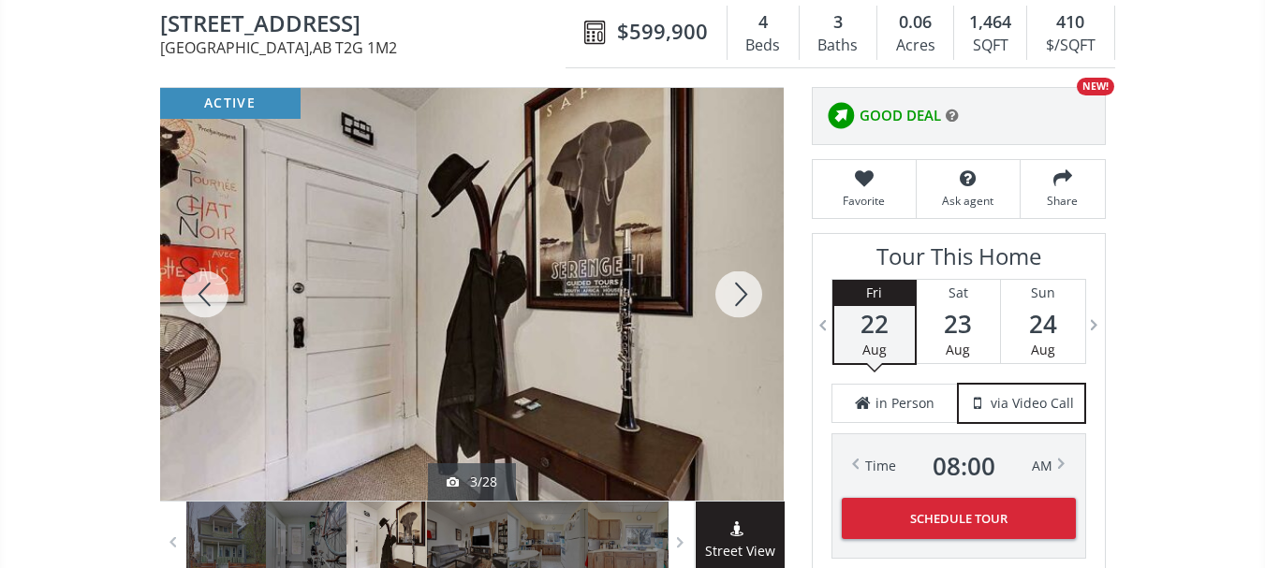
click at [750, 295] on div at bounding box center [739, 294] width 90 height 413
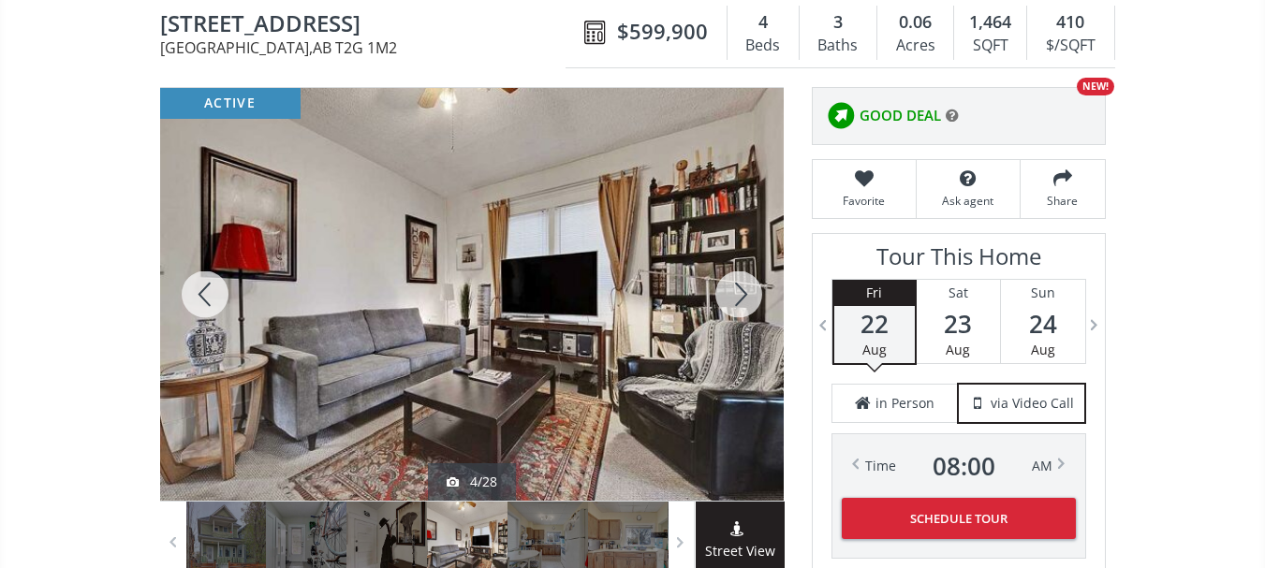
click at [211, 292] on div at bounding box center [205, 294] width 90 height 413
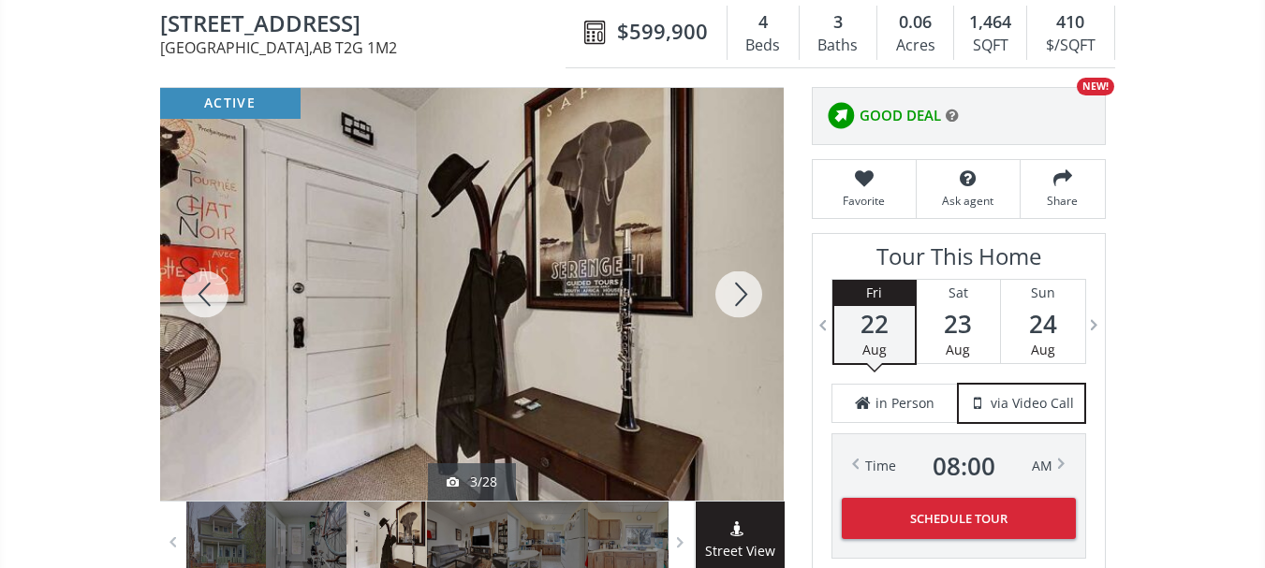
click at [211, 292] on div at bounding box center [205, 294] width 90 height 413
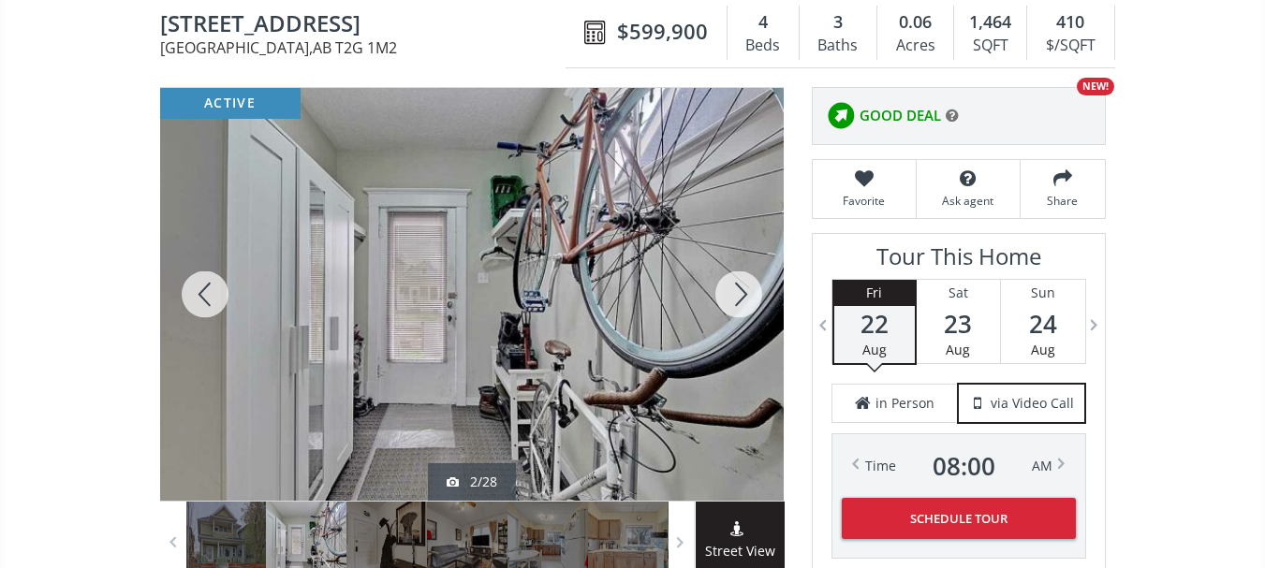
click at [211, 292] on div at bounding box center [205, 294] width 90 height 413
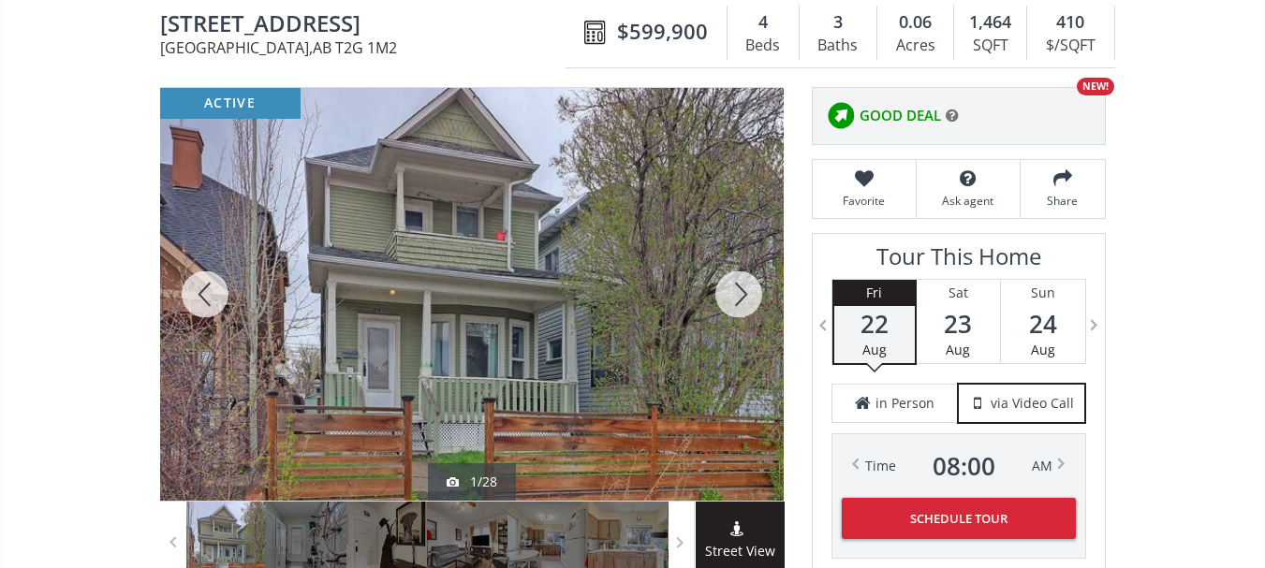
click at [217, 302] on div at bounding box center [205, 294] width 90 height 413
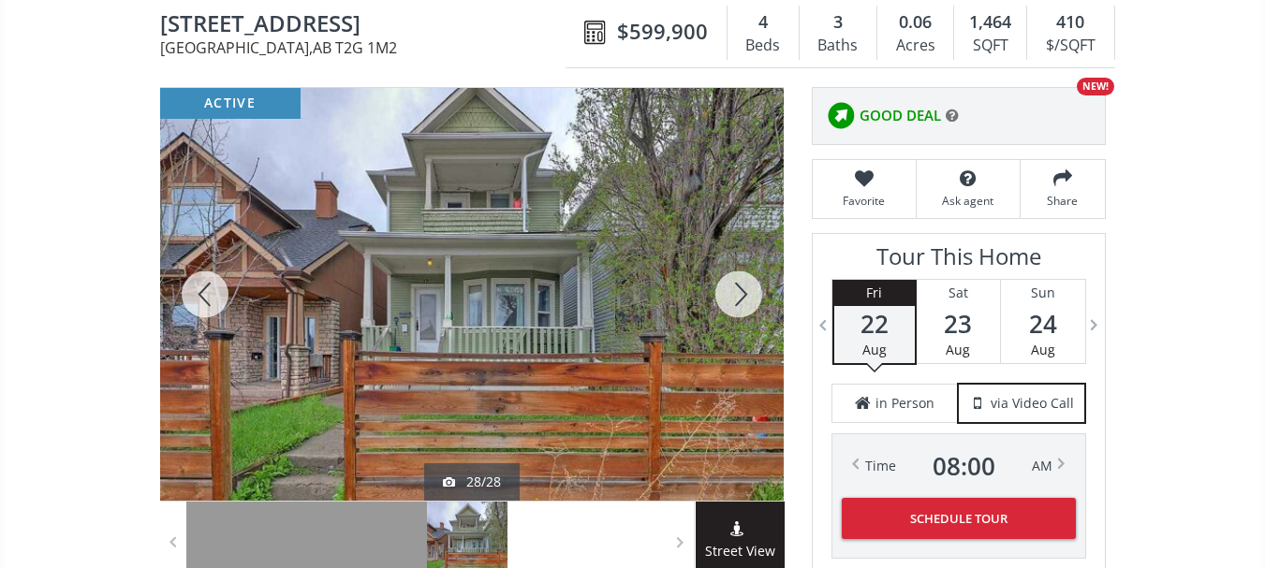
click at [217, 304] on div at bounding box center [205, 294] width 90 height 413
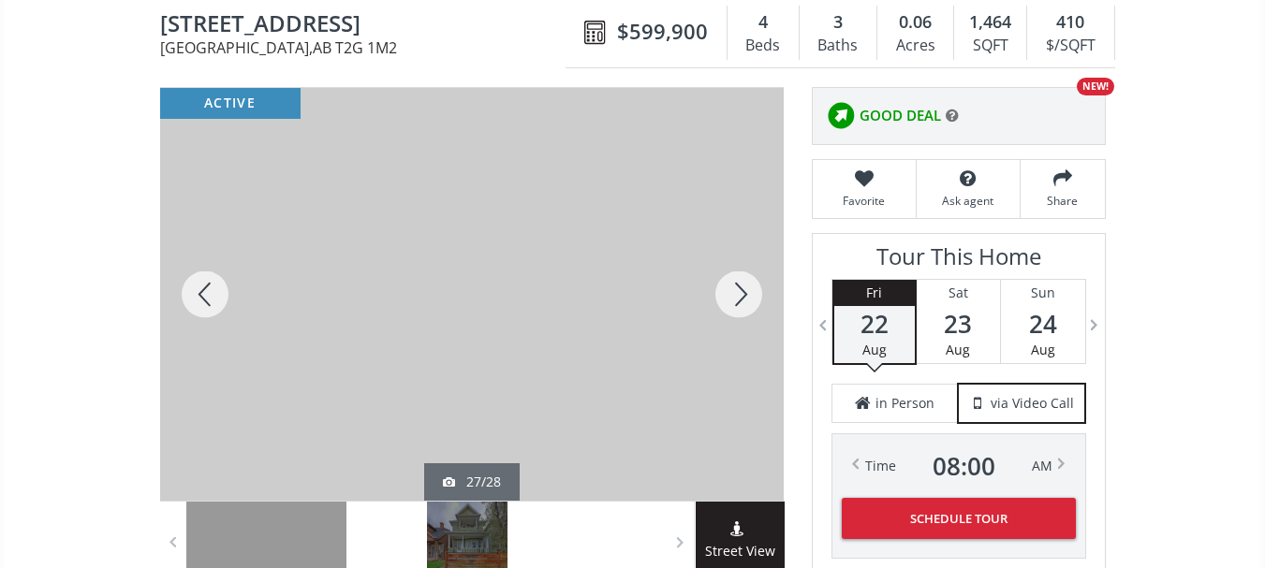
click at [217, 304] on div at bounding box center [205, 294] width 90 height 413
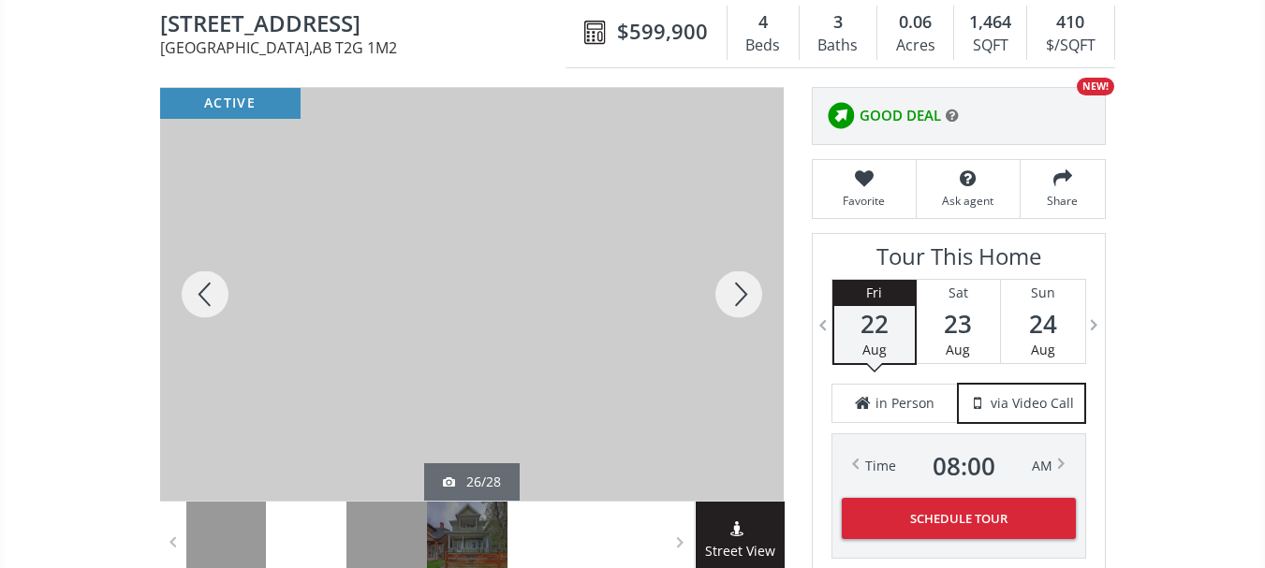
click at [217, 304] on div at bounding box center [205, 294] width 90 height 413
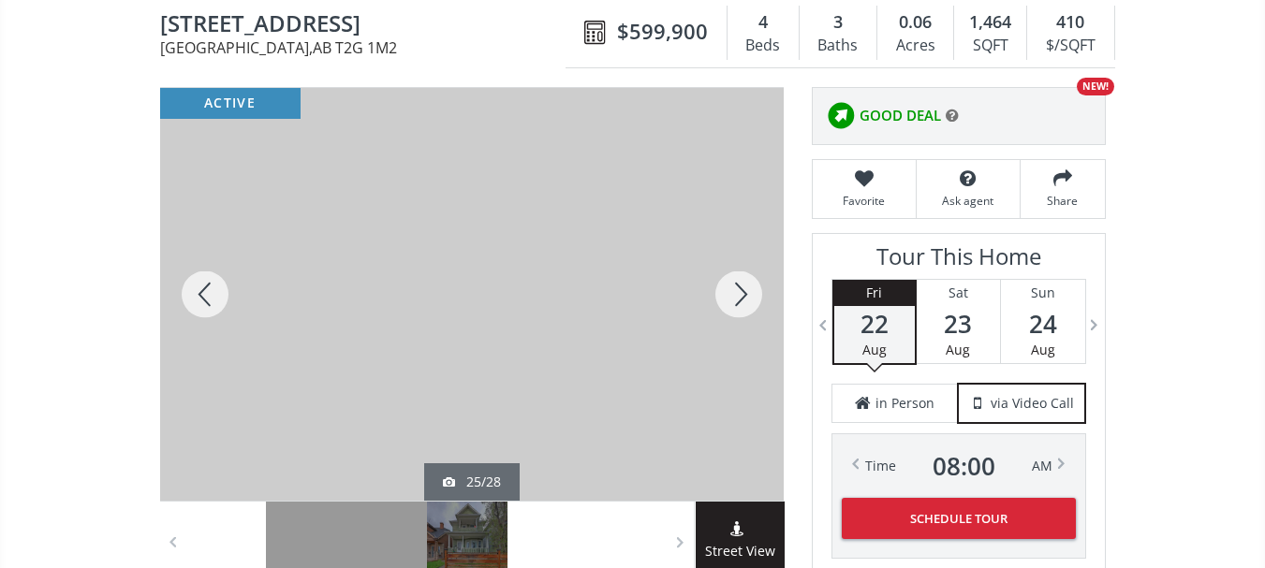
click at [217, 304] on div at bounding box center [205, 294] width 90 height 413
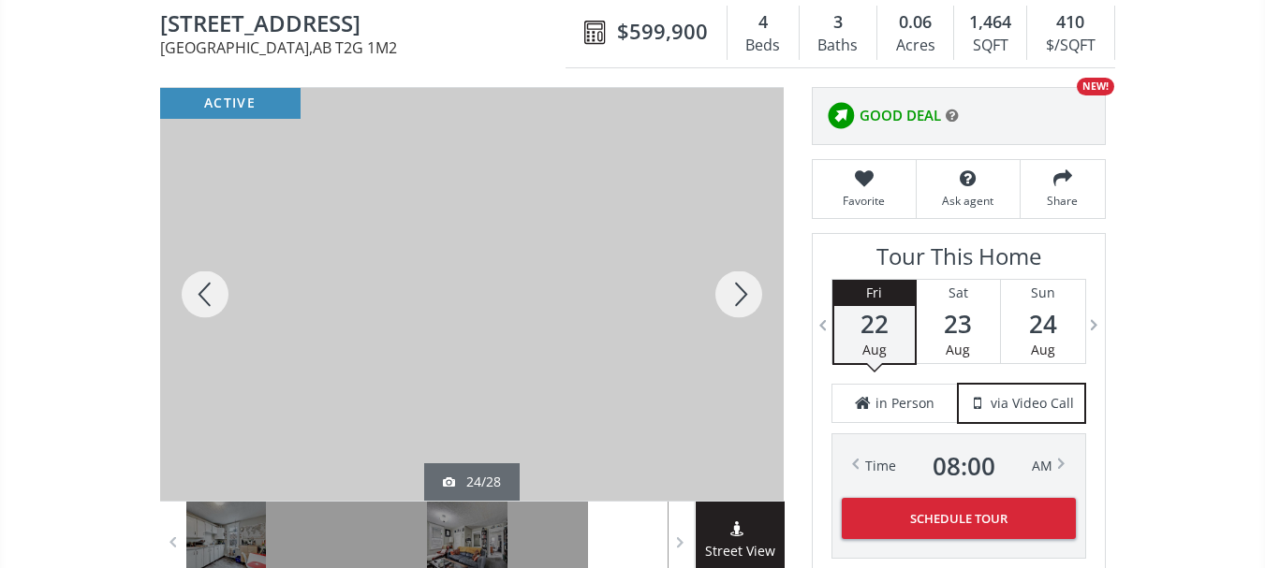
click at [217, 304] on div at bounding box center [205, 294] width 90 height 413
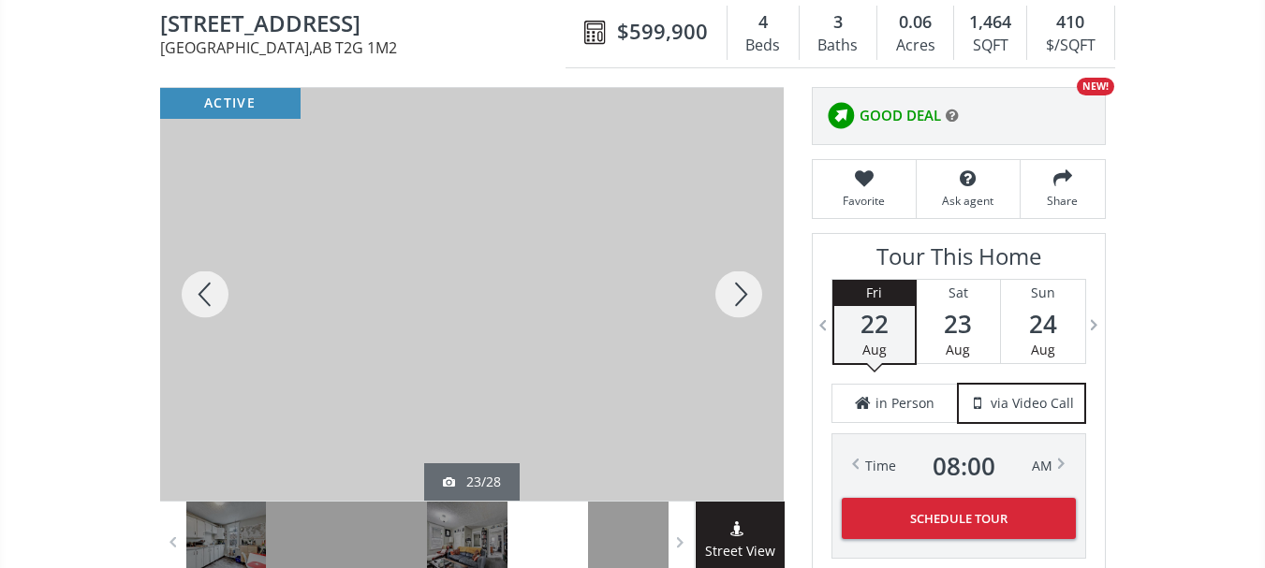
click at [217, 304] on div at bounding box center [205, 294] width 90 height 413
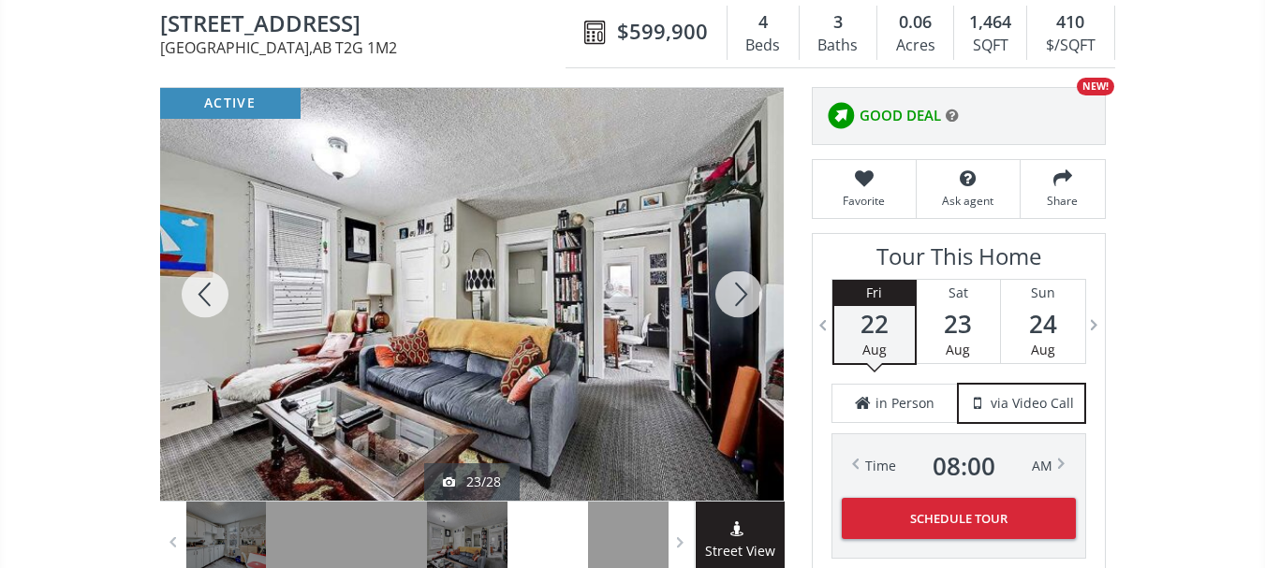
click at [217, 304] on div at bounding box center [205, 294] width 90 height 413
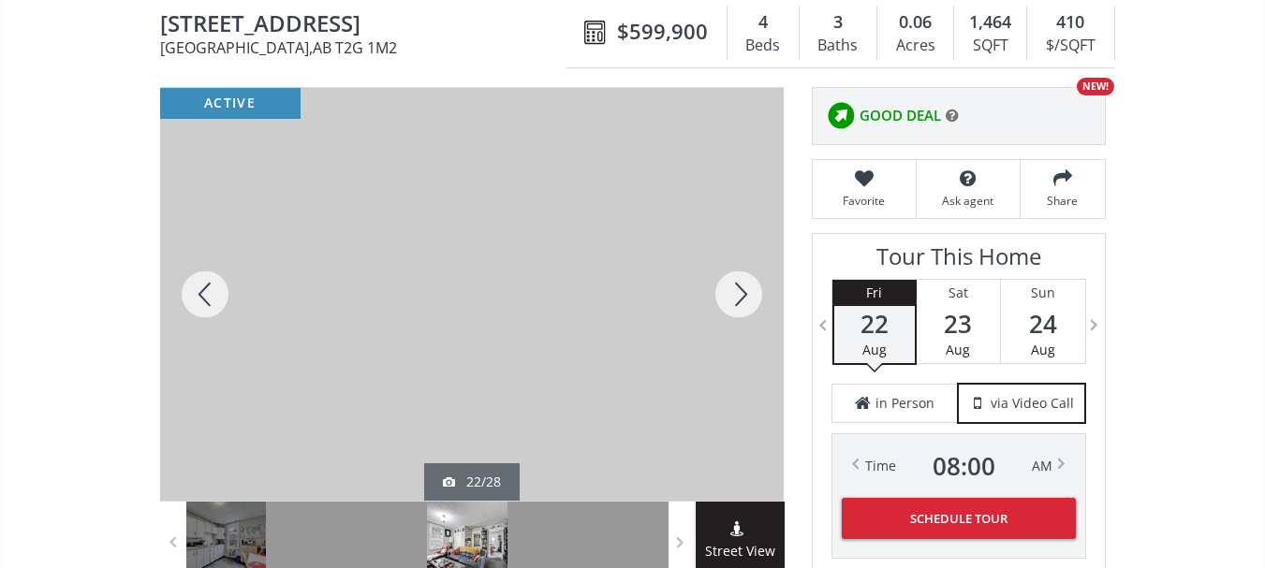
click at [217, 304] on div at bounding box center [205, 294] width 90 height 413
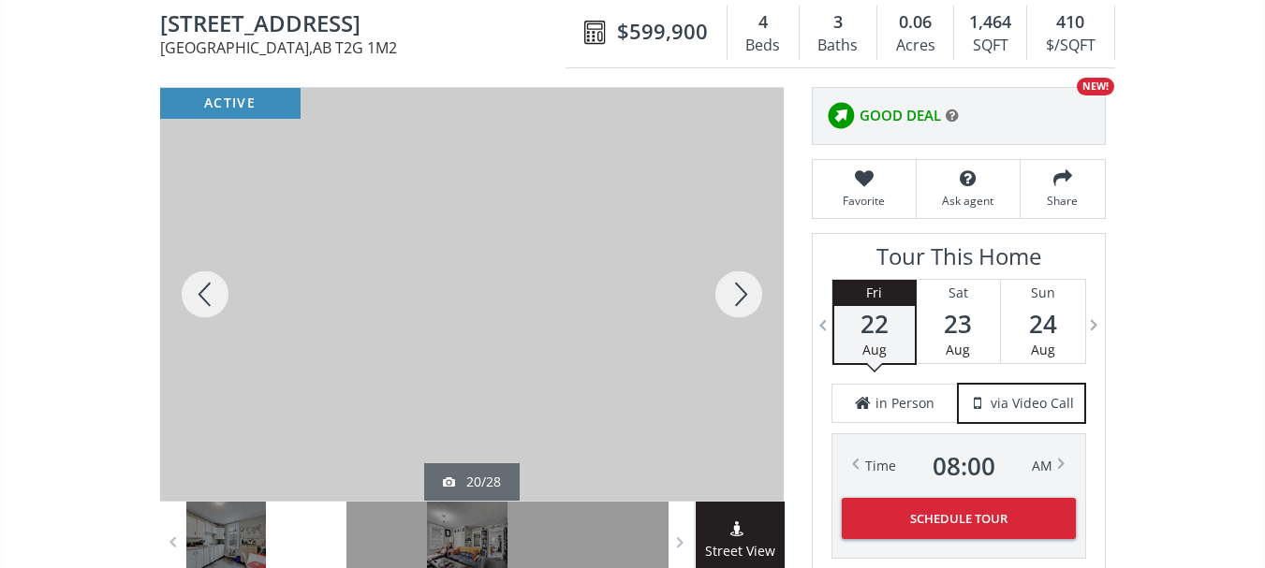
click at [217, 304] on div at bounding box center [205, 294] width 90 height 413
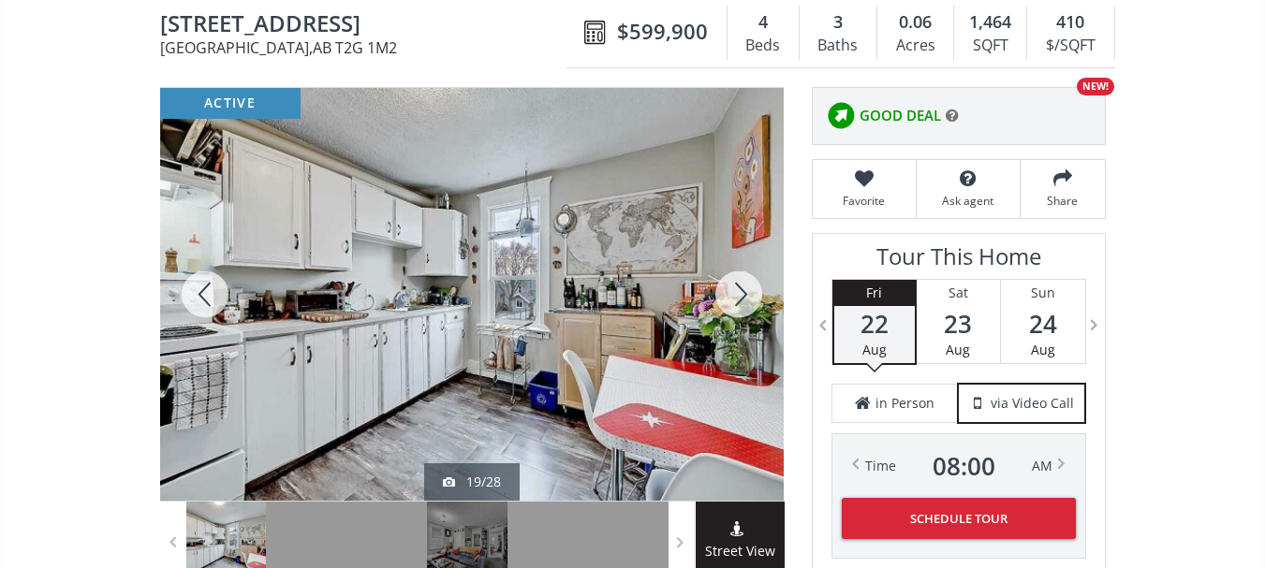
click at [217, 304] on div at bounding box center [205, 294] width 90 height 413
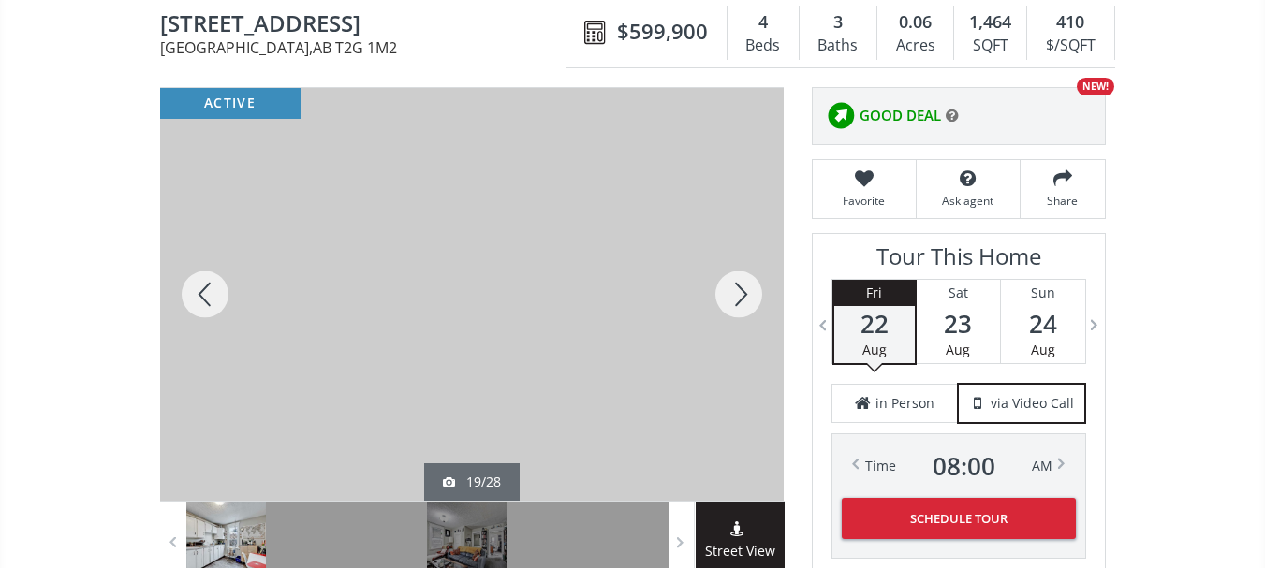
click at [217, 304] on div at bounding box center [205, 294] width 90 height 413
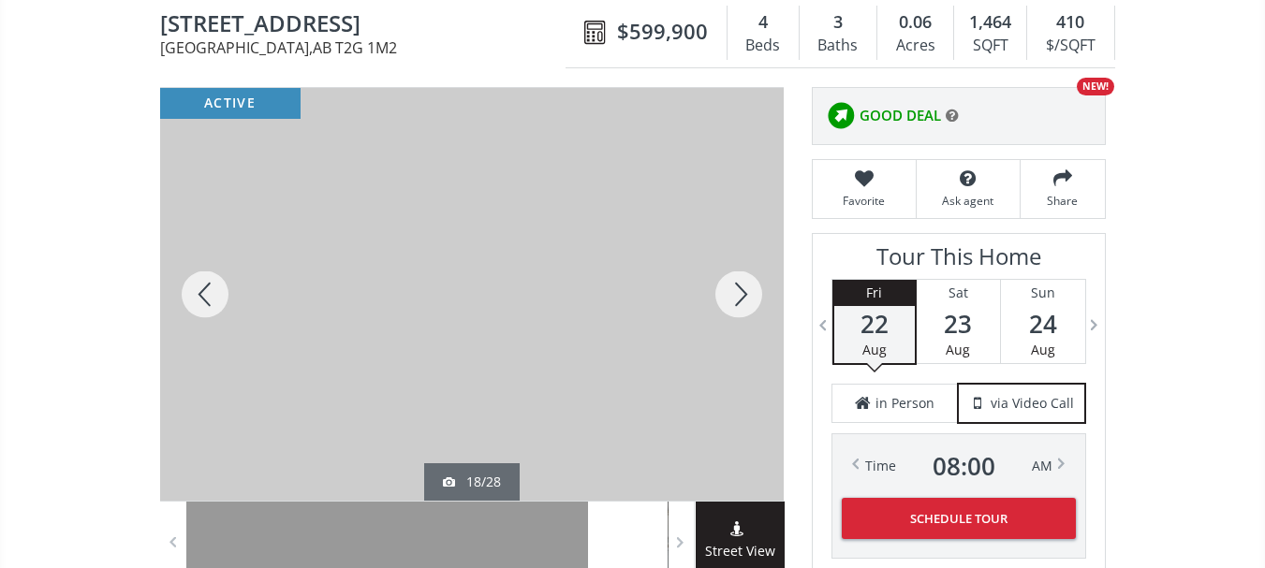
click at [217, 304] on div at bounding box center [205, 294] width 90 height 413
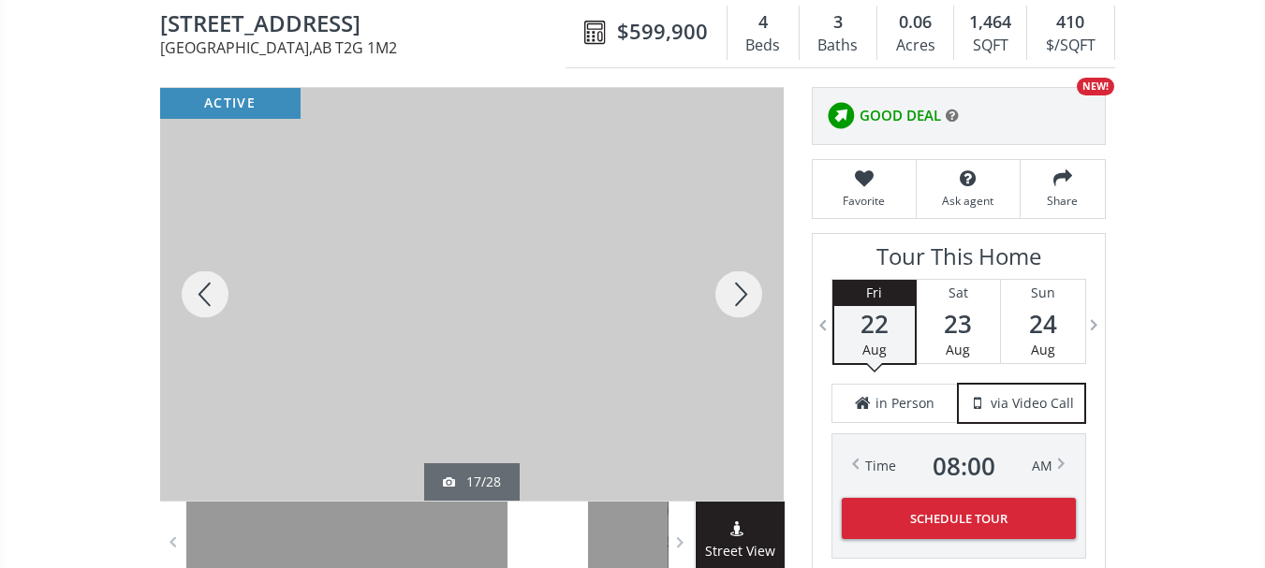
click at [217, 304] on div at bounding box center [205, 294] width 90 height 413
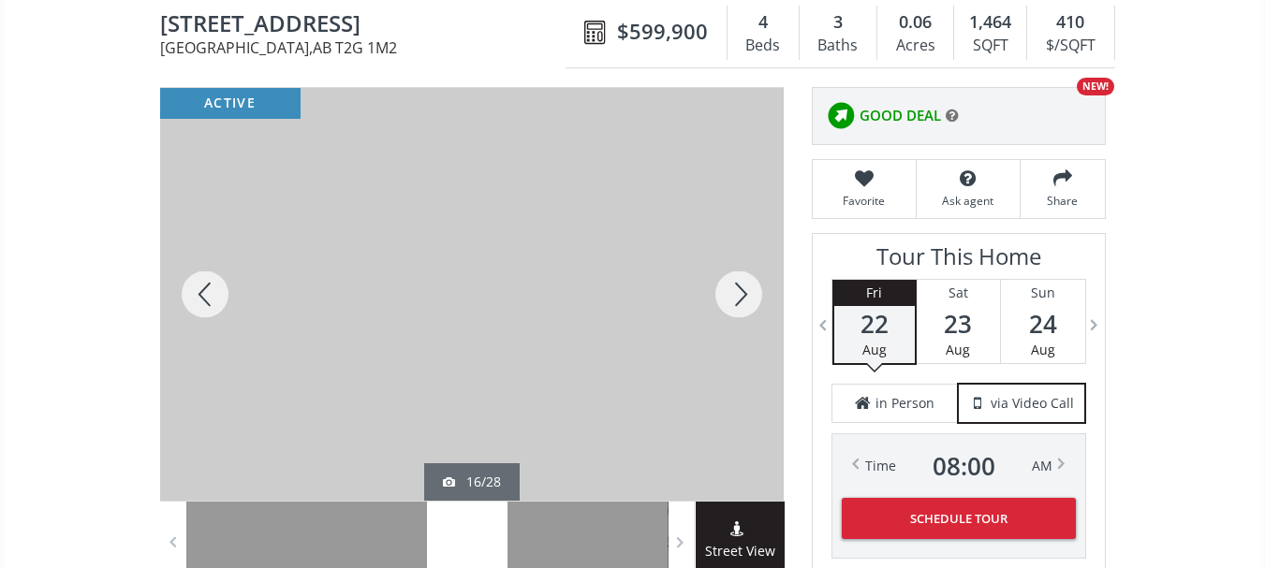
click at [217, 304] on div at bounding box center [205, 294] width 90 height 413
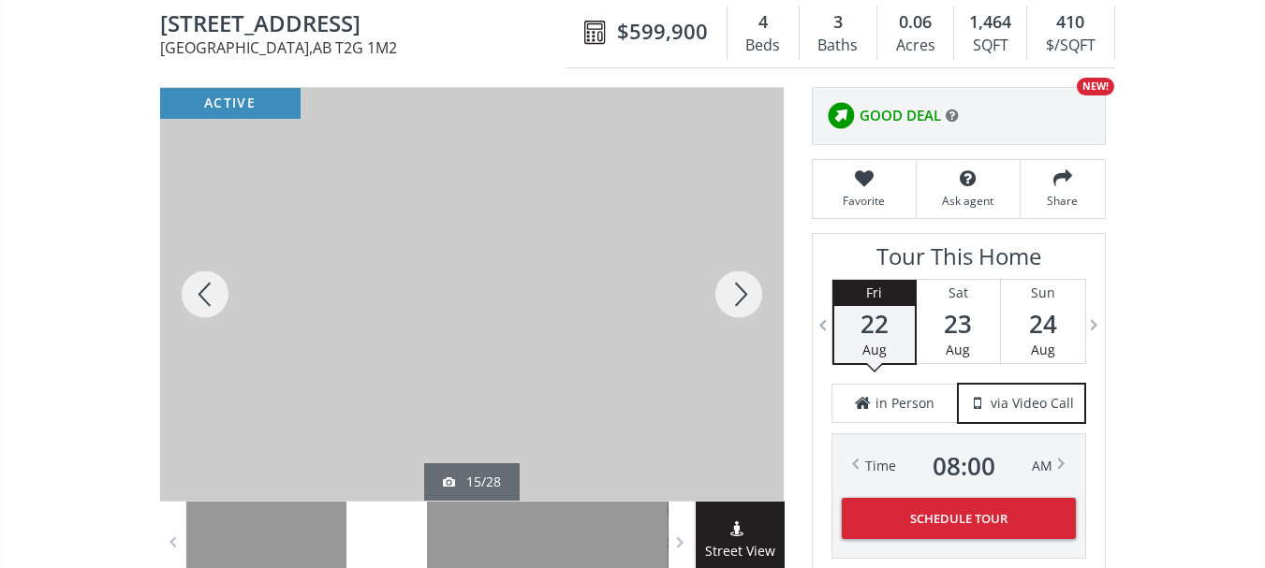
click at [217, 304] on div at bounding box center [205, 294] width 90 height 413
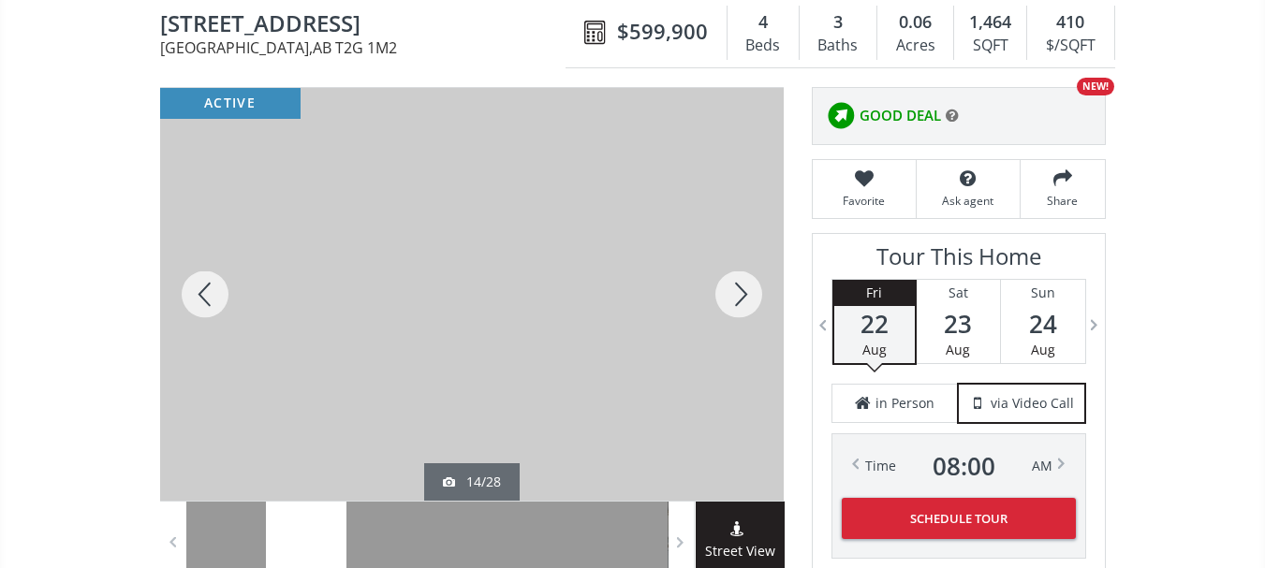
click at [217, 304] on div at bounding box center [205, 294] width 90 height 413
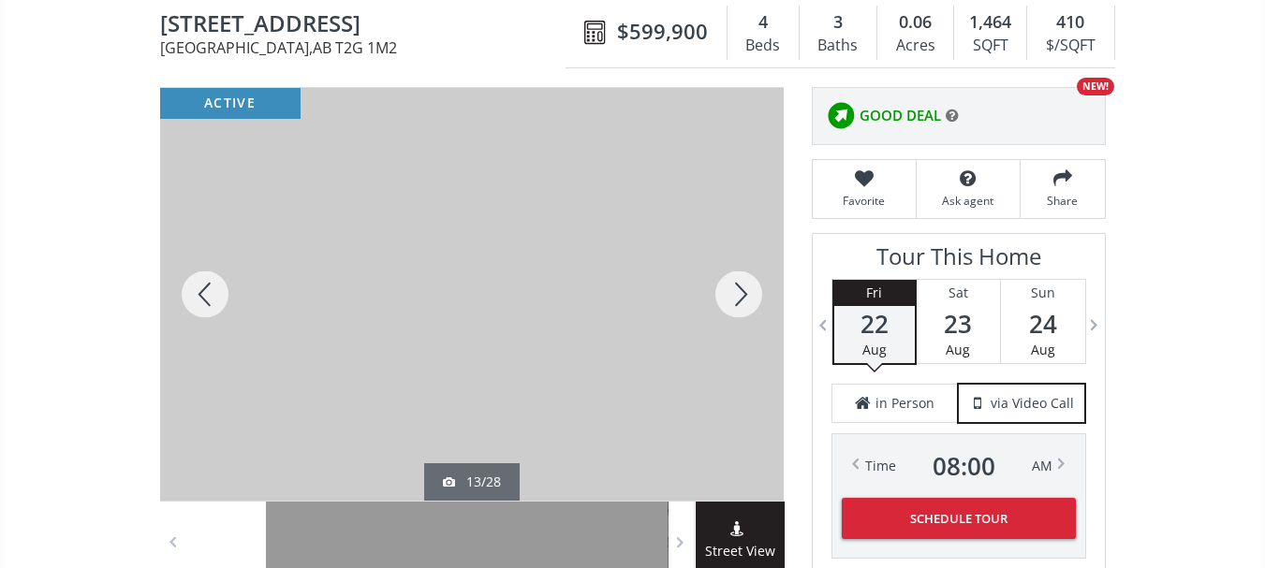
click at [217, 304] on div at bounding box center [205, 294] width 90 height 413
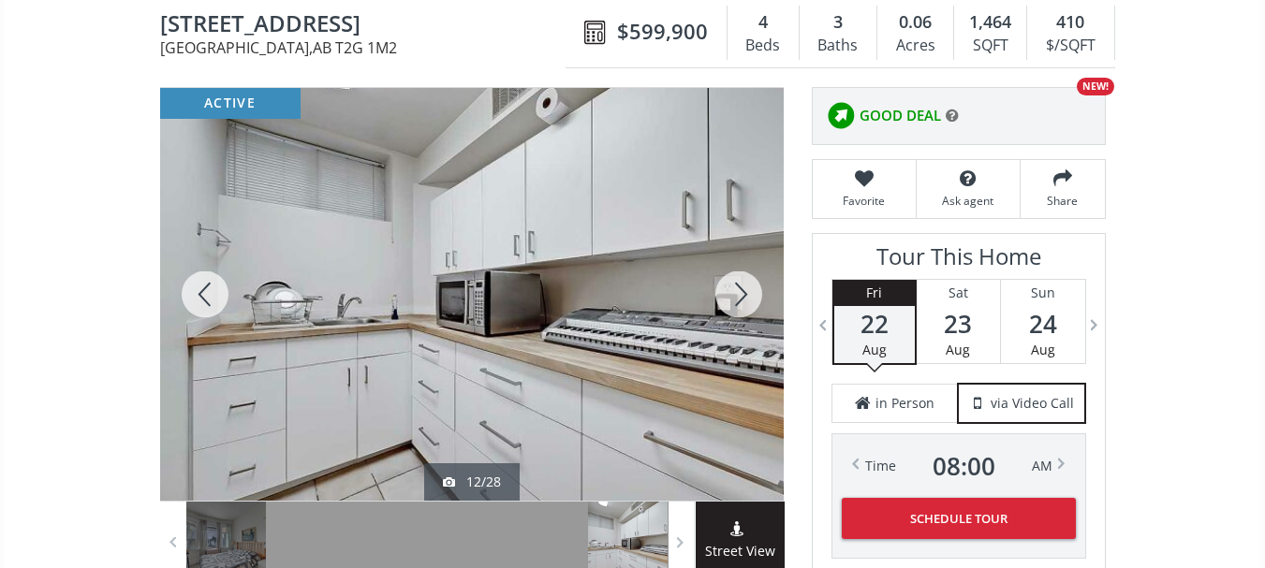
click at [212, 288] on div at bounding box center [205, 294] width 90 height 413
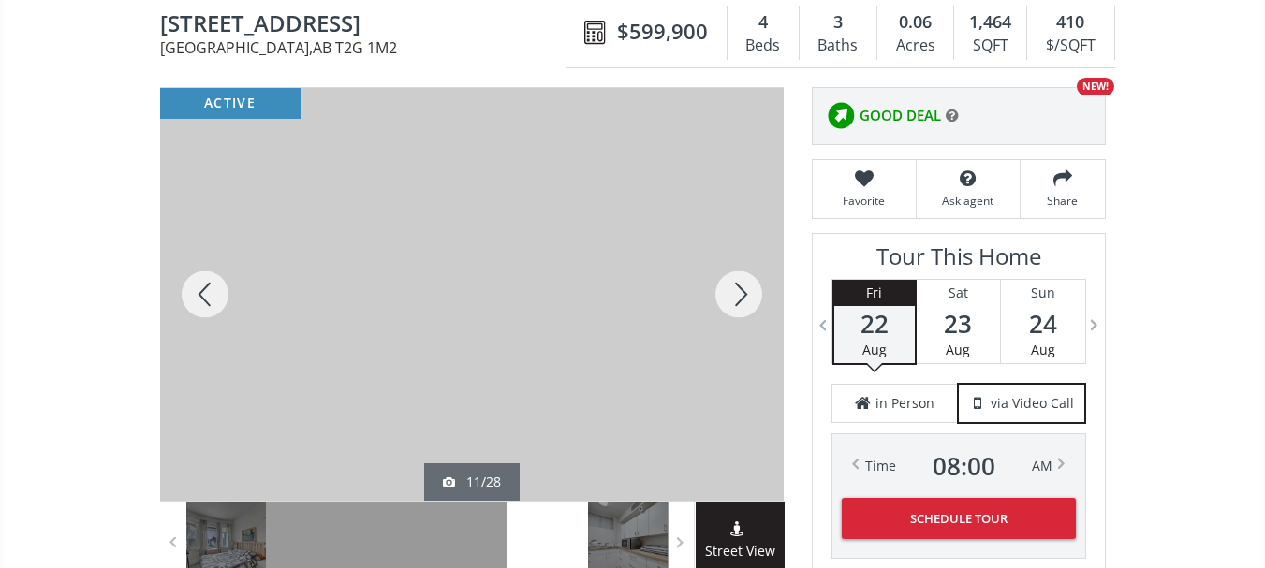
click at [215, 289] on div at bounding box center [205, 294] width 90 height 413
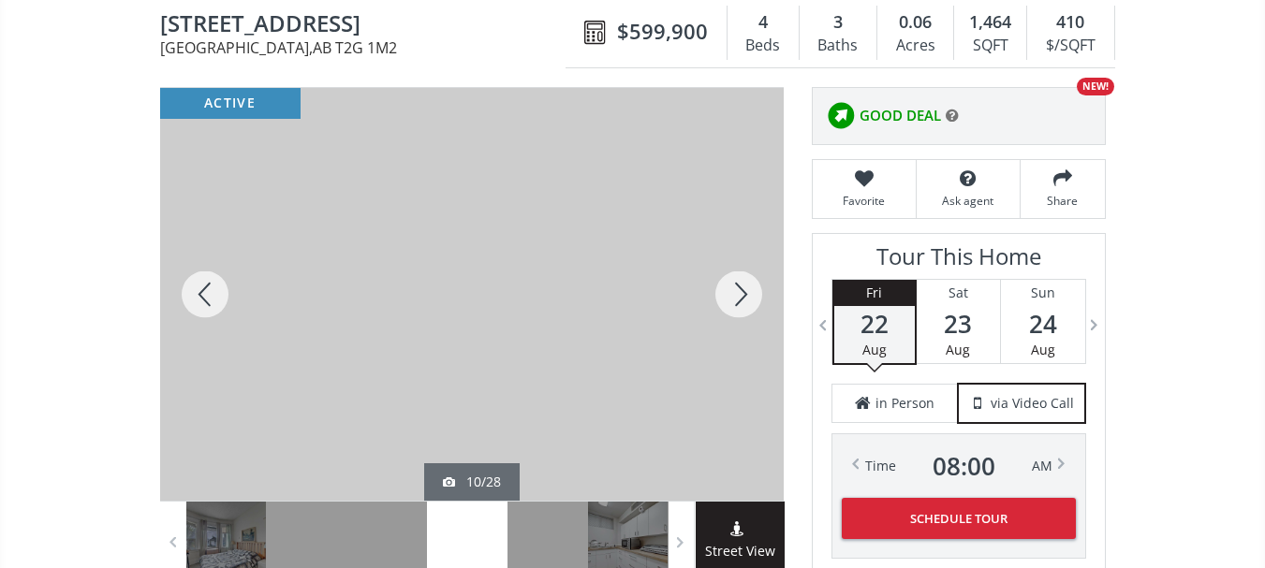
click at [215, 289] on div at bounding box center [205, 294] width 90 height 413
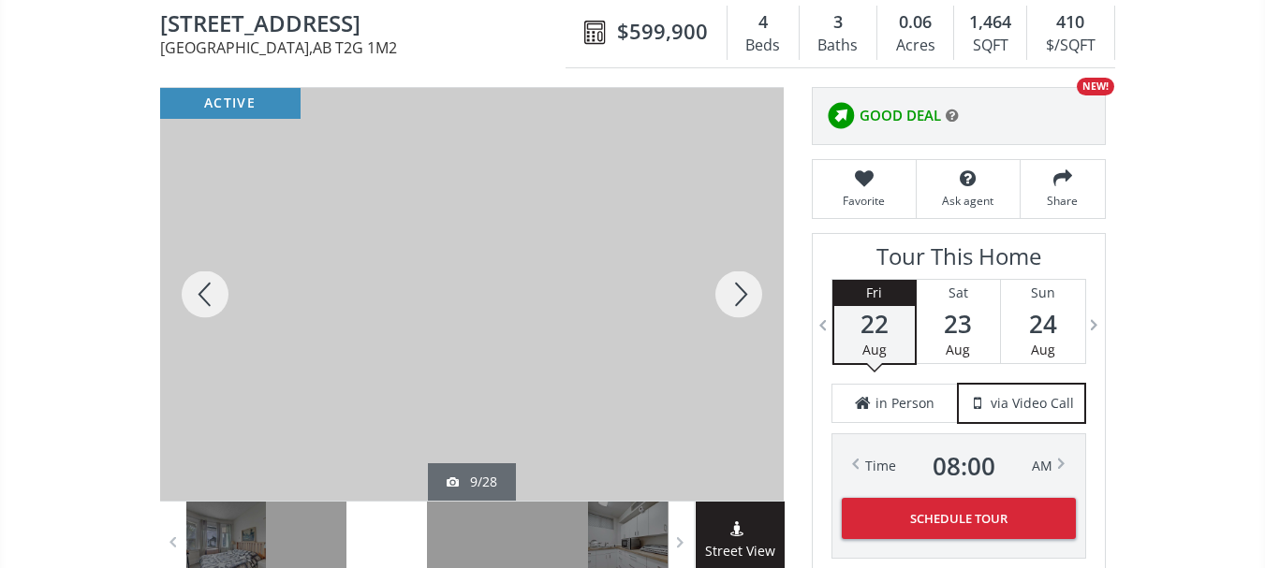
click at [215, 289] on div at bounding box center [205, 294] width 90 height 413
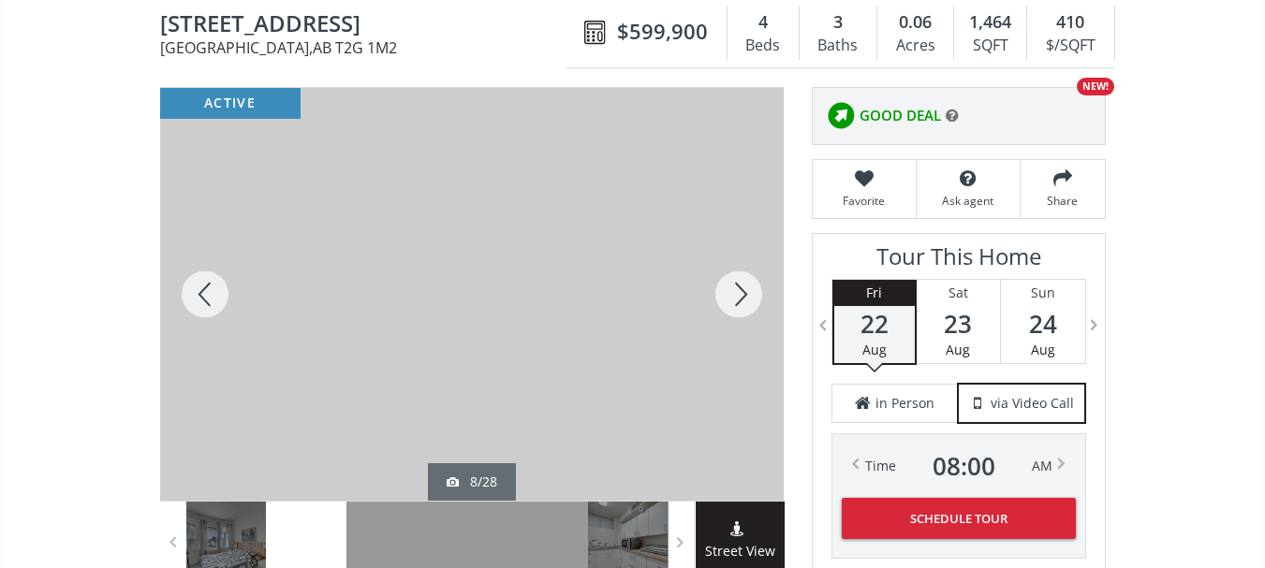
click at [215, 289] on div at bounding box center [205, 294] width 90 height 413
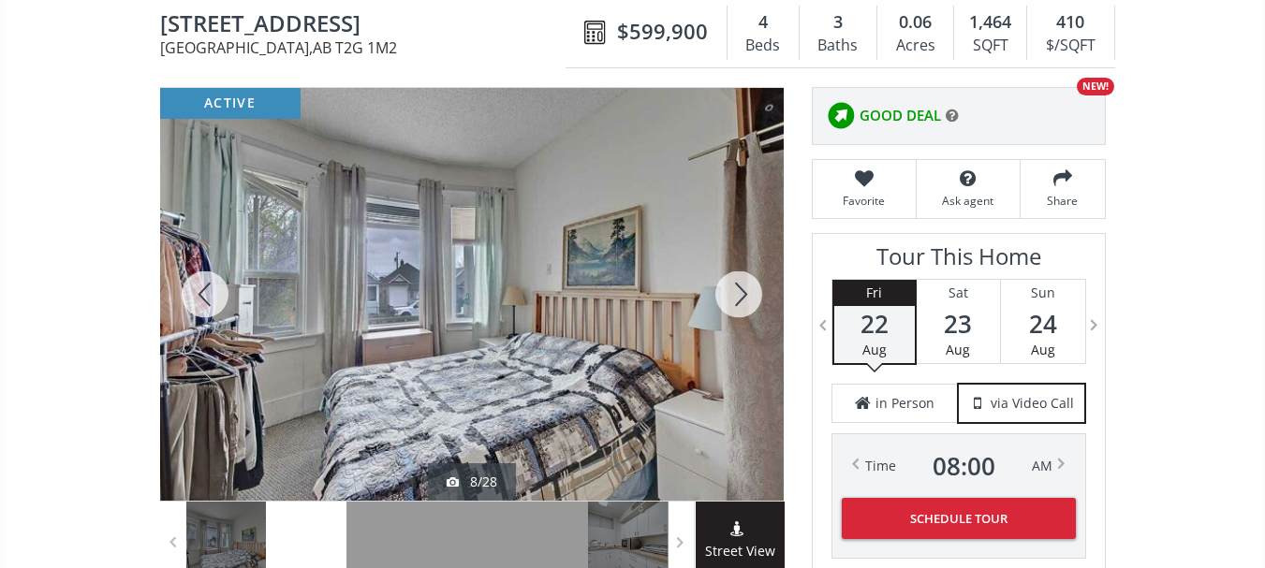
click at [215, 289] on div at bounding box center [205, 294] width 90 height 413
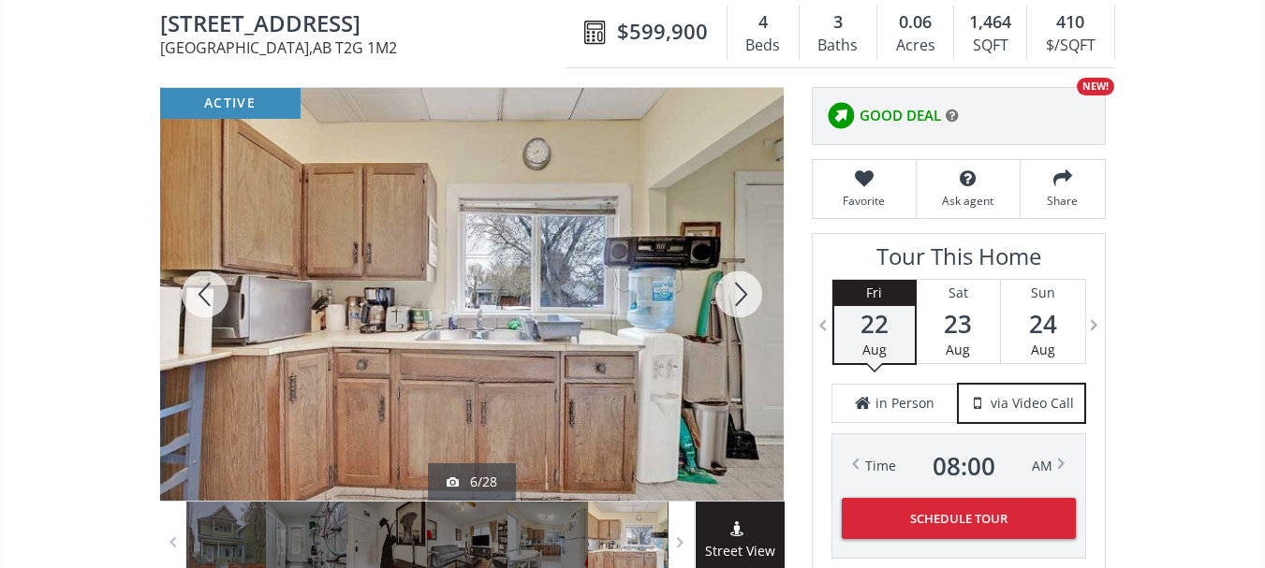
click at [215, 289] on div at bounding box center [205, 294] width 90 height 413
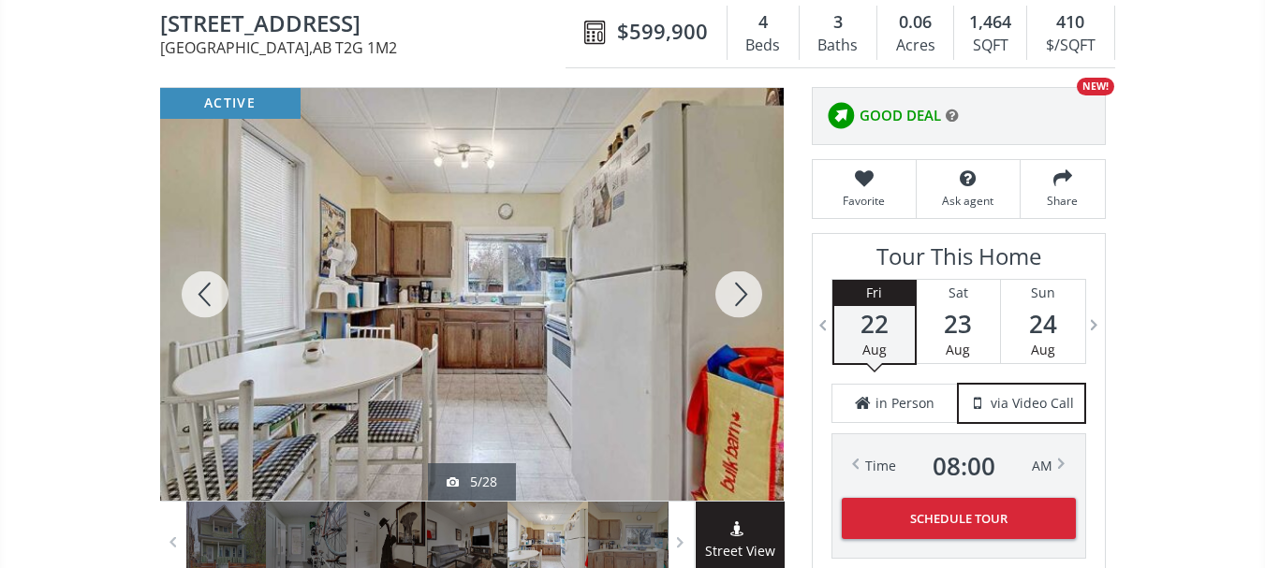
click at [215, 289] on div at bounding box center [205, 294] width 90 height 413
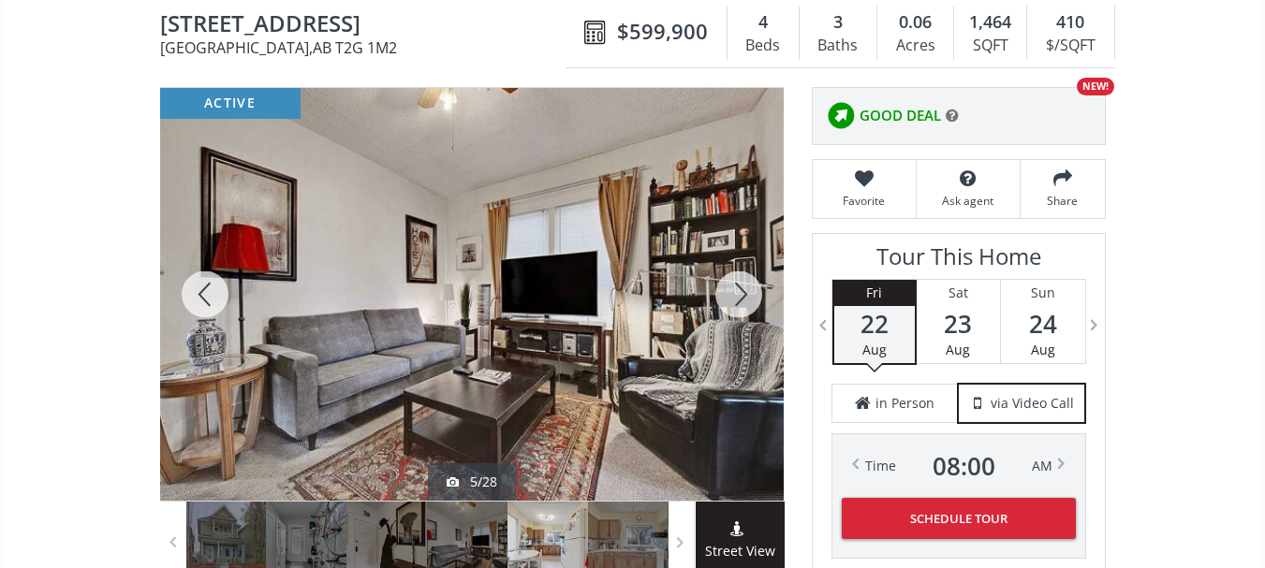
click at [215, 289] on div at bounding box center [205, 294] width 90 height 413
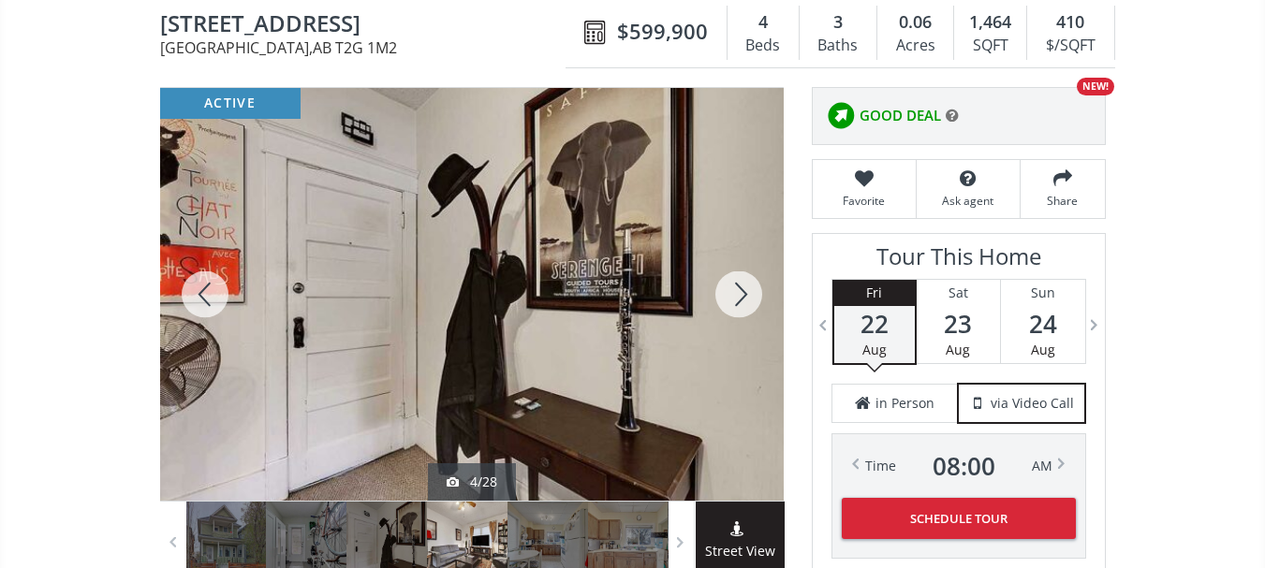
click at [215, 289] on div at bounding box center [205, 294] width 90 height 413
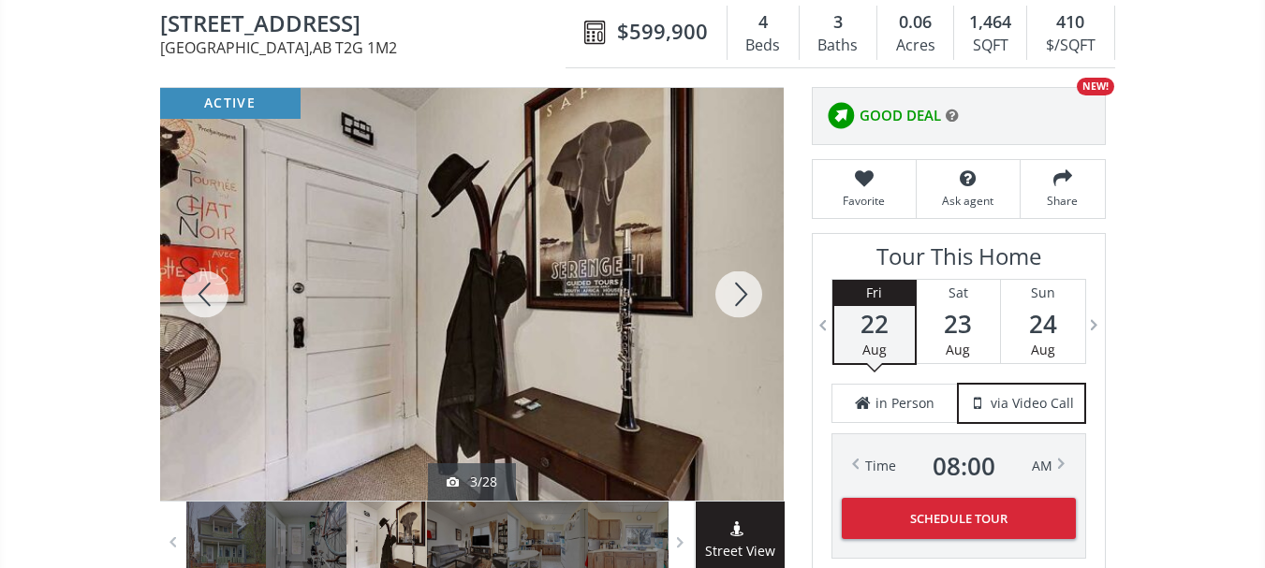
click at [215, 289] on div at bounding box center [205, 294] width 90 height 413
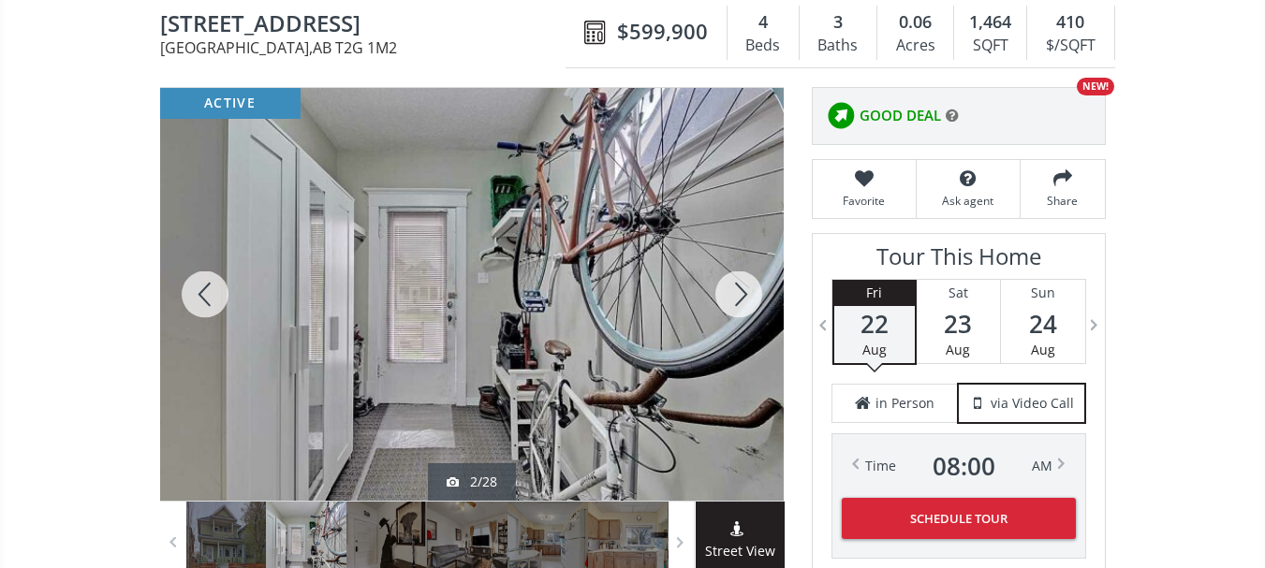
click at [215, 289] on div at bounding box center [205, 294] width 90 height 413
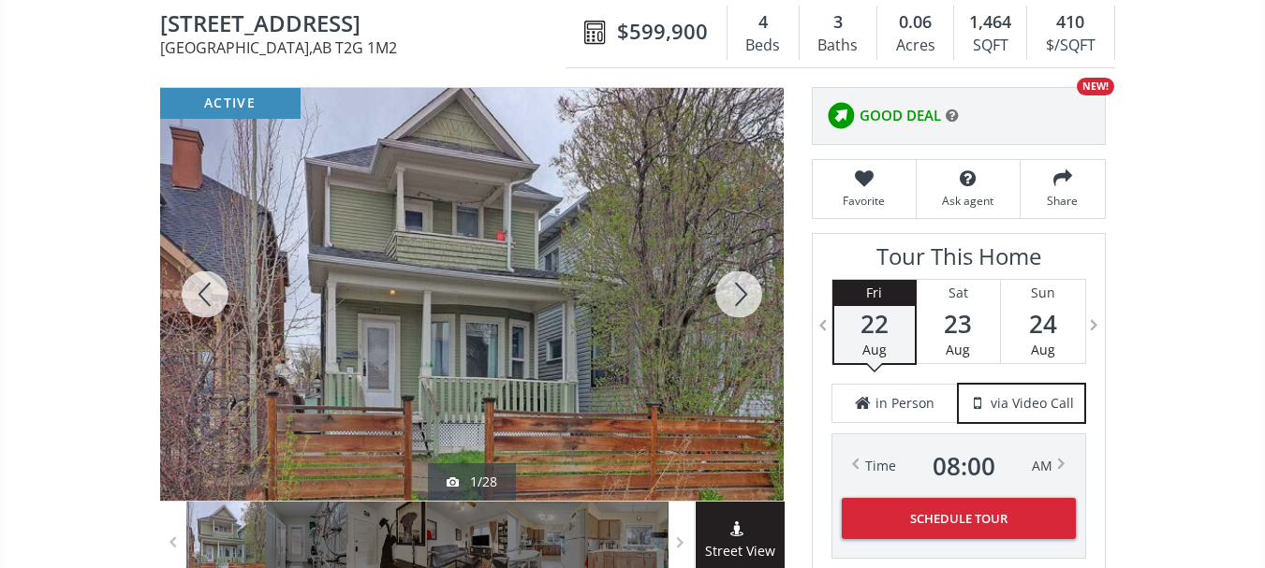
click at [216, 290] on div at bounding box center [205, 294] width 90 height 413
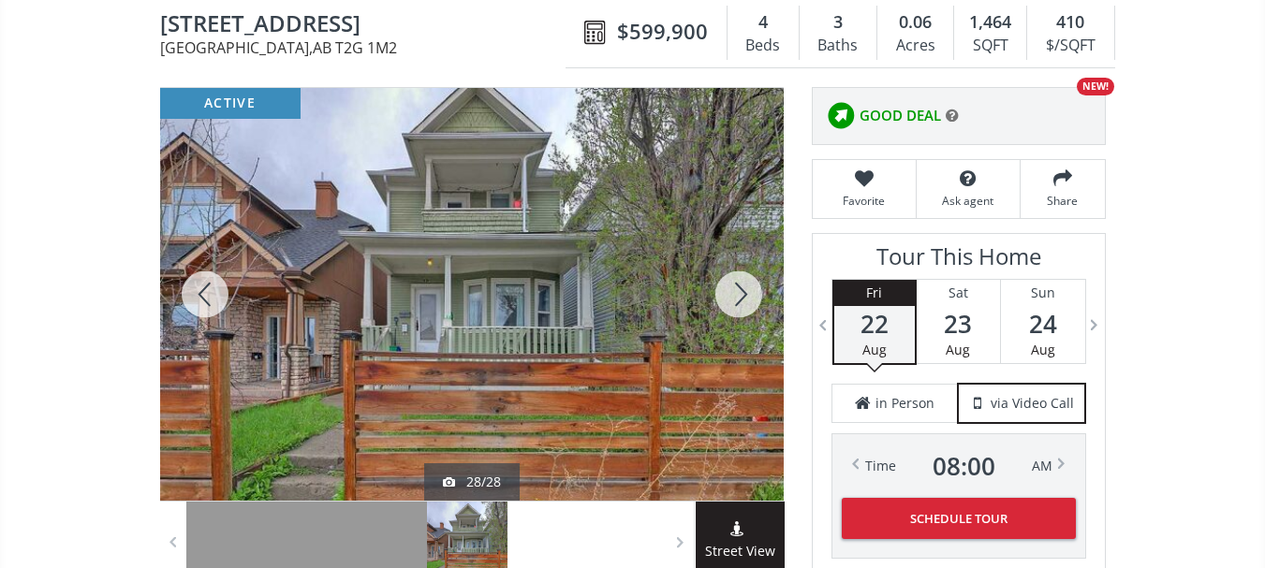
click at [214, 293] on div at bounding box center [205, 294] width 90 height 413
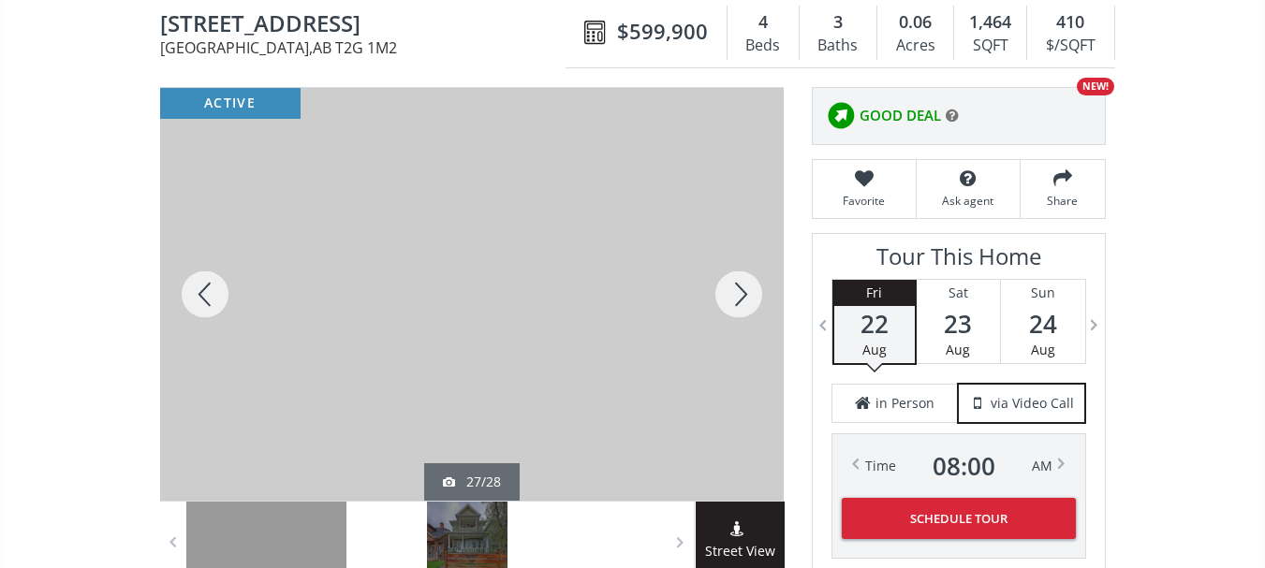
click at [214, 293] on div at bounding box center [205, 294] width 90 height 413
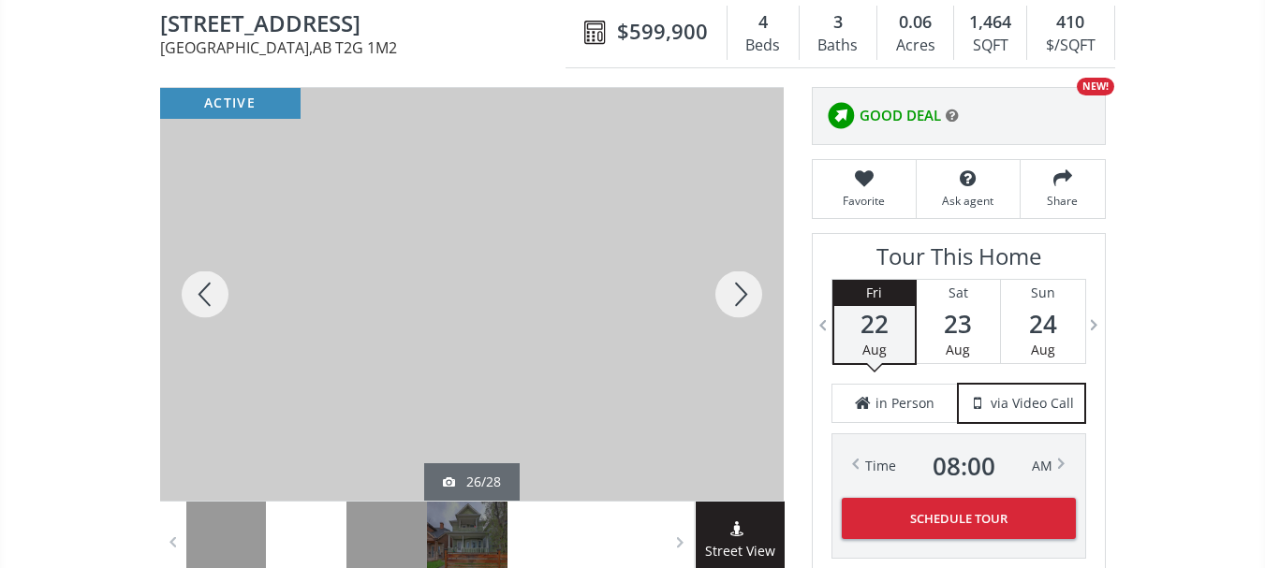
click at [214, 293] on div at bounding box center [205, 294] width 90 height 413
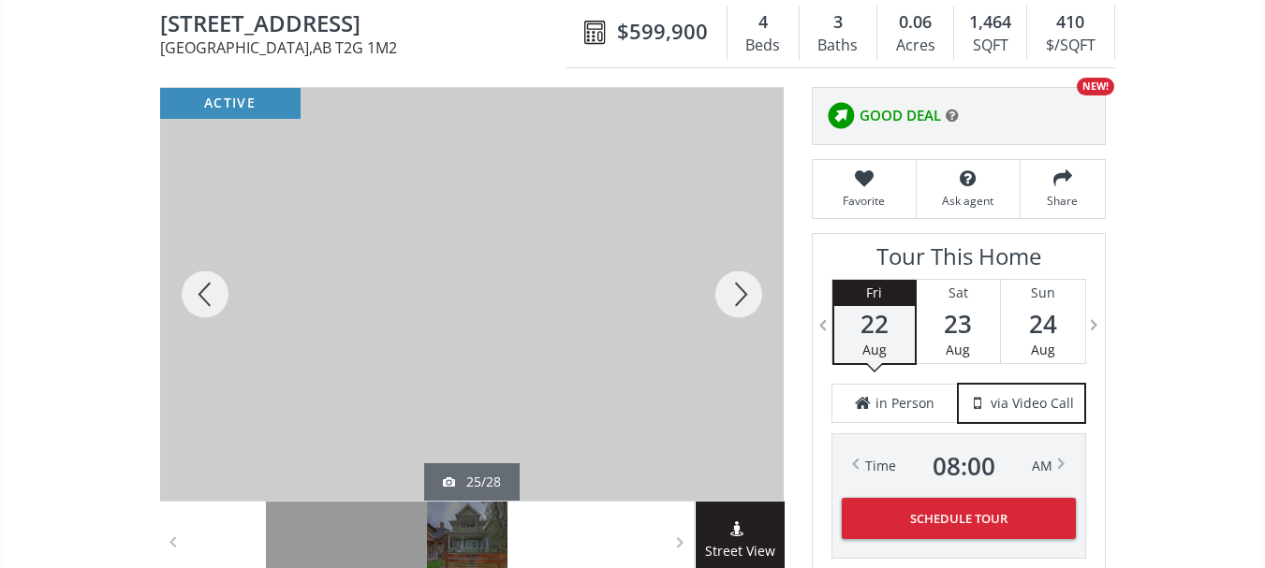
click at [214, 293] on div at bounding box center [205, 294] width 90 height 413
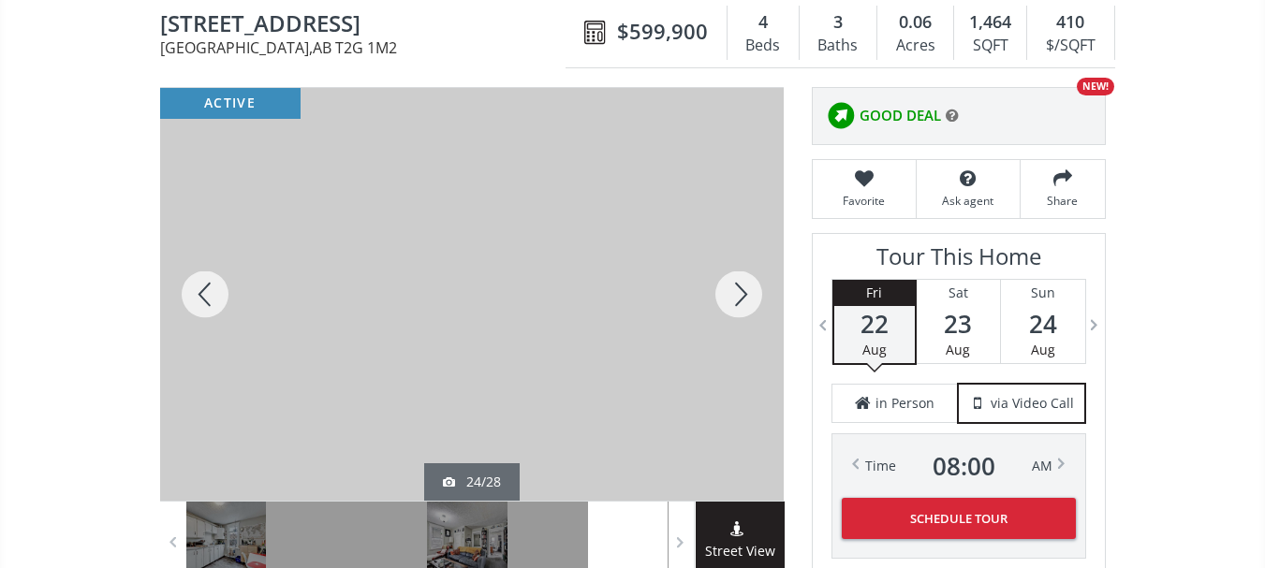
click at [214, 293] on div at bounding box center [205, 294] width 90 height 413
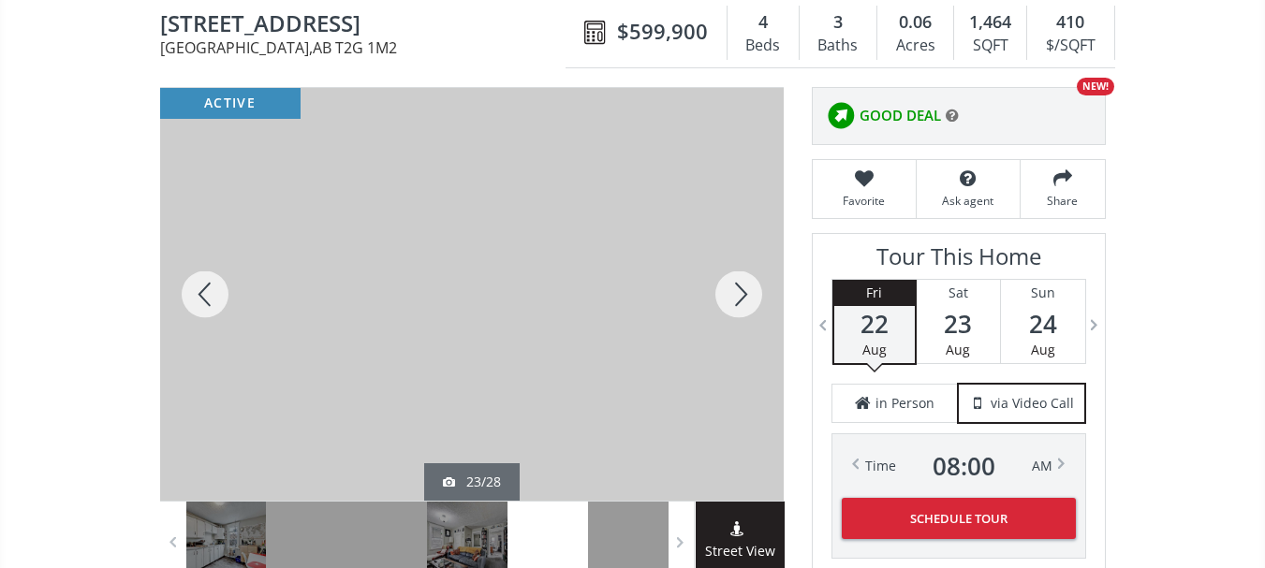
click at [214, 293] on div at bounding box center [205, 294] width 90 height 413
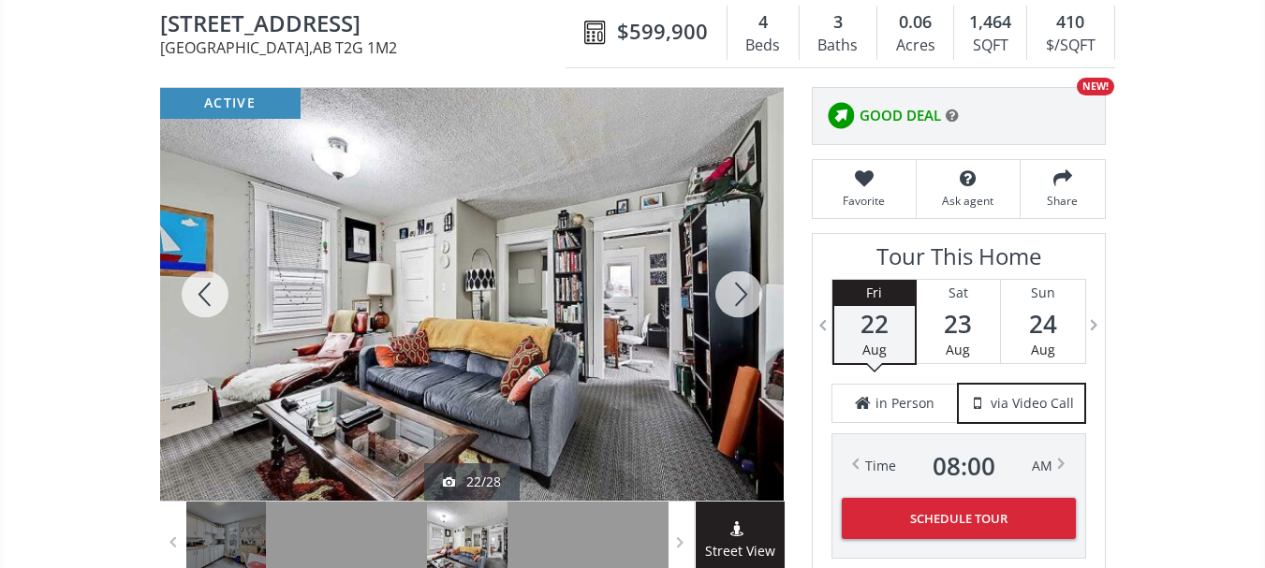
click at [214, 293] on div at bounding box center [205, 294] width 90 height 413
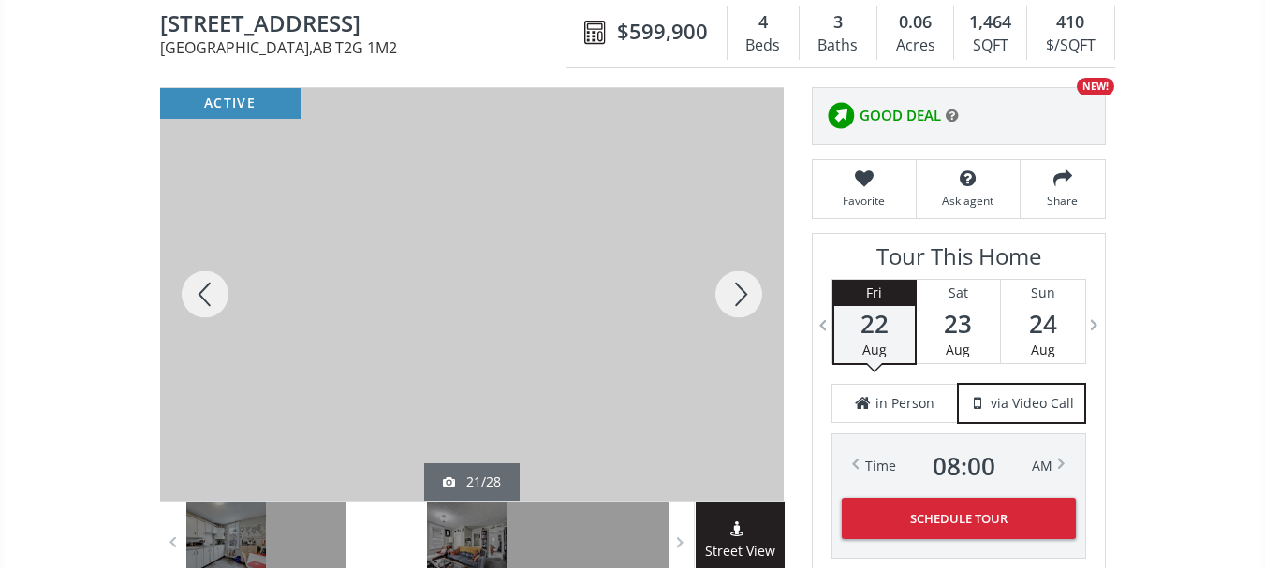
click at [214, 293] on div at bounding box center [205, 294] width 90 height 413
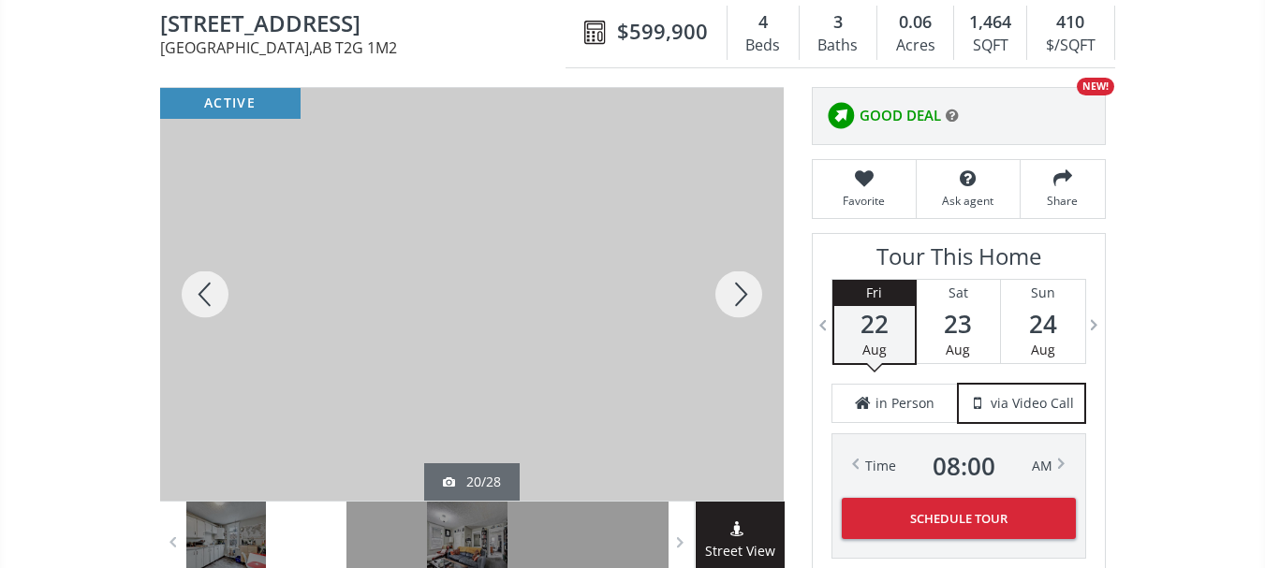
click at [214, 293] on div at bounding box center [205, 294] width 90 height 413
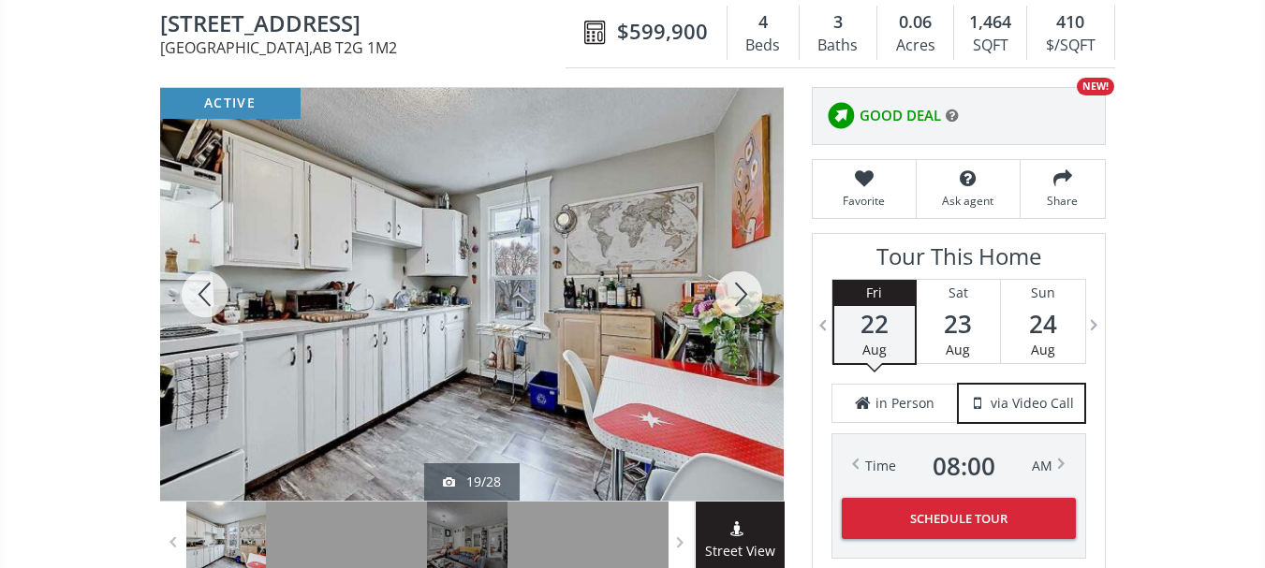
click at [214, 293] on div at bounding box center [205, 294] width 90 height 413
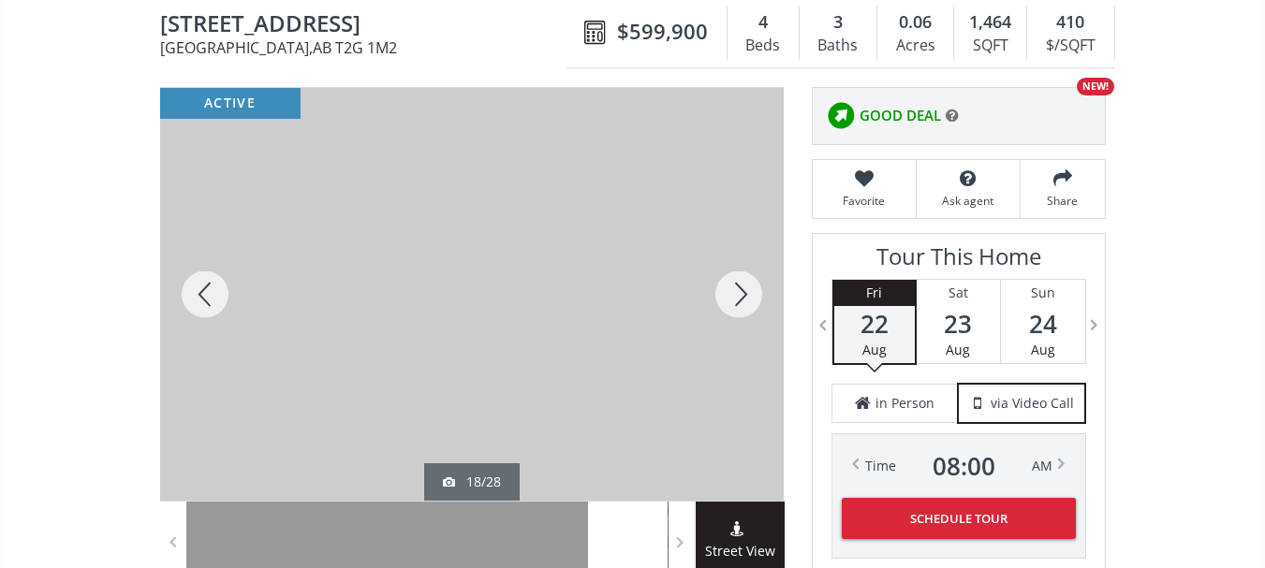
click at [214, 293] on div at bounding box center [205, 294] width 90 height 413
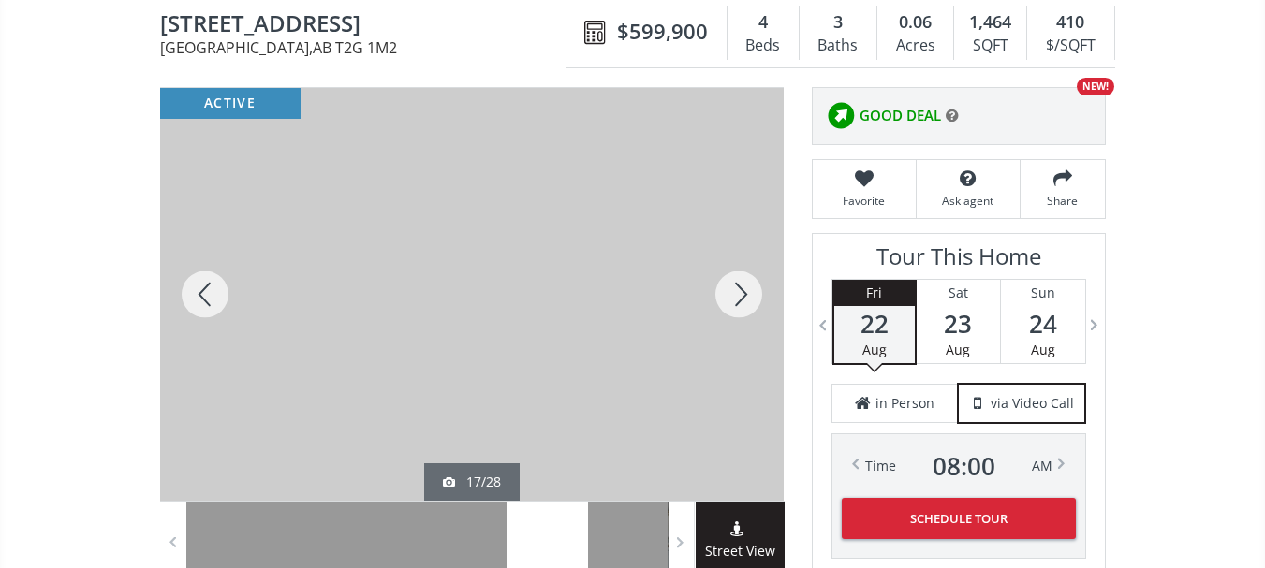
click at [214, 293] on div at bounding box center [205, 294] width 90 height 413
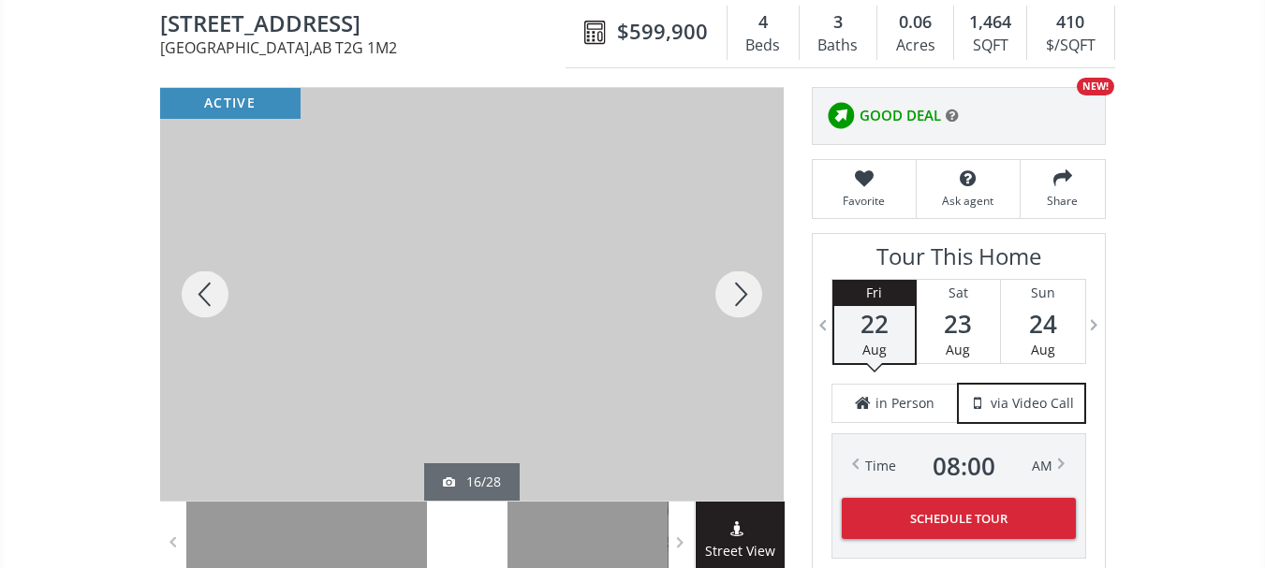
click at [214, 293] on div at bounding box center [205, 294] width 90 height 413
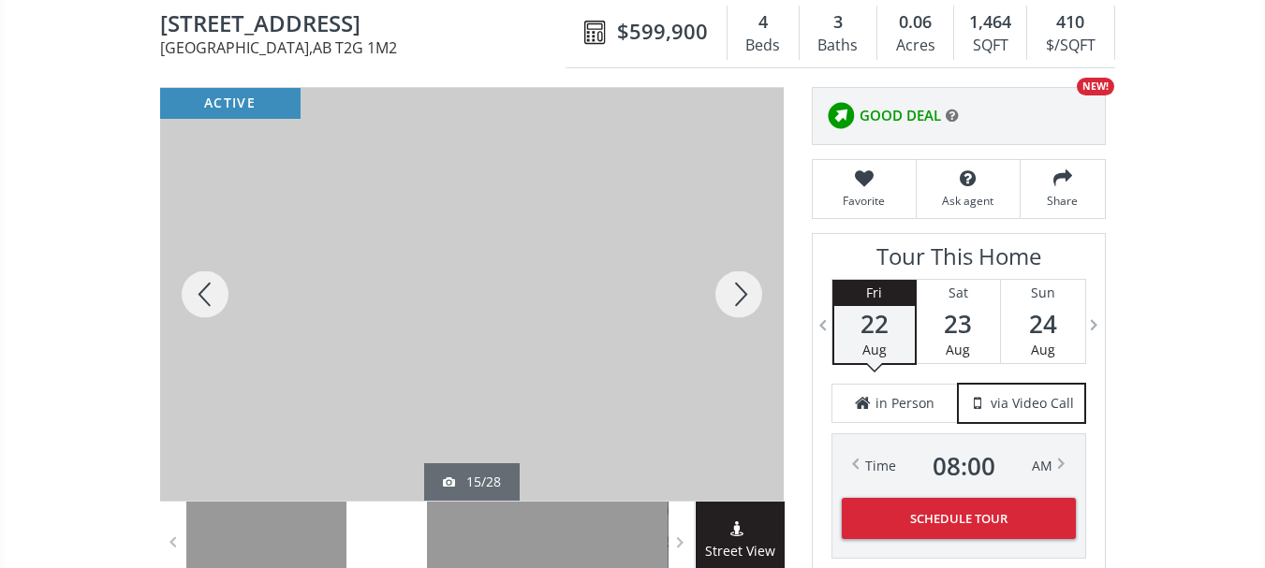
click at [214, 293] on div at bounding box center [205, 294] width 90 height 413
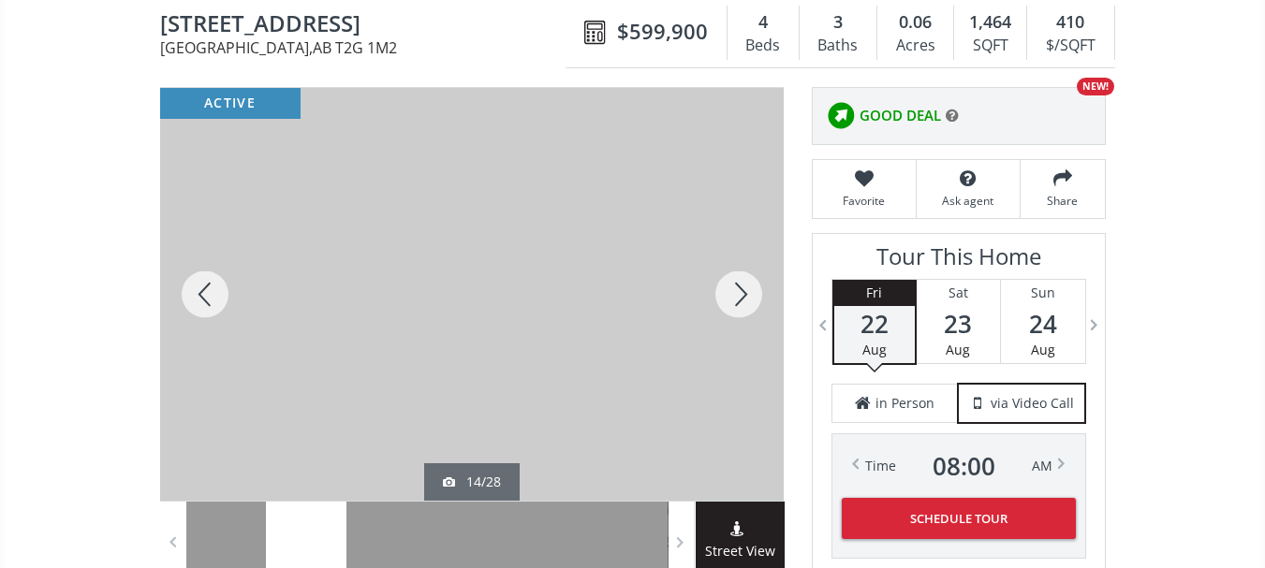
click at [214, 293] on div at bounding box center [205, 294] width 90 height 413
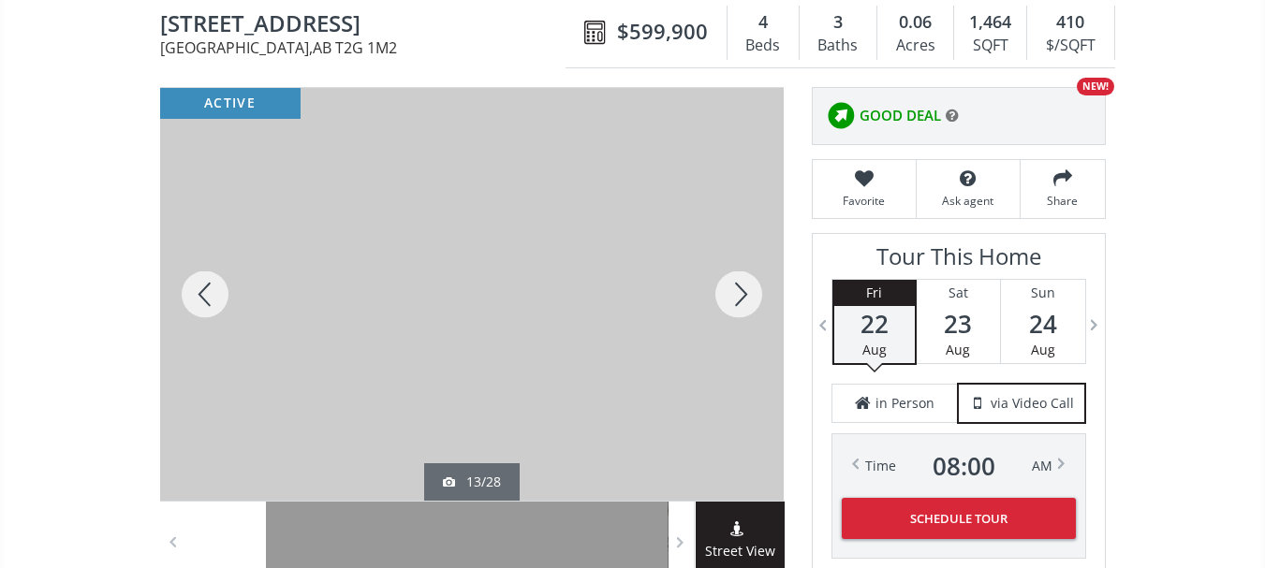
click at [214, 293] on div at bounding box center [205, 294] width 90 height 413
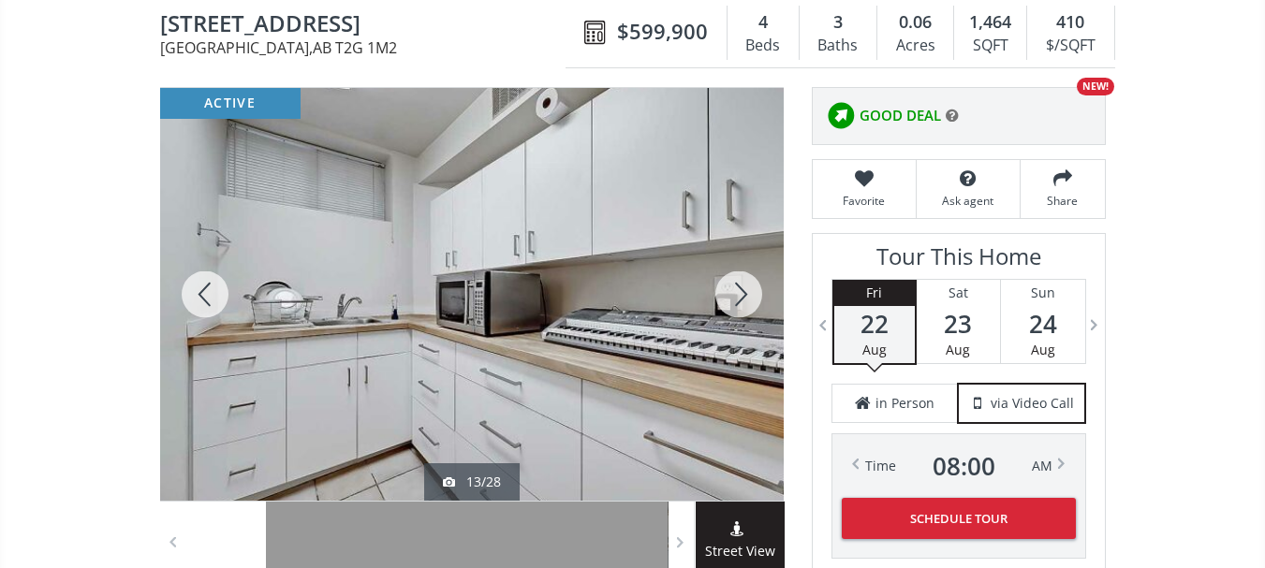
click at [214, 293] on div at bounding box center [205, 294] width 90 height 413
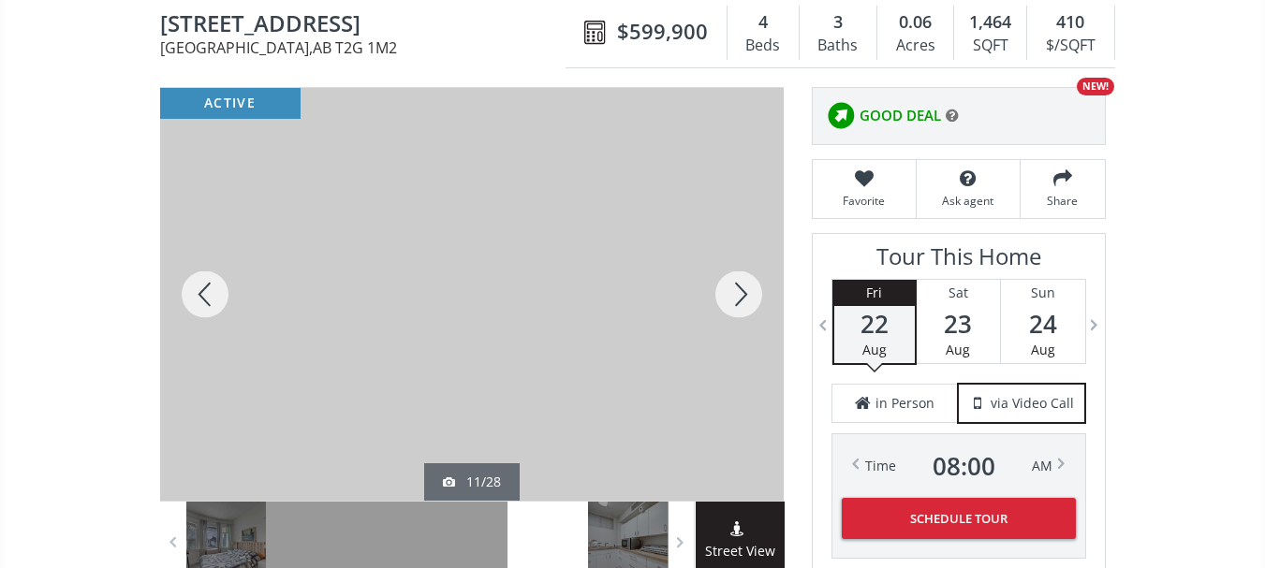
click at [214, 293] on div at bounding box center [205, 294] width 90 height 413
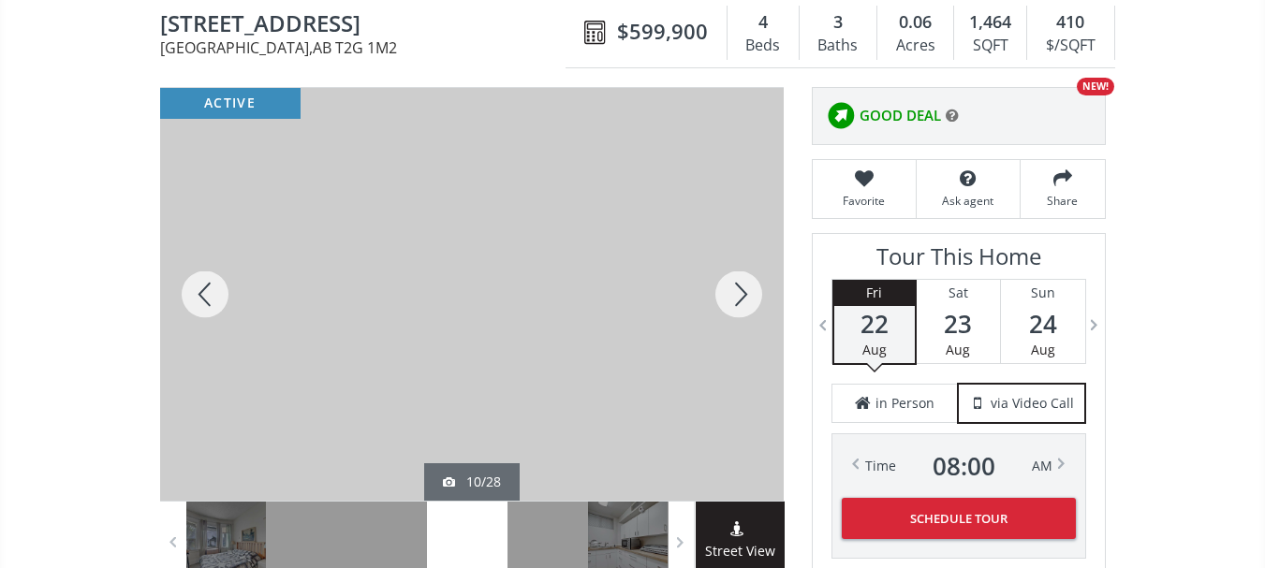
click at [214, 293] on div at bounding box center [205, 294] width 90 height 413
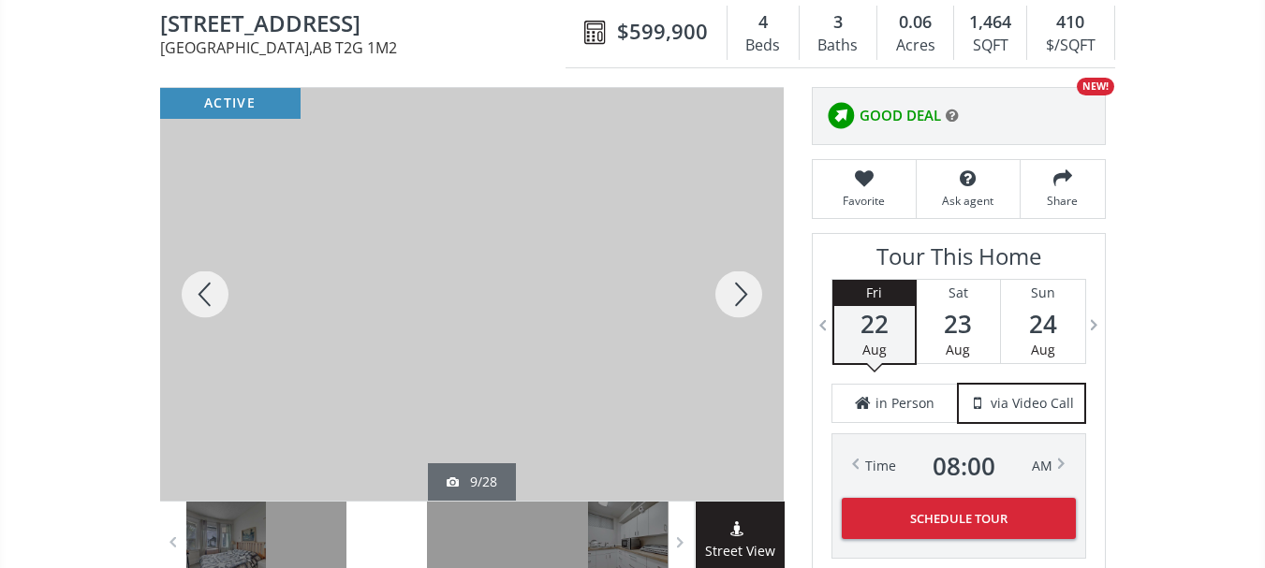
click at [214, 293] on div at bounding box center [205, 294] width 90 height 413
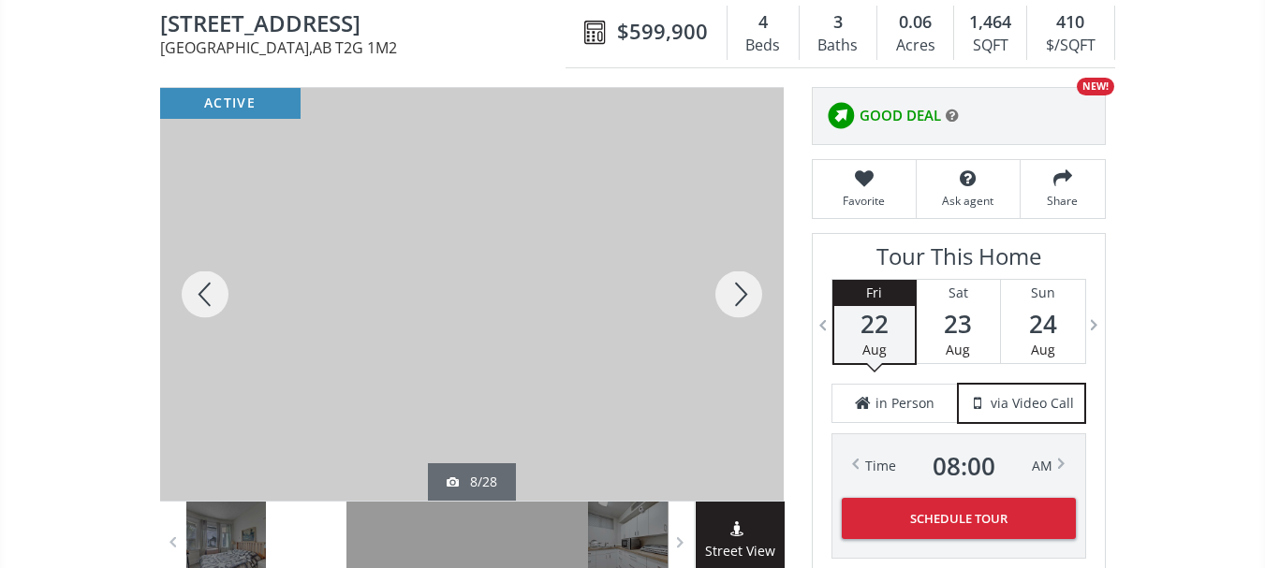
click at [214, 293] on div at bounding box center [205, 294] width 90 height 413
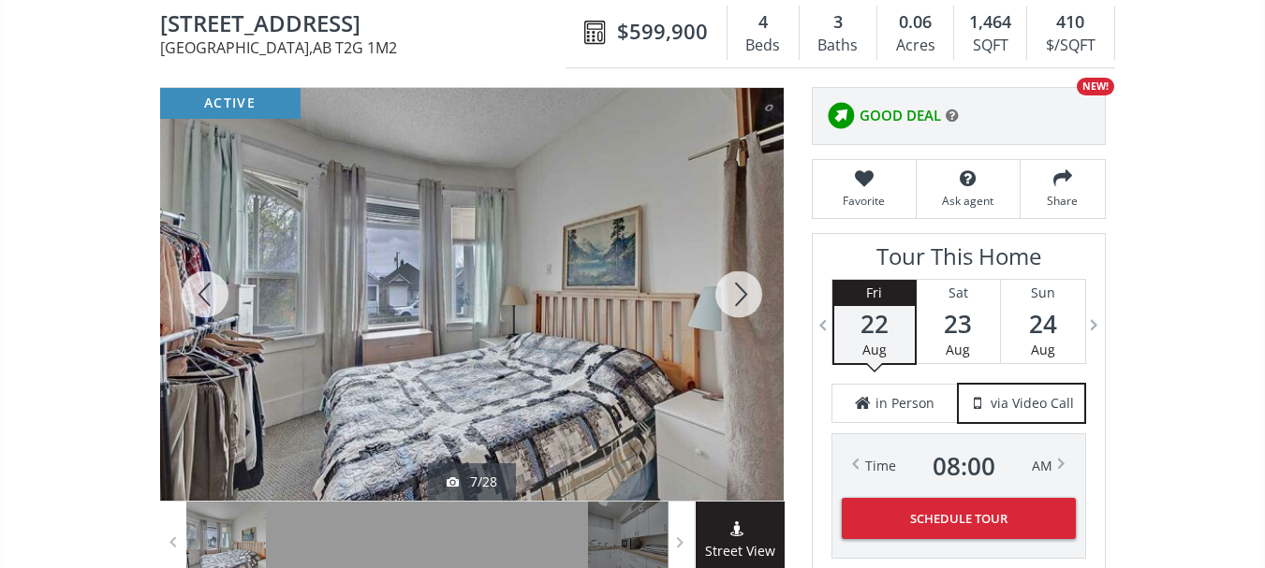
click at [214, 293] on div at bounding box center [205, 294] width 90 height 413
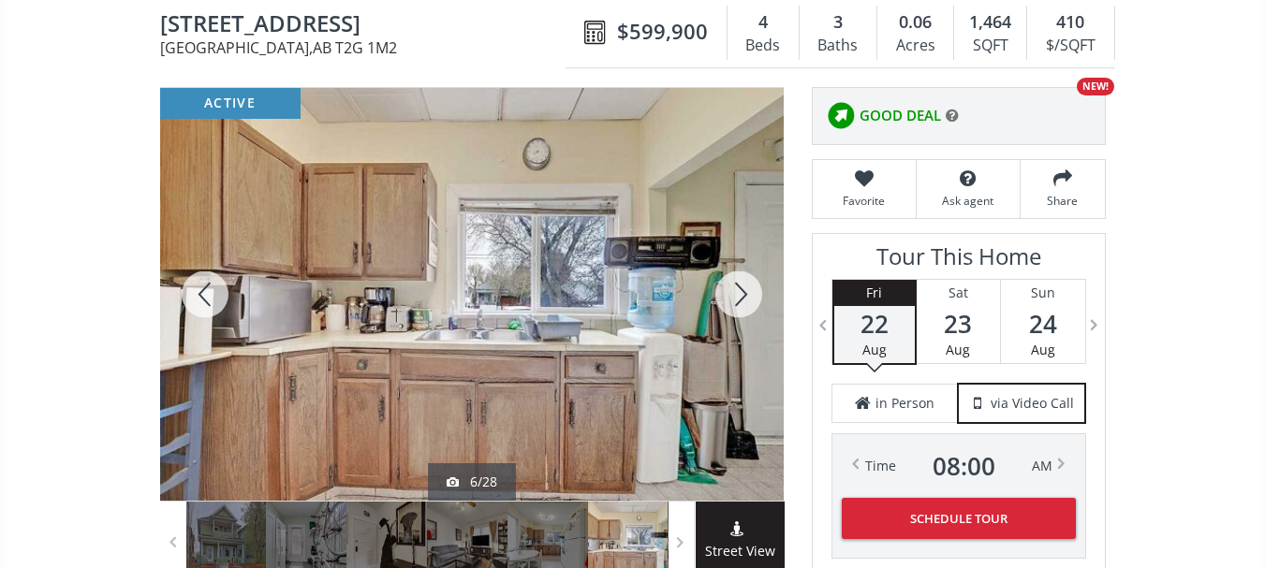
click at [214, 293] on div at bounding box center [205, 294] width 90 height 413
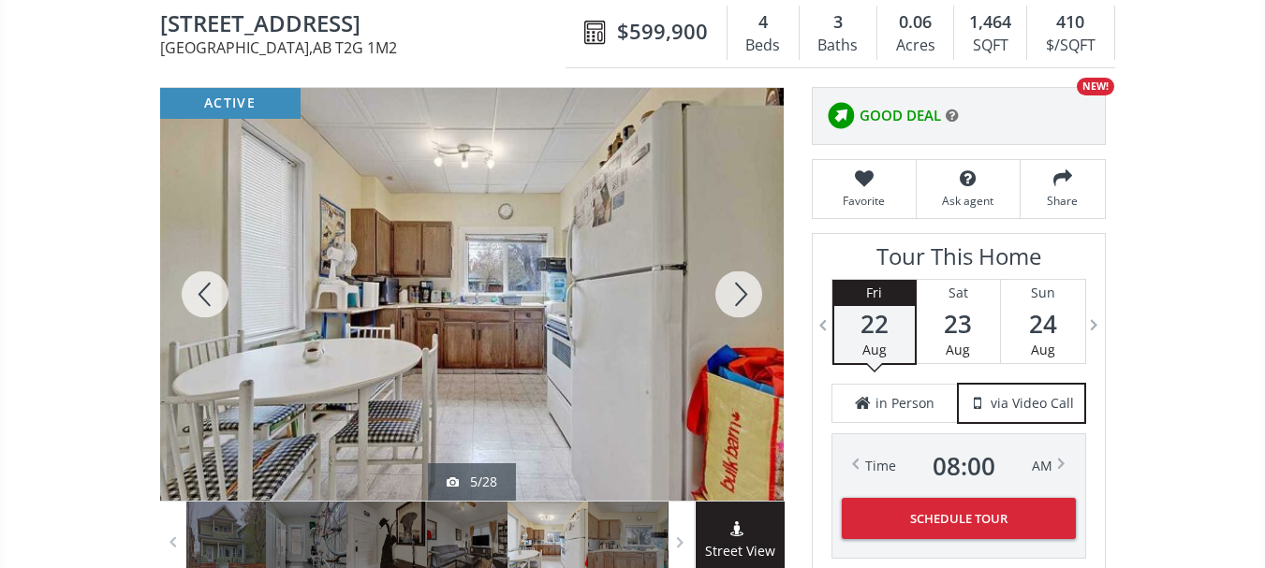
click at [214, 293] on div at bounding box center [205, 294] width 90 height 413
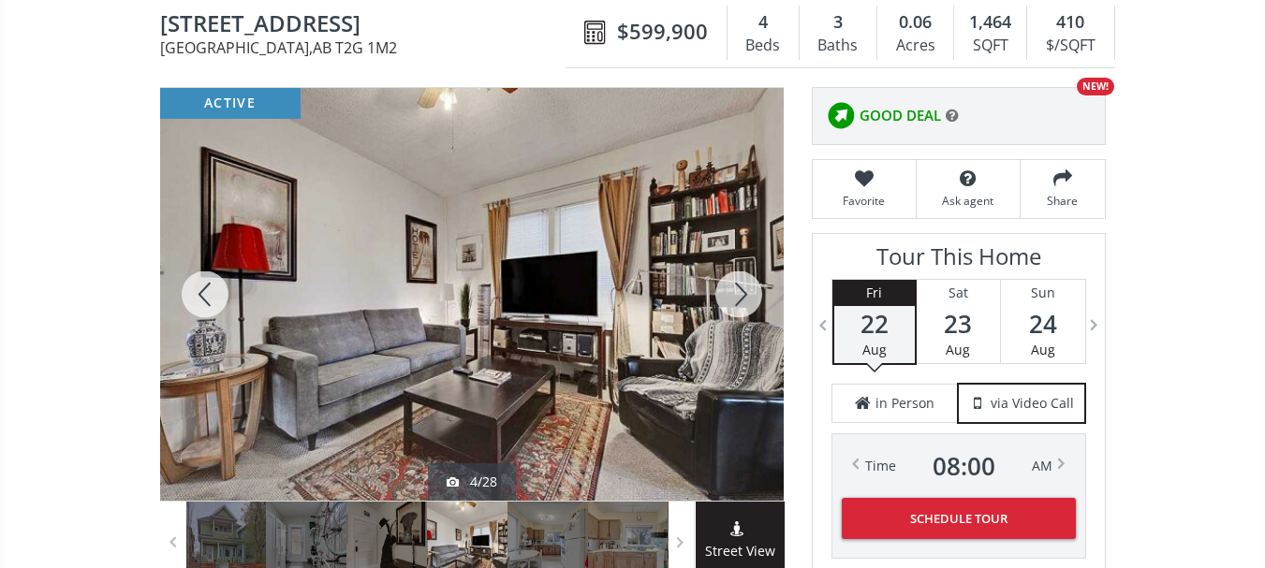
click at [214, 293] on div at bounding box center [205, 294] width 90 height 413
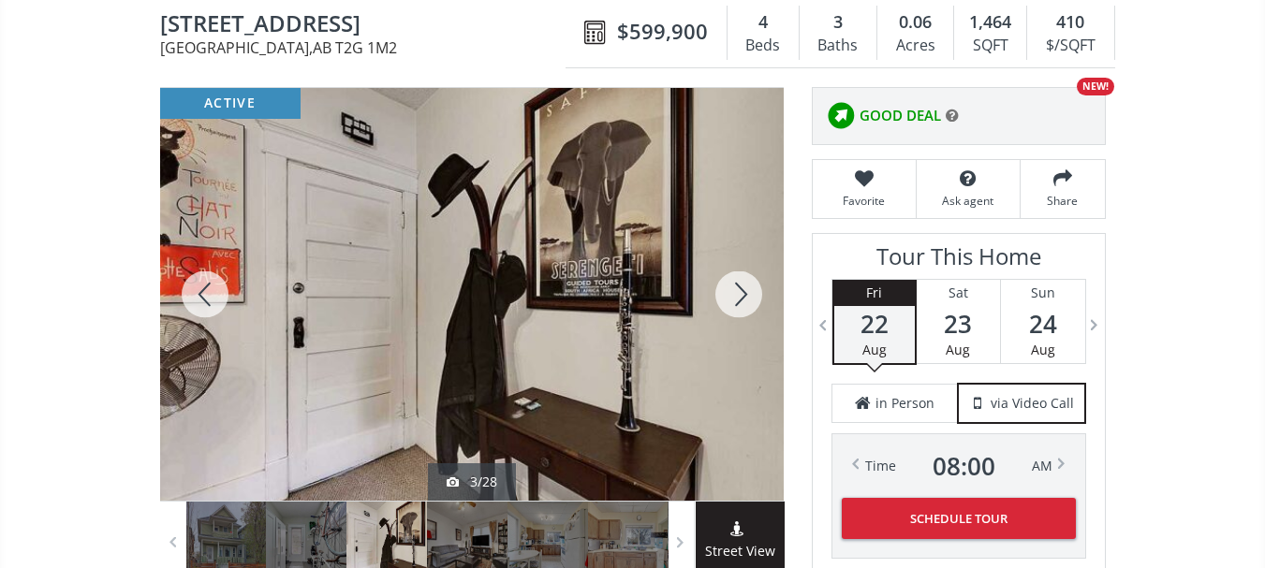
click at [745, 289] on div at bounding box center [739, 294] width 90 height 413
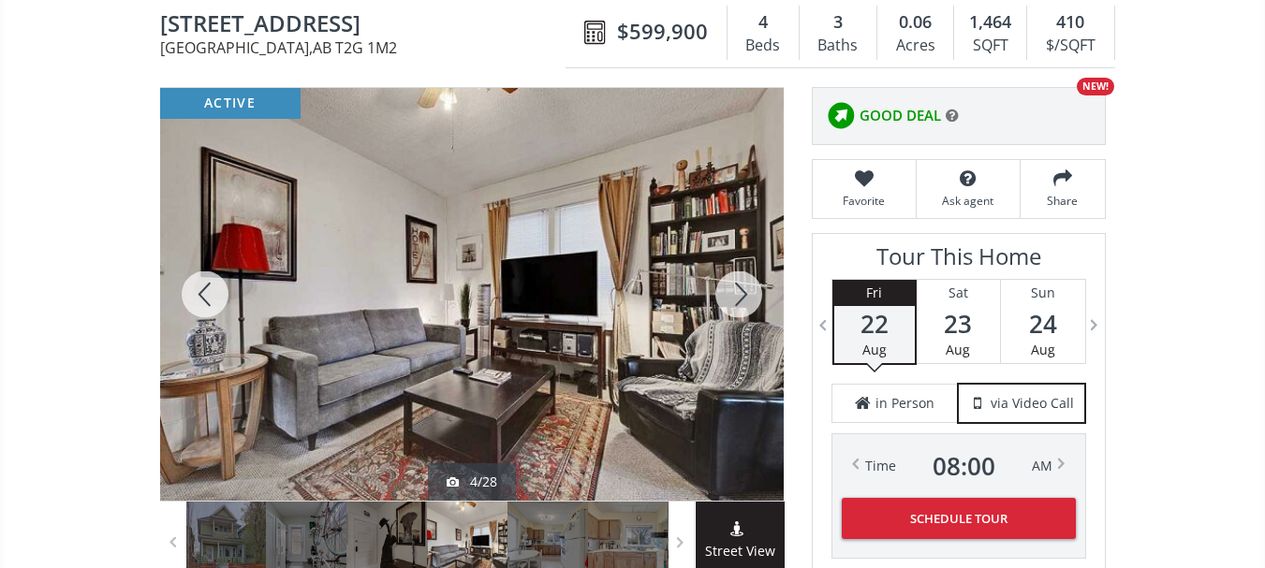
click at [598, 280] on div at bounding box center [471, 294] width 623 height 413
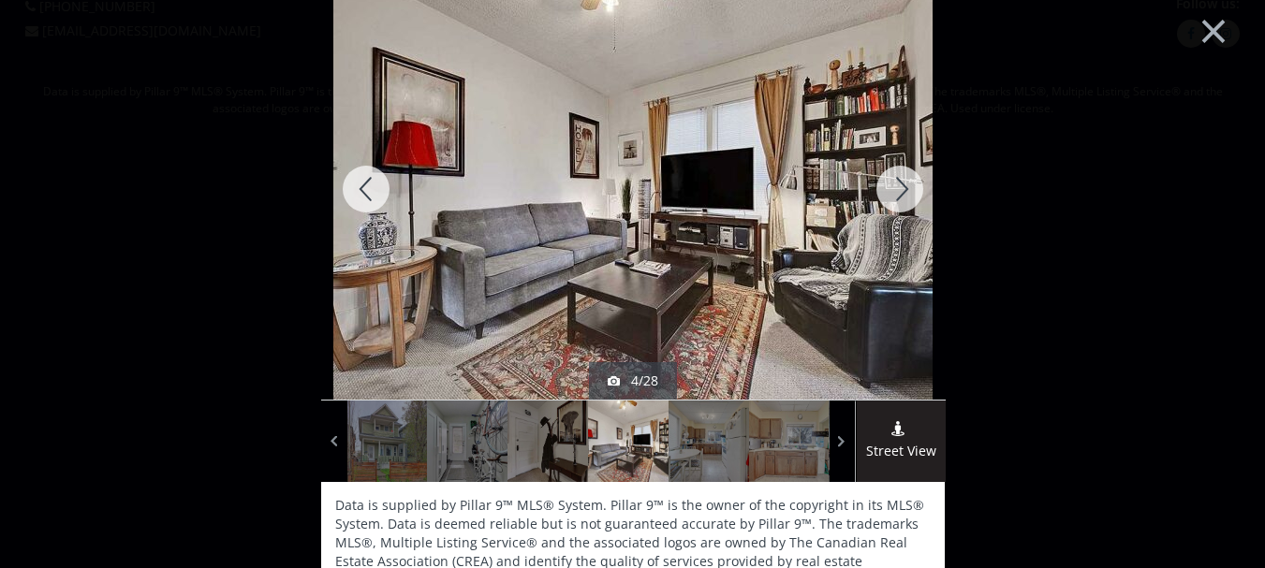
scroll to position [25, 0]
click at [598, 280] on img at bounding box center [632, 188] width 599 height 449
drag, startPoint x: 689, startPoint y: 295, endPoint x: 803, endPoint y: 238, distance: 127.7
click at [803, 238] on img at bounding box center [632, 188] width 599 height 449
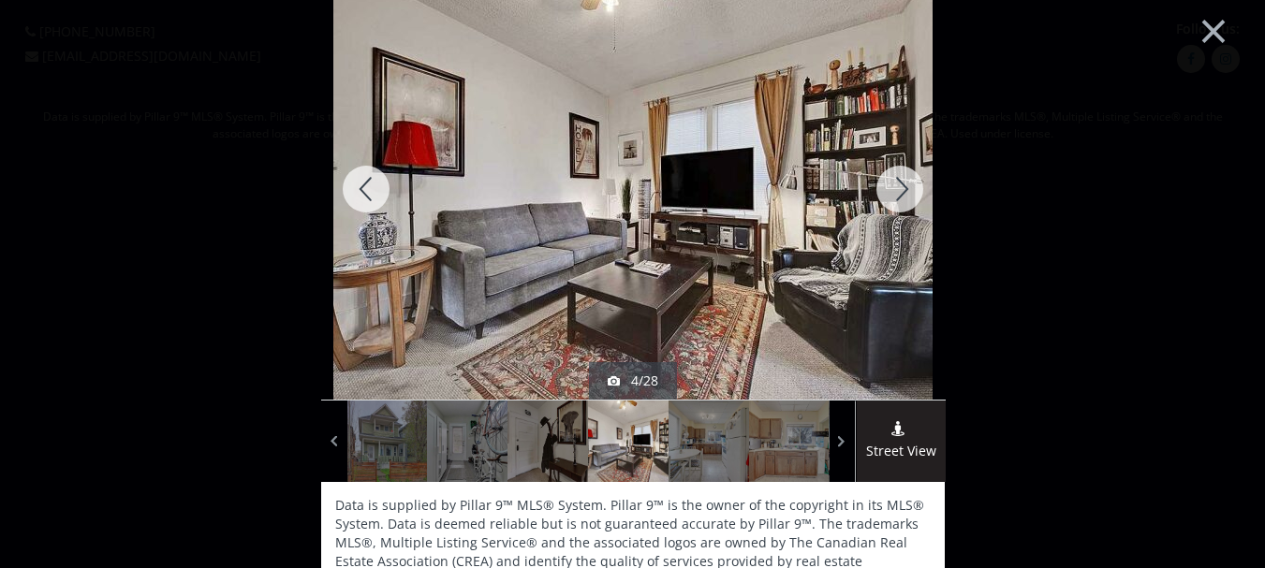
drag, startPoint x: 1009, startPoint y: 105, endPoint x: 483, endPoint y: 605, distance: 725.6
